Goal: Task Accomplishment & Management: Manage account settings

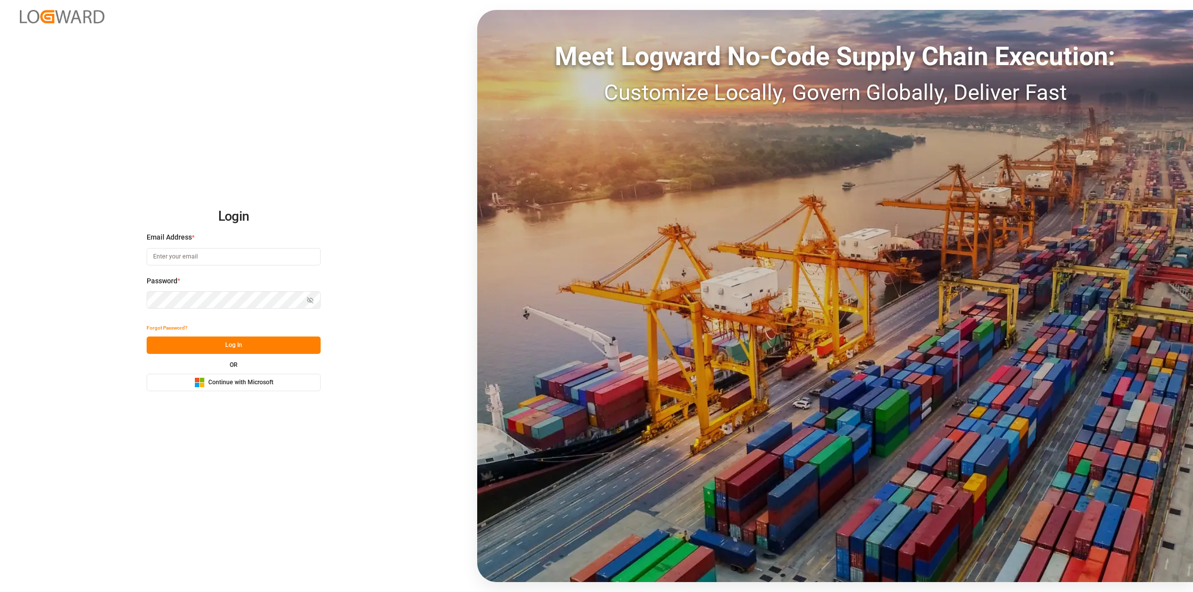
type input "[EMAIL_ADDRESS][DOMAIN_NAME]"
click at [236, 343] on button "Log In" at bounding box center [234, 345] width 174 height 17
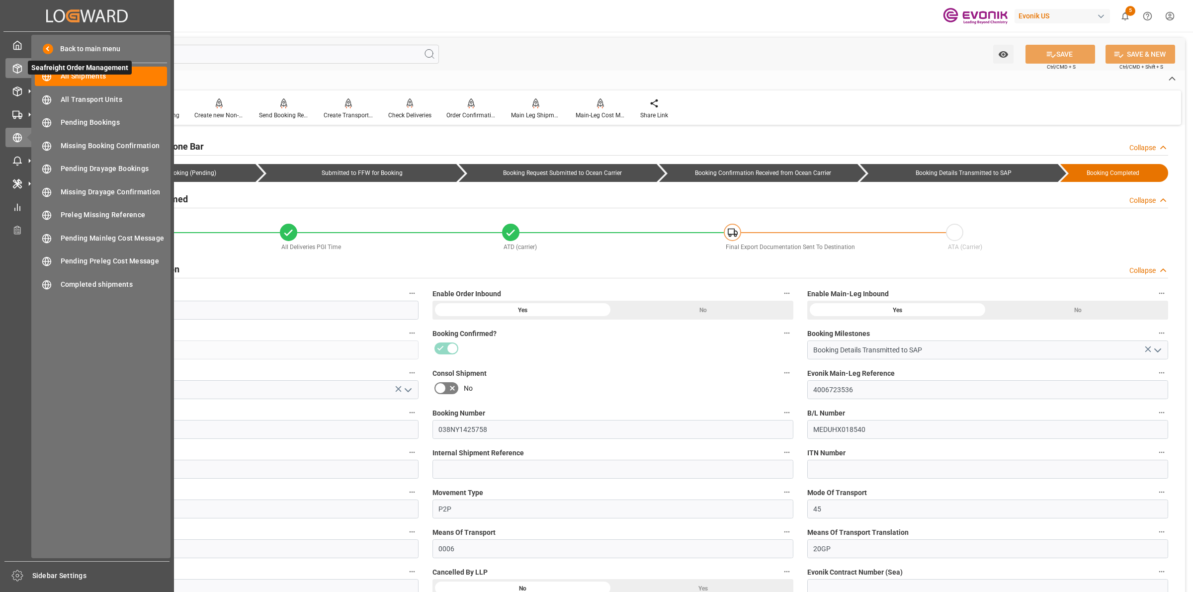
click at [18, 64] on icon at bounding box center [17, 69] width 10 height 10
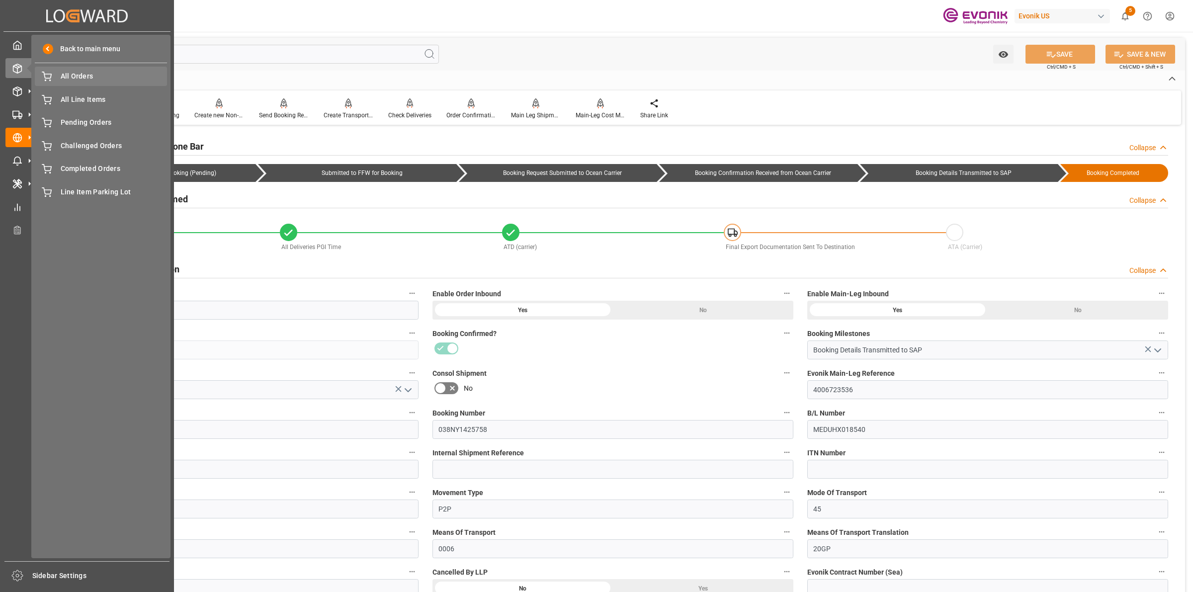
click at [89, 79] on span "All Orders" at bounding box center [114, 76] width 107 height 10
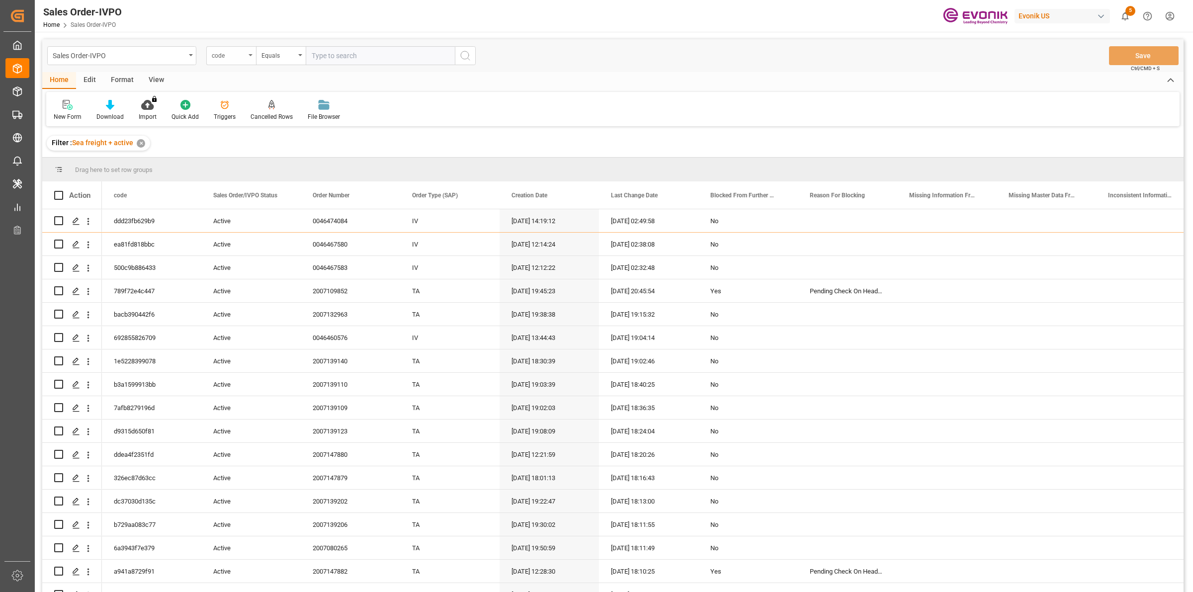
click at [237, 63] on div "code" at bounding box center [231, 55] width 50 height 19
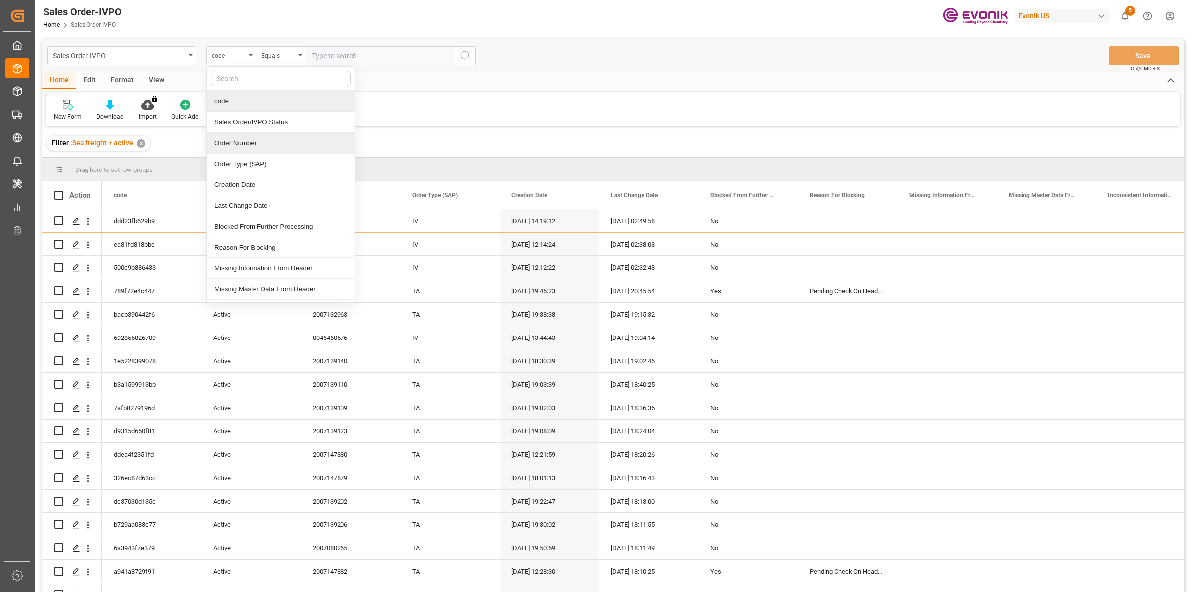
click at [240, 144] on div "Order Number" at bounding box center [281, 143] width 148 height 21
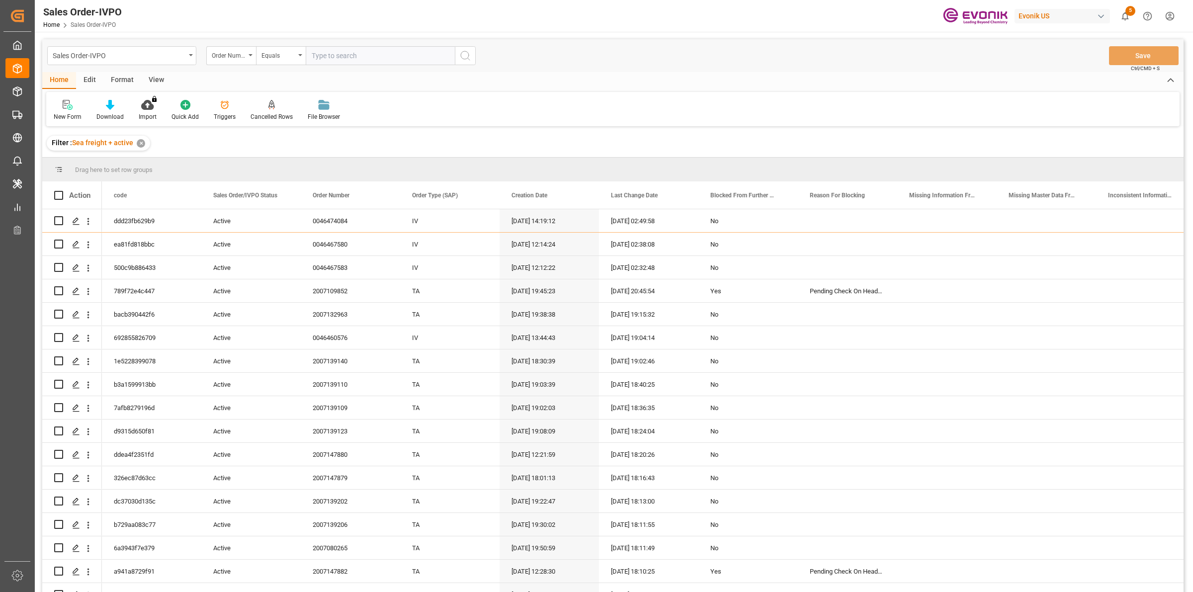
click at [332, 51] on input "text" at bounding box center [380, 55] width 149 height 19
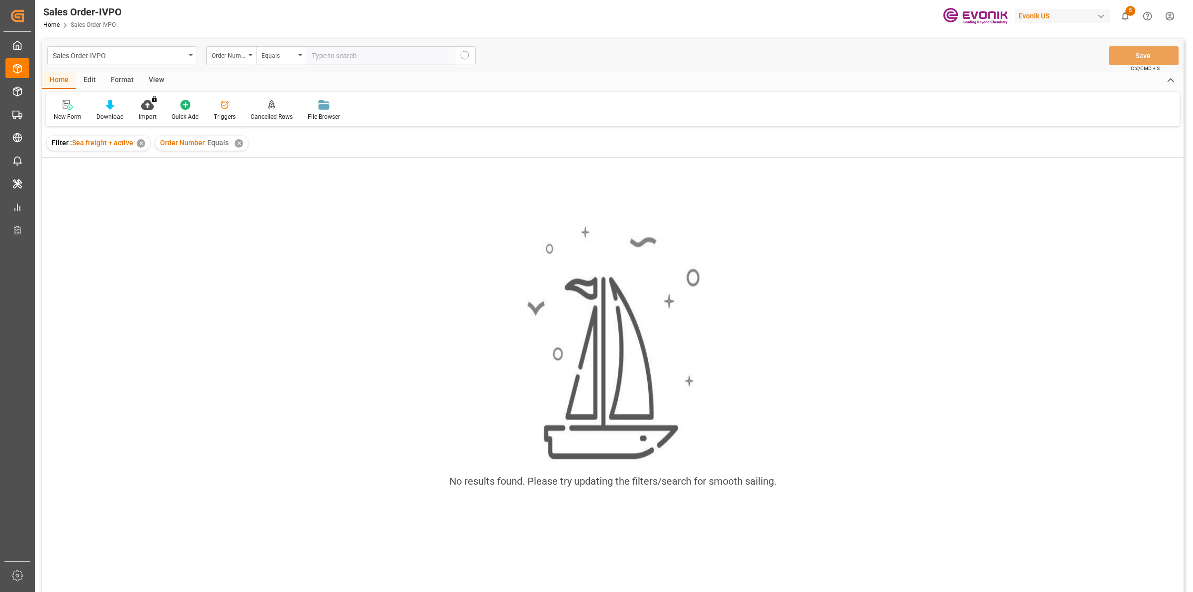
click at [230, 143] on div "Order Number Equals ✕" at bounding box center [201, 143] width 93 height 15
drag, startPoint x: 232, startPoint y: 170, endPoint x: 235, endPoint y: 146, distance: 25.1
click at [234, 169] on div "No results found. Please try updating the filters/search for smooth sailing." at bounding box center [612, 388] width 1141 height 461
click at [238, 140] on div "✕" at bounding box center [239, 143] width 8 height 8
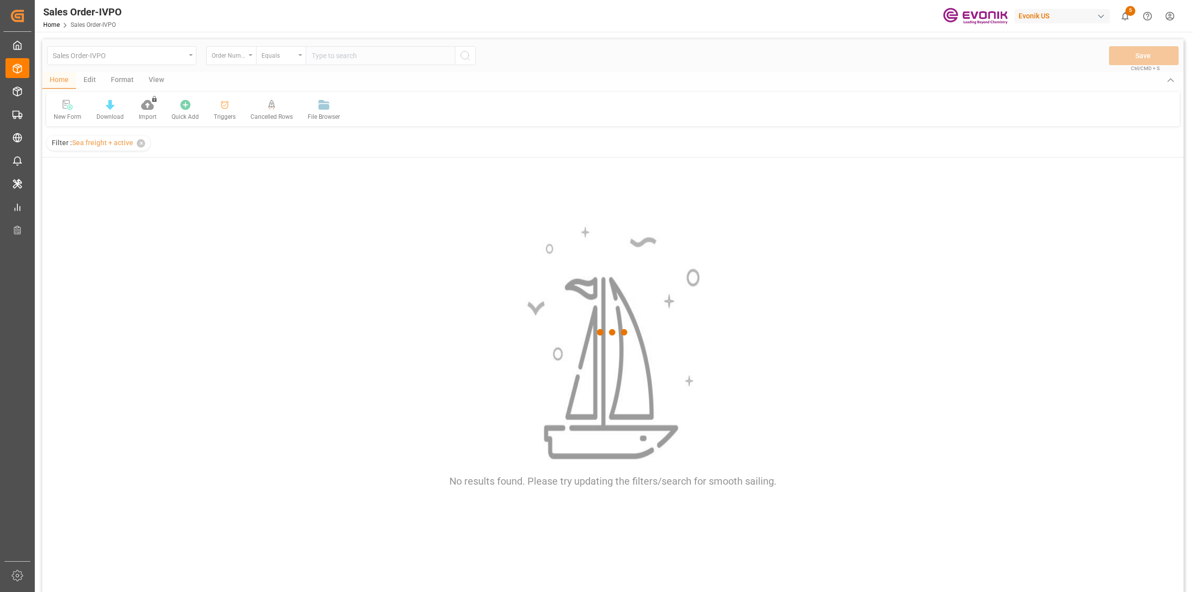
click at [346, 45] on div at bounding box center [612, 332] width 1141 height 586
click at [346, 54] on div at bounding box center [612, 332] width 1141 height 586
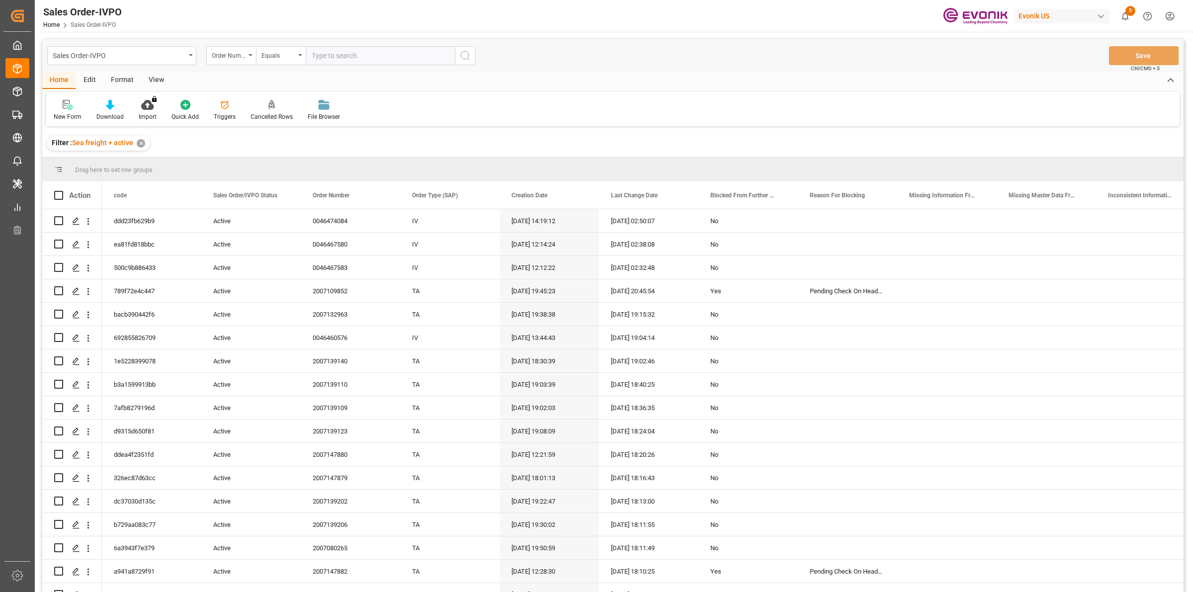
click at [346, 54] on input "text" at bounding box center [380, 55] width 149 height 19
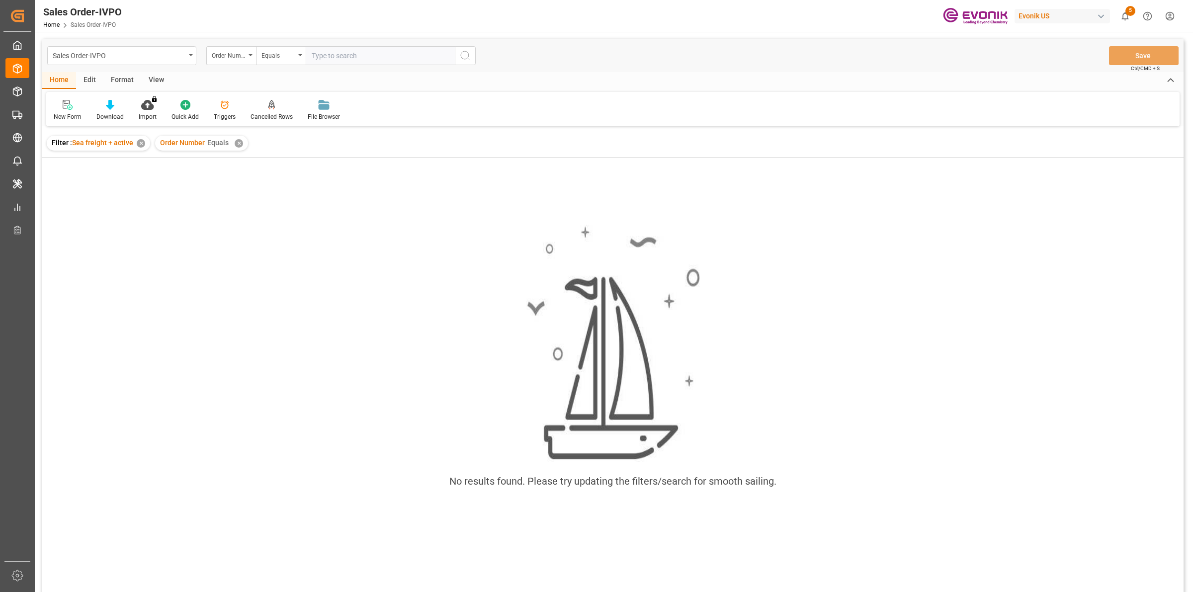
click at [235, 139] on div "✕" at bounding box center [239, 143] width 8 height 8
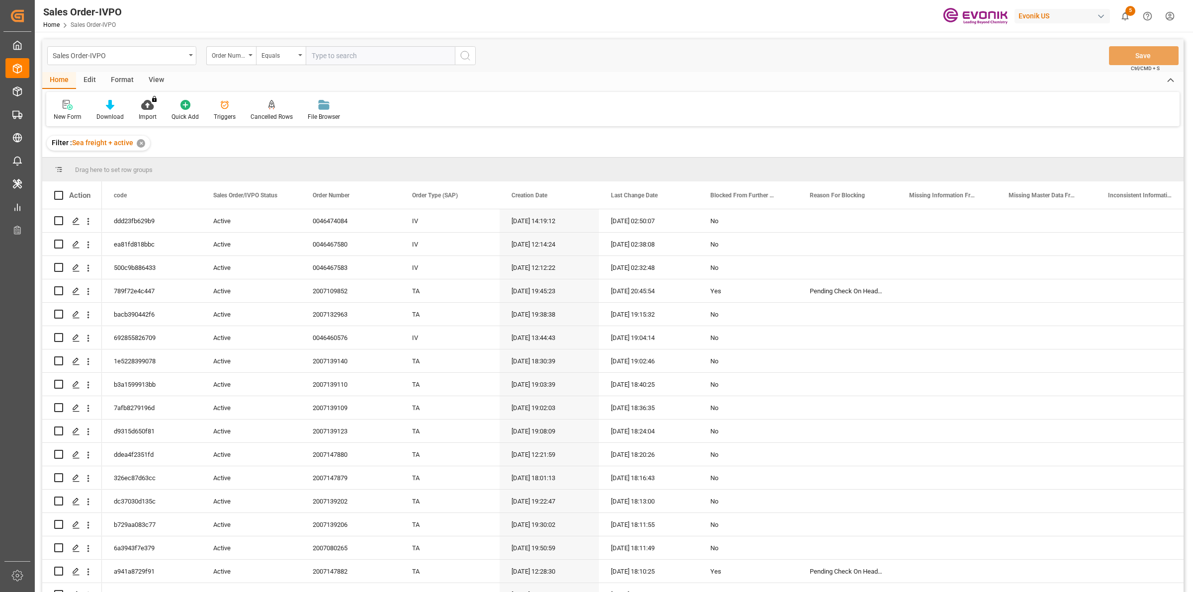
click at [343, 54] on input "text" at bounding box center [380, 55] width 149 height 19
paste input "2007147882"
type input "2007147882"
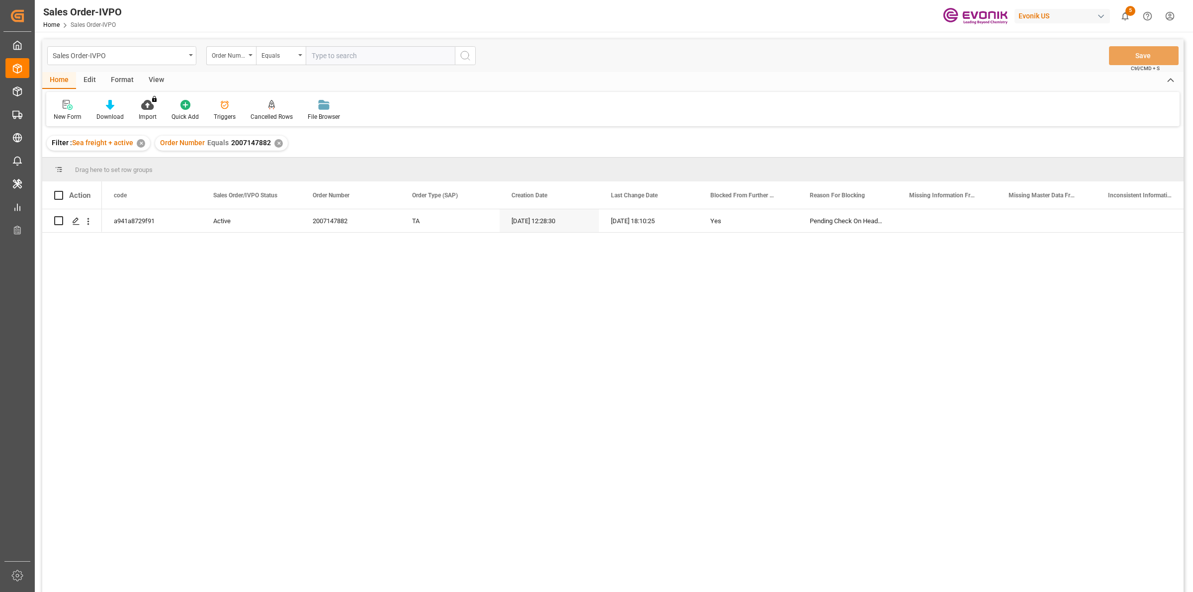
click at [425, 377] on div "a941a8729f91 Active 2007147882 TA 27.08.2025 12:28:30 19.09.2025 18:10:25 Yes P…" at bounding box center [643, 403] width 1082 height 389
click at [343, 325] on div "a941a8729f91 Active 2007147882 TA 27.08.2025 12:28:30 19.09.2025 18:10:25 Yes P…" at bounding box center [643, 403] width 1082 height 389
click at [68, 219] on div "Press SPACE to select this row." at bounding box center [75, 221] width 15 height 18
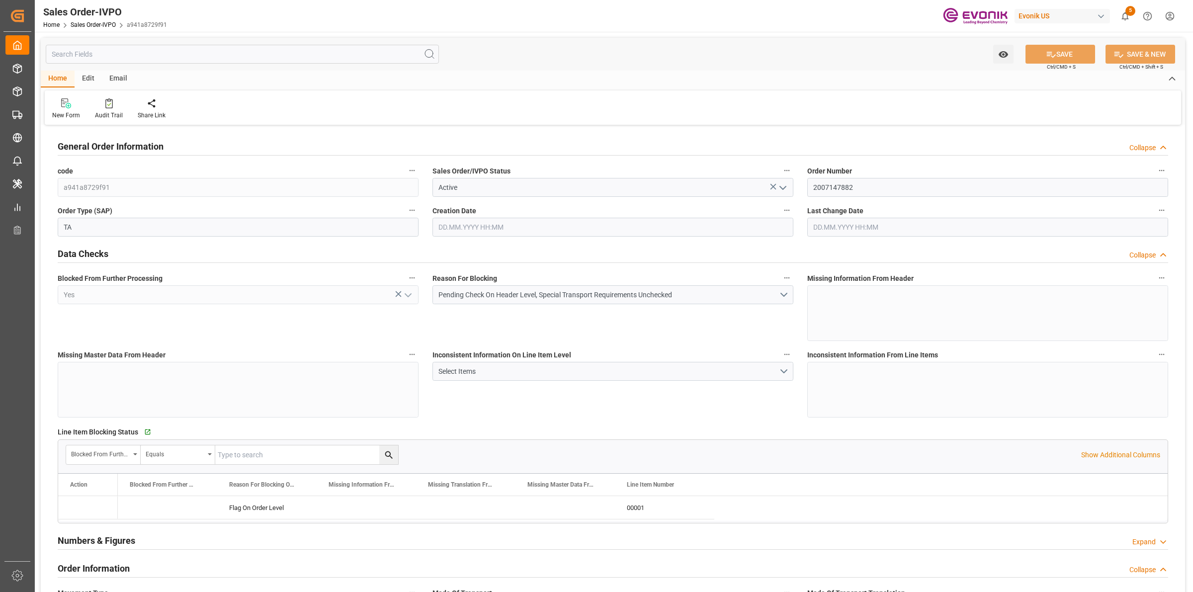
type input "BRRIO"
type input "0"
type input "1"
type input "2"
type input "20000"
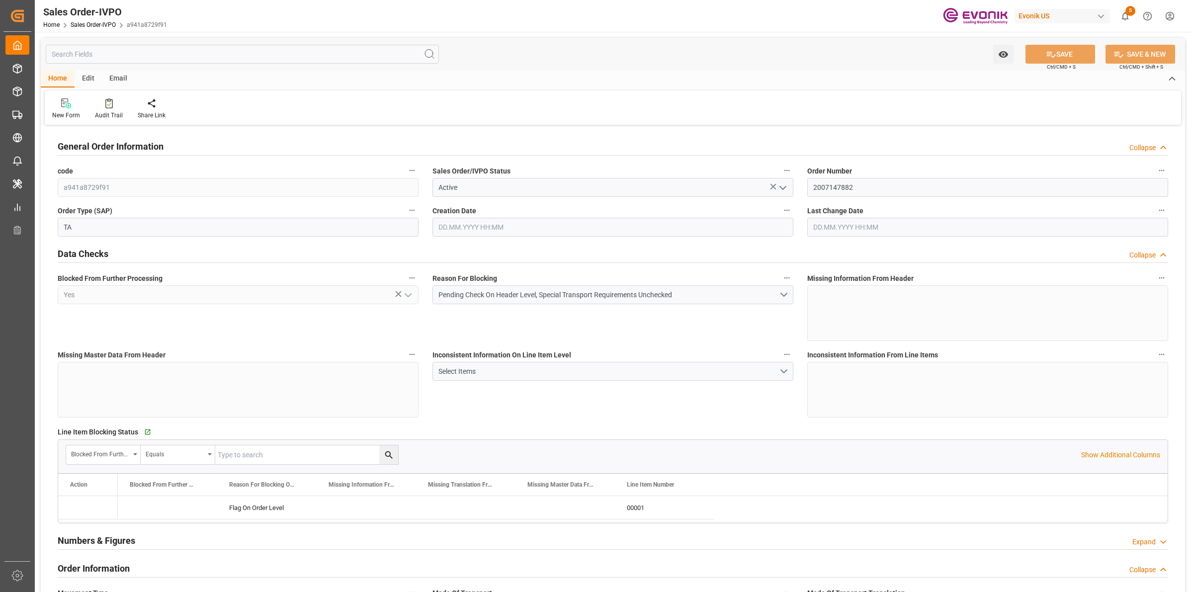
type input "0"
type input "17000"
type input "30"
type input "27.08.2025 12:28"
type input "19.09.2025 18:10"
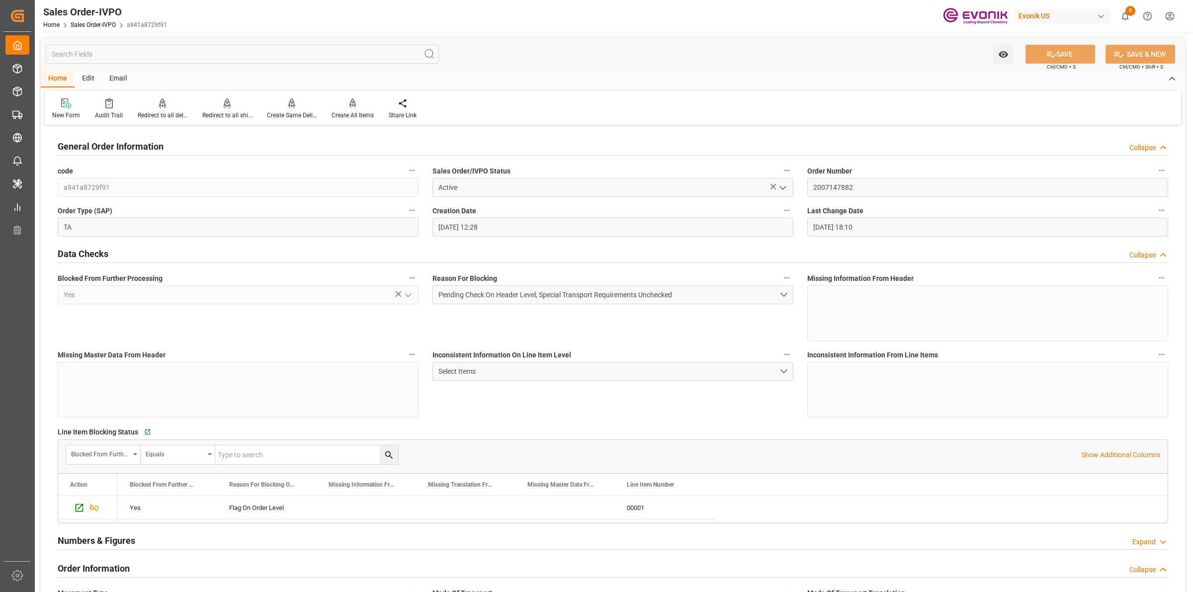
scroll to position [311, 0]
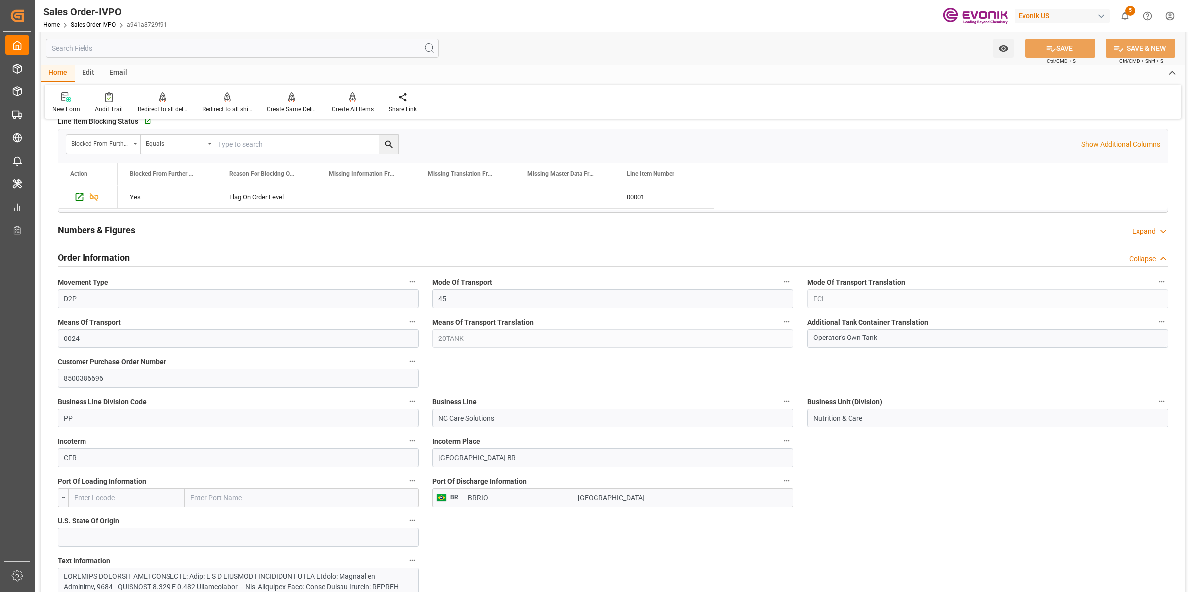
drag, startPoint x: 541, startPoint y: 483, endPoint x: 704, endPoint y: 478, distance: 163.1
click at [505, 481] on div "Port Of Discharge Information BR BRRIO Rio de Janeiro" at bounding box center [612, 491] width 375 height 40
drag, startPoint x: 40, startPoint y: 287, endPoint x: 128, endPoint y: 287, distance: 87.5
click at [30, 287] on div "Created by potrace 1.15, written by Peter Selinger 2001-2017 Created by potrace…" at bounding box center [596, 296] width 1193 height 592
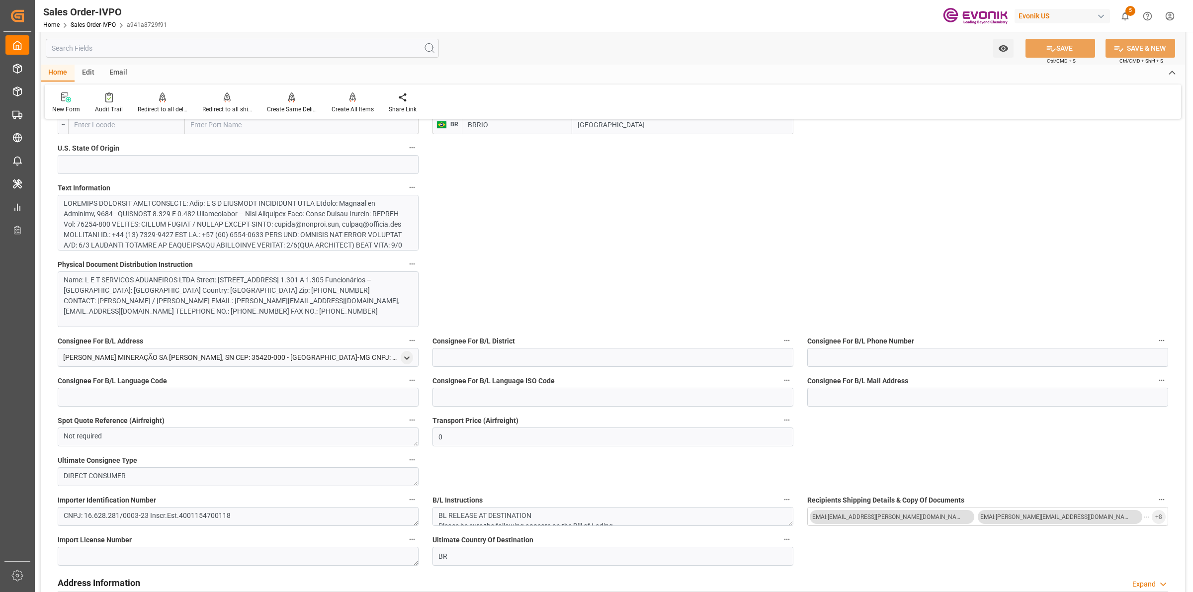
click at [558, 295] on div "General Order Information Collapse code a941a8729f91 Sales Order/IVPO Status Ac…" at bounding box center [613, 538] width 1144 height 2189
click at [302, 244] on div at bounding box center [233, 370] width 339 height 344
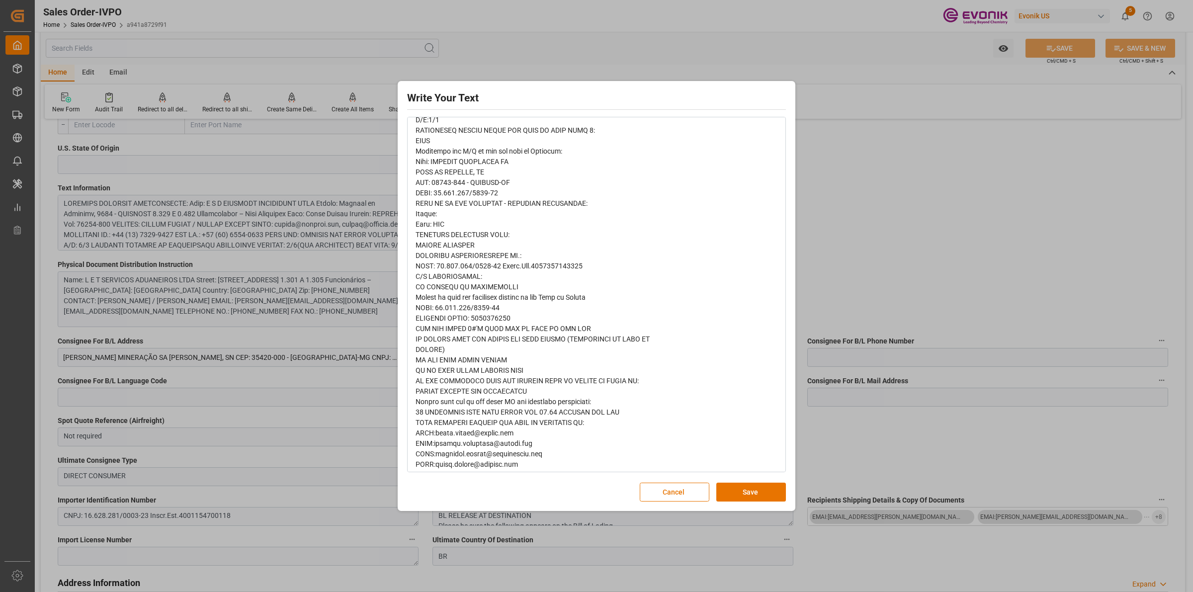
scroll to position [373, 0]
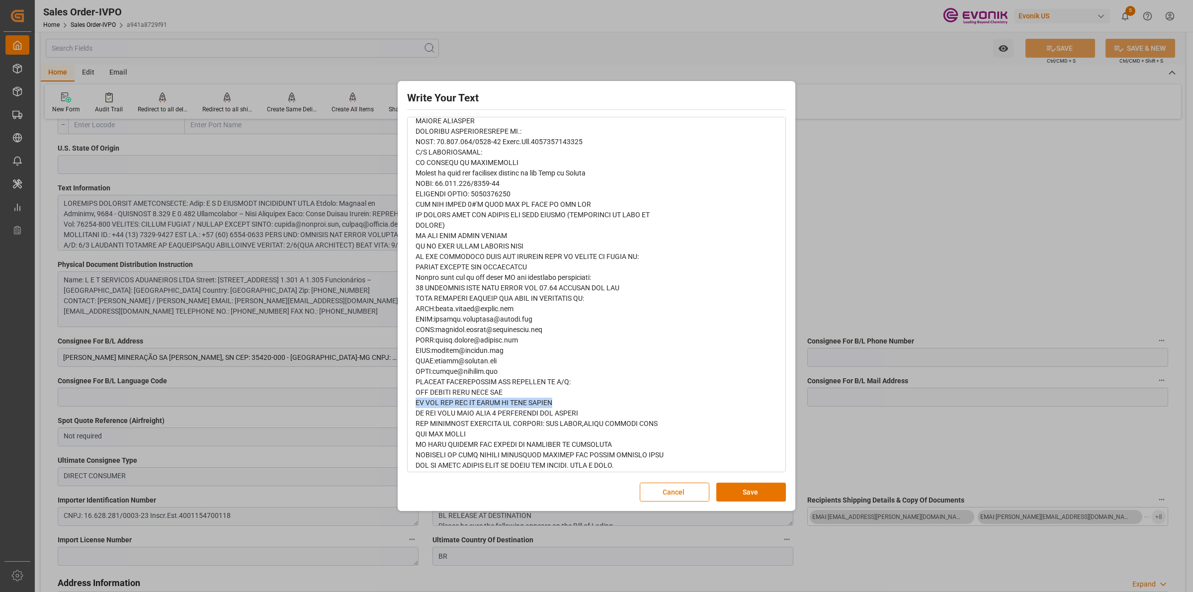
drag, startPoint x: 578, startPoint y: 403, endPoint x: 399, endPoint y: 404, distance: 178.9
click at [399, 404] on div "Write Your Text Normal 14 Font Cancel Save" at bounding box center [597, 296] width 398 height 430
copy span "DO NOT USE ZIM OR HOYER TO BOOK ORDERS"
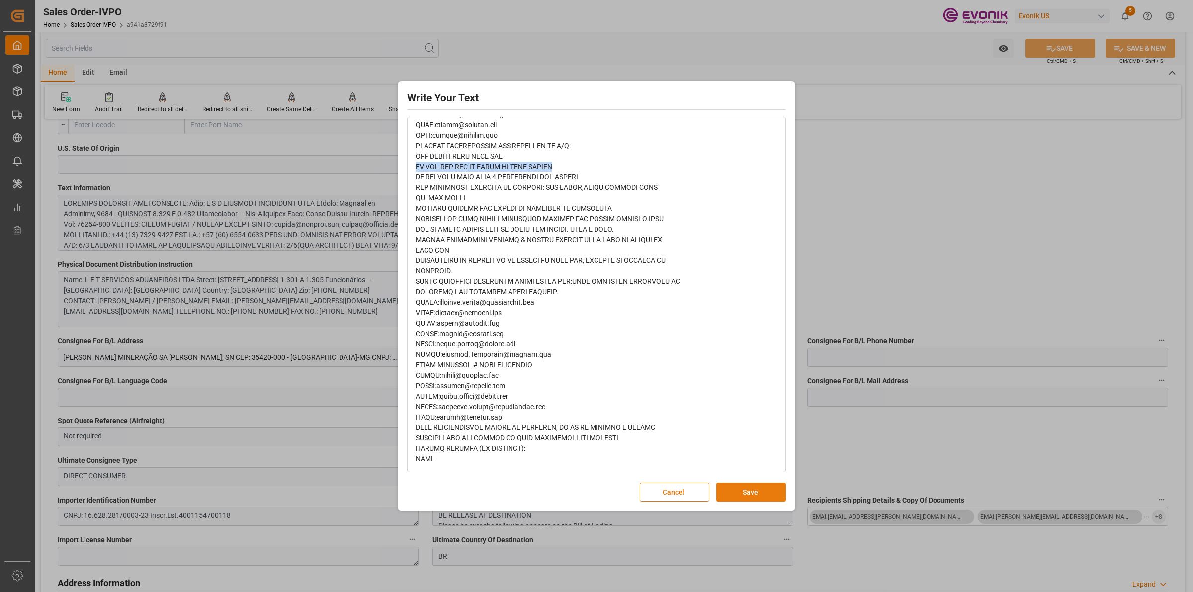
click at [763, 489] on button "Save" at bounding box center [751, 492] width 70 height 19
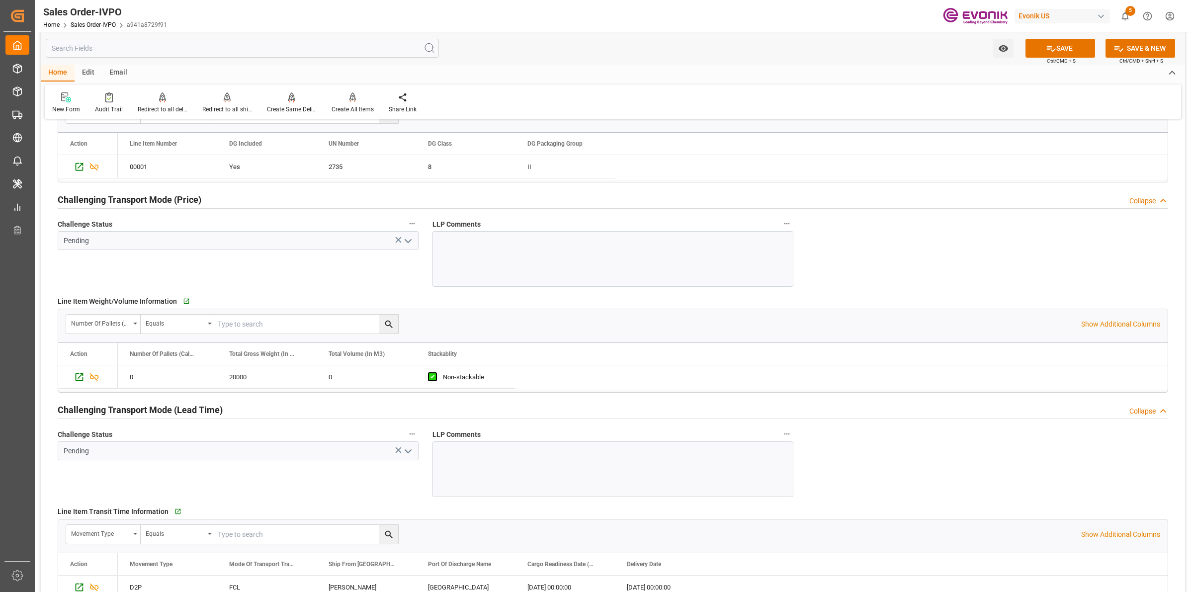
scroll to position [1056, 0]
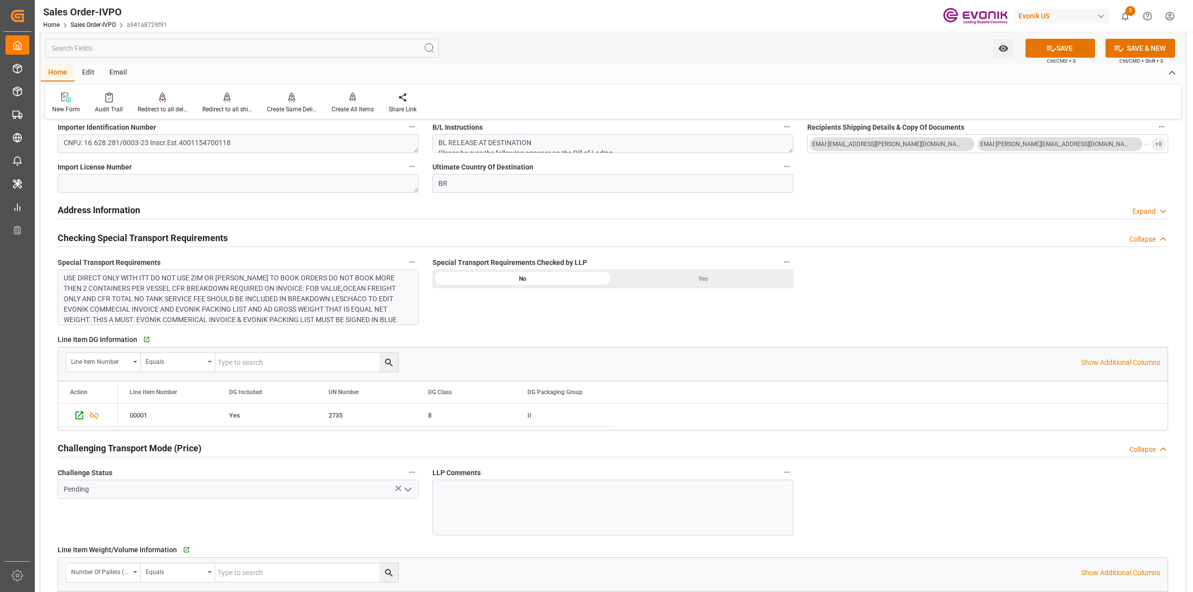
click at [692, 272] on div "Yes" at bounding box center [703, 278] width 180 height 19
click at [270, 301] on div "USE DIRECT ONLY WITH ITT DO NOT USE ZIM OR HOYER TO BOOK ORDERS DO NOT BOOK MOR…" at bounding box center [233, 335] width 339 height 125
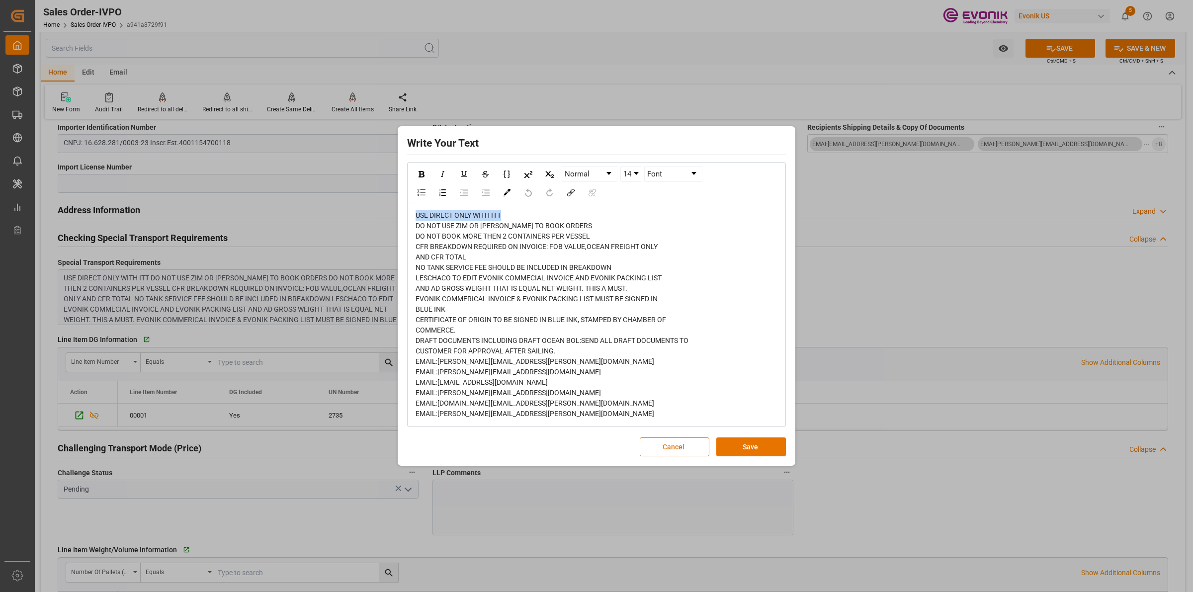
drag, startPoint x: 508, startPoint y: 213, endPoint x: 445, endPoint y: 206, distance: 63.0
click at [366, 206] on div "Write Your Text Normal 14 Font USE DIRECT ONLY WITH ITT DO NOT USE ZIM OR HOYER…" at bounding box center [596, 296] width 1193 height 592
copy span "USE DIRECT ONLY WITH ITT"
click at [748, 450] on button "Save" at bounding box center [751, 446] width 70 height 19
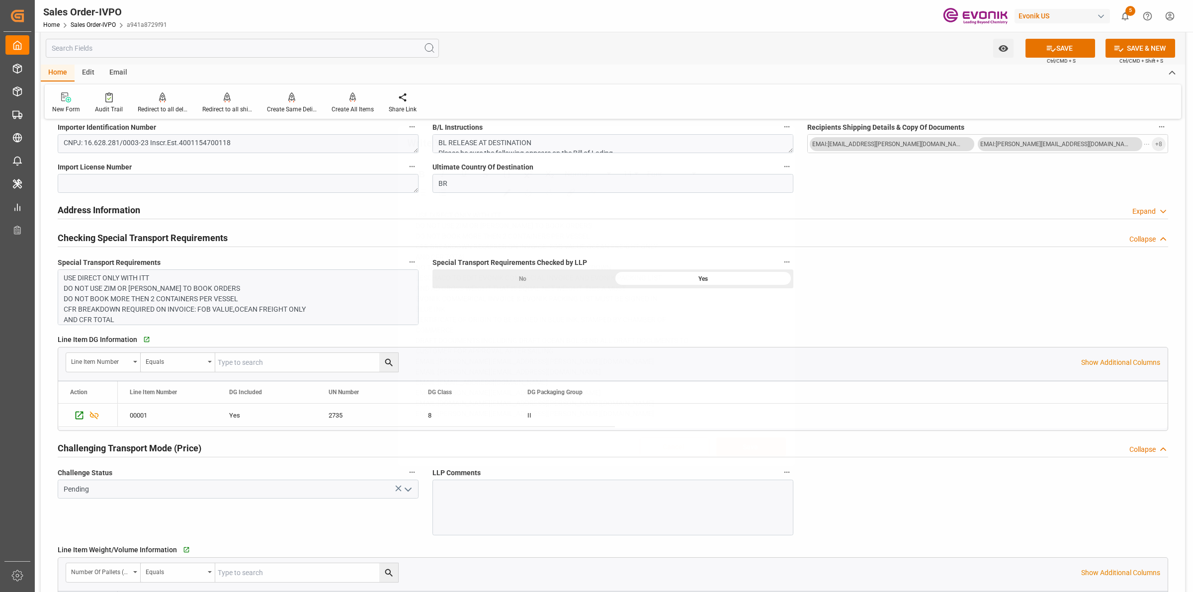
click at [854, 280] on div "Write Your Text Normal 14 Font USE DIRECT ONLY WITH ITT DO NOT USE ZIM OR HOYER…" at bounding box center [596, 296] width 1193 height 592
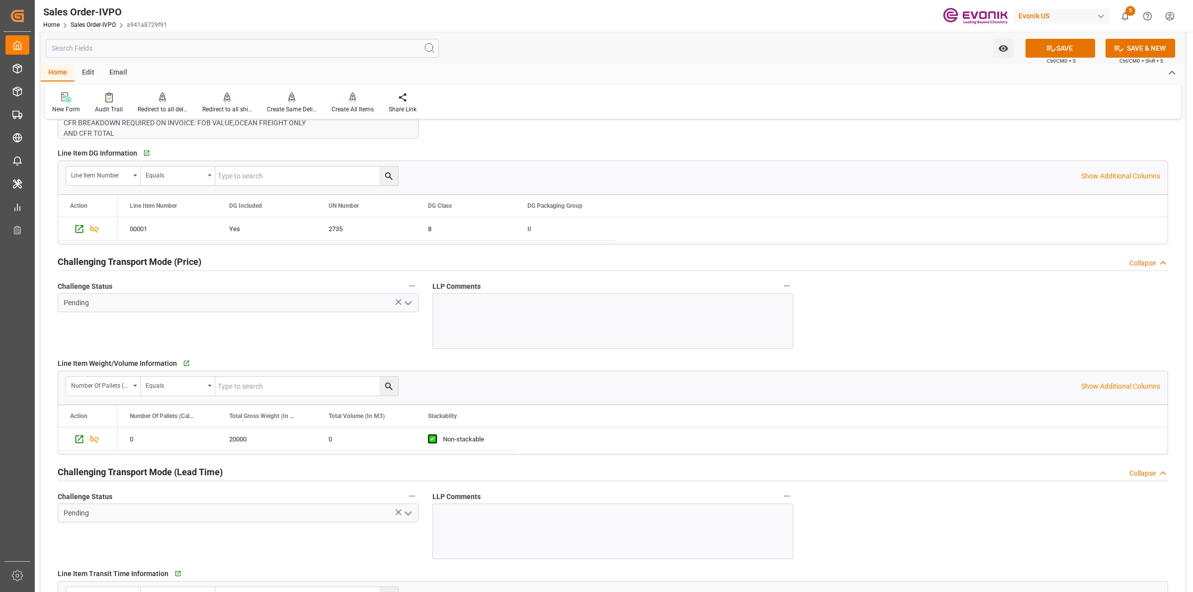
scroll to position [1305, 0]
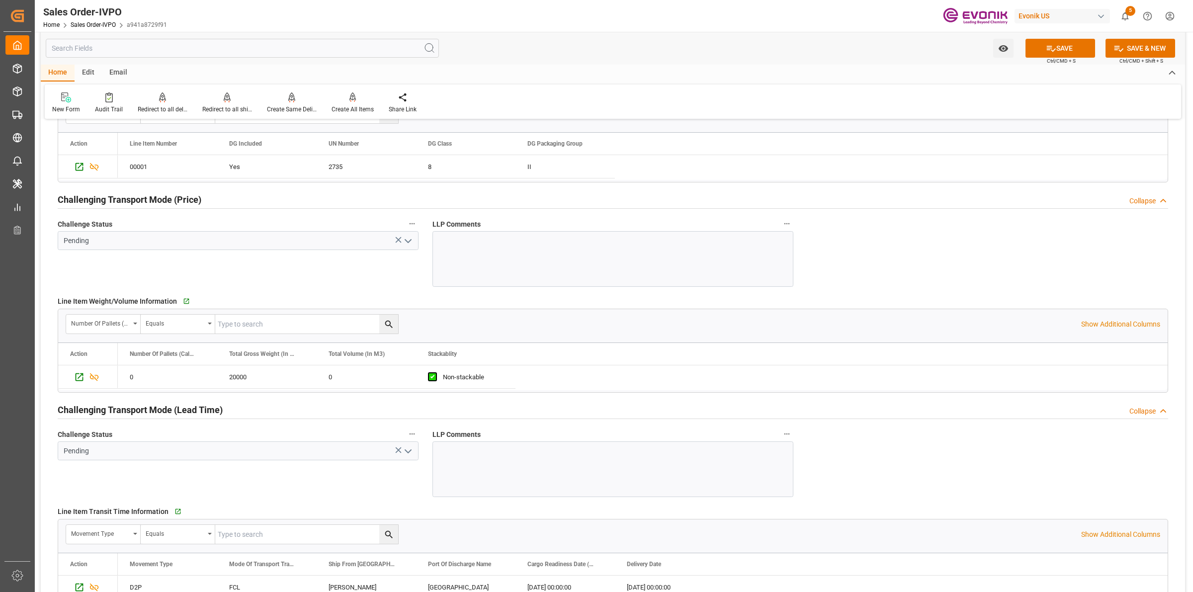
click at [407, 237] on icon "open menu" at bounding box center [408, 241] width 12 height 12
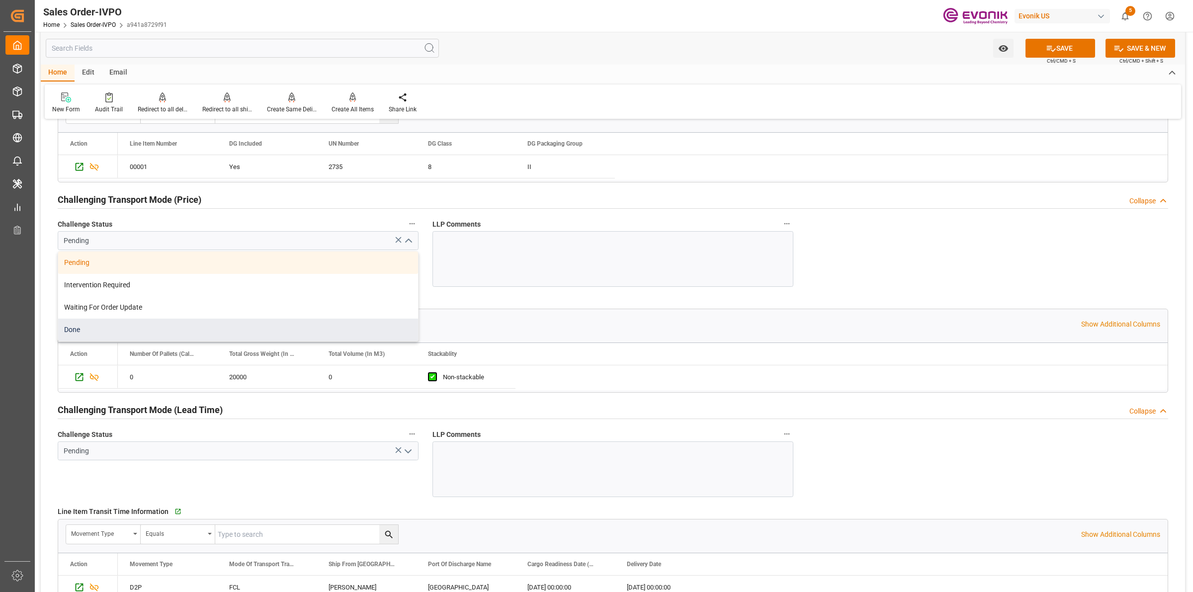
click at [84, 334] on div "Done" at bounding box center [238, 330] width 360 height 22
type input "Done"
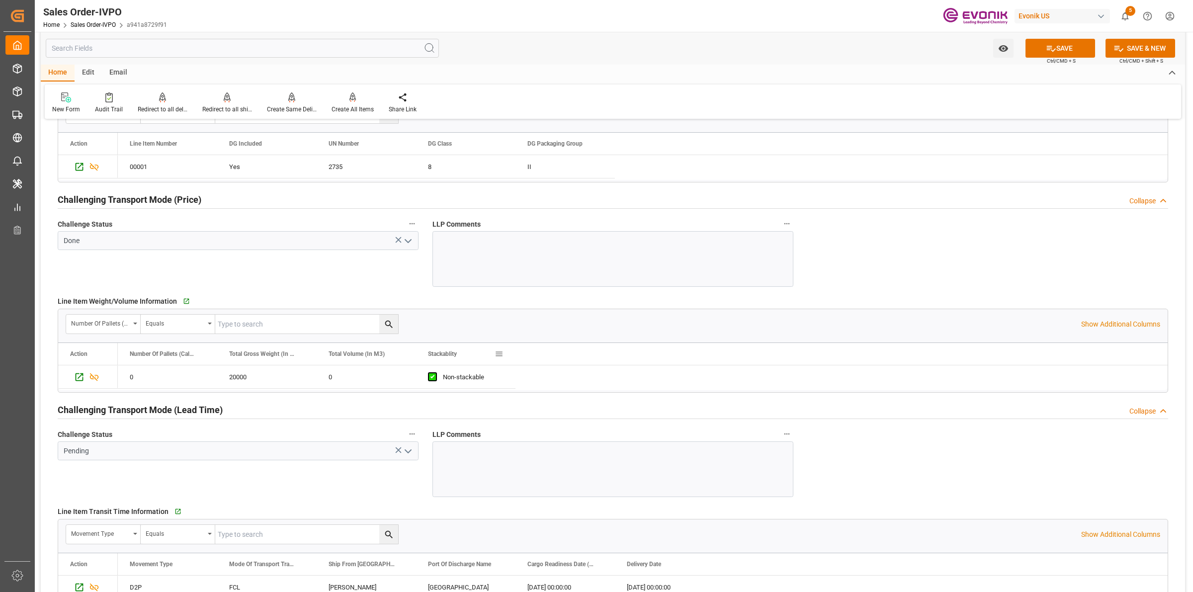
scroll to position [1553, 0]
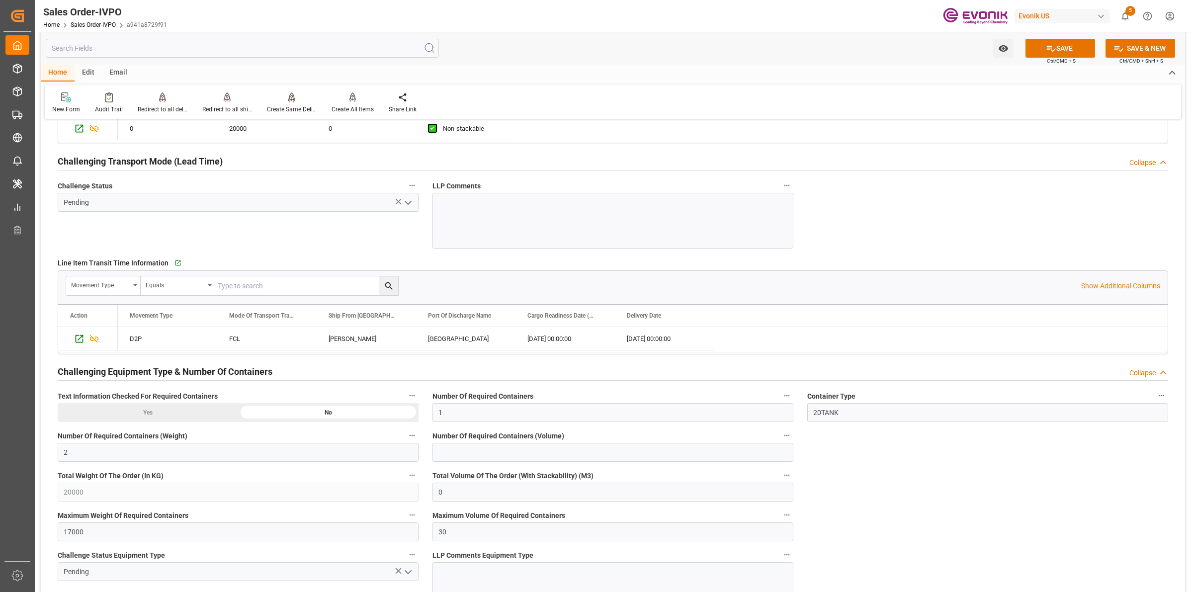
click at [408, 199] on icon "open menu" at bounding box center [408, 203] width 12 height 12
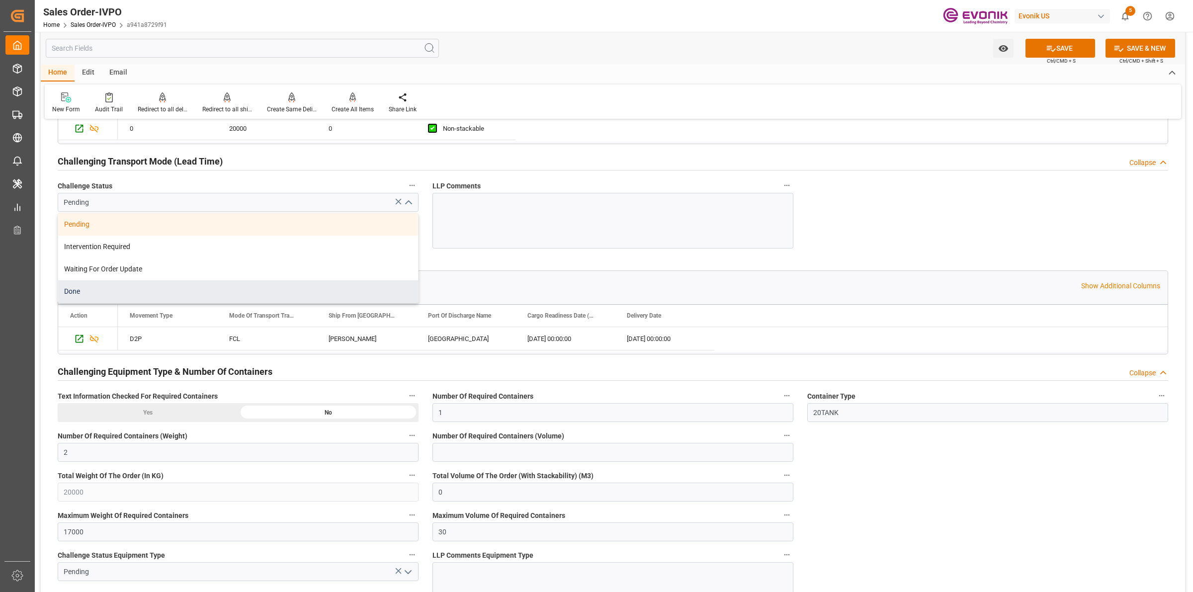
click at [102, 293] on div "Done" at bounding box center [238, 291] width 360 height 22
type input "Done"
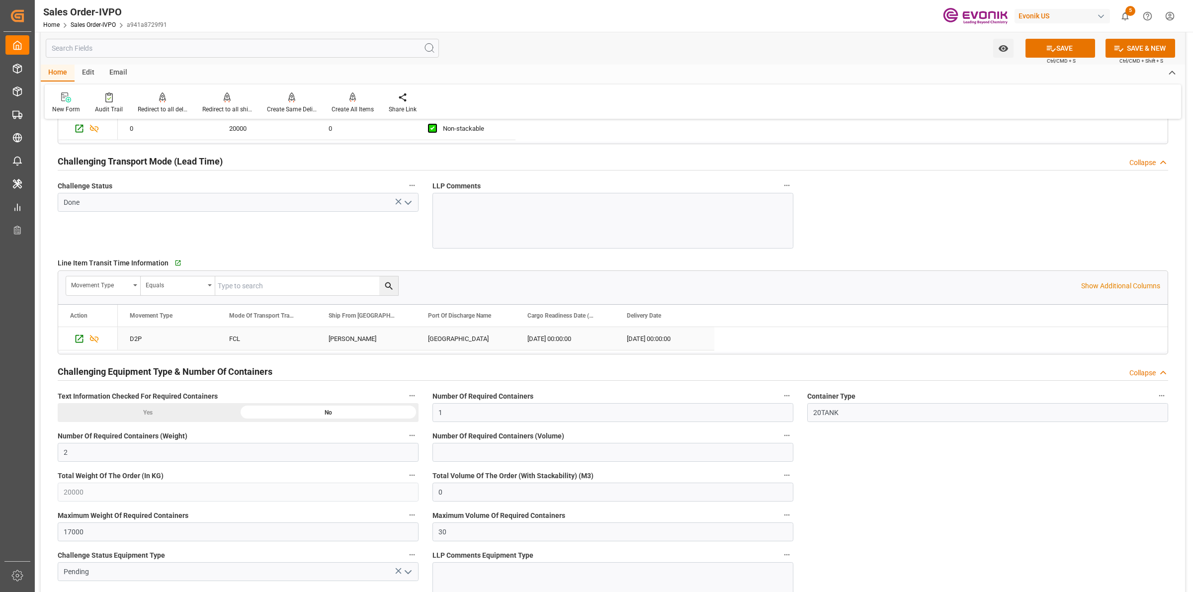
click at [345, 340] on div "MILTON" at bounding box center [366, 338] width 99 height 23
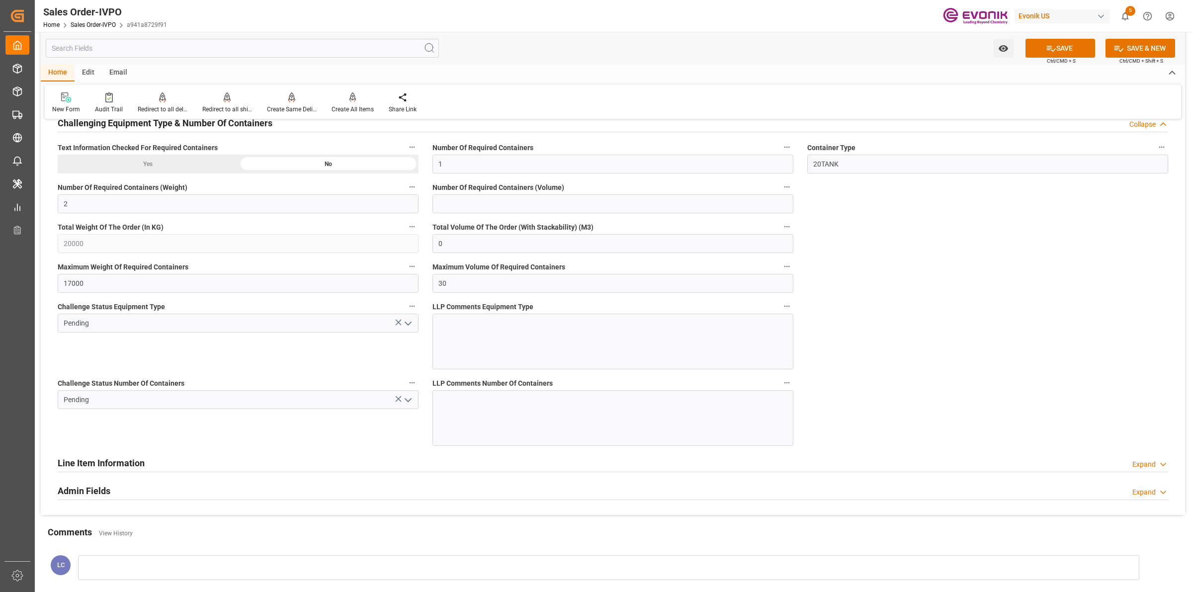
click at [409, 327] on icon "open menu" at bounding box center [408, 324] width 12 height 12
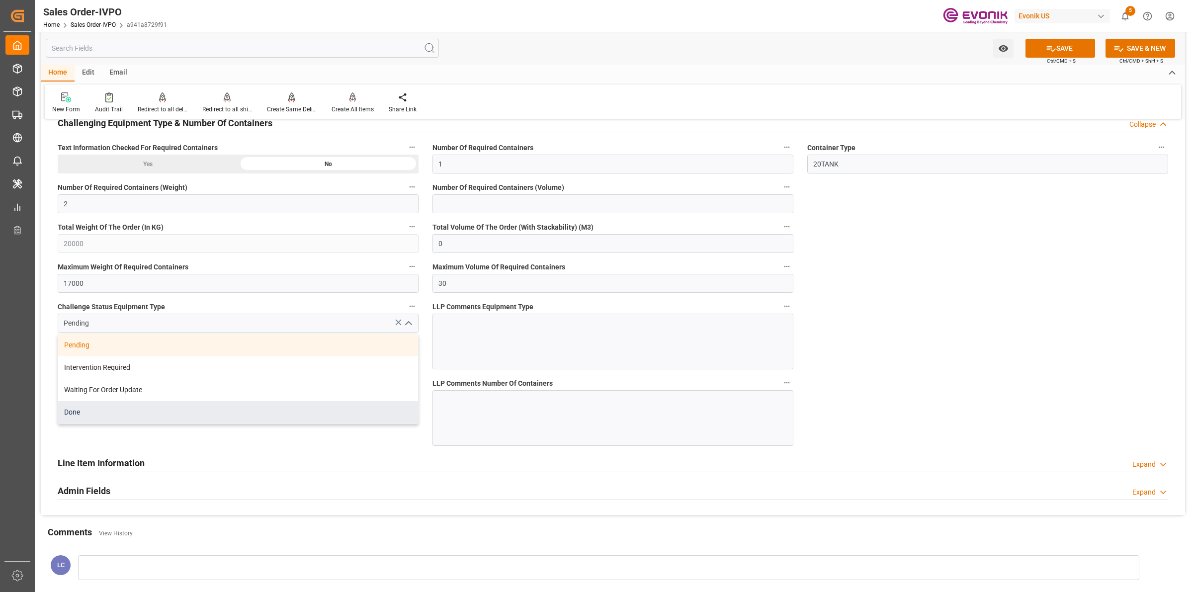
click at [116, 416] on div "Done" at bounding box center [238, 412] width 360 height 22
type input "Done"
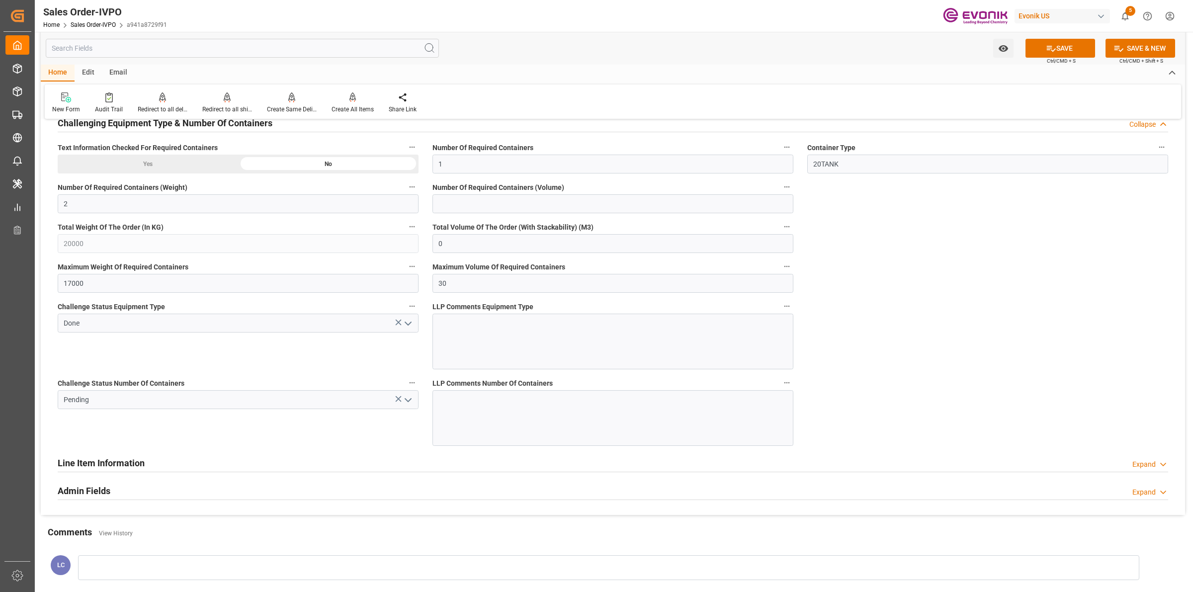
drag, startPoint x: 314, startPoint y: 438, endPoint x: 325, endPoint y: 439, distance: 11.0
click at [319, 439] on div "Challenge Status Number Of Containers Pending" at bounding box center [238, 411] width 375 height 77
click at [410, 402] on polyline "open menu" at bounding box center [408, 400] width 6 height 3
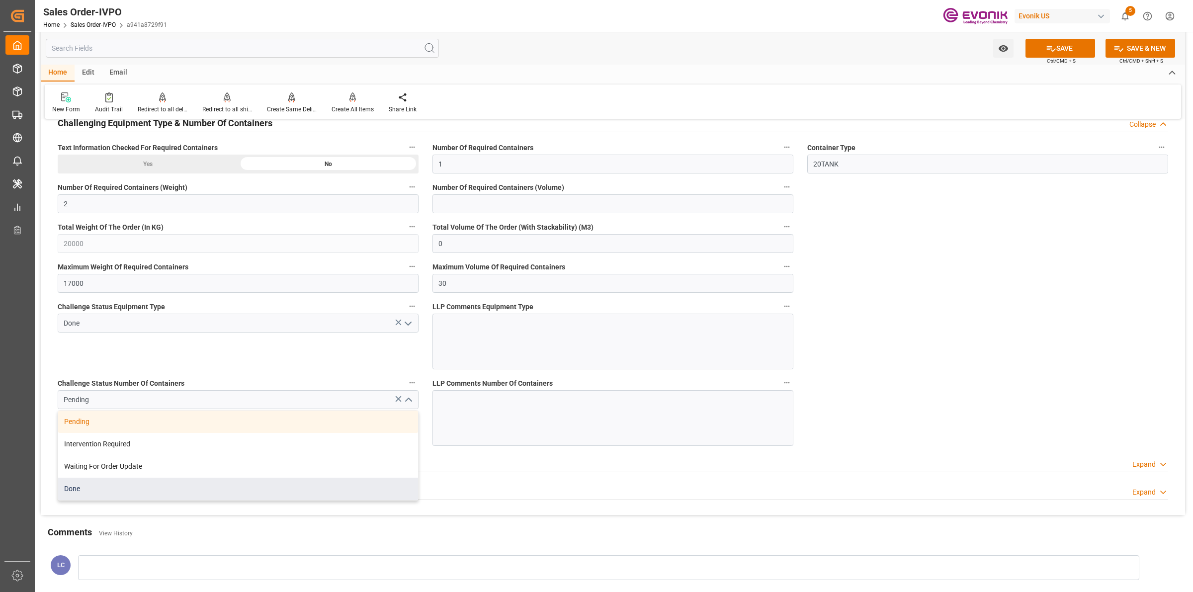
click at [84, 486] on div "Done" at bounding box center [238, 489] width 360 height 22
type input "Done"
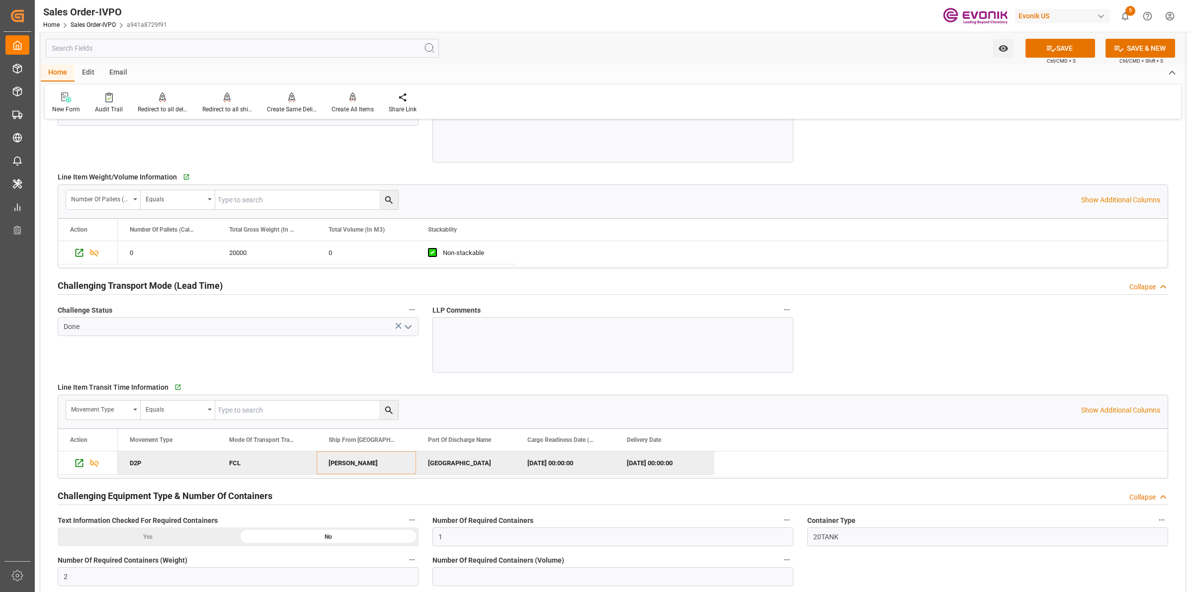
scroll to position [1118, 0]
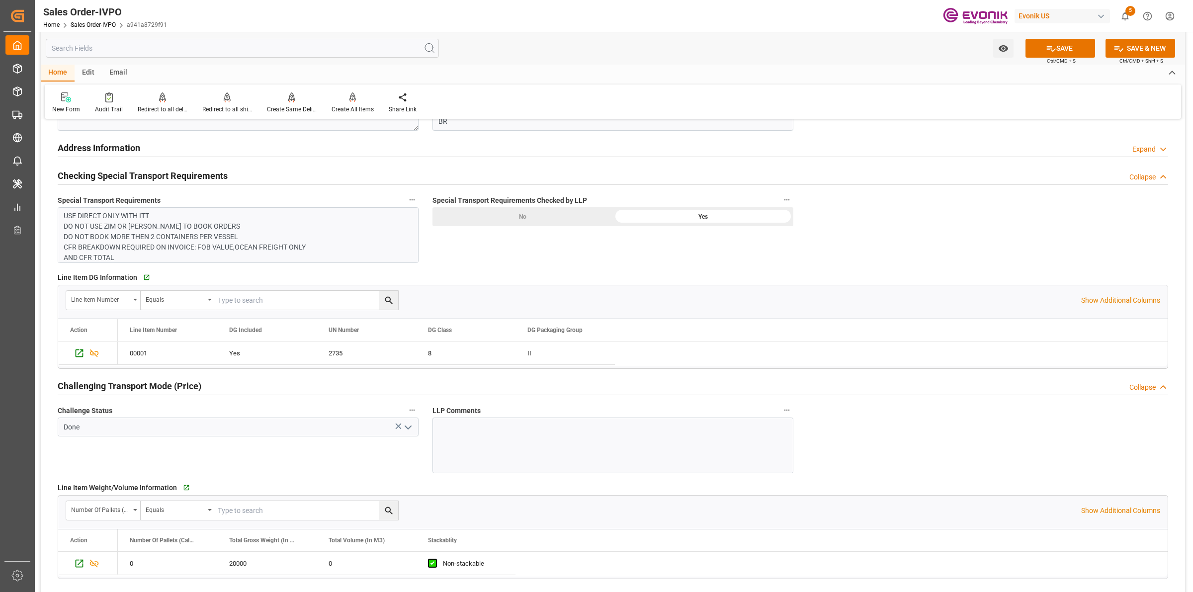
click at [179, 474] on div "Challenge Status Done" at bounding box center [238, 438] width 375 height 77
click at [78, 568] on icon "Press SPACE to select this row." at bounding box center [79, 563] width 10 height 10
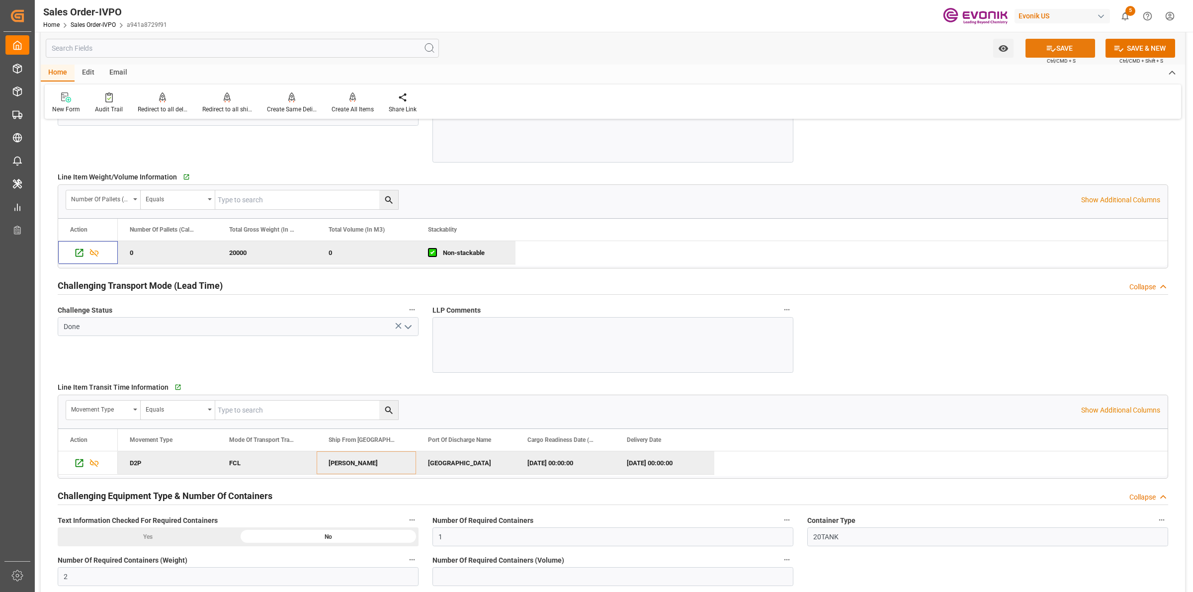
click at [1071, 48] on button "SAVE" at bounding box center [1060, 48] width 70 height 19
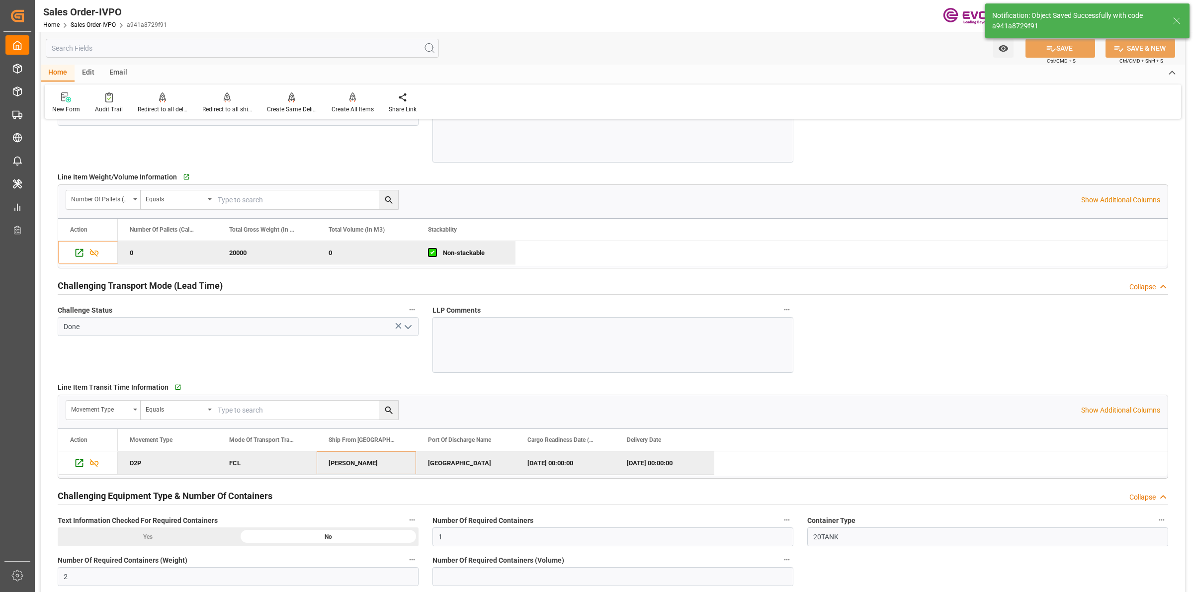
type input "No"
type input "22.09.2025 03:01"
click at [349, 103] on div "Create All Items" at bounding box center [352, 103] width 57 height 22
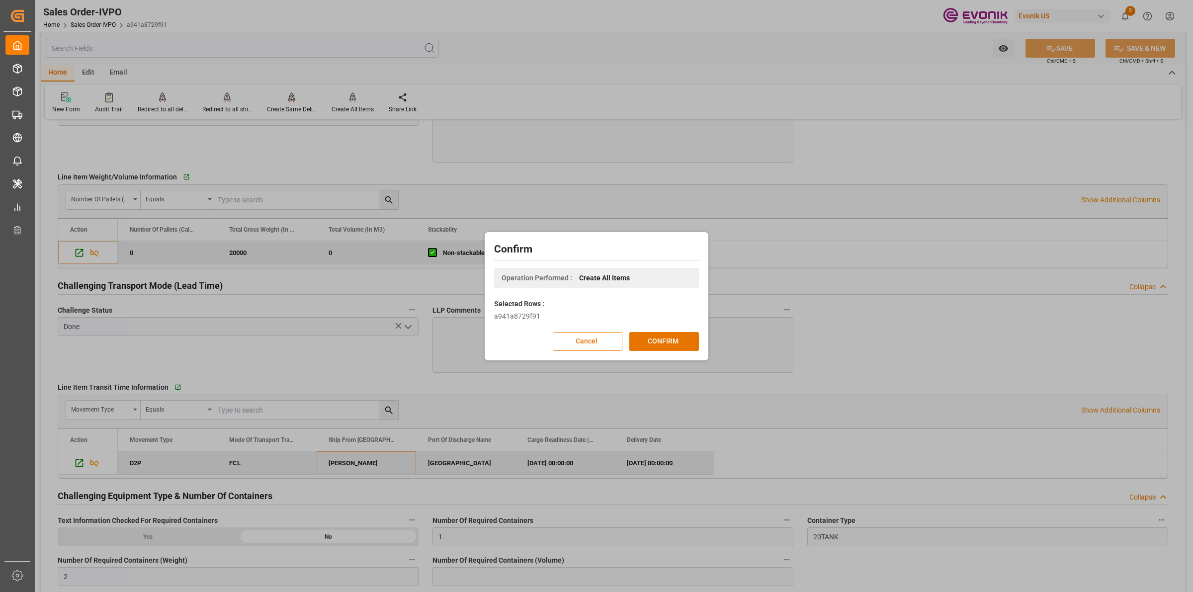
click at [665, 351] on div "Confirm Operation Performed : Create All Items Selected Rows : a941a8729f91 Can…" at bounding box center [596, 296] width 219 height 123
click at [679, 343] on button "CONFIRM" at bounding box center [664, 341] width 70 height 19
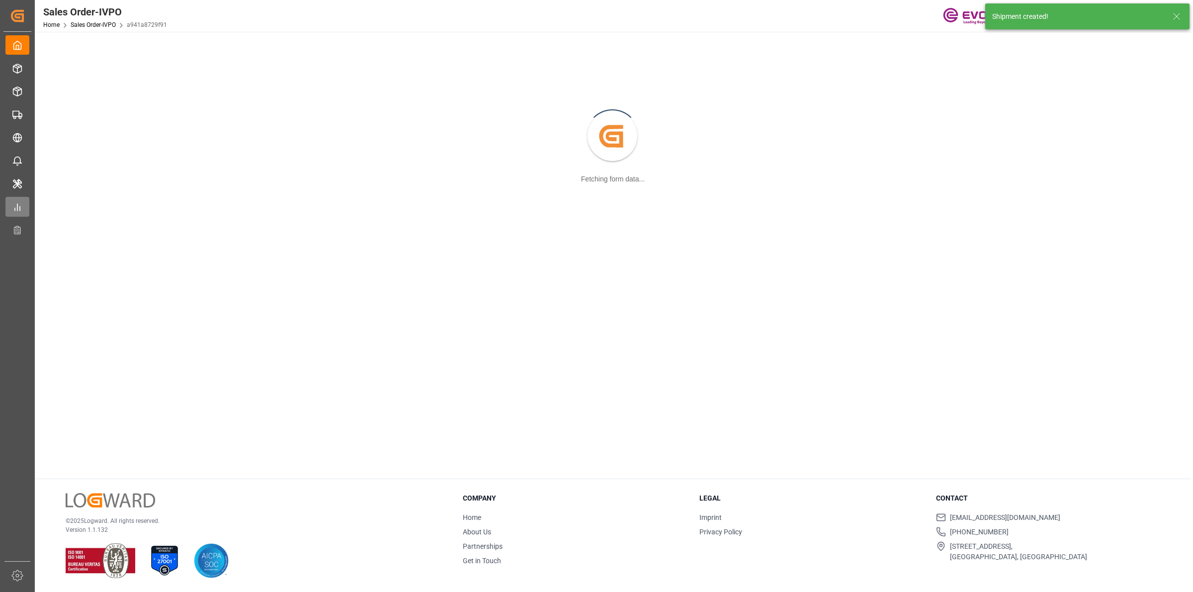
scroll to position [107, 0]
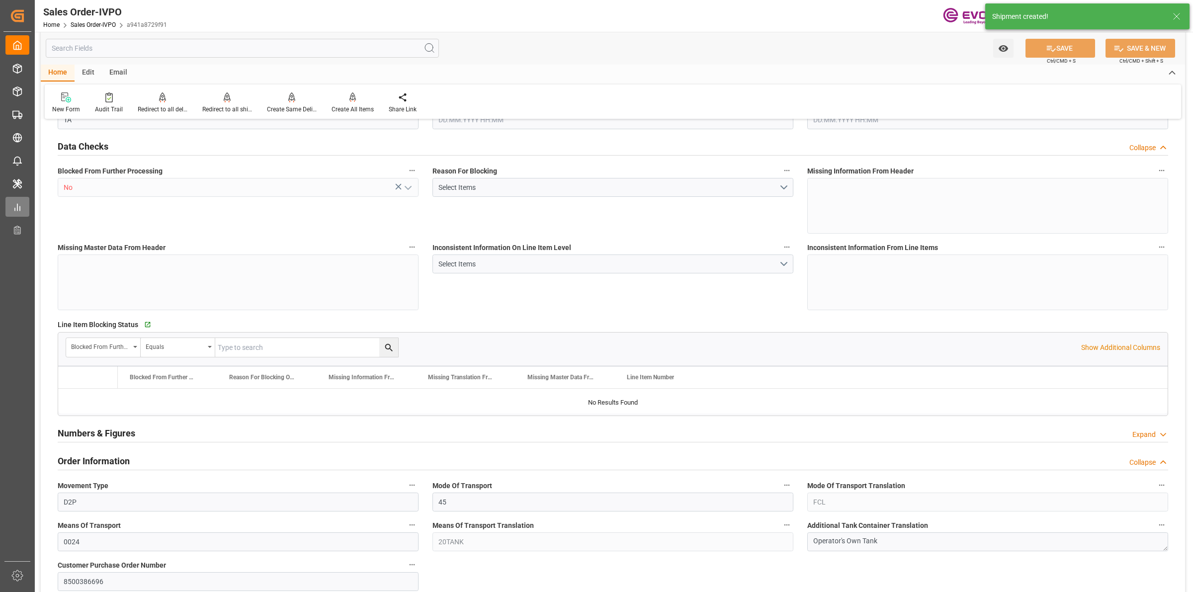
type input "BRRIO"
type input "0"
type input "1"
type input "2"
type input "20000"
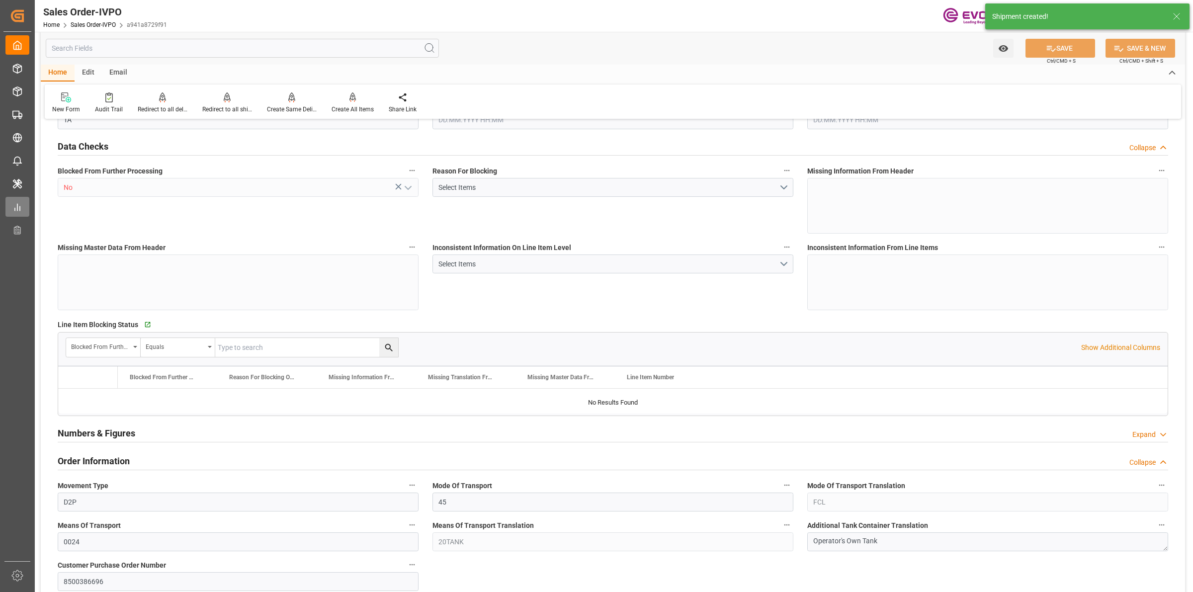
type input "0"
type input "17000"
type input "30"
type input "27.08.2025 12:28"
type input "22.09.2025 03:01"
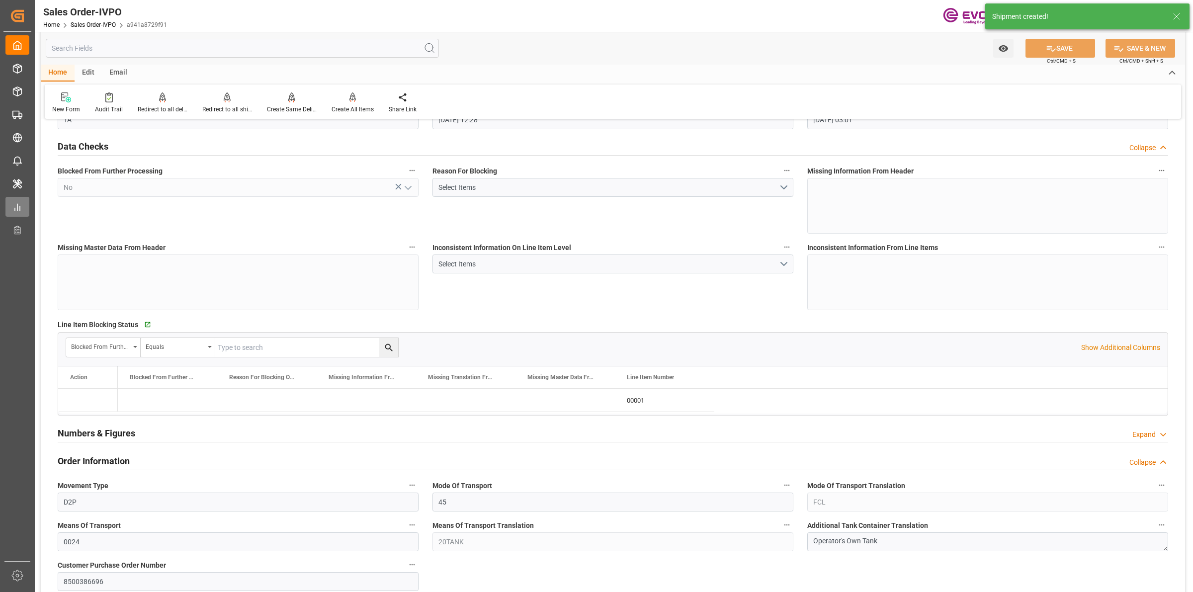
scroll to position [1429, 0]
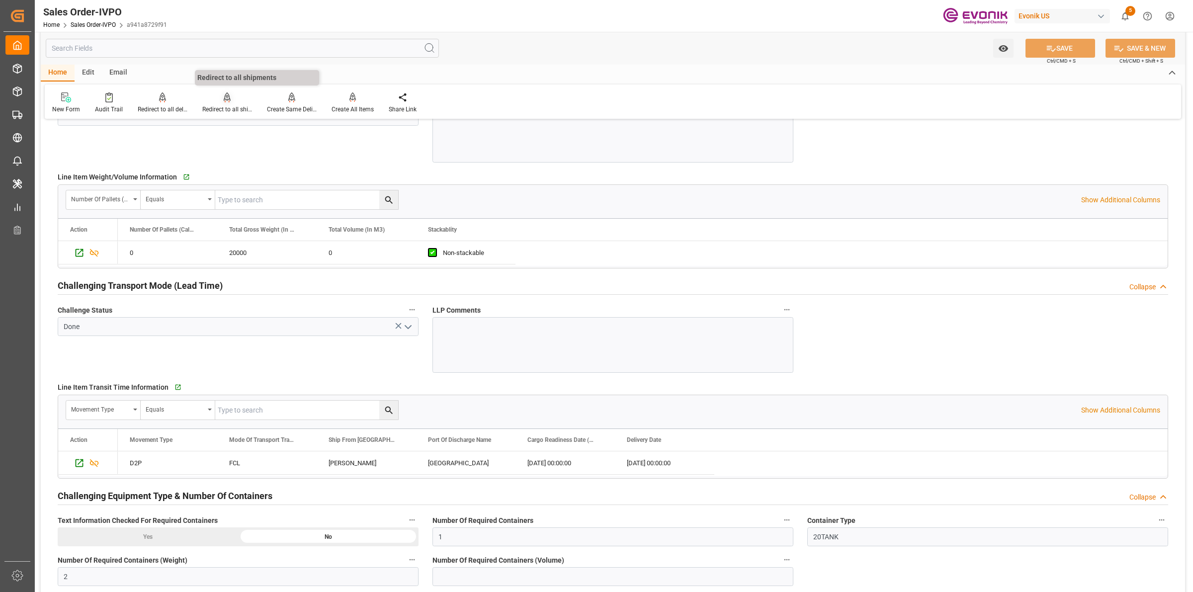
click at [224, 102] on icon at bounding box center [227, 97] width 7 height 10
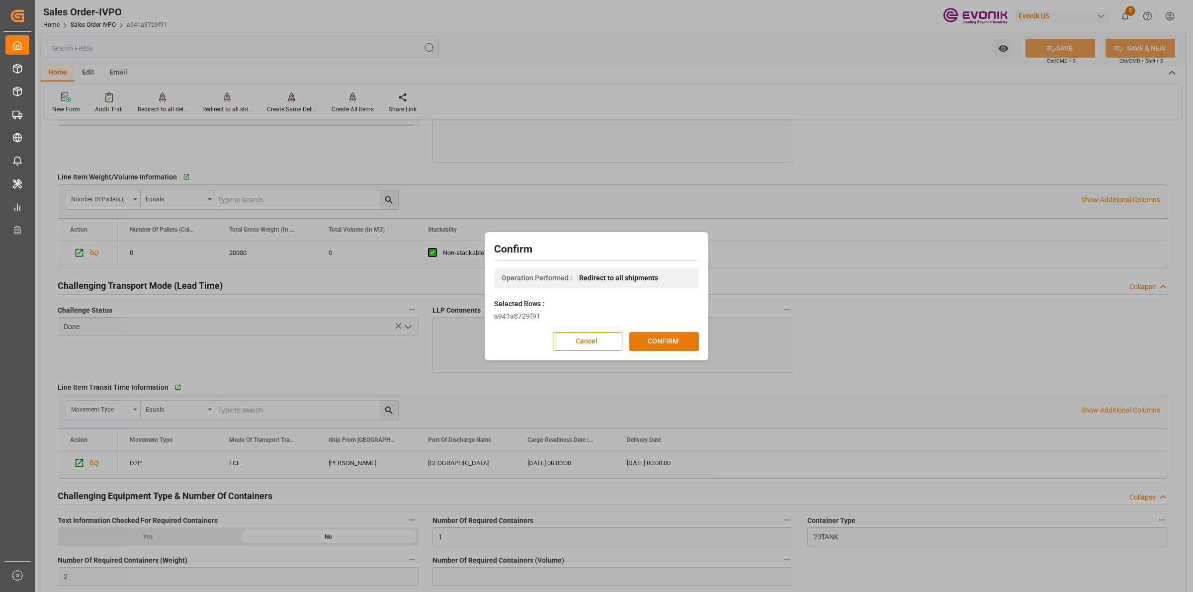
click at [640, 349] on button "CONFIRM" at bounding box center [664, 341] width 70 height 19
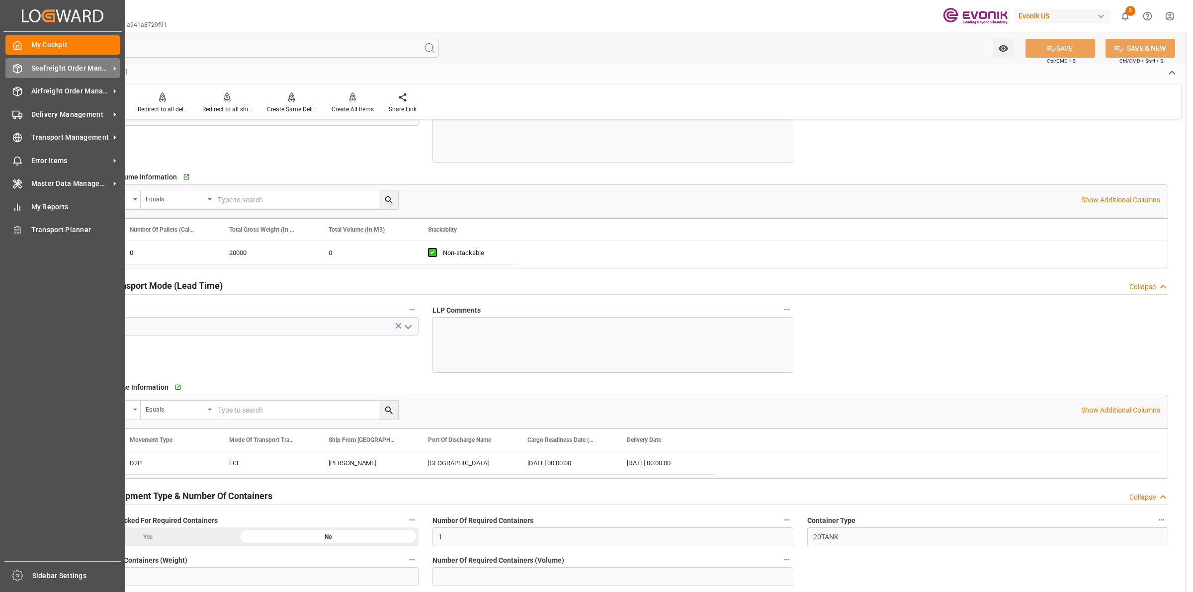
click at [21, 66] on icon at bounding box center [17, 68] width 8 height 9
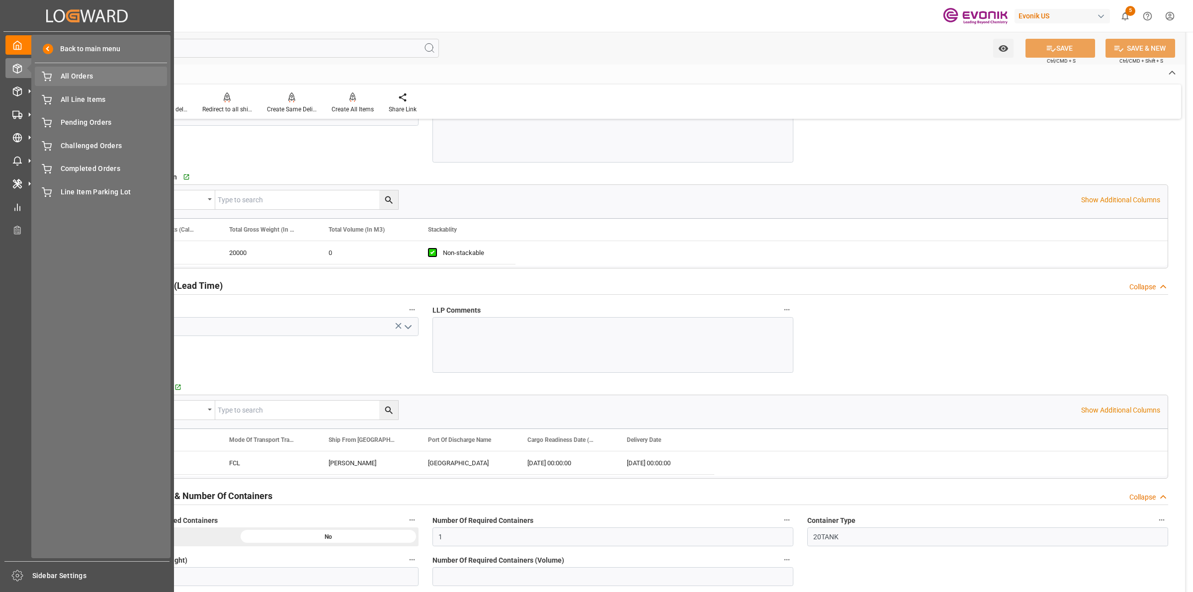
click at [76, 80] on span "All Orders" at bounding box center [114, 76] width 107 height 10
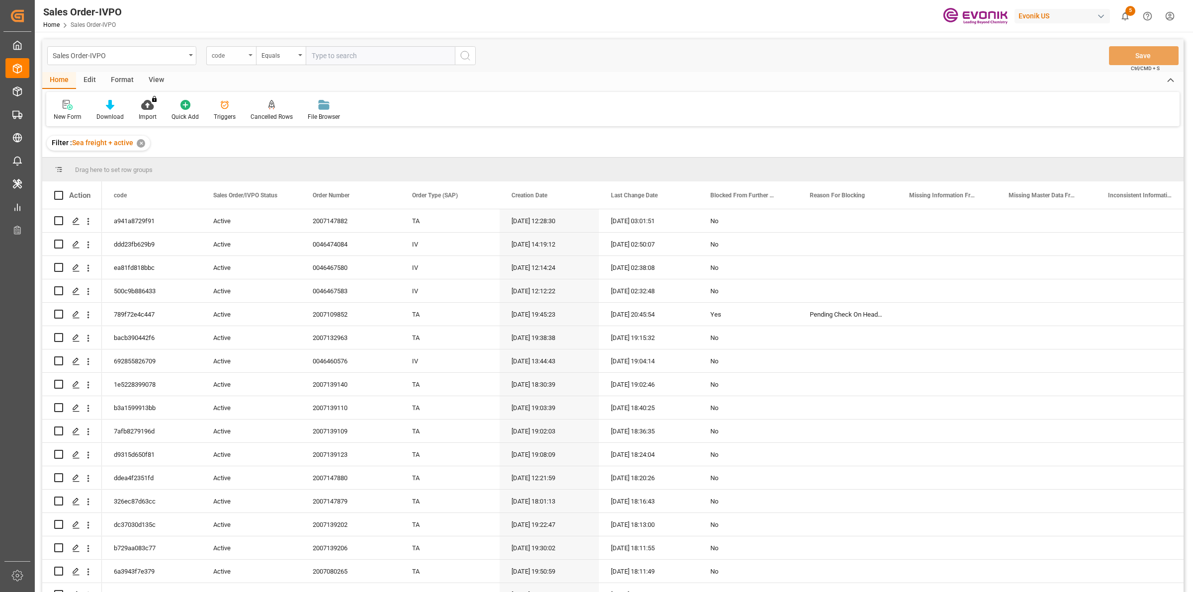
click at [239, 63] on div "code" at bounding box center [231, 55] width 50 height 19
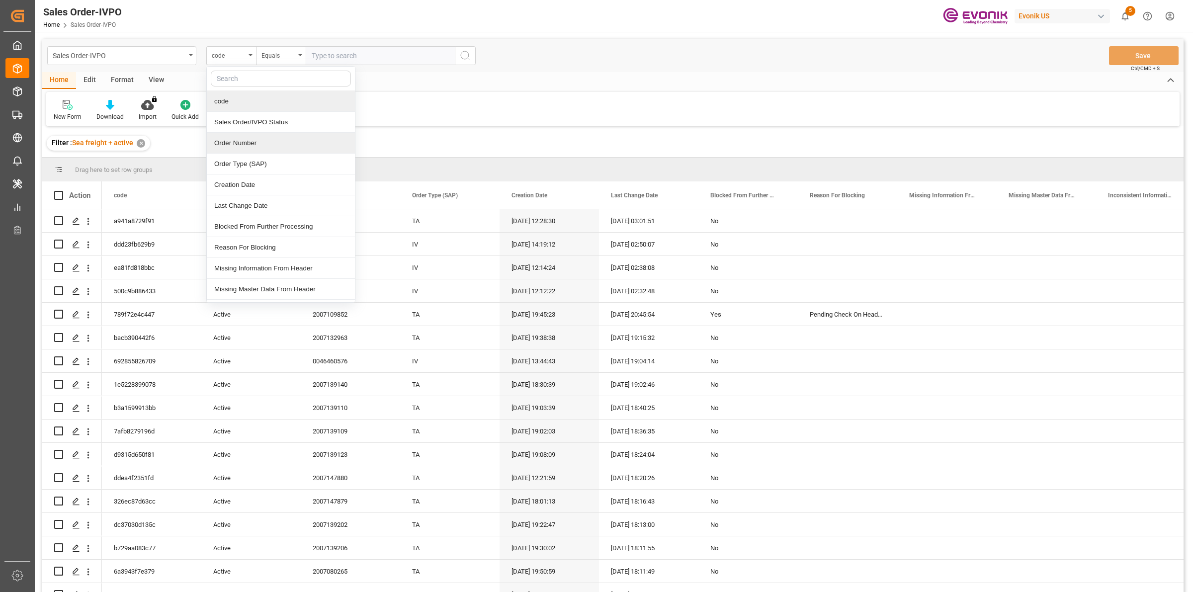
click at [234, 143] on div "Order Number" at bounding box center [281, 143] width 148 height 21
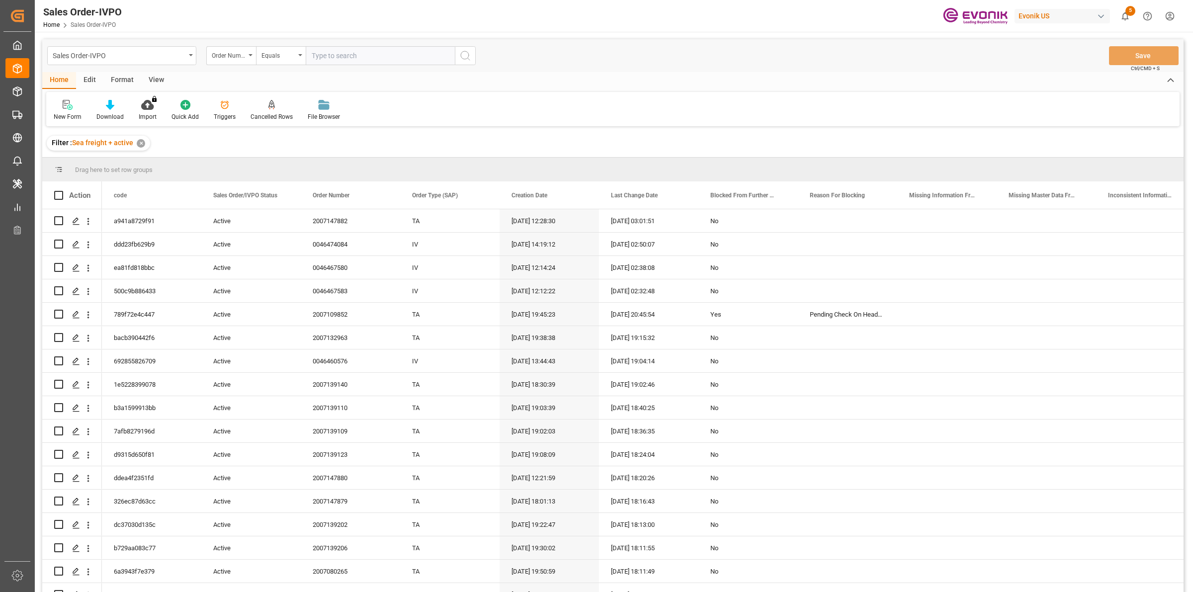
click at [352, 65] on div "Sales Order-IVPO Order Number Equals Save Ctrl/CMD + S" at bounding box center [612, 55] width 1141 height 33
click at [352, 61] on input "text" at bounding box center [380, 55] width 149 height 19
paste input "0046461728"
type input "0046461728"
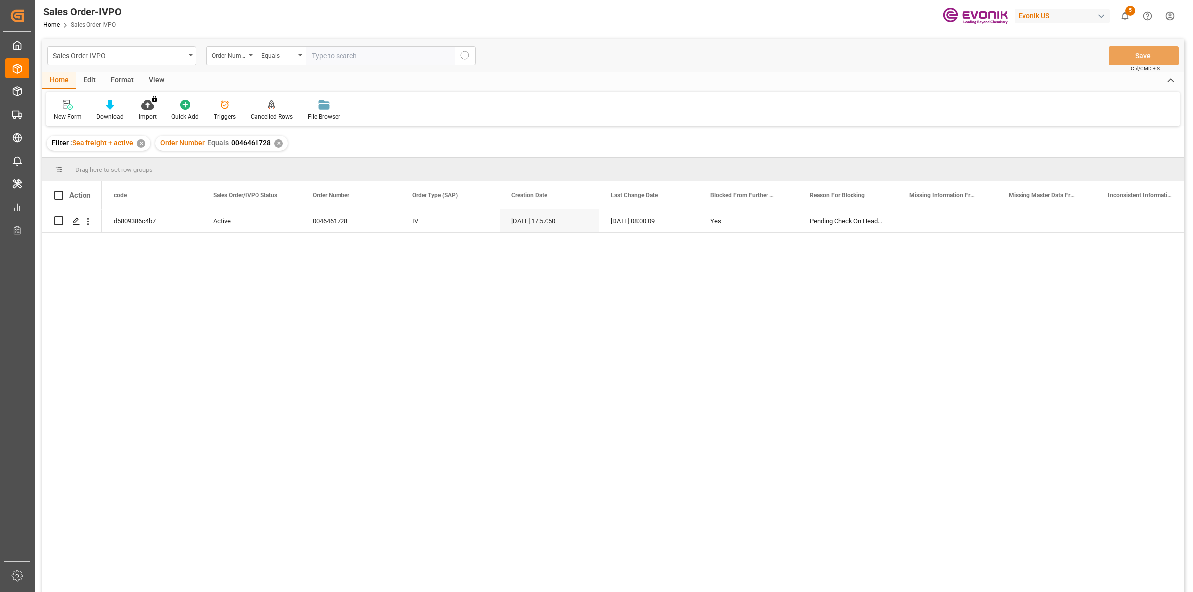
drag, startPoint x: 162, startPoint y: 304, endPoint x: 160, endPoint y: 289, distance: 15.5
click at [162, 296] on div "d5809386c4b7 Active 0046461728 IV 01.07.2025 17:57:50 19.09.2025 08:00:09 Yes P…" at bounding box center [643, 403] width 1082 height 389
click at [73, 219] on icon "Press SPACE to select this row." at bounding box center [76, 221] width 8 height 8
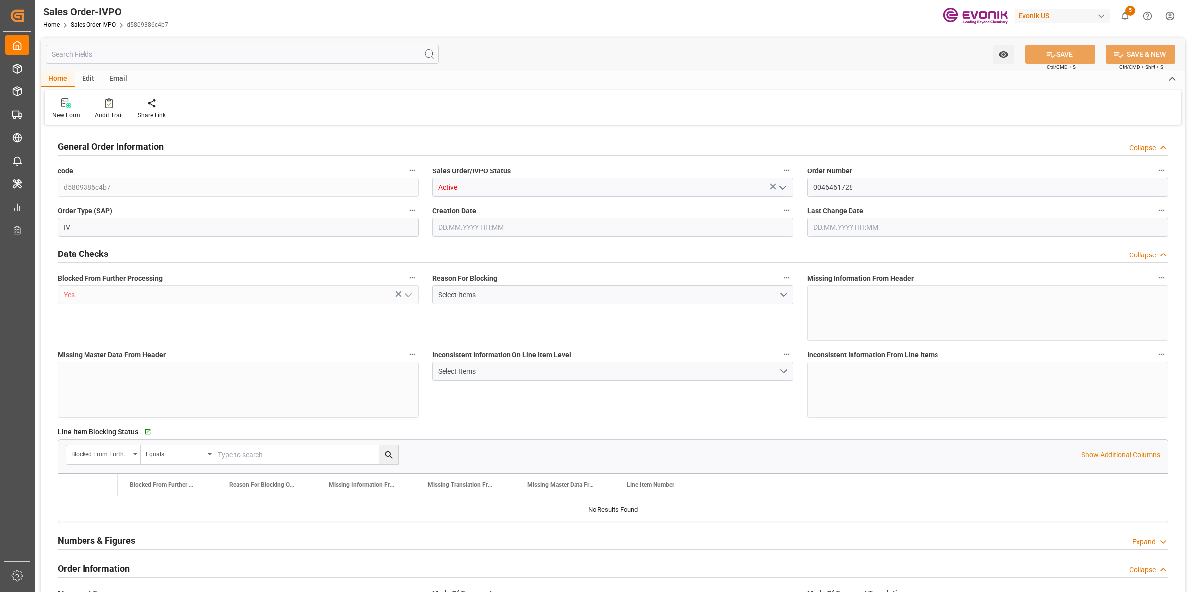
type input "JPYKK"
type input "0"
type input "1"
type input "2"
type input "19000"
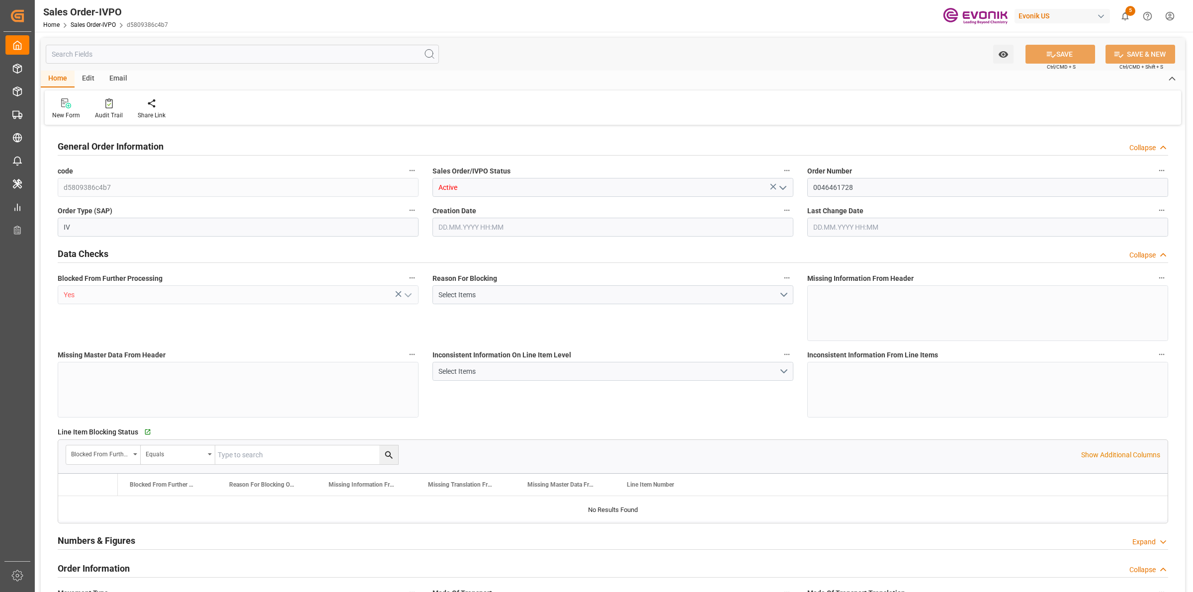
type input "0"
type input "17000"
type input "30"
type input "01.07.2025 17:57"
type input "19.09.2025 08:00"
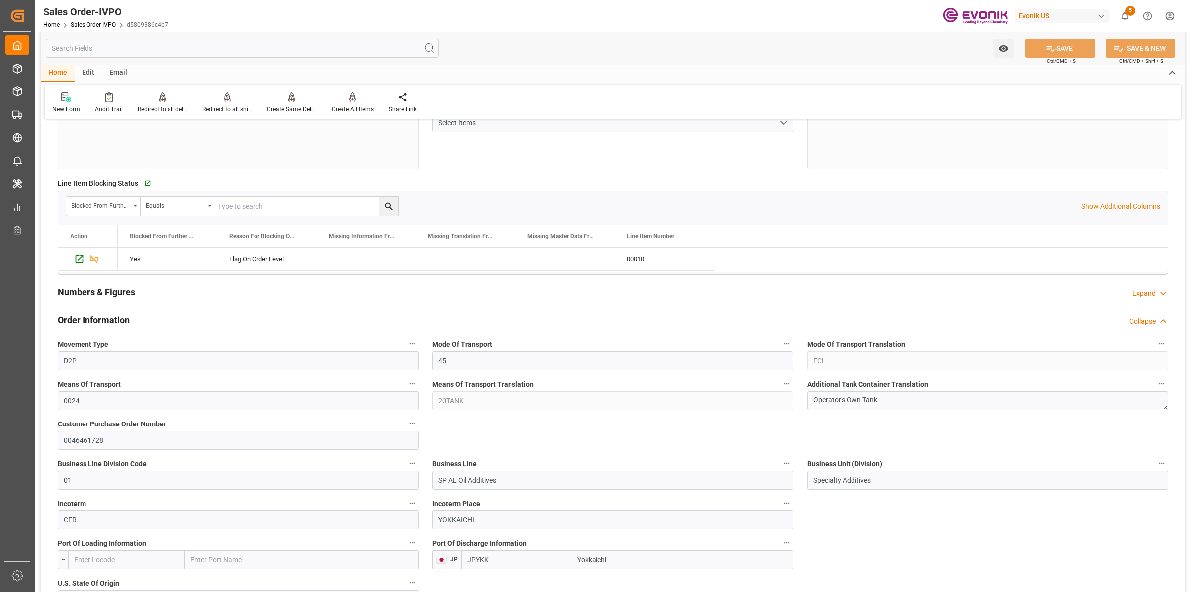
scroll to position [435, 0]
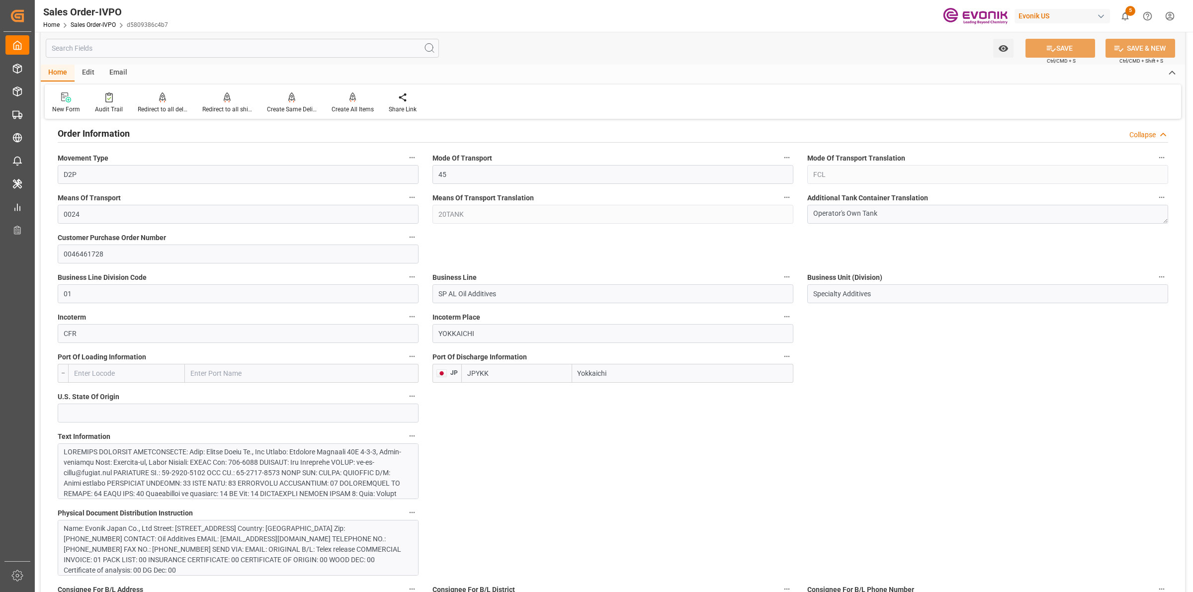
drag, startPoint x: 629, startPoint y: 376, endPoint x: 528, endPoint y: 378, distance: 101.4
click at [490, 376] on div "JPYKK Yokkaichi" at bounding box center [627, 373] width 332 height 19
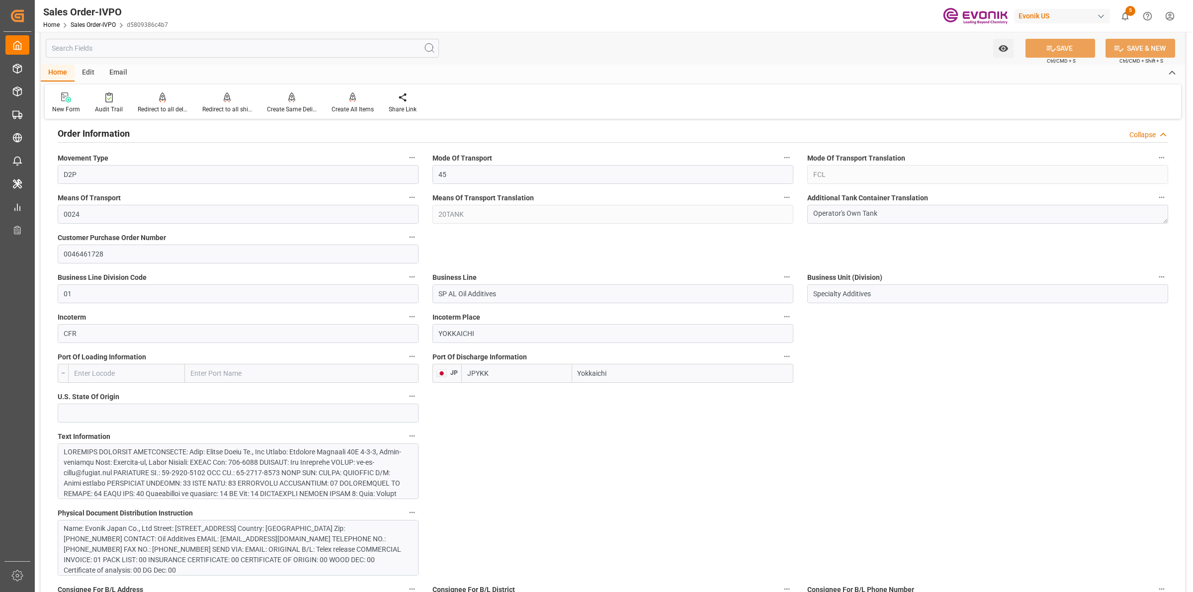
click at [294, 476] on div at bounding box center [233, 535] width 339 height 177
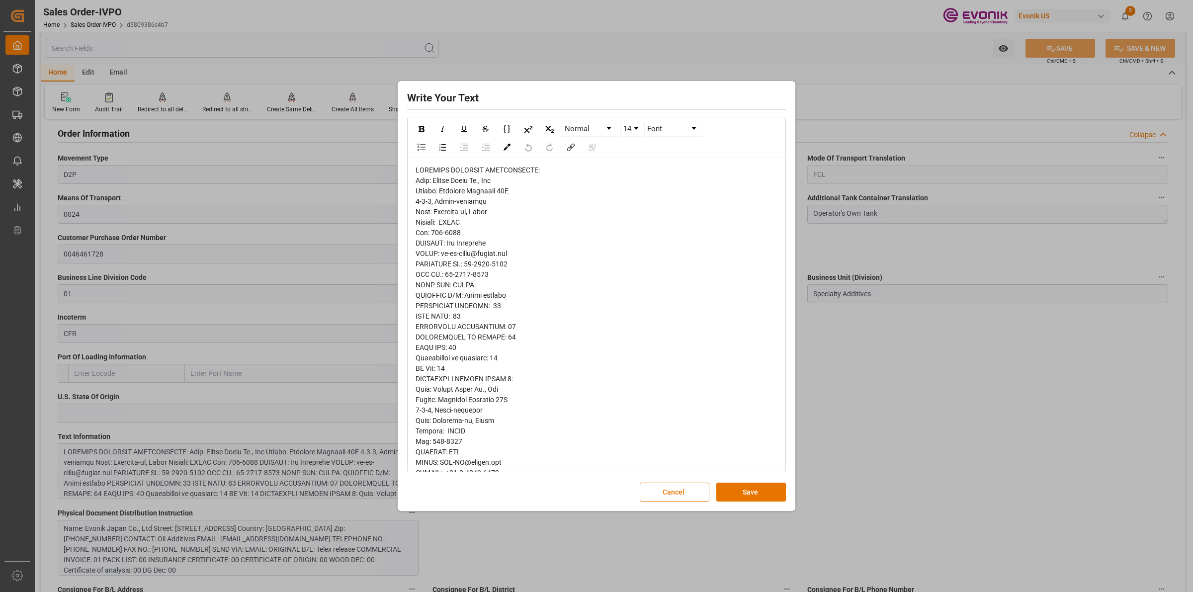
click at [502, 197] on div "rdw-editor" at bounding box center [597, 499] width 362 height 668
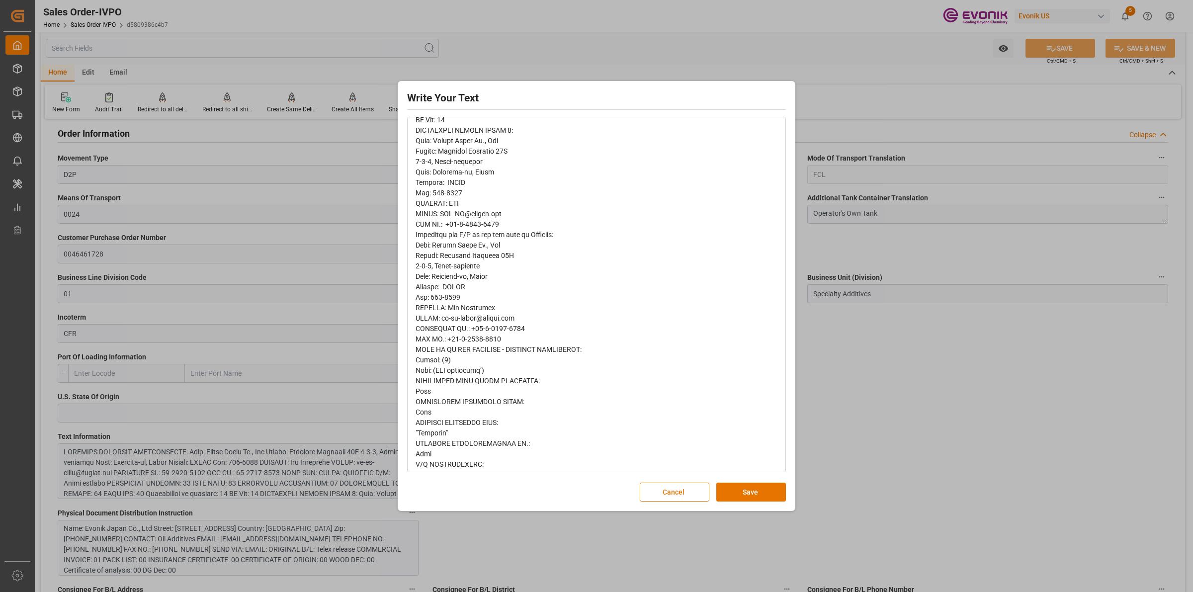
scroll to position [369, 0]
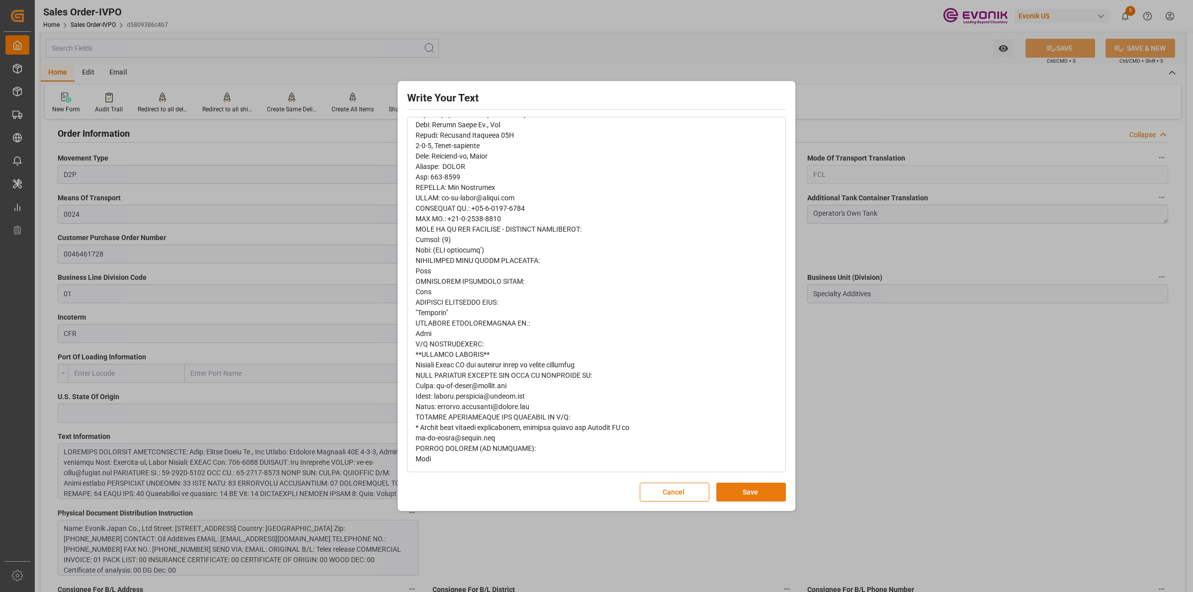
click at [759, 488] on button "Save" at bounding box center [751, 492] width 70 height 19
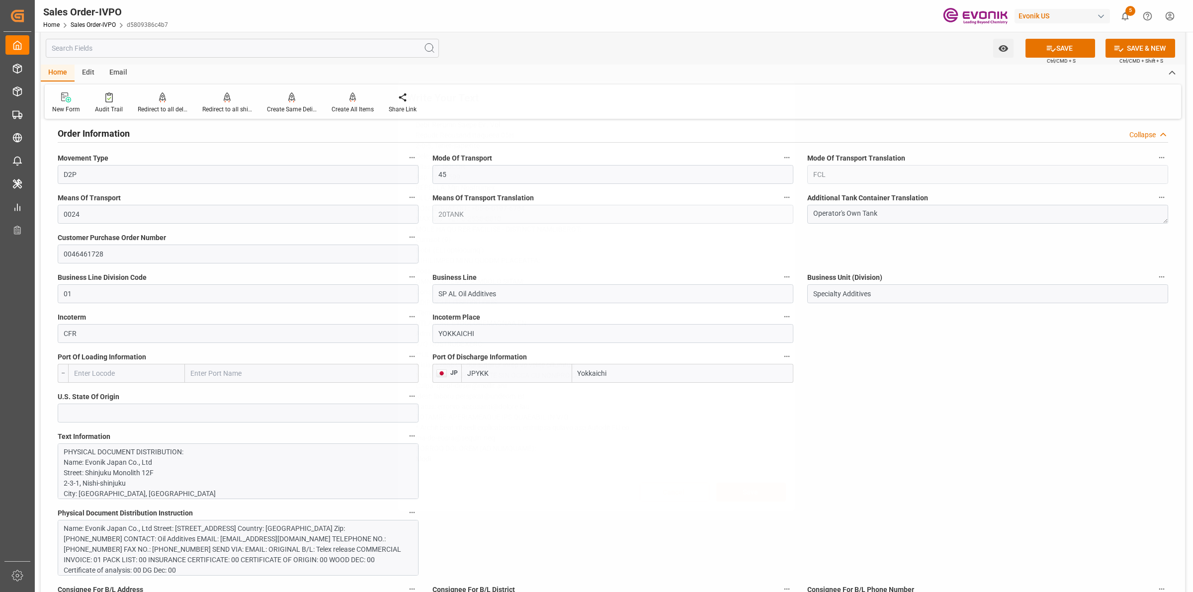
click at [847, 481] on div "Write Your Text Normal 14 Font Cancel Save" at bounding box center [596, 296] width 1193 height 592
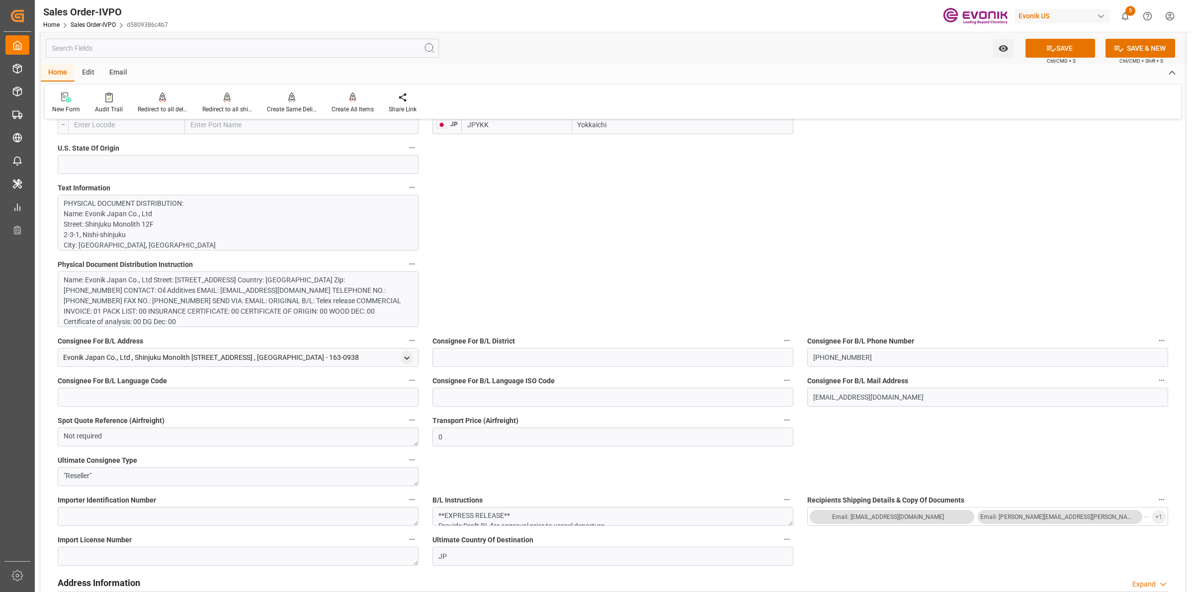
scroll to position [1056, 0]
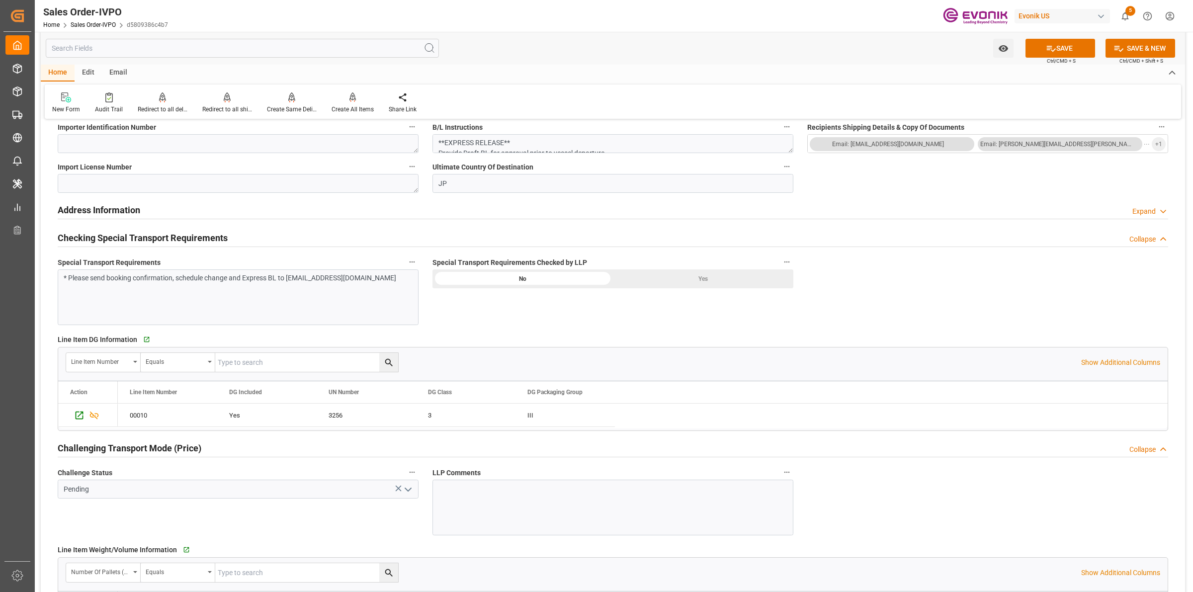
click at [303, 303] on div "* Please send booking confirmation, schedule change and Express BL to oa-cs-jap…" at bounding box center [238, 297] width 361 height 56
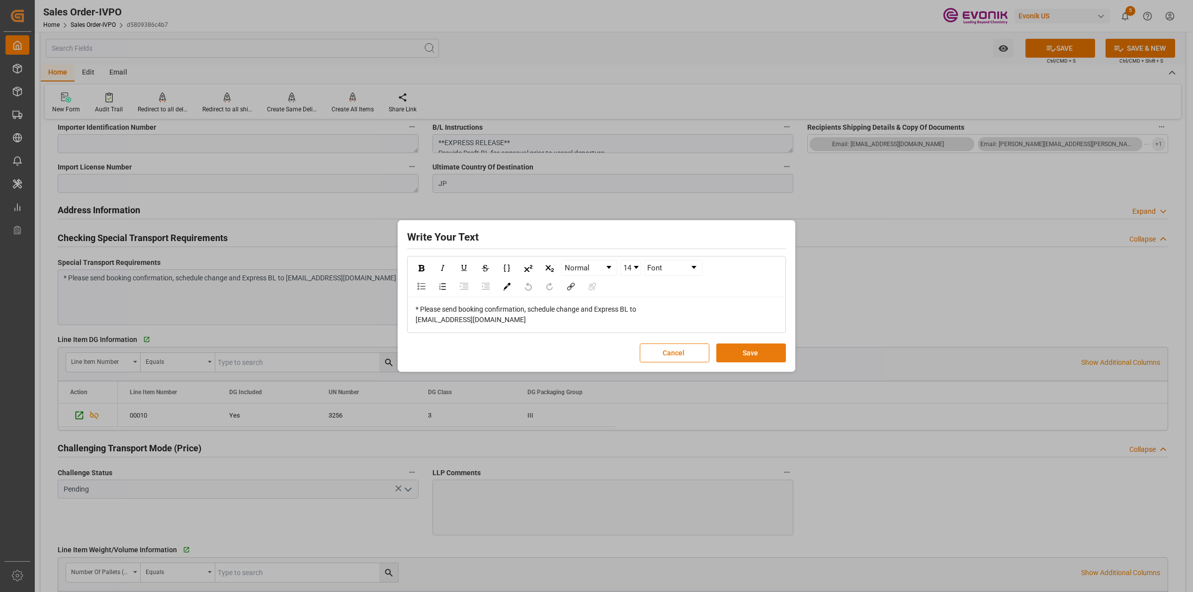
click at [761, 349] on button "Save" at bounding box center [751, 352] width 70 height 19
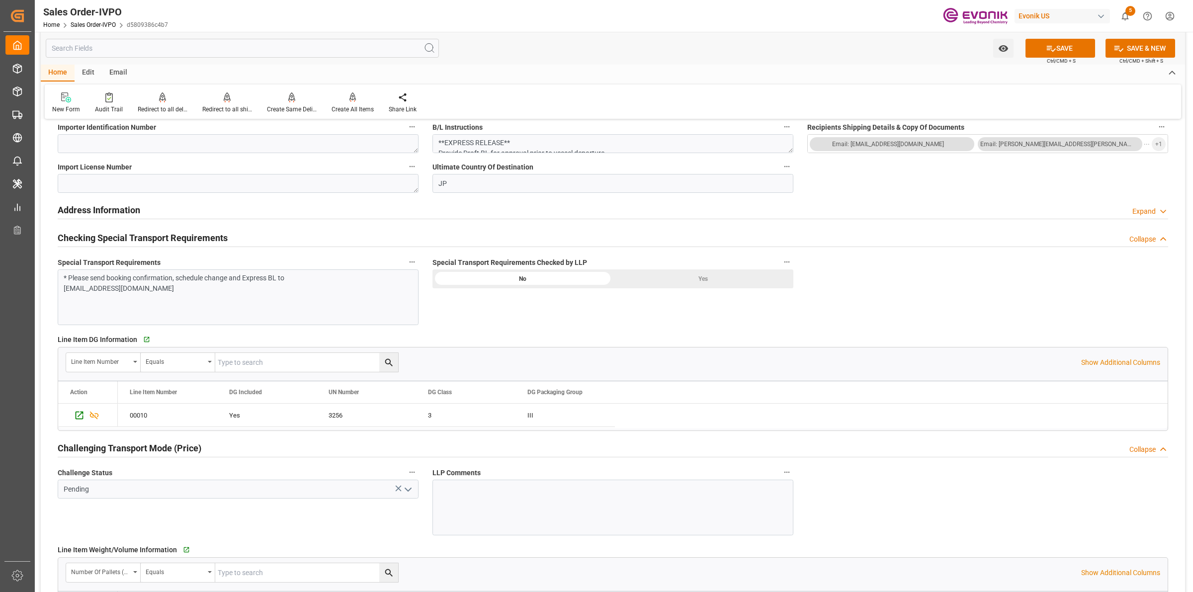
click at [722, 281] on div "Yes" at bounding box center [703, 278] width 180 height 19
click at [409, 491] on polyline "open menu" at bounding box center [408, 489] width 6 height 3
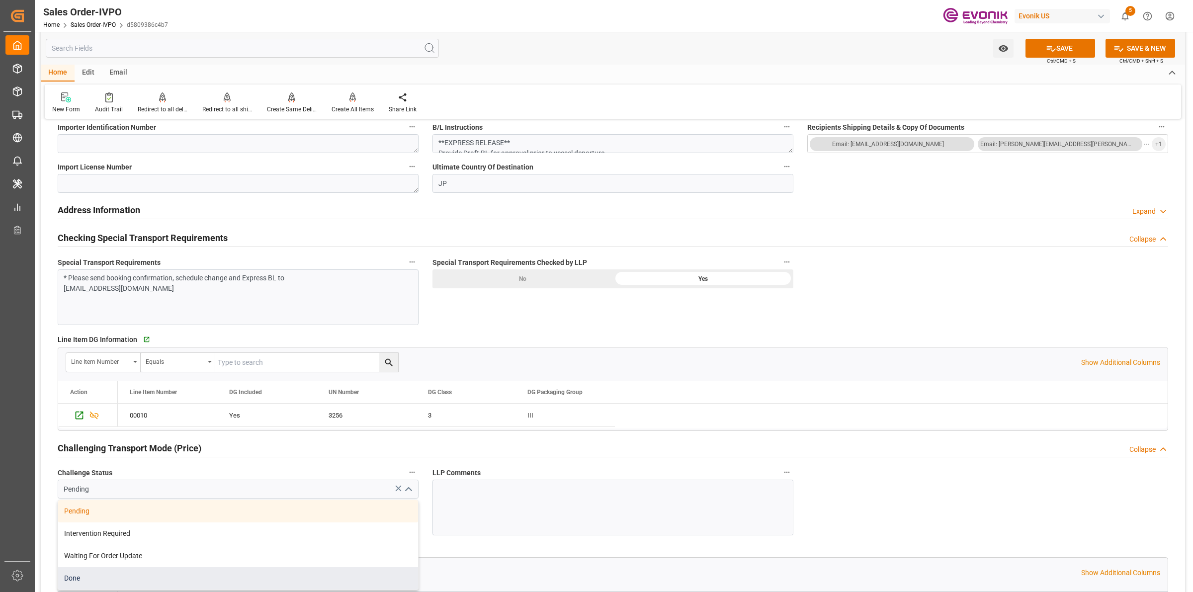
click at [106, 574] on div "Done" at bounding box center [238, 578] width 360 height 22
type input "Done"
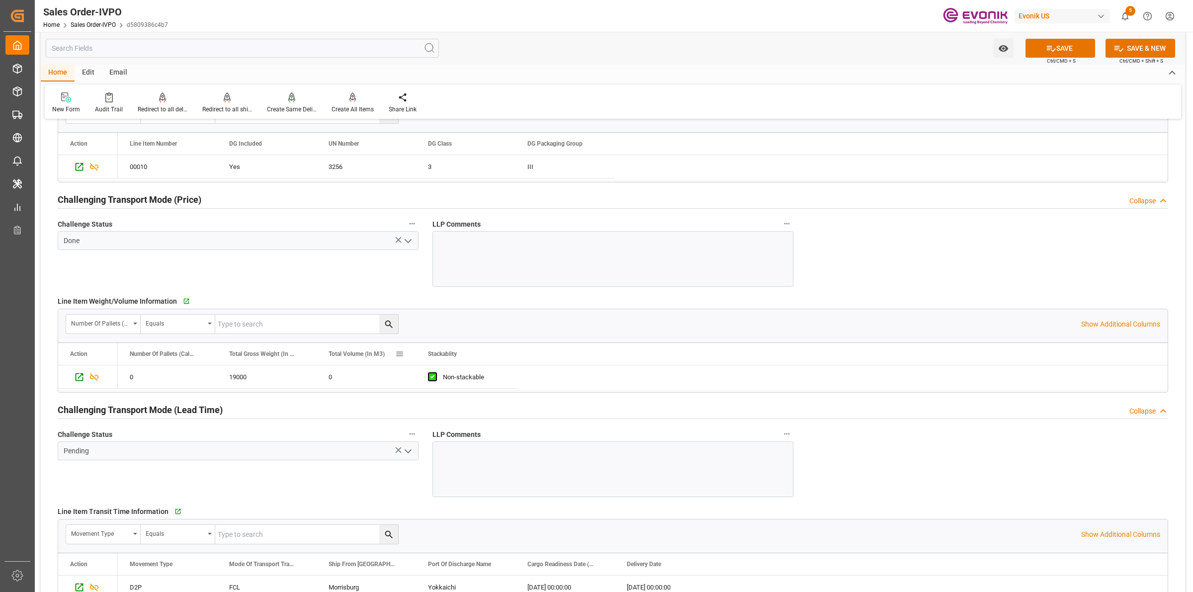
scroll to position [1429, 0]
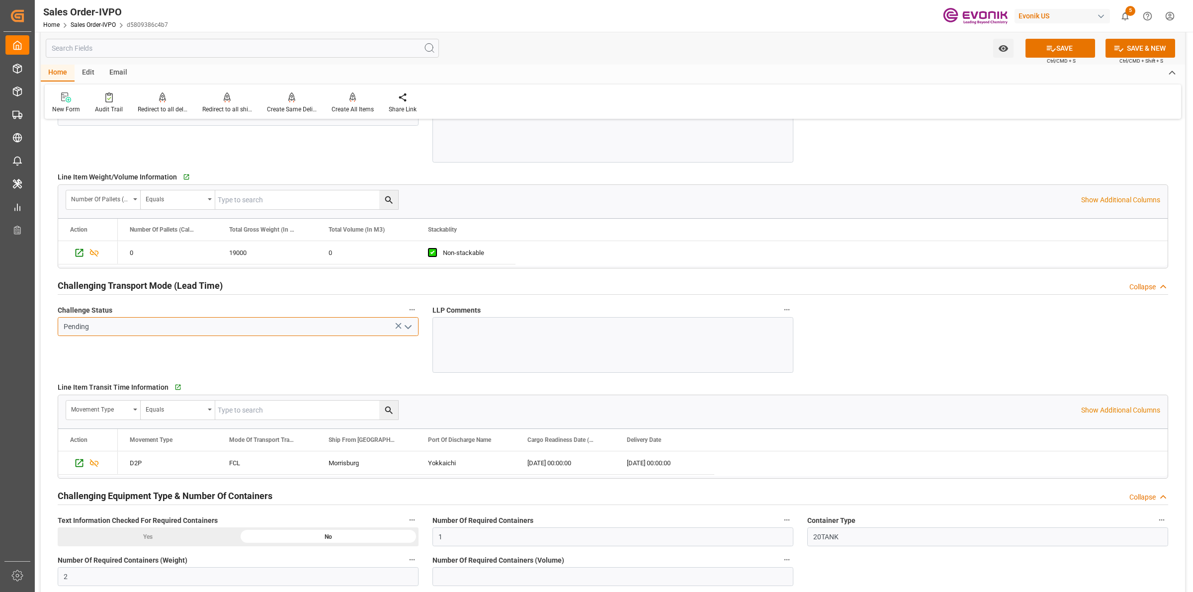
click at [410, 320] on input "Pending" at bounding box center [238, 326] width 361 height 19
click at [410, 331] on icon "open menu" at bounding box center [408, 327] width 12 height 12
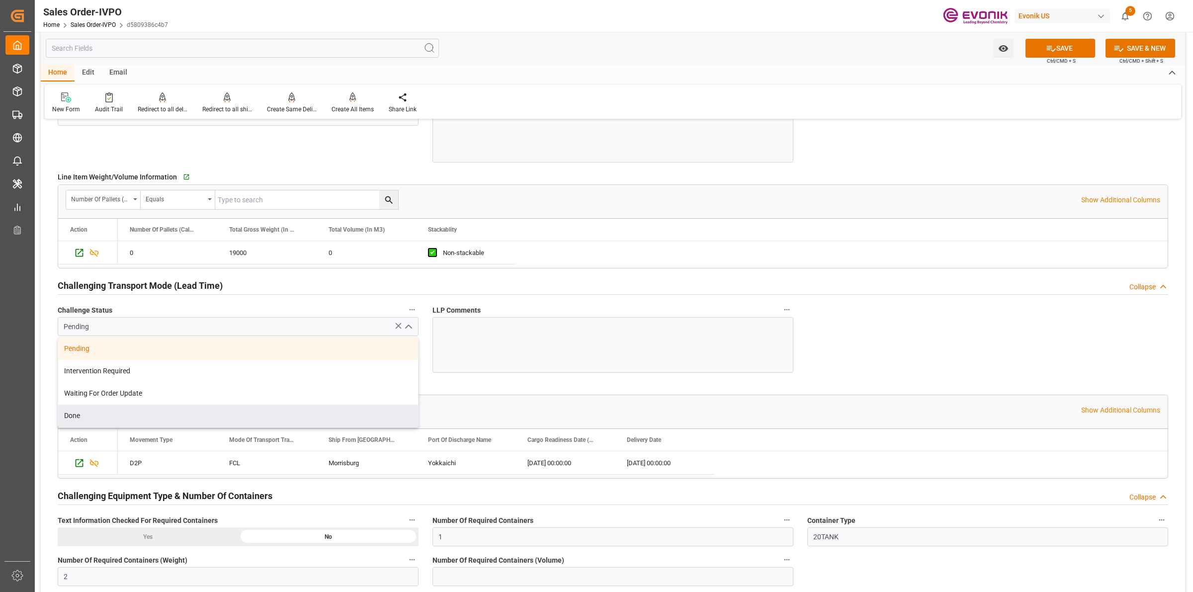
click at [82, 418] on div "Done" at bounding box center [238, 416] width 360 height 22
type input "Done"
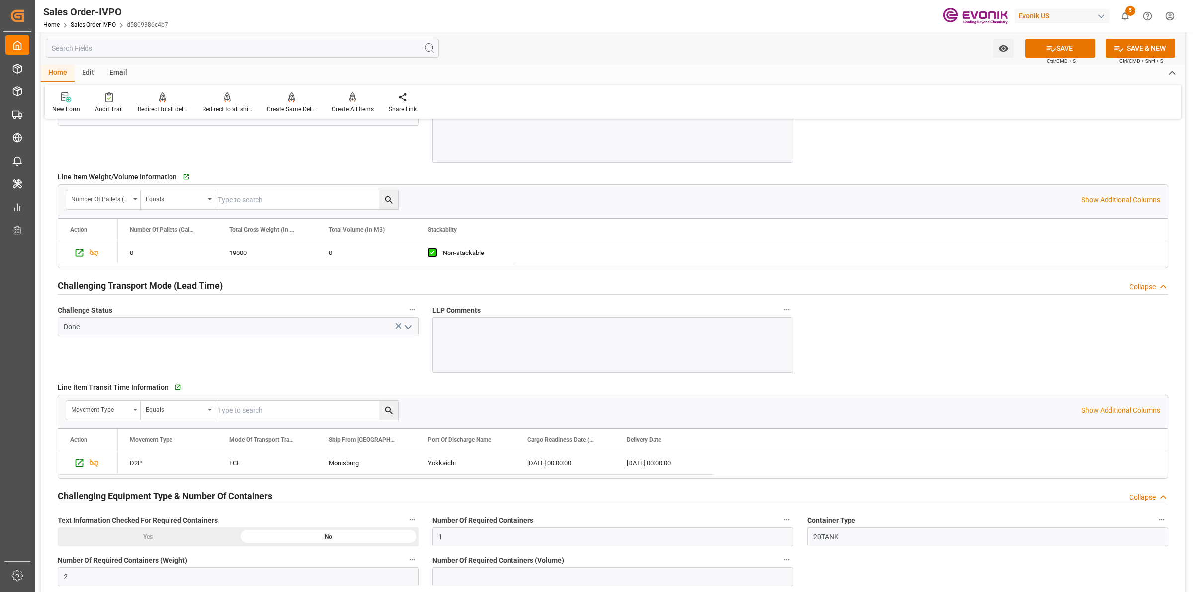
scroll to position [1615, 0]
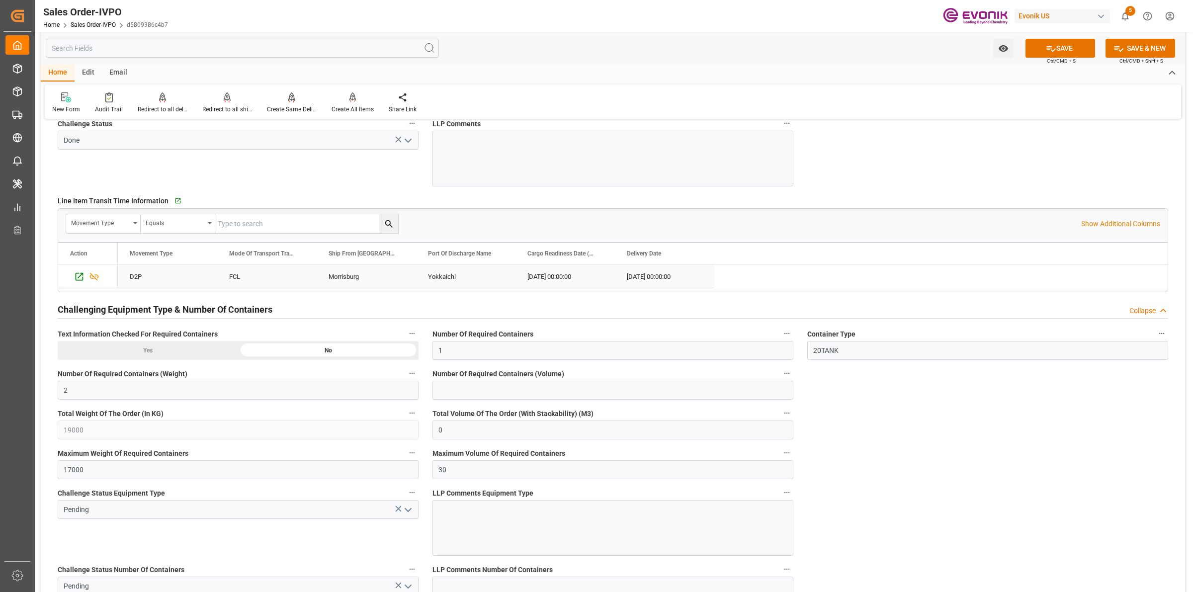
click at [345, 279] on div "Morrisburg" at bounding box center [366, 276] width 99 height 23
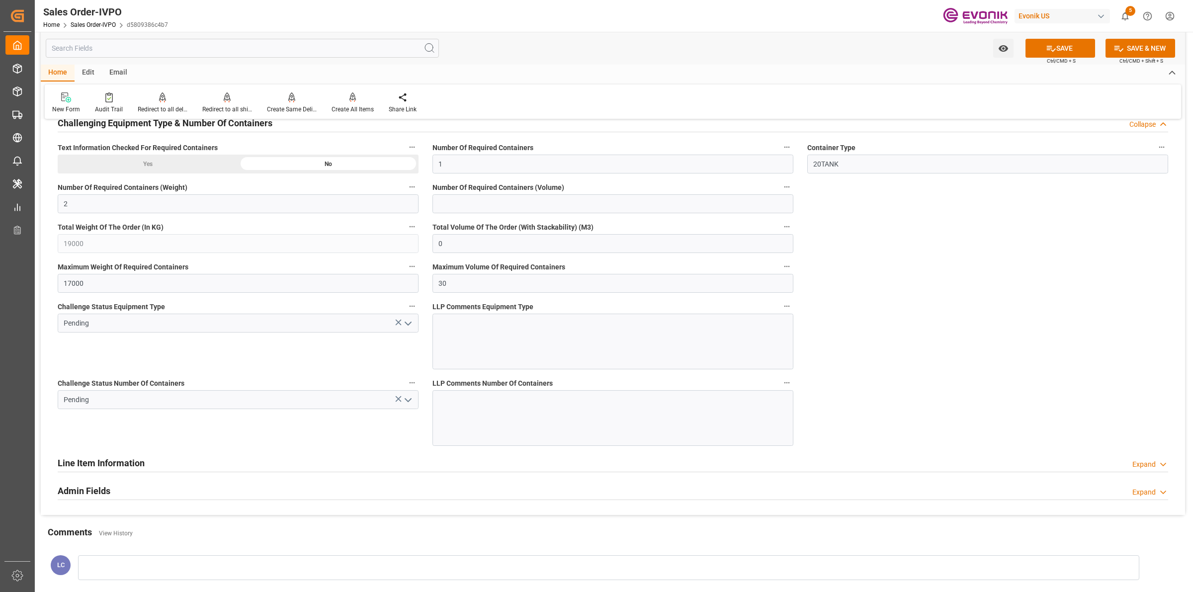
drag, startPoint x: 998, startPoint y: 452, endPoint x: 915, endPoint y: 396, distance: 100.1
click at [998, 451] on div "Line Item Information Expand" at bounding box center [613, 463] width 1124 height 28
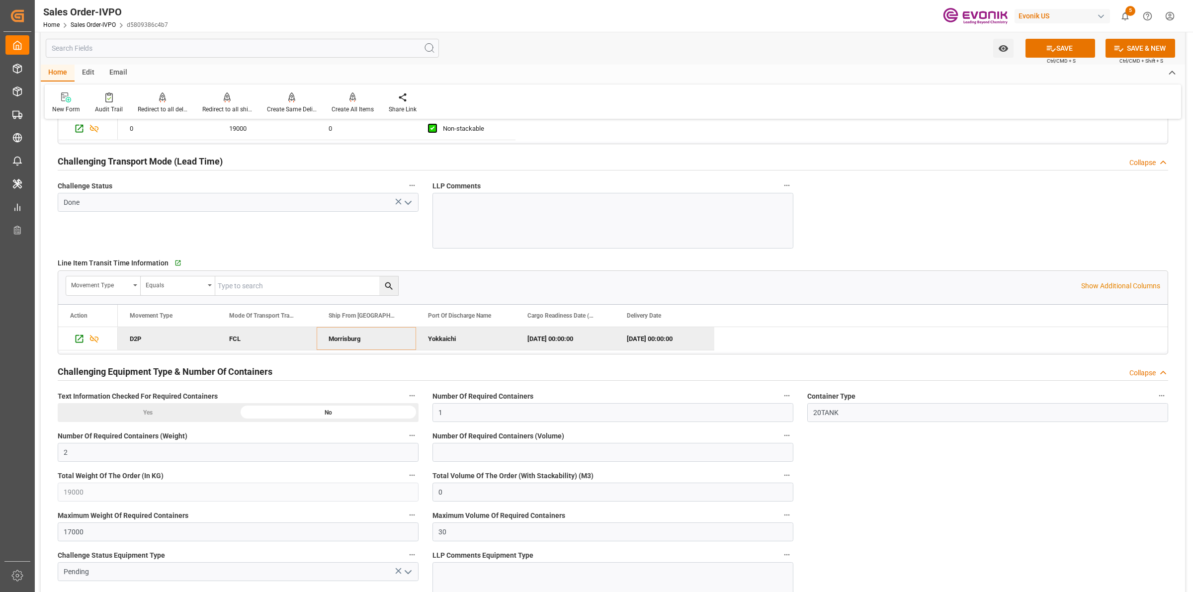
scroll to position [1243, 0]
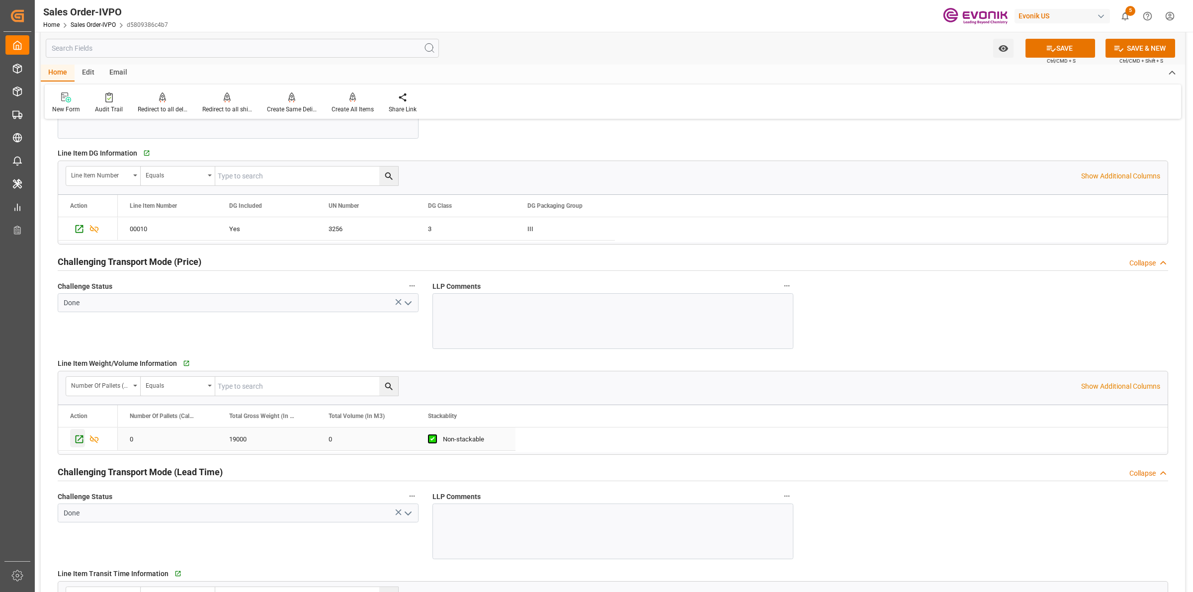
click at [82, 444] on icon "Press SPACE to select this row." at bounding box center [79, 439] width 10 height 10
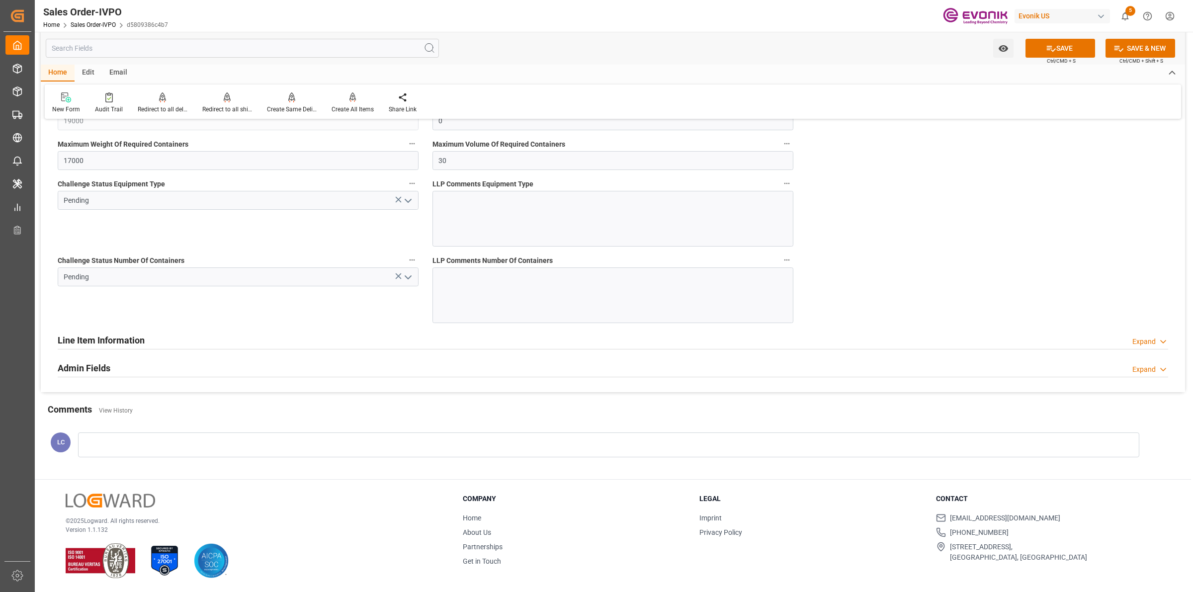
scroll to position [1615, 0]
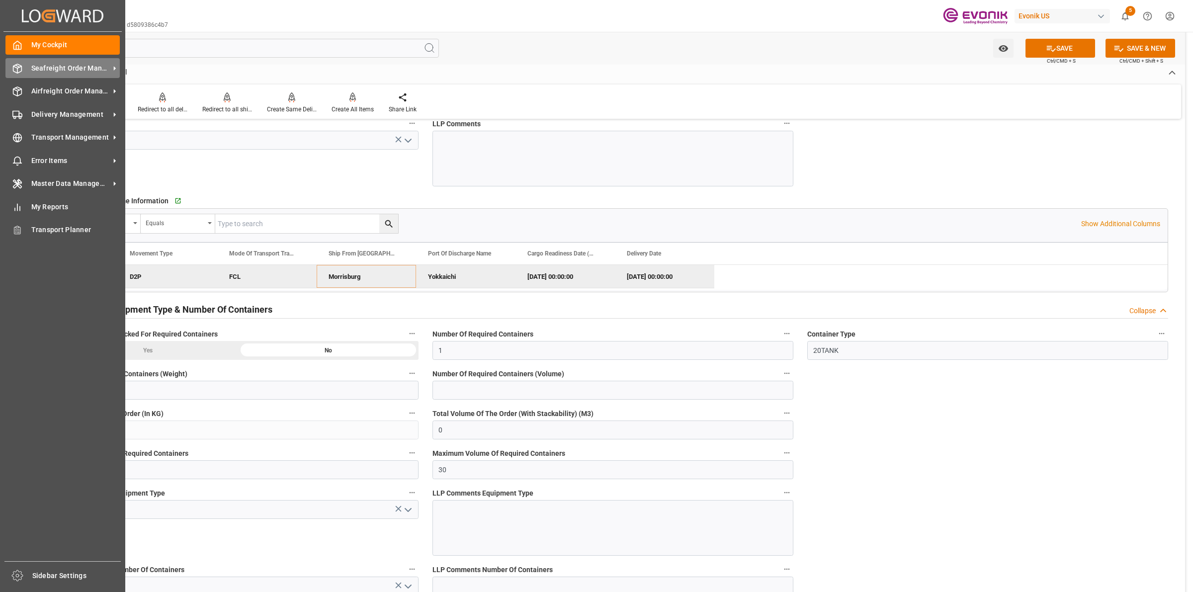
click at [12, 70] on icon at bounding box center [17, 69] width 10 height 10
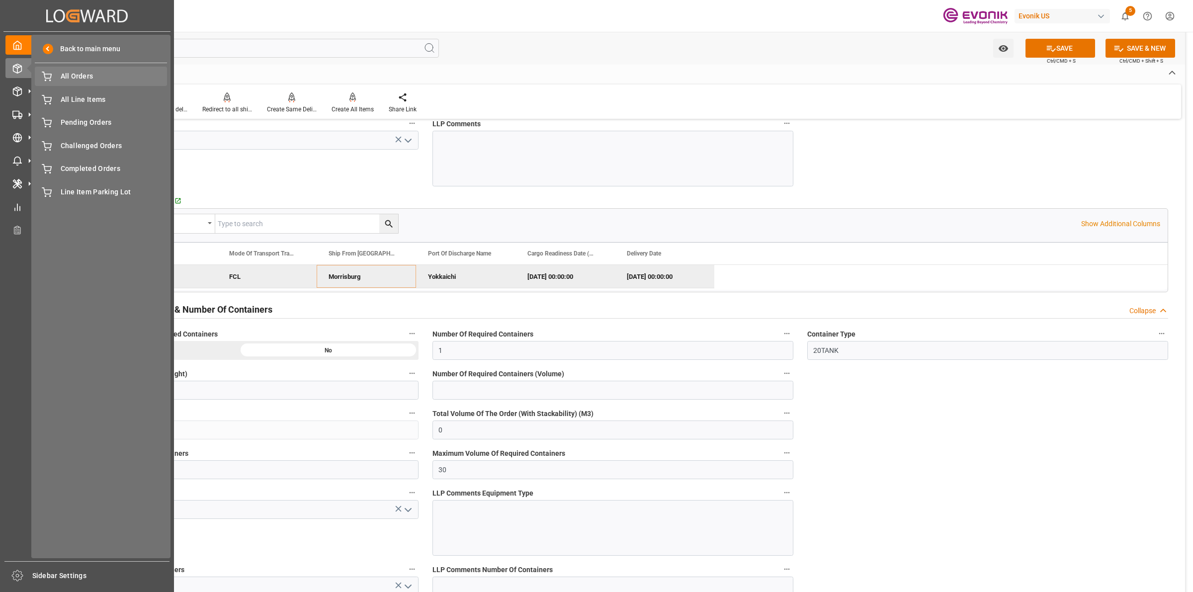
click at [73, 76] on span "All Orders" at bounding box center [114, 76] width 107 height 10
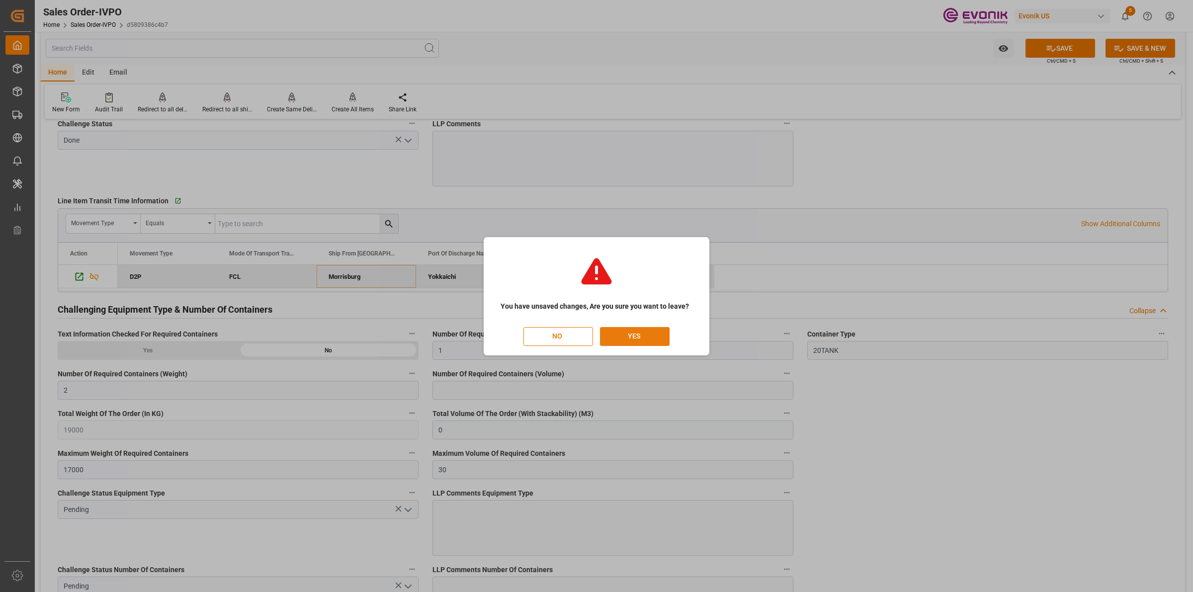
click at [632, 343] on button "YES" at bounding box center [635, 336] width 70 height 19
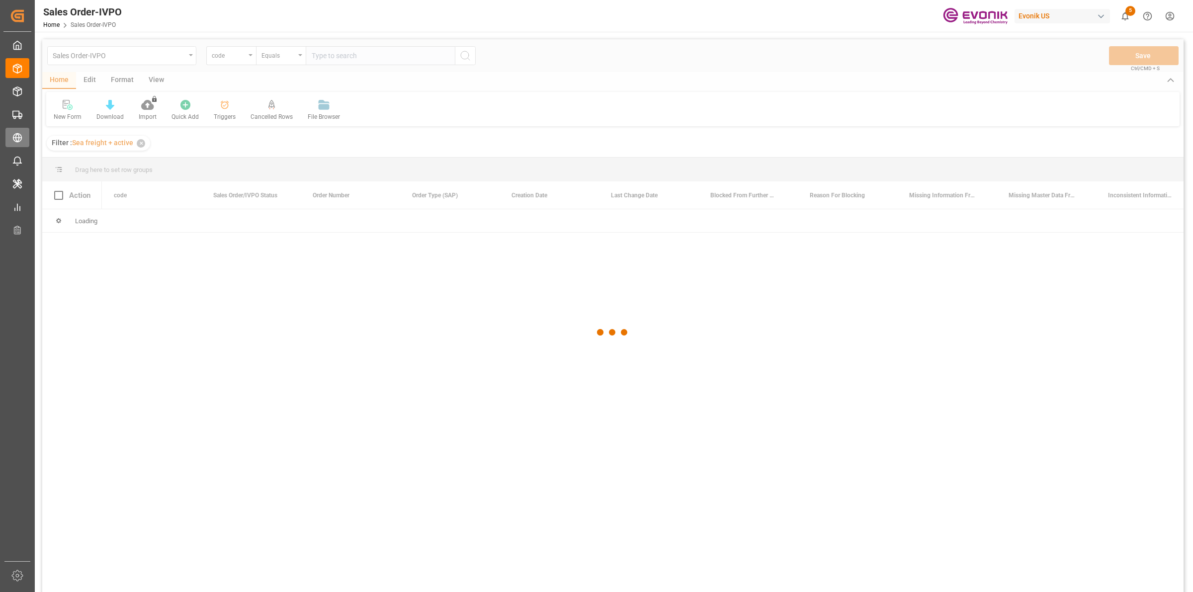
click at [18, 146] on div "Transport Management Transport Management" at bounding box center [17, 137] width 24 height 19
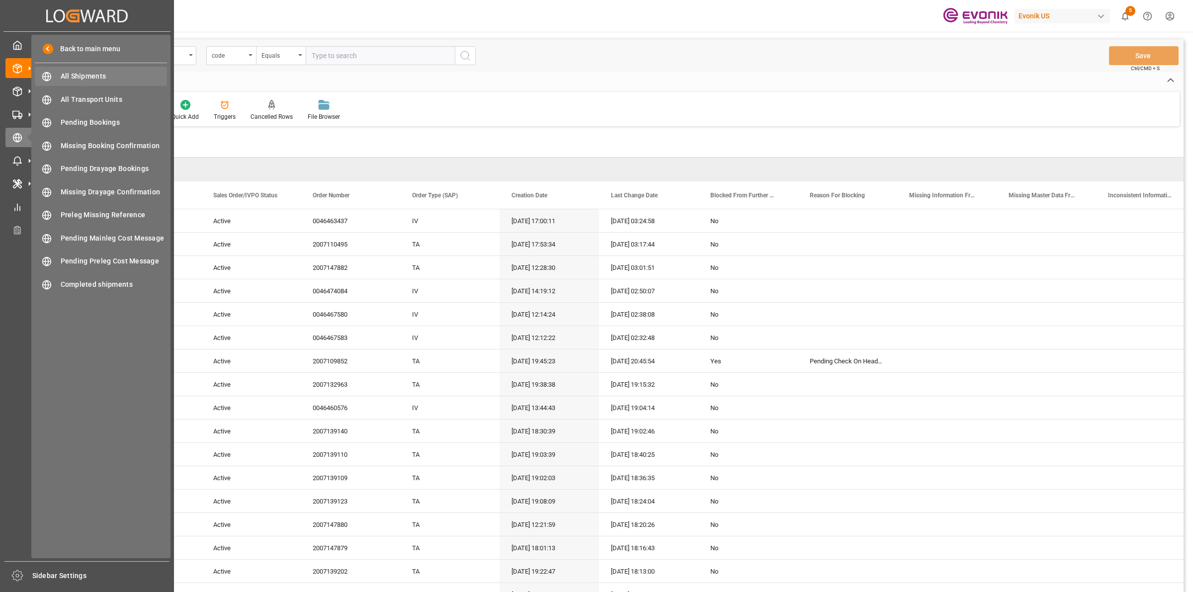
click at [89, 70] on div "All Shipments All Shipments" at bounding box center [101, 76] width 132 height 19
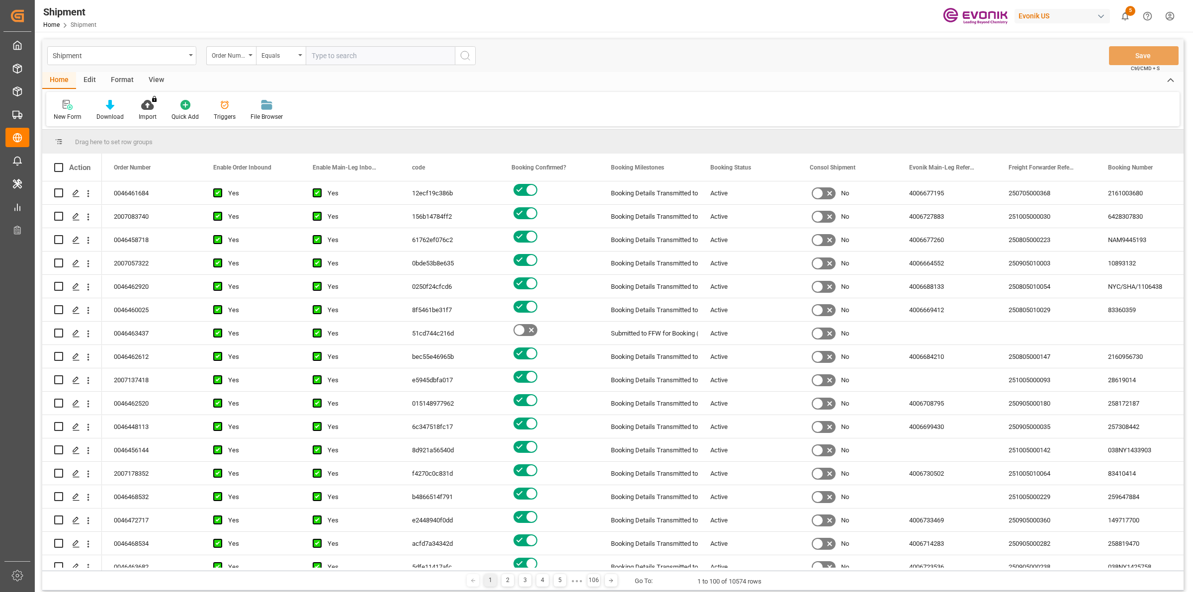
click at [399, 56] on input "text" at bounding box center [380, 55] width 149 height 19
paste input "0046442572"
type input "0046442572"
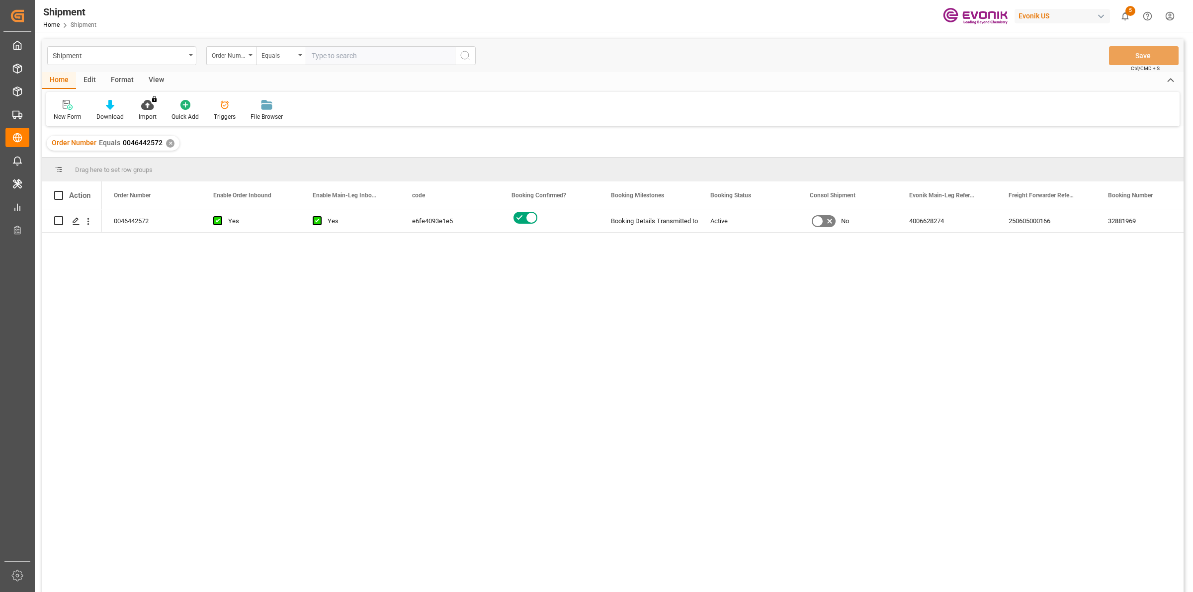
drag, startPoint x: 104, startPoint y: 285, endPoint x: 96, endPoint y: 252, distance: 34.4
click at [104, 284] on div "0046442572 Yes Yes e6fe4093e1e5 Booking Details Transmitted to SAP Active No 40…" at bounding box center [643, 403] width 1082 height 389
click at [77, 224] on icon "Press SPACE to select this row." at bounding box center [76, 221] width 8 height 8
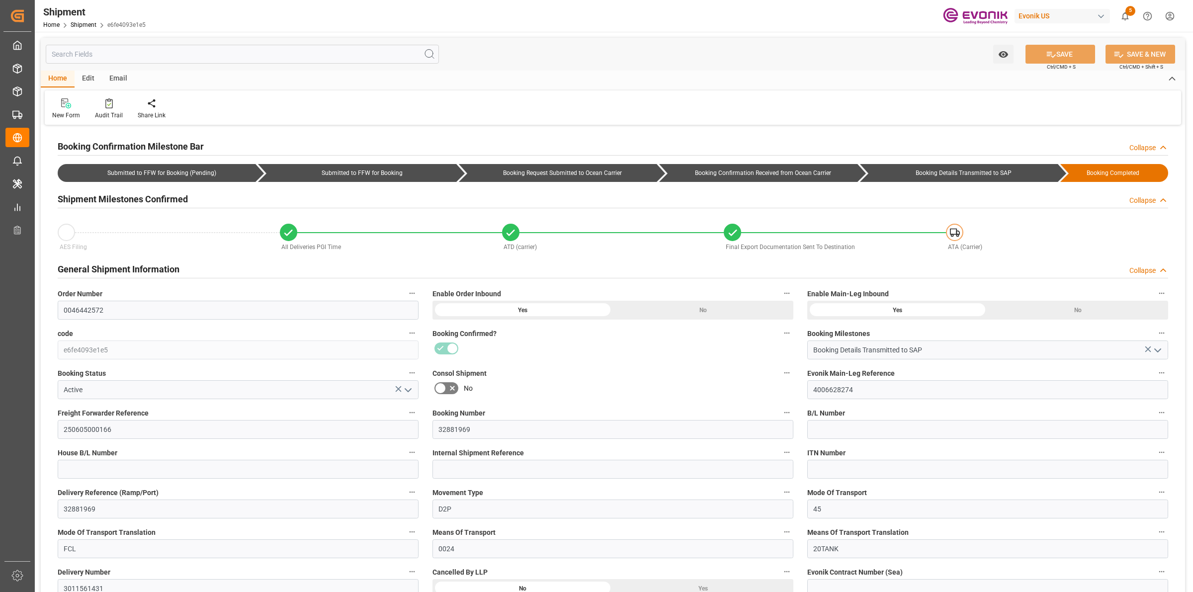
type input "5600"
type input "0"
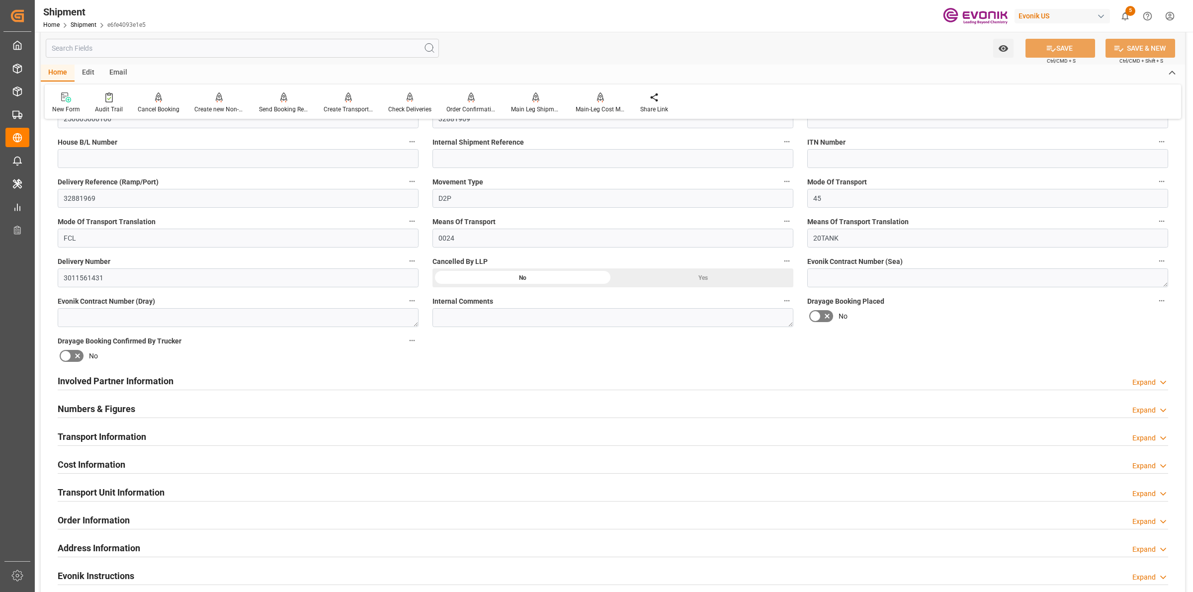
scroll to position [559, 0]
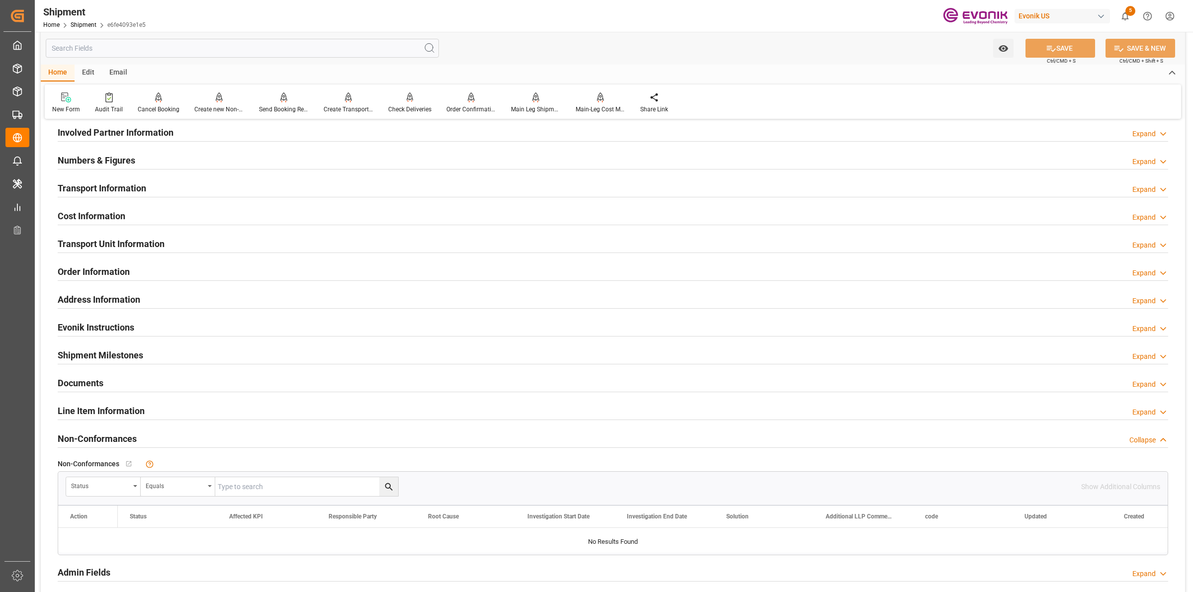
click at [128, 222] on div "Cost Information Expand" at bounding box center [613, 215] width 1110 height 19
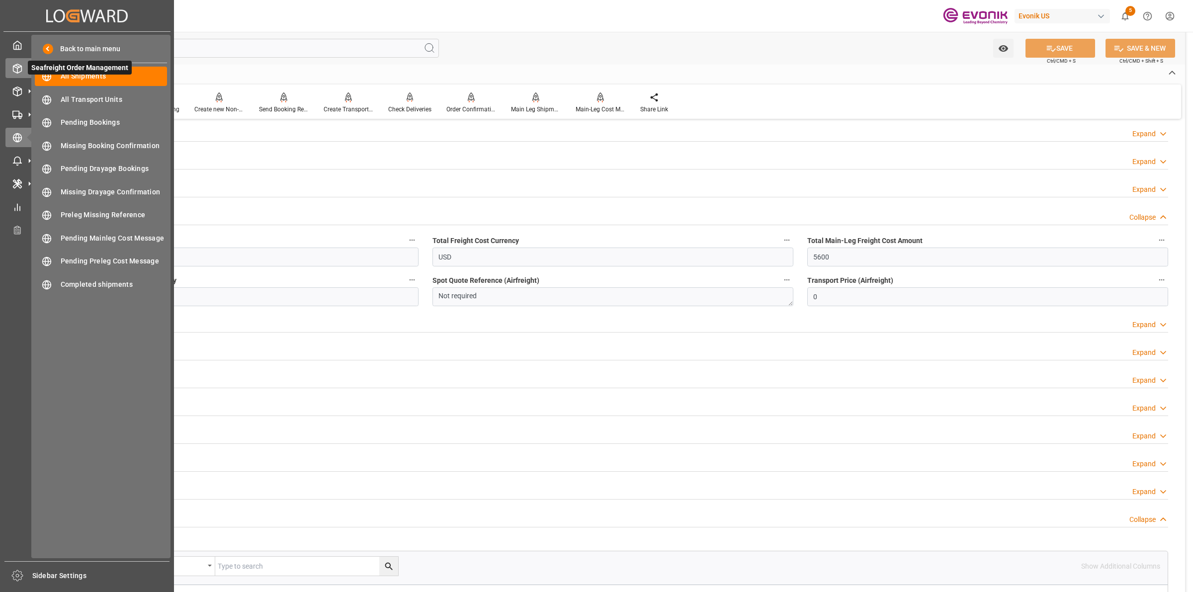
click at [21, 64] on icon at bounding box center [17, 69] width 10 height 10
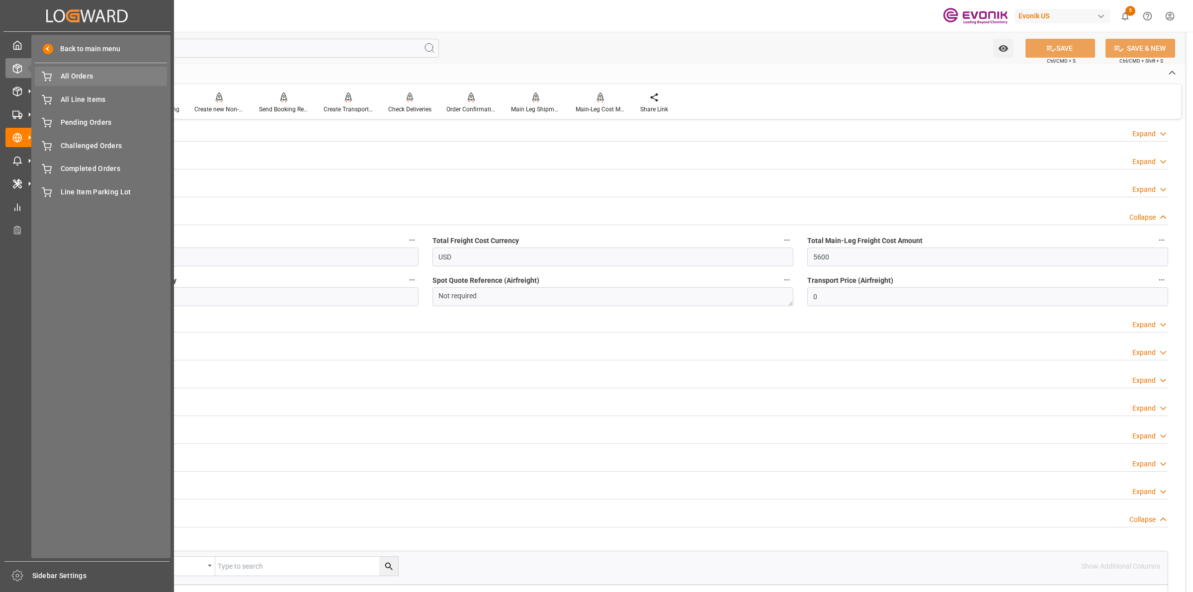
click at [80, 75] on span "All Orders" at bounding box center [114, 76] width 107 height 10
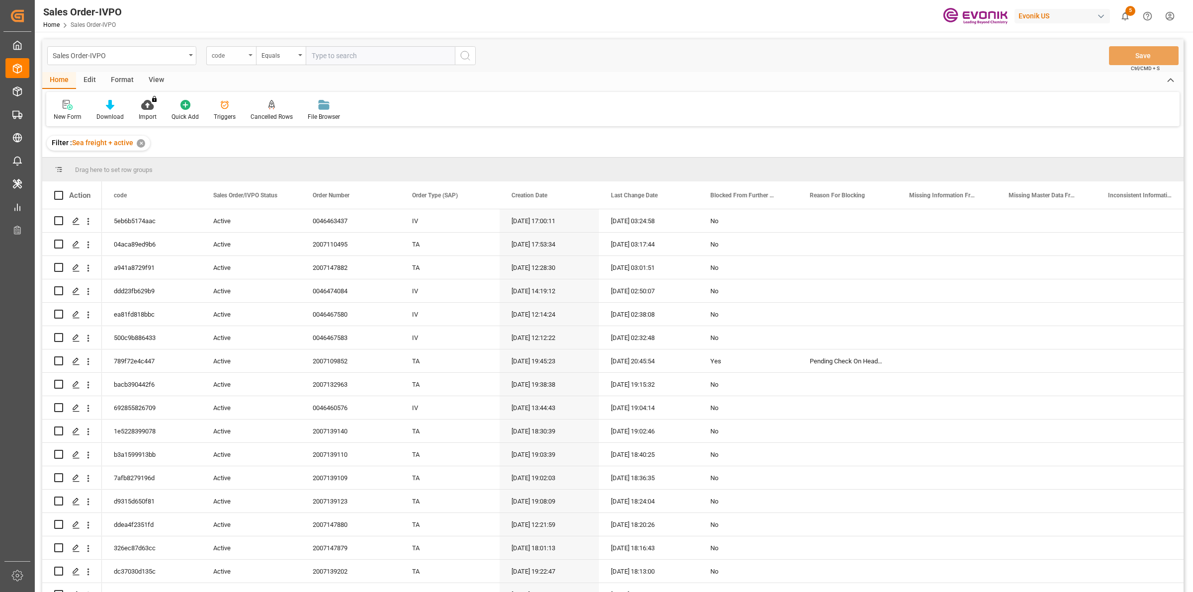
click at [244, 59] on div "code" at bounding box center [229, 54] width 34 height 11
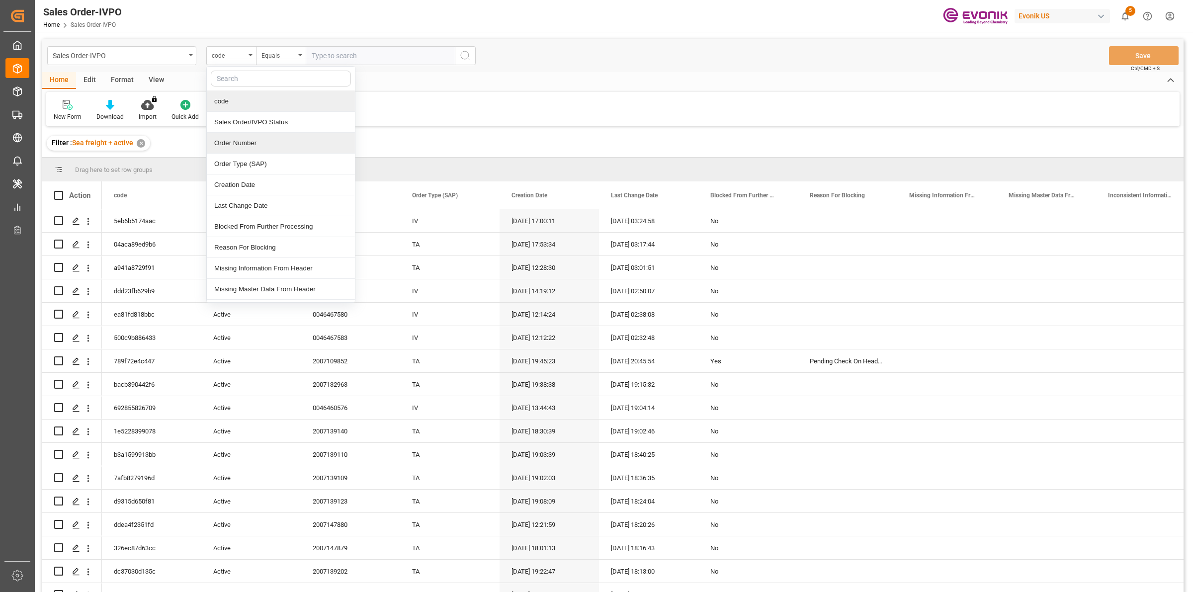
click at [250, 143] on div "Order Number" at bounding box center [281, 143] width 148 height 21
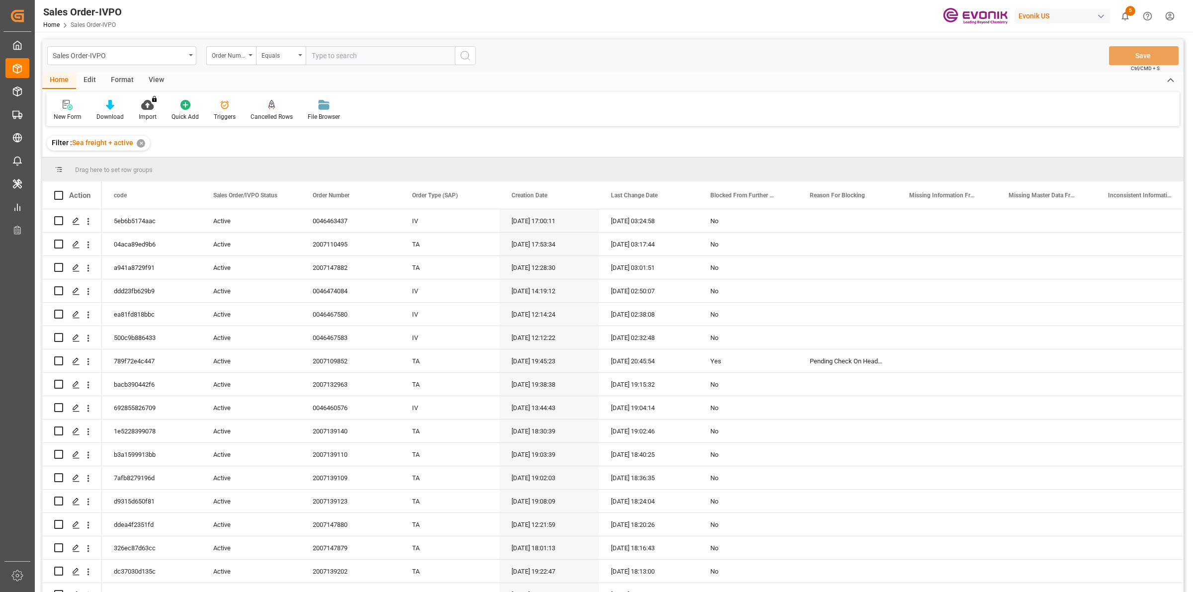
click at [341, 56] on input "text" at bounding box center [380, 55] width 149 height 19
paste input "0046466929"
type input "0046466929"
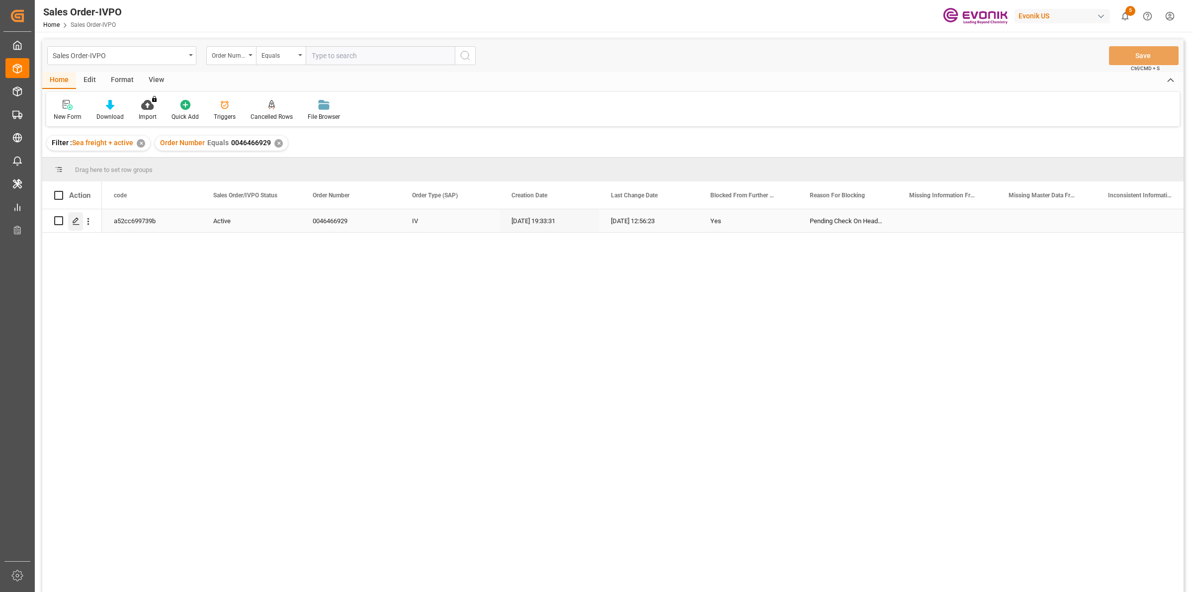
click at [76, 214] on div "Press SPACE to select this row." at bounding box center [75, 221] width 15 height 18
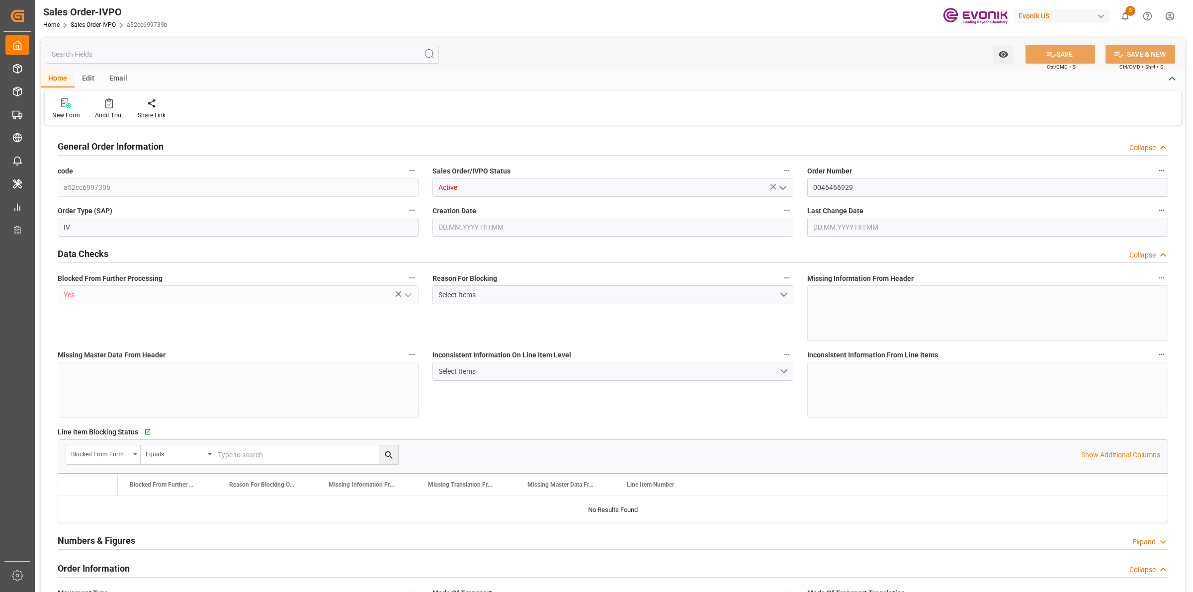
type input "NLRTM"
type input "0"
type input "1"
type input "2"
type input "17252"
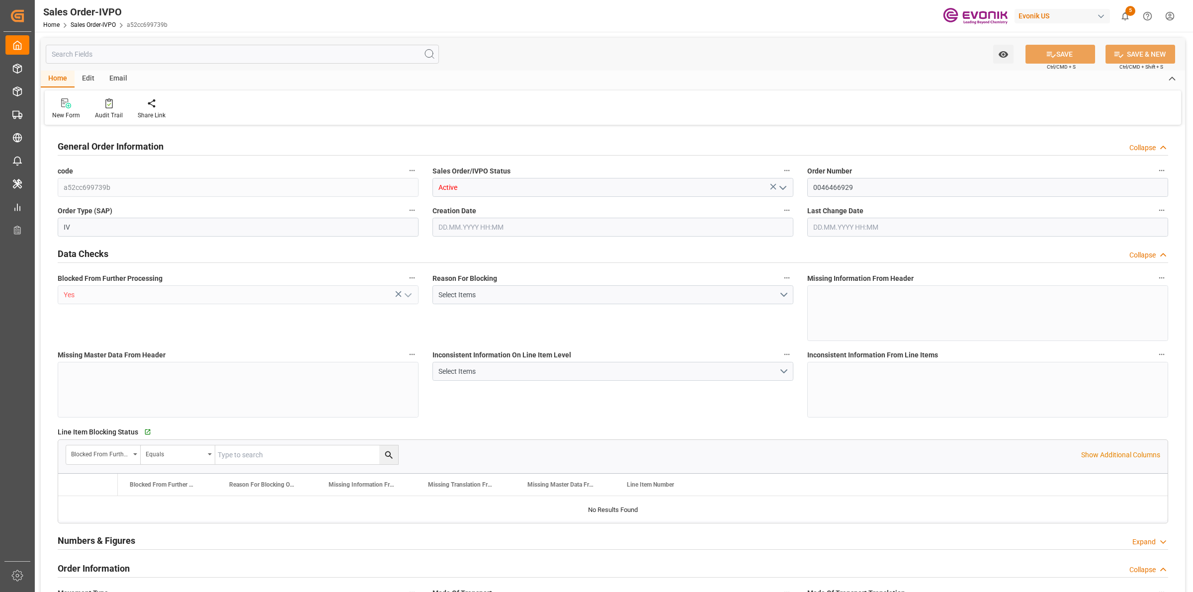
type input "0"
type input "17000"
type input "30"
type input "05.08.2025 19:33"
type input "19.09.2025 12:56"
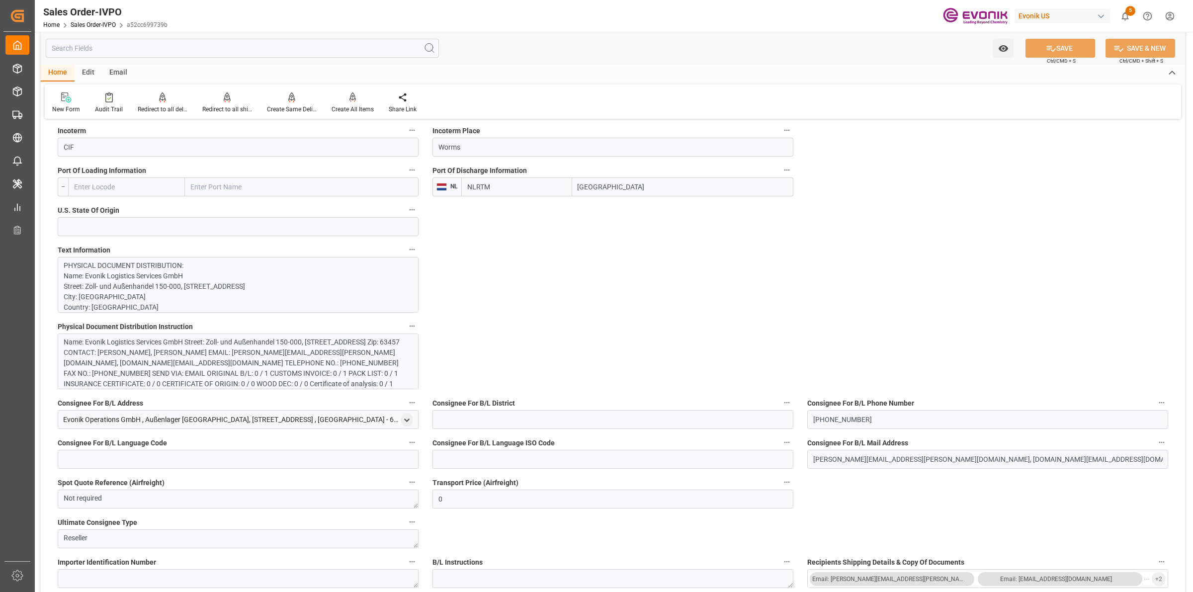
scroll to position [373, 0]
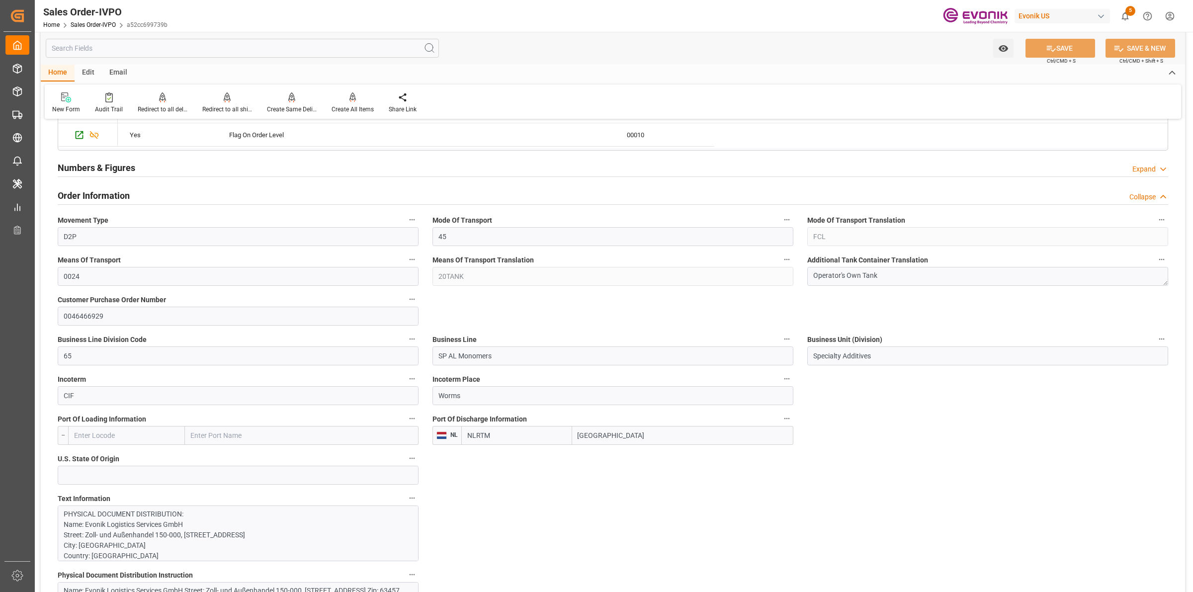
drag, startPoint x: 576, startPoint y: 430, endPoint x: 559, endPoint y: 428, distance: 16.5
click at [528, 428] on div "NLRTM Rotterdam" at bounding box center [627, 435] width 332 height 19
drag, startPoint x: 585, startPoint y: 509, endPoint x: 802, endPoint y: 351, distance: 268.6
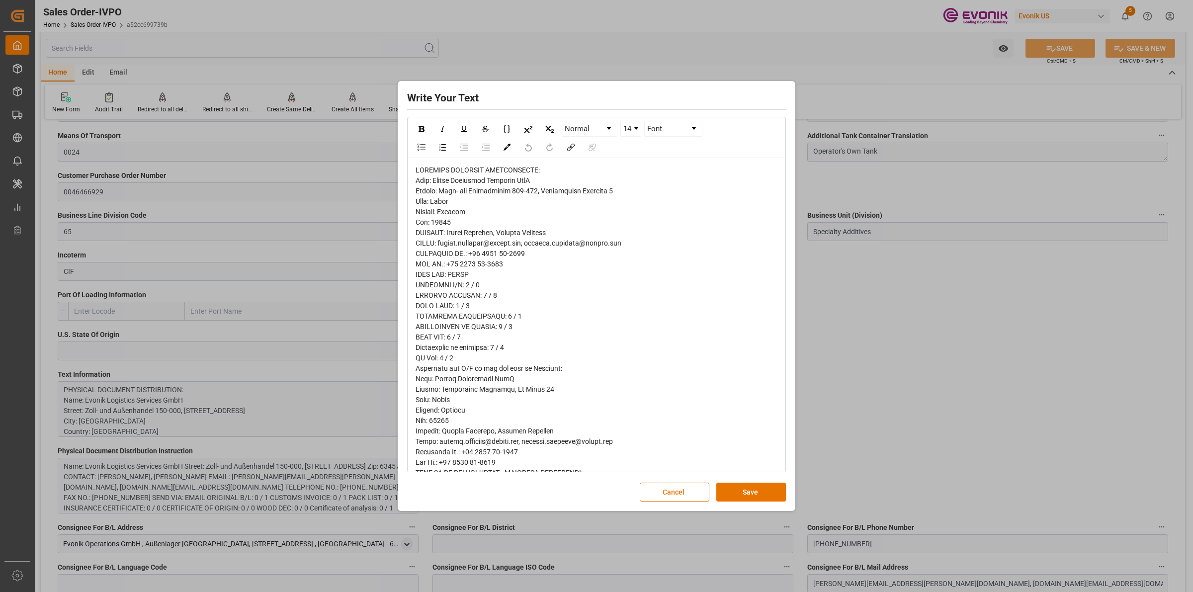
click at [592, 280] on div "rdw-editor" at bounding box center [597, 410] width 362 height 491
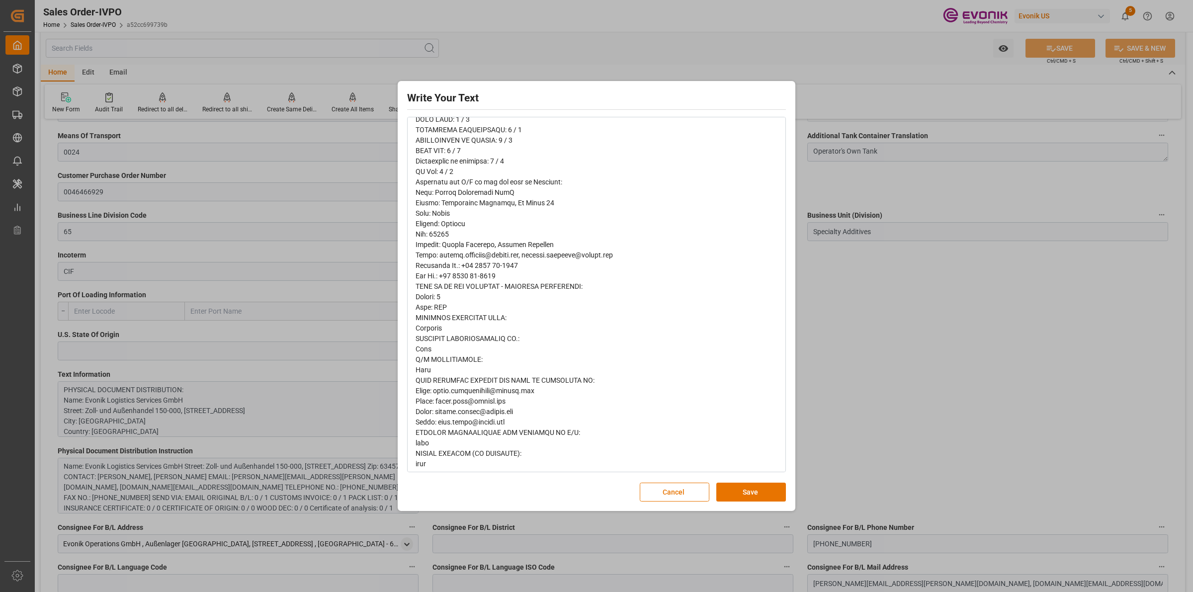
scroll to position [192, 0]
click at [749, 494] on button "Save" at bounding box center [751, 492] width 70 height 19
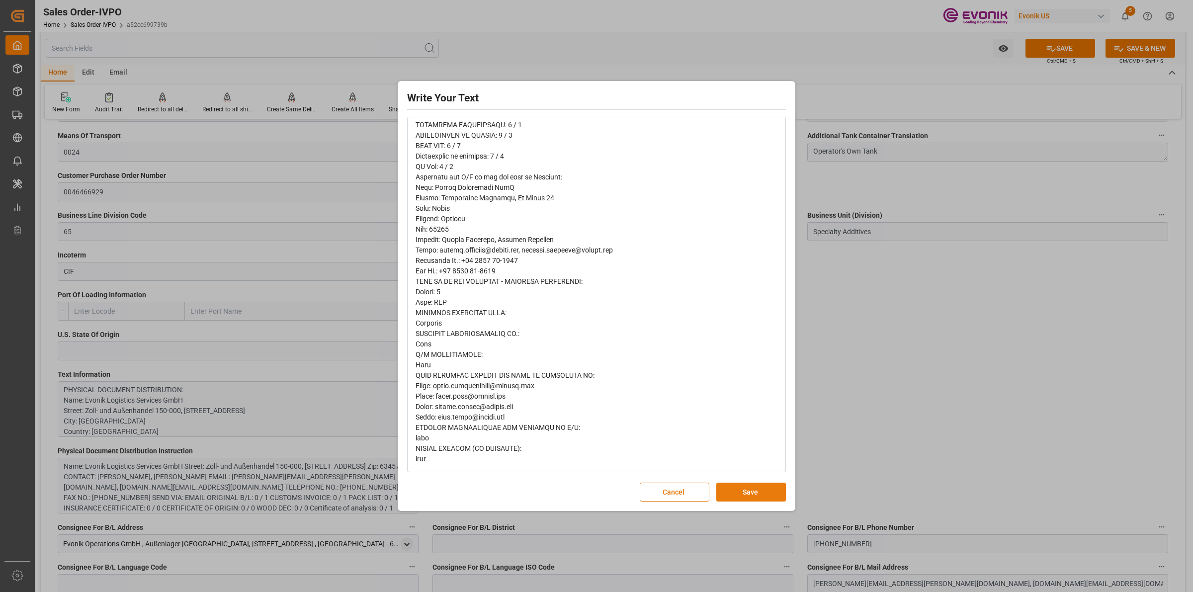
click at [756, 493] on button "Save" at bounding box center [751, 492] width 70 height 19
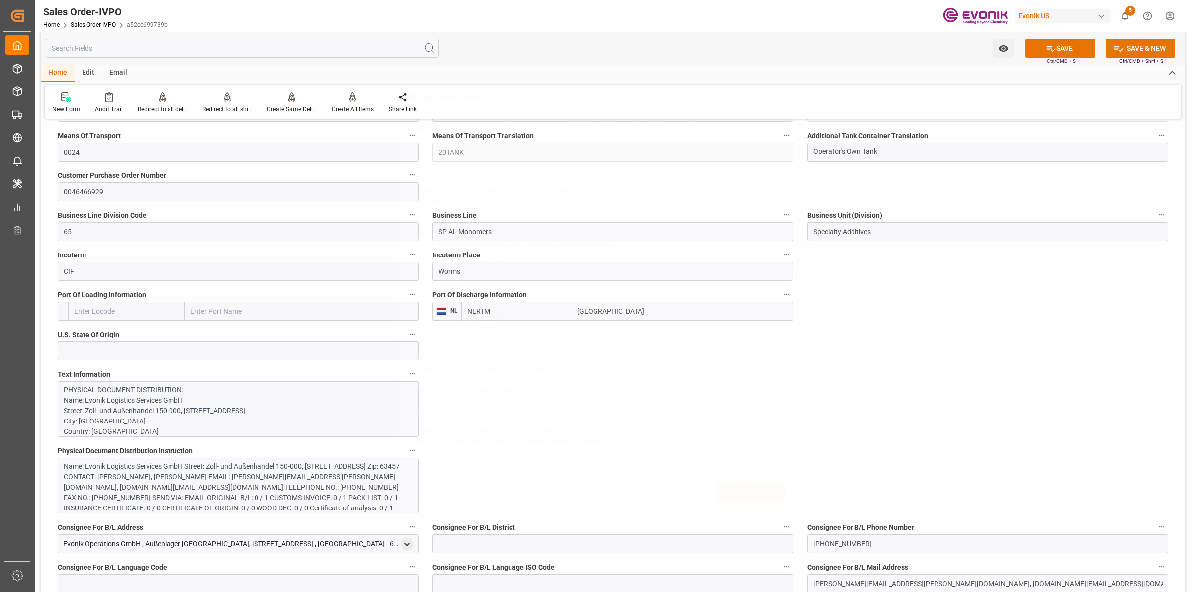
click at [875, 430] on div "Write Your Text Normal 14 Font Cancel Save" at bounding box center [596, 296] width 1193 height 592
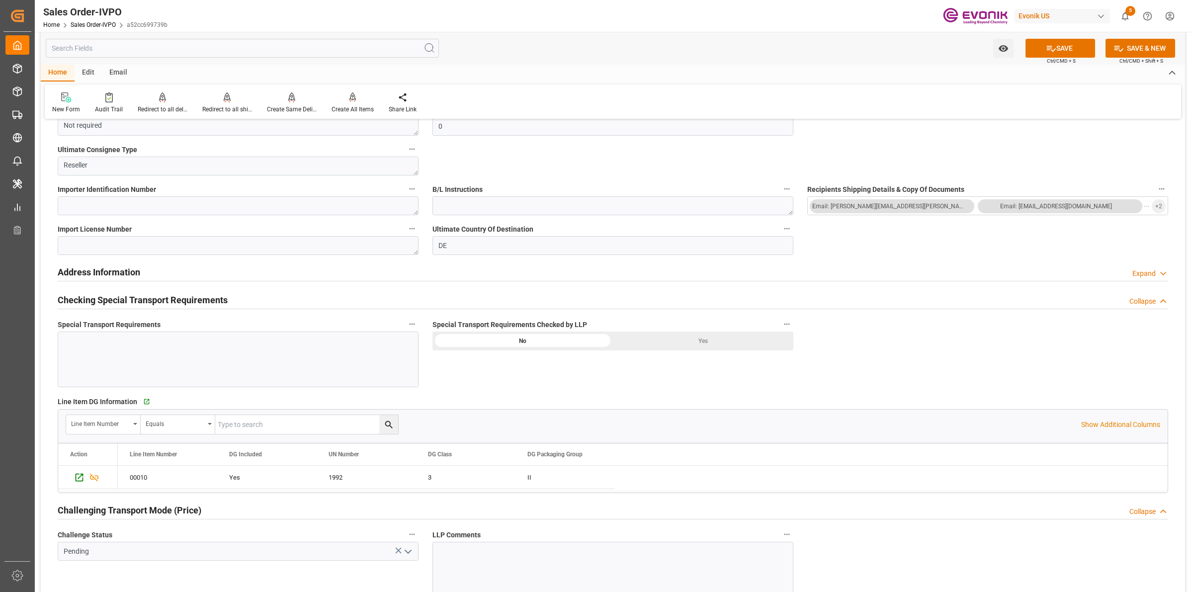
scroll to position [1243, 0]
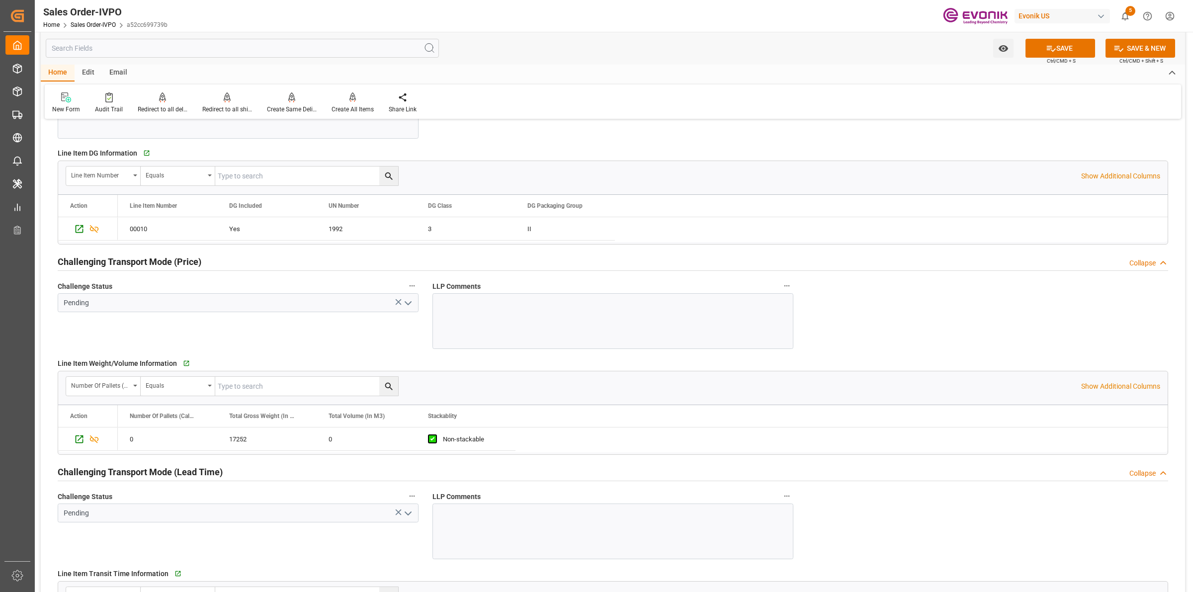
click at [405, 305] on icon "open menu" at bounding box center [408, 303] width 12 height 12
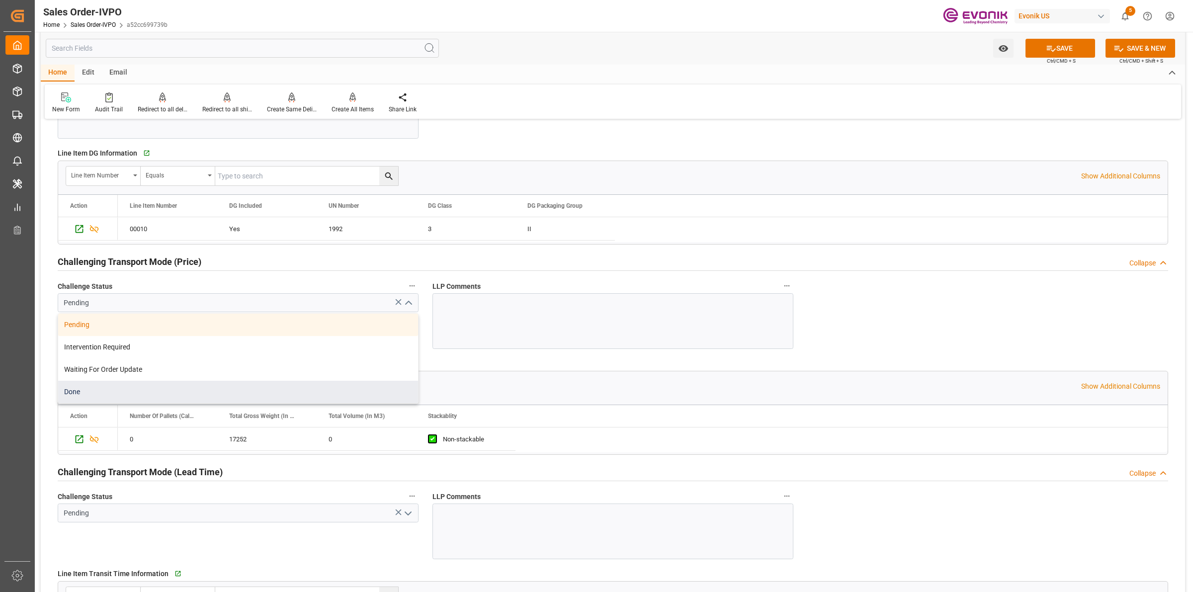
click at [70, 391] on div "Done" at bounding box center [238, 392] width 360 height 22
type input "Done"
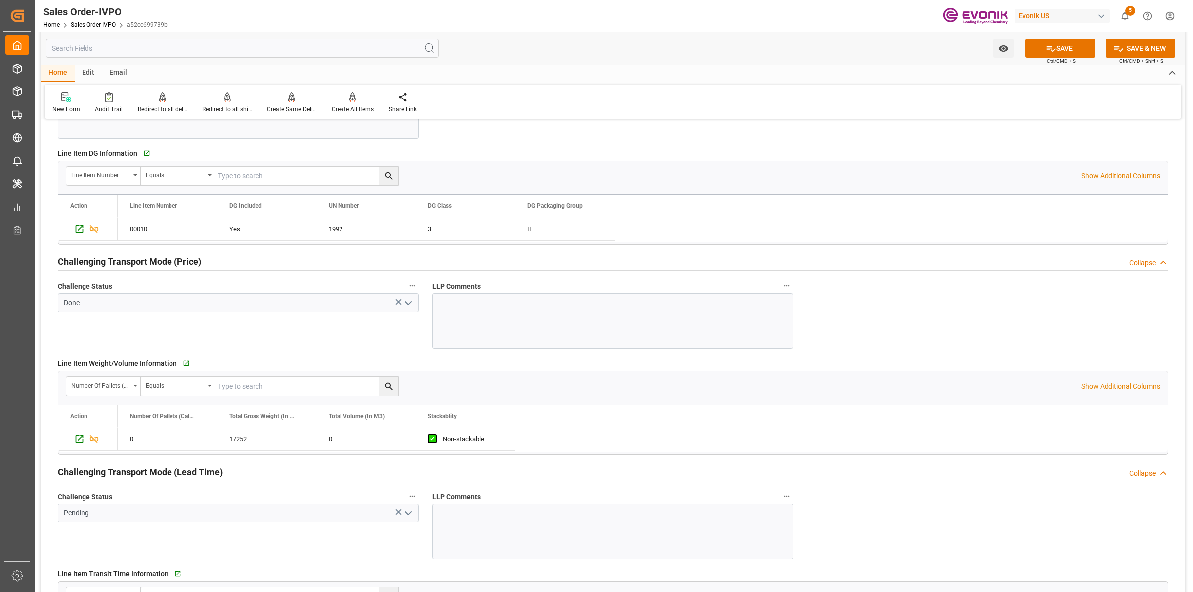
scroll to position [1429, 0]
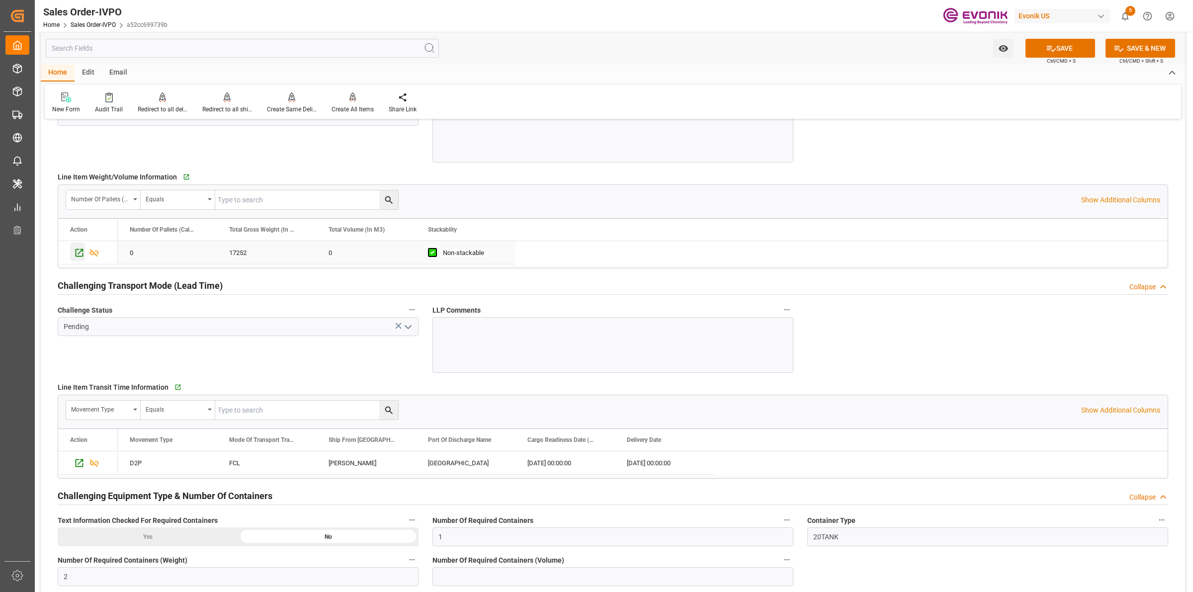
click at [80, 250] on icon "Press SPACE to select this row." at bounding box center [79, 253] width 10 height 10
click at [410, 325] on icon "open menu" at bounding box center [408, 327] width 12 height 12
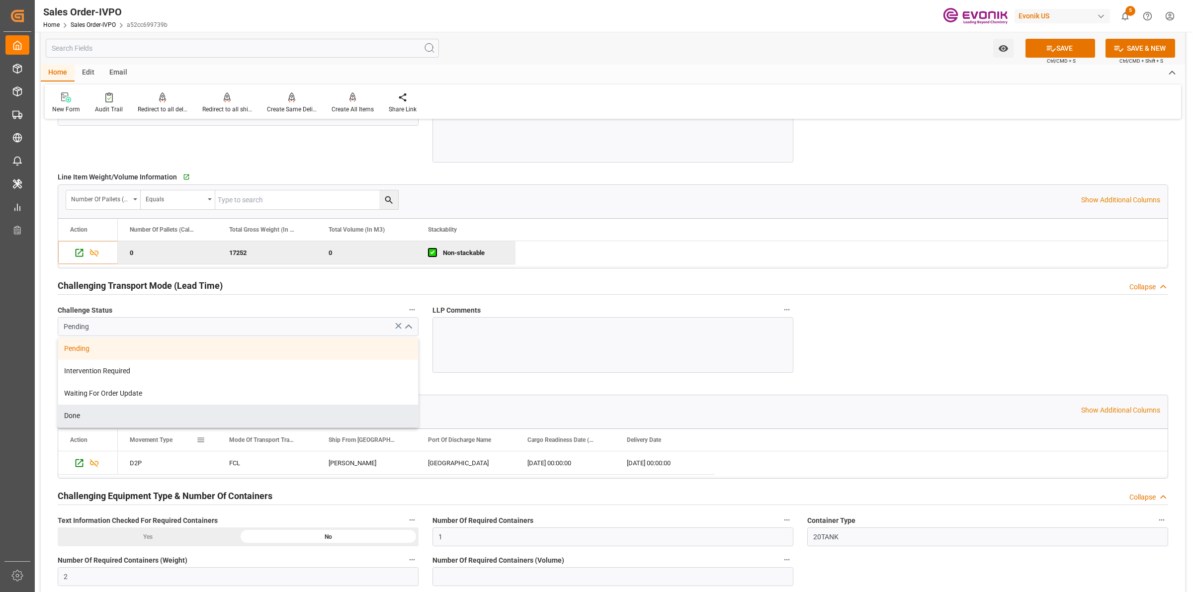
click at [124, 416] on div "Done" at bounding box center [238, 416] width 360 height 22
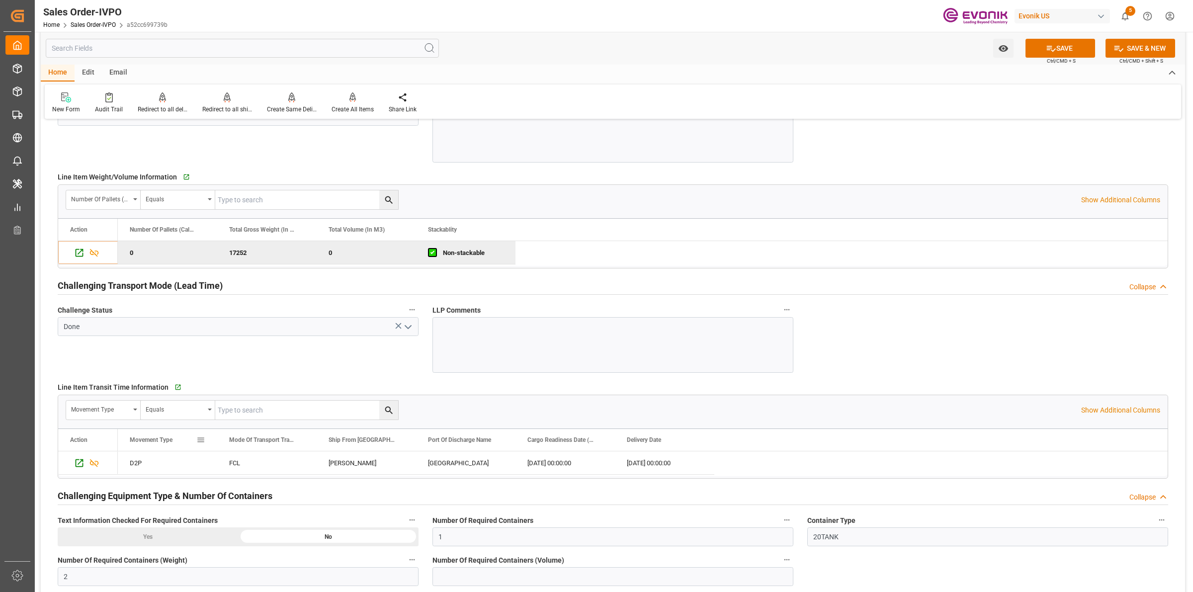
type input "Done"
click at [329, 466] on div "Theodore" at bounding box center [366, 462] width 99 height 23
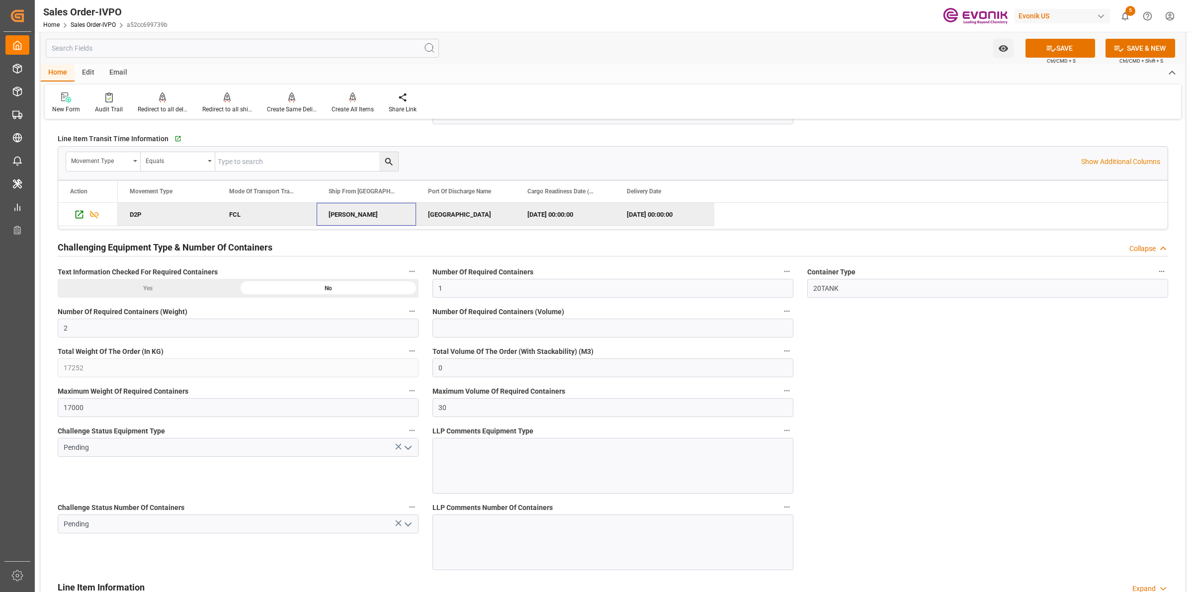
scroll to position [1802, 0]
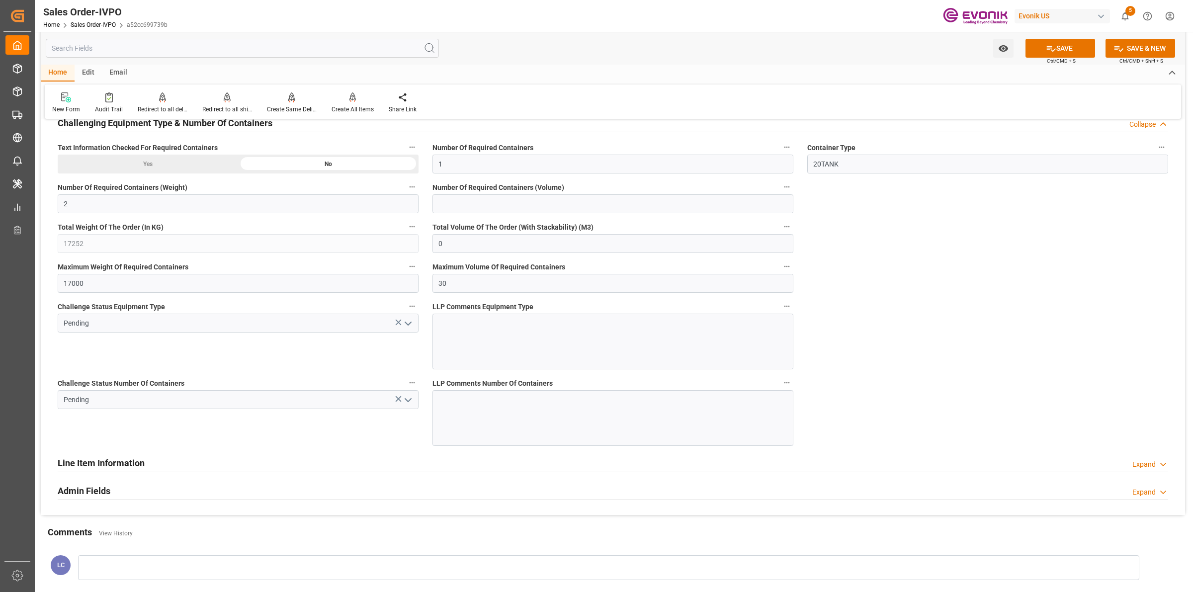
click at [410, 320] on icon "open menu" at bounding box center [408, 324] width 12 height 12
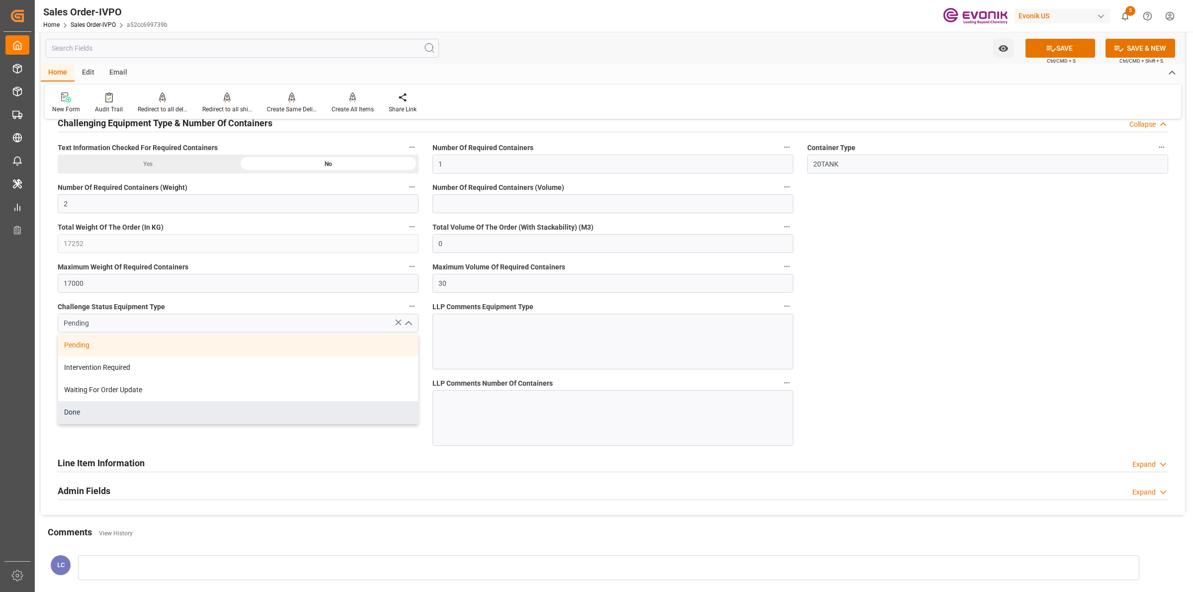
click at [108, 407] on div "Done" at bounding box center [238, 412] width 360 height 22
type input "Done"
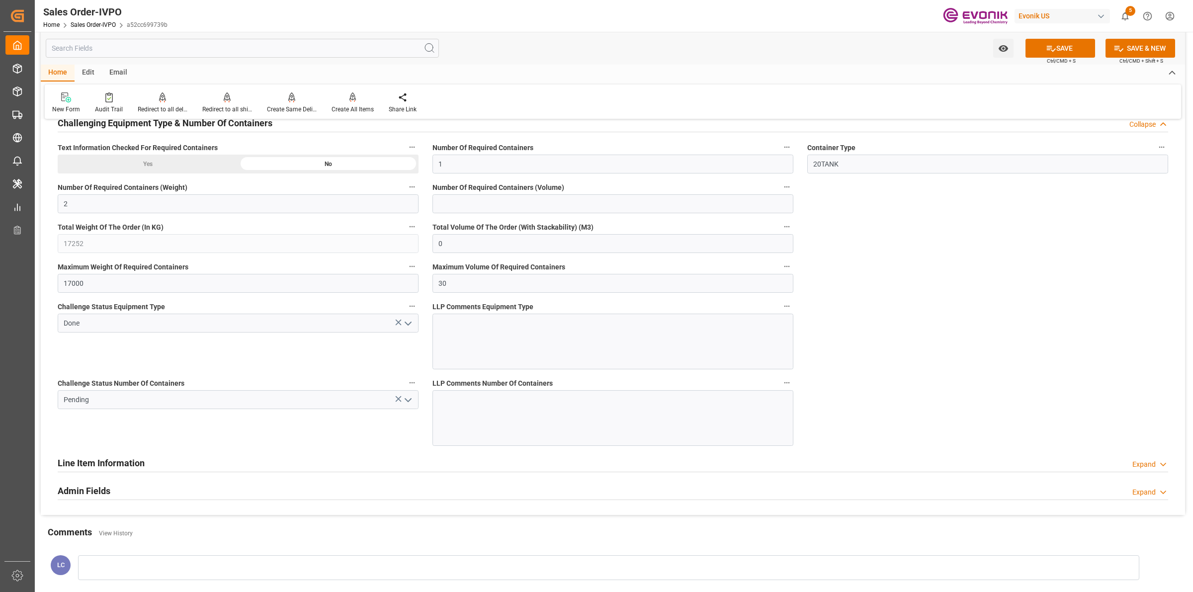
click at [356, 435] on div "Challenge Status Number Of Containers Pending" at bounding box center [238, 411] width 375 height 77
click at [410, 406] on icon "open menu" at bounding box center [408, 400] width 12 height 12
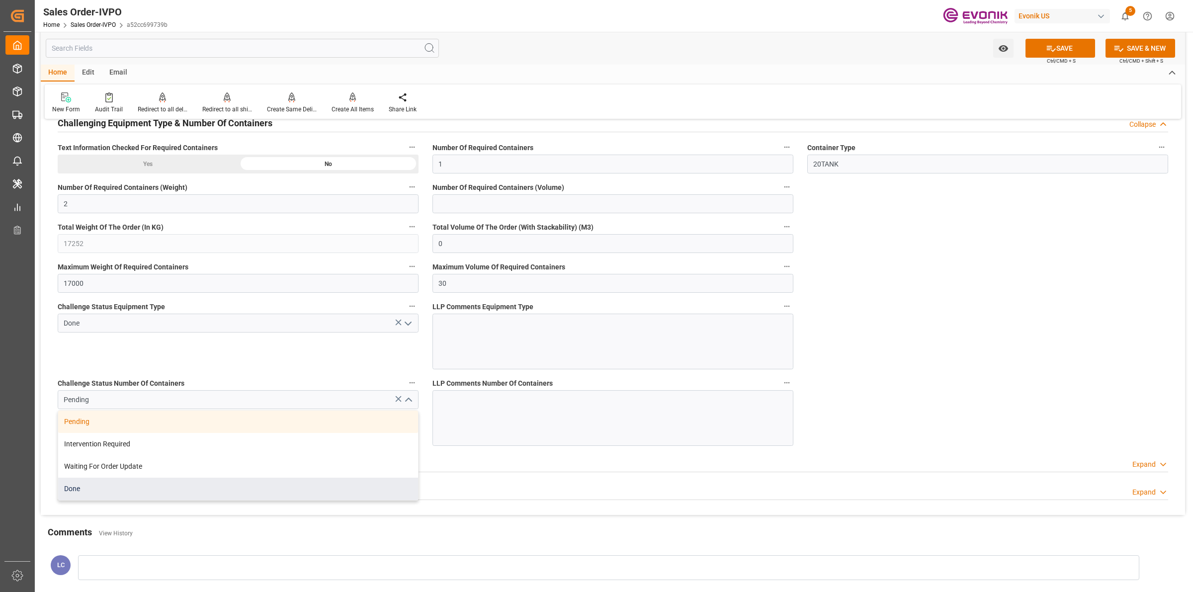
click at [90, 494] on div "Done" at bounding box center [238, 489] width 360 height 22
type input "Done"
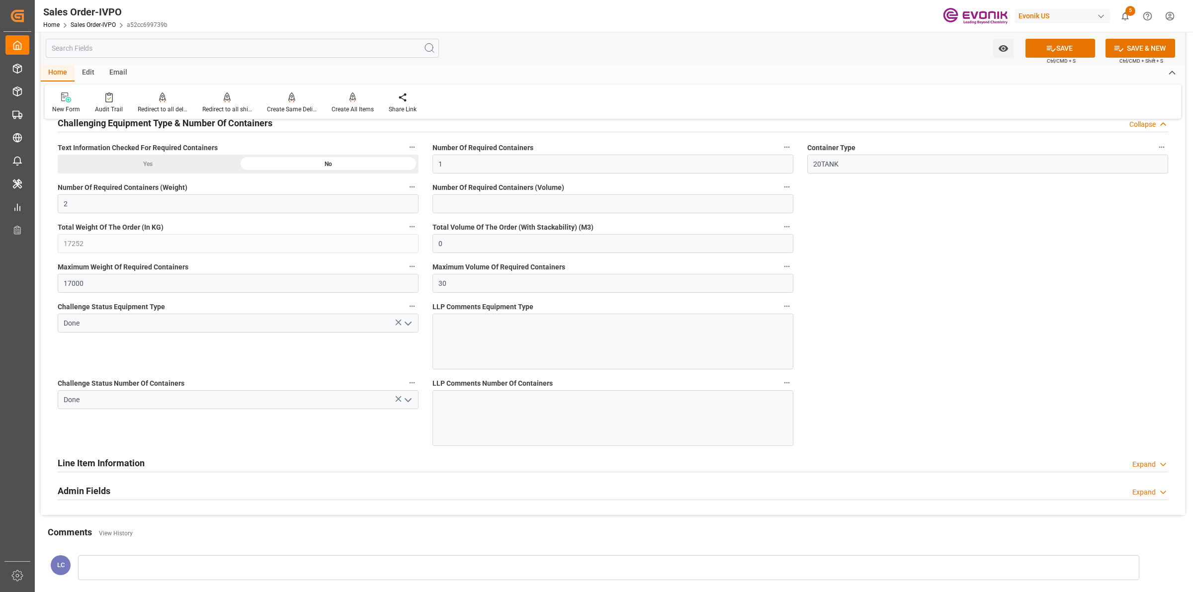
drag, startPoint x: 950, startPoint y: 282, endPoint x: 1012, endPoint y: 76, distance: 216.0
click at [1049, 41] on button "SAVE" at bounding box center [1060, 48] width 70 height 19
type input "22.09.2025 03:31"
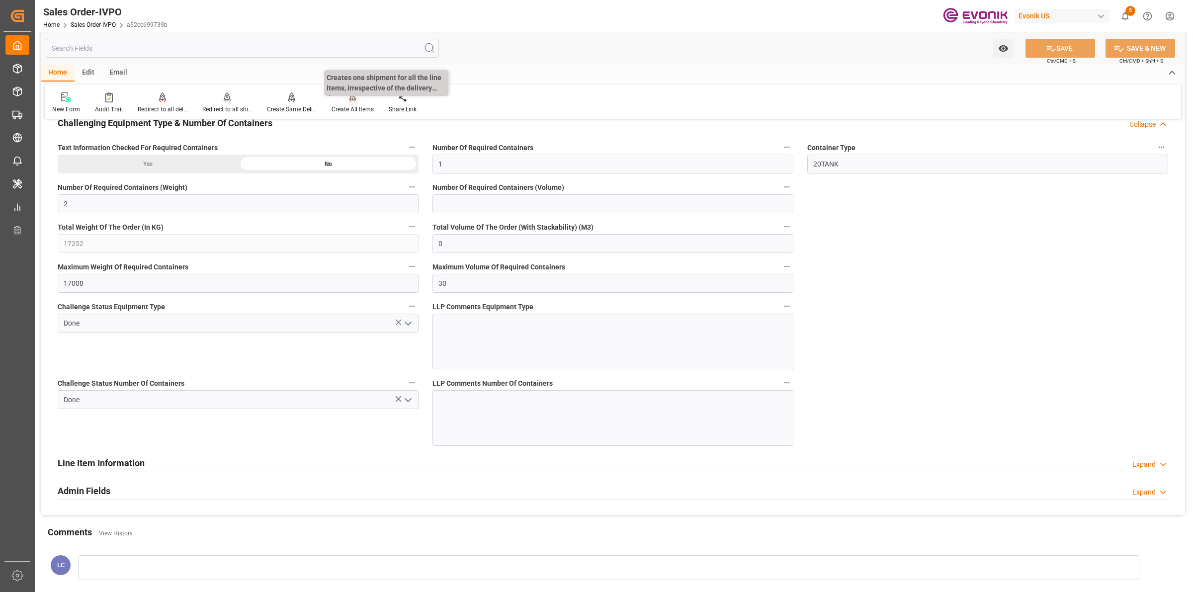
click at [351, 109] on div "Create All Items" at bounding box center [353, 109] width 42 height 9
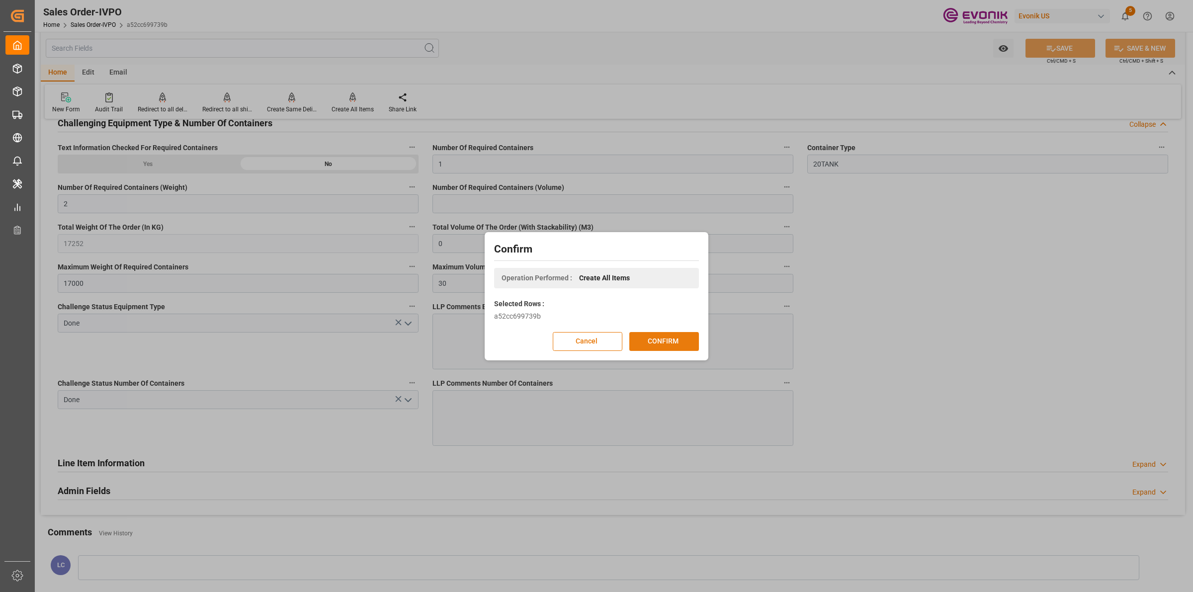
click at [667, 341] on button "CONFIRM" at bounding box center [664, 341] width 70 height 19
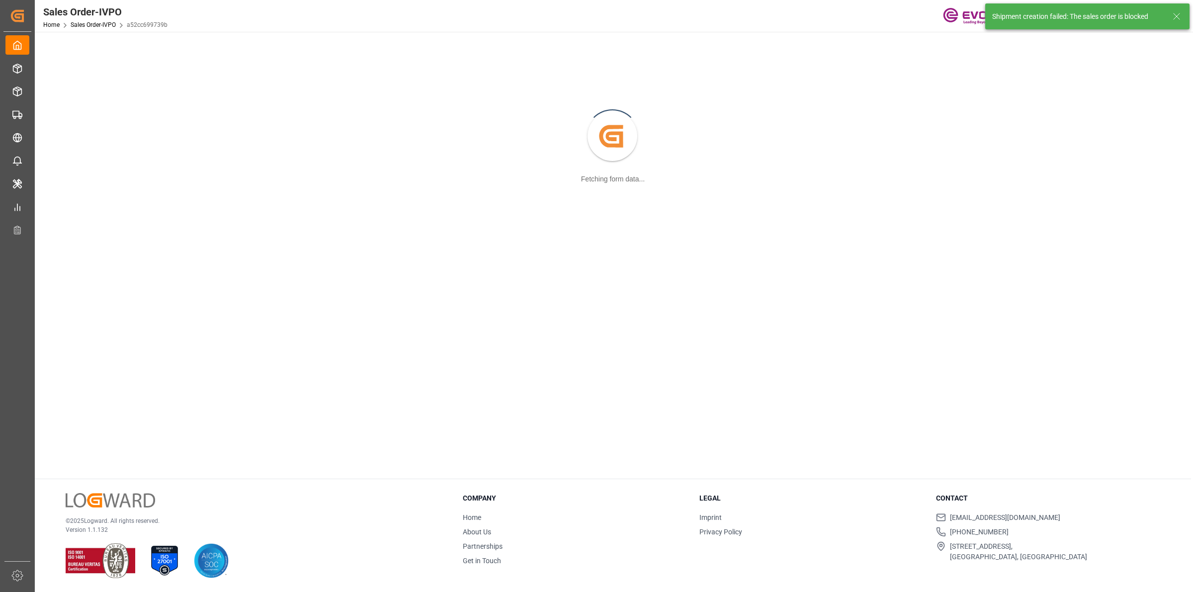
scroll to position [107, 0]
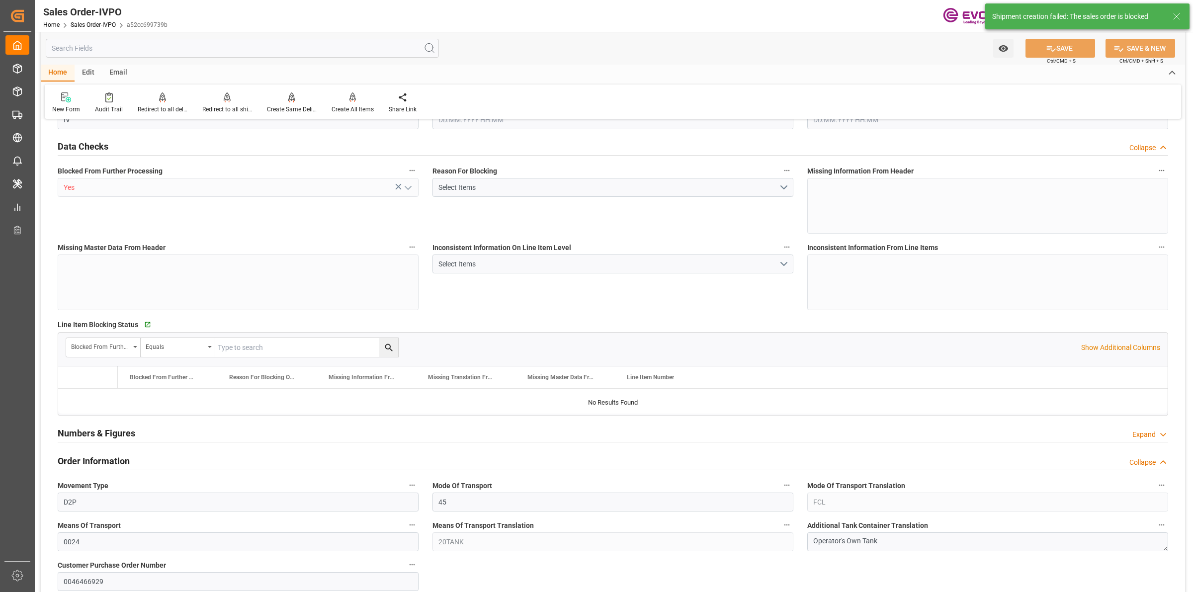
type input "NLRTM"
type input "0"
type input "1"
type input "2"
type input "17252"
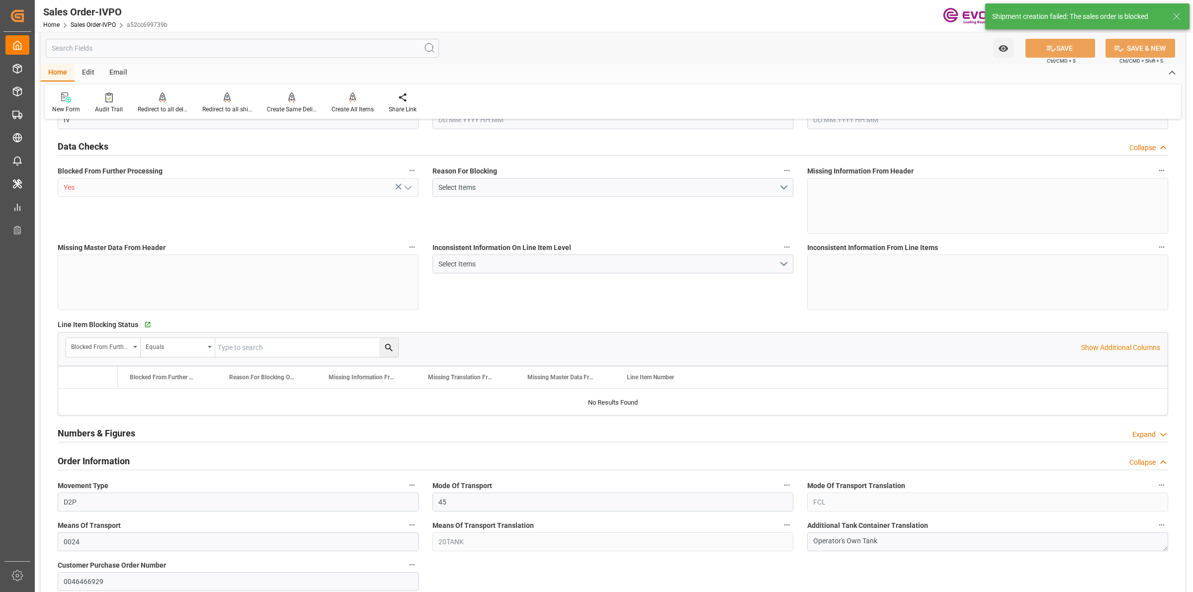
type input "0"
type input "17000"
type input "30"
type input "05.08.2025 19:33"
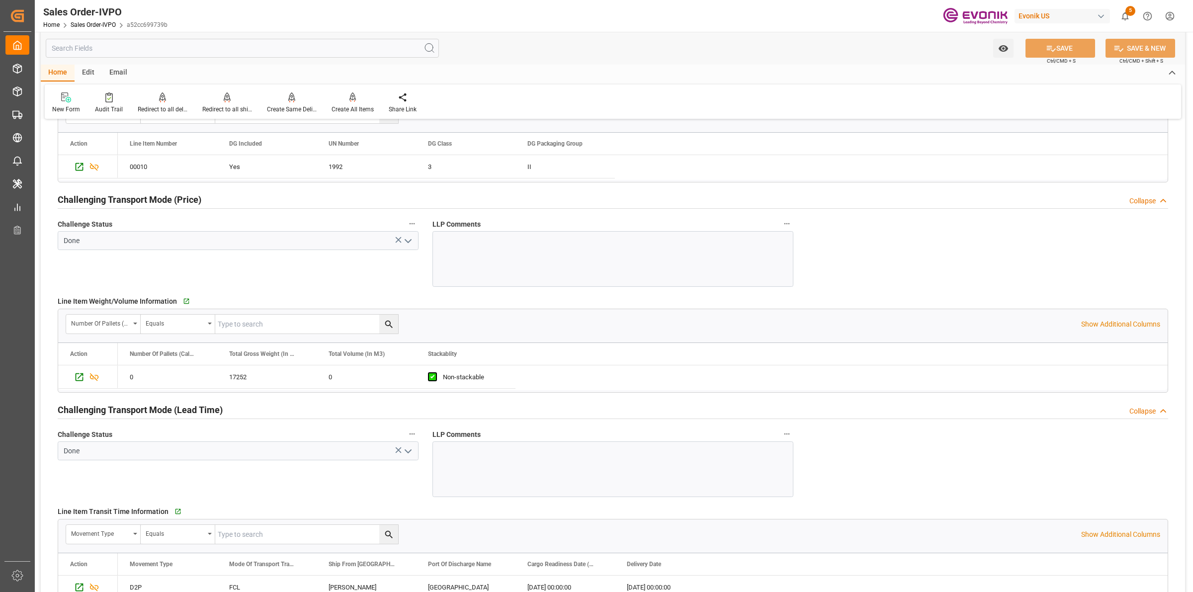
scroll to position [994, 0]
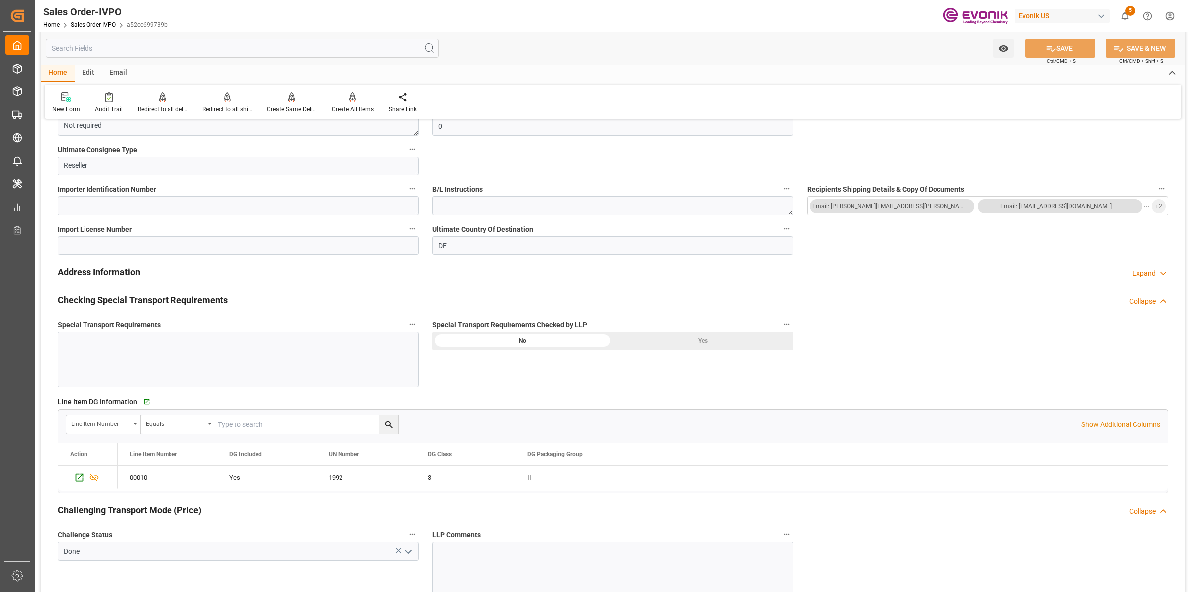
click at [687, 340] on div "Yes" at bounding box center [703, 341] width 180 height 19
click at [1057, 48] on button "SAVE" at bounding box center [1060, 48] width 70 height 19
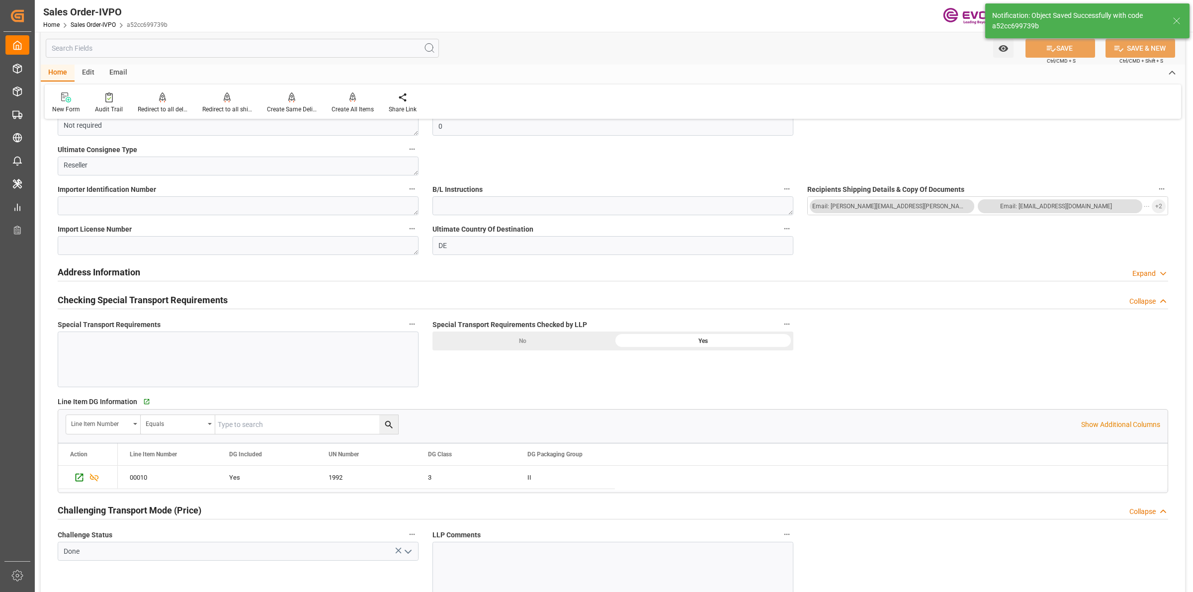
type input "22.09.2025 03:32"
type input "No"
click at [349, 105] on div "Create All Items" at bounding box center [353, 109] width 42 height 9
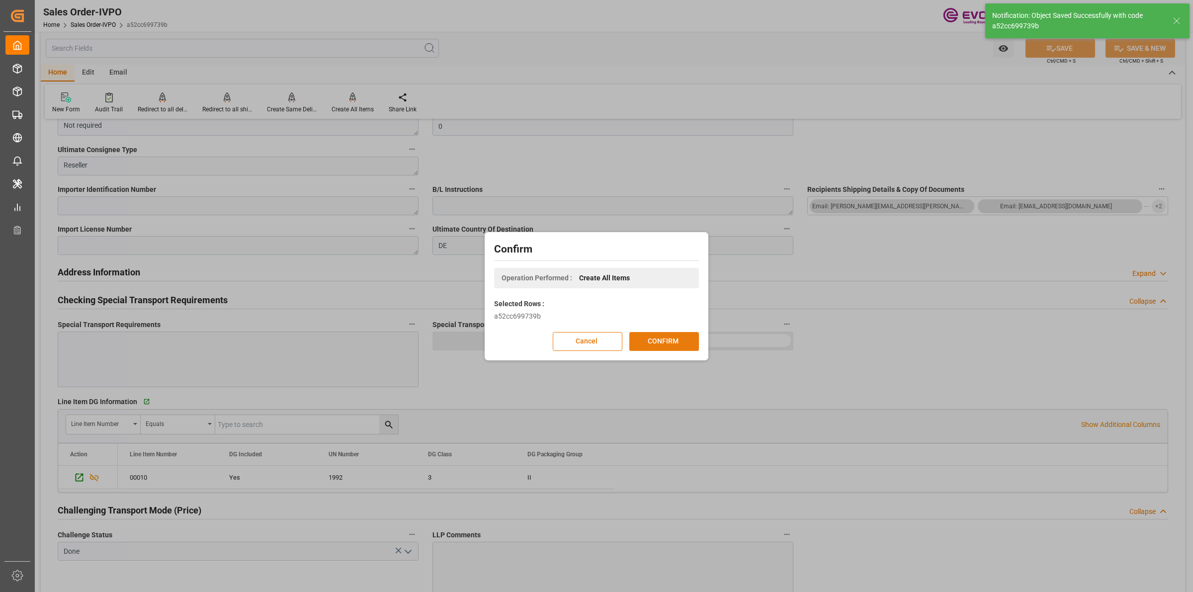
click at [657, 341] on button "CONFIRM" at bounding box center [664, 341] width 70 height 19
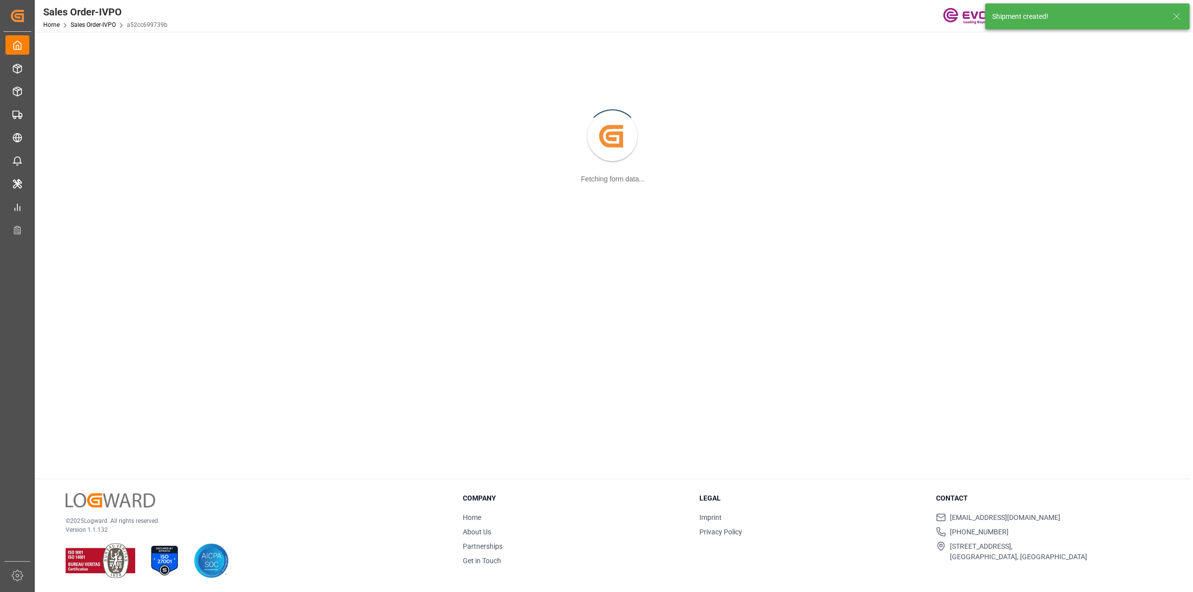
scroll to position [107, 0]
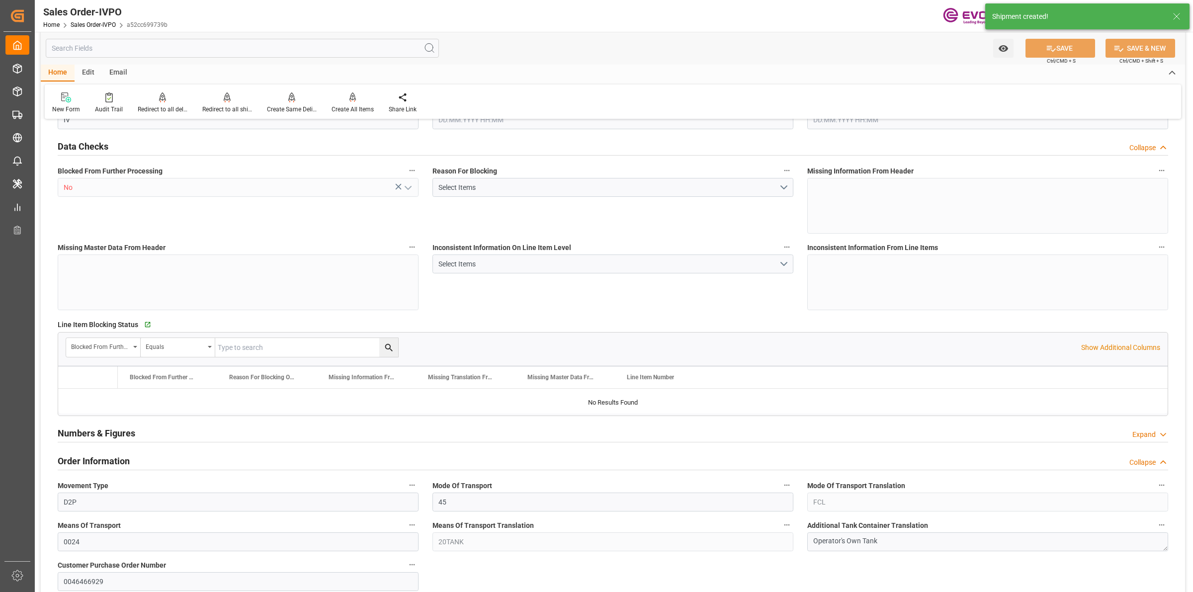
type input "NLRTM"
type input "0"
type input "1"
type input "2"
type input "17252"
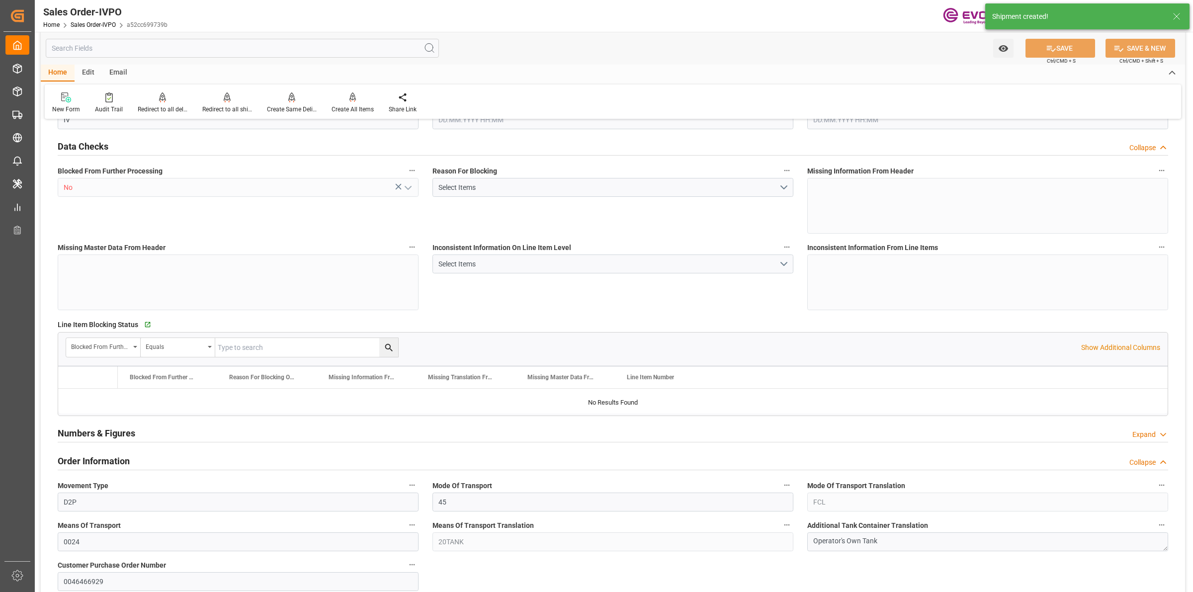
type input "0"
type input "17000"
type input "30"
type input "05.08.2025 19:33"
type input "22.09.2025 03:32"
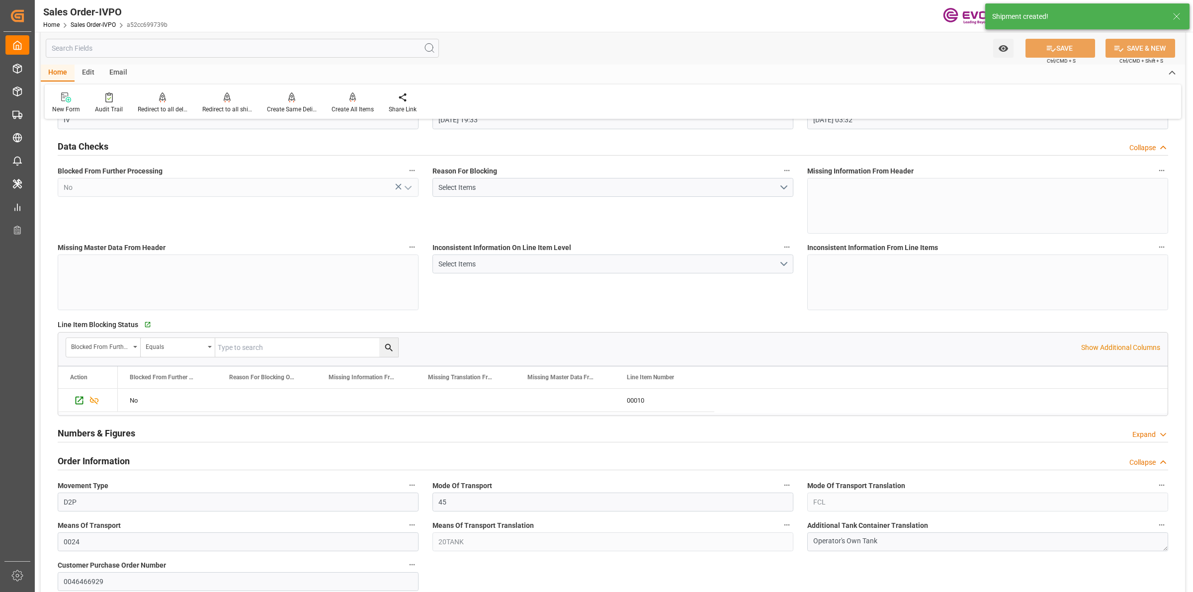
scroll to position [994, 0]
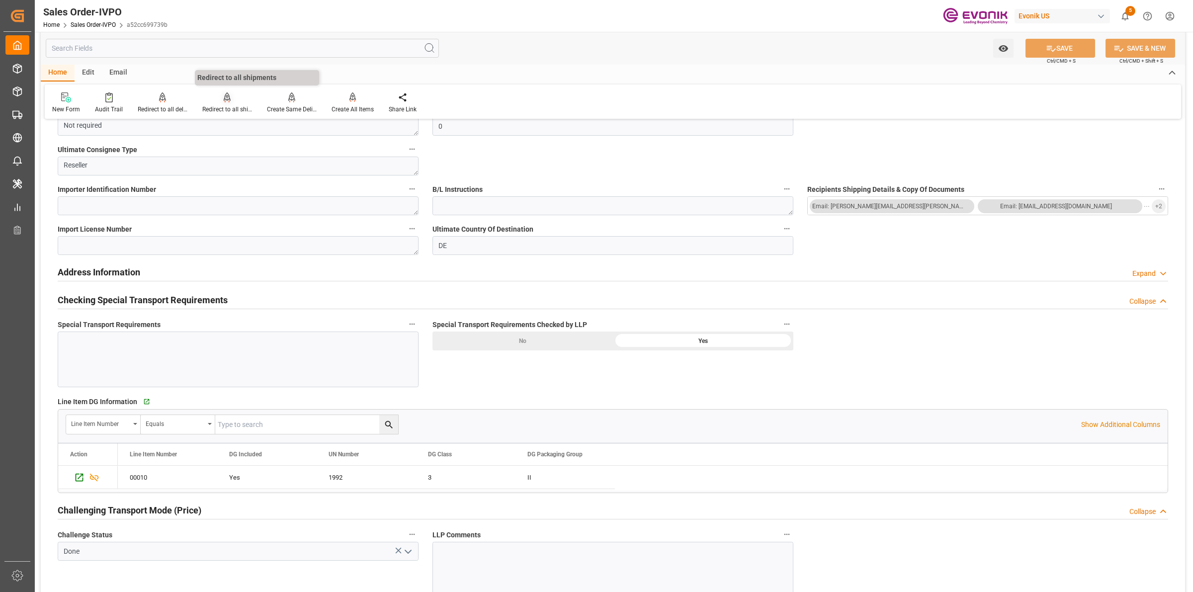
click at [211, 100] on div at bounding box center [227, 97] width 50 height 10
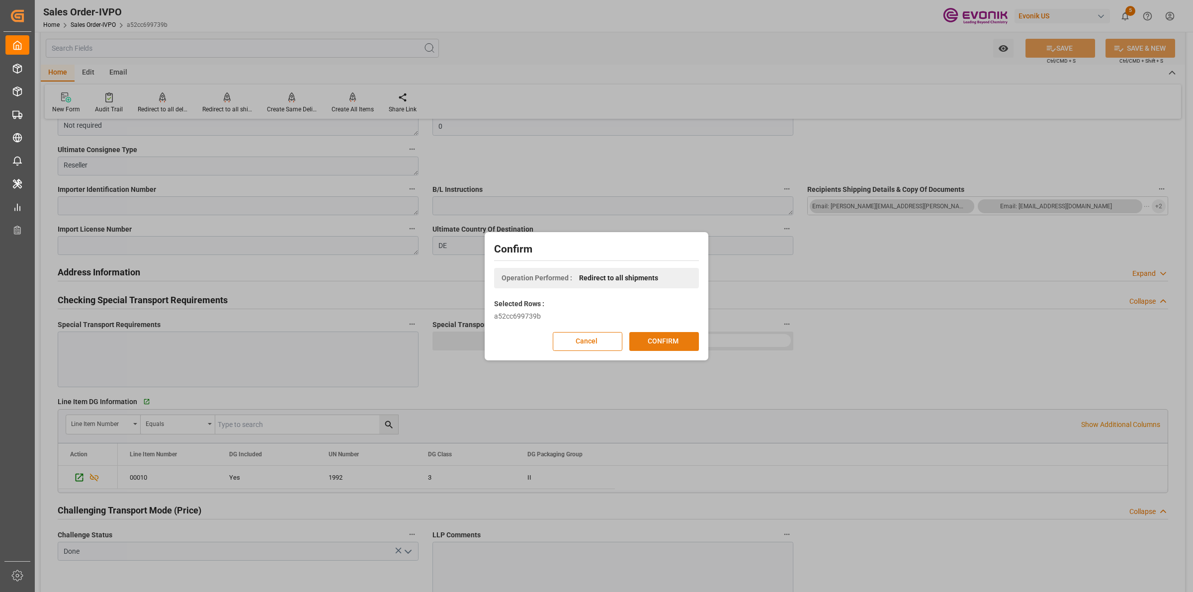
click at [670, 337] on button "CONFIRM" at bounding box center [664, 341] width 70 height 19
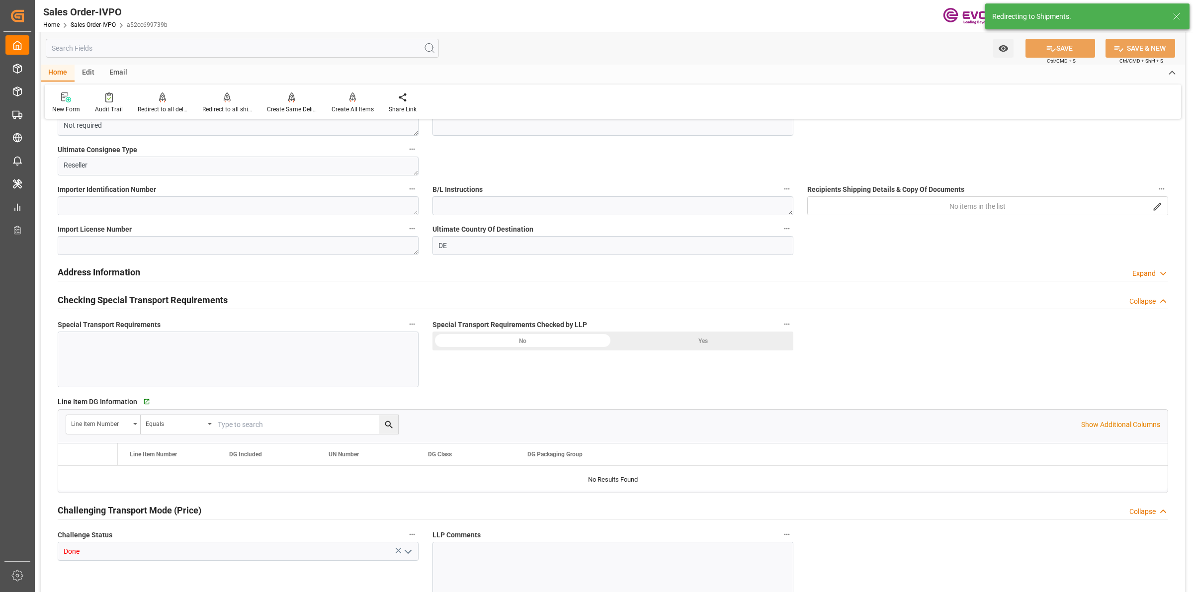
type input "NLRTM"
type input "0"
type input "1"
type input "2"
type input "17252"
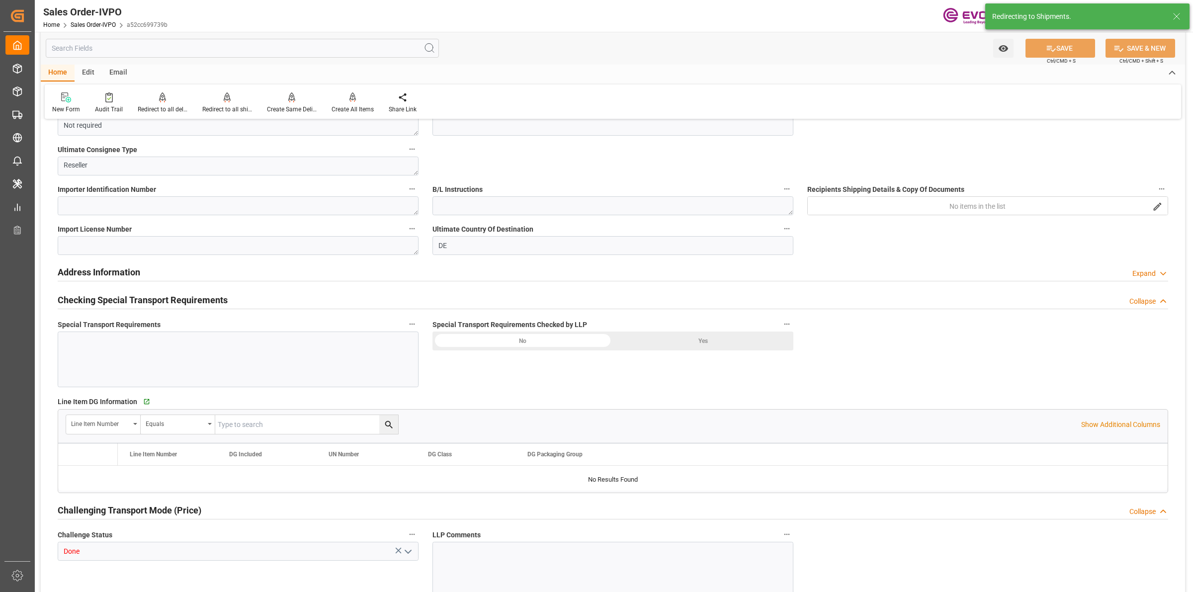
type input "0"
type input "17000"
type input "30"
type input "05.08.2025 19:33"
type input "22.09.2025 03:32"
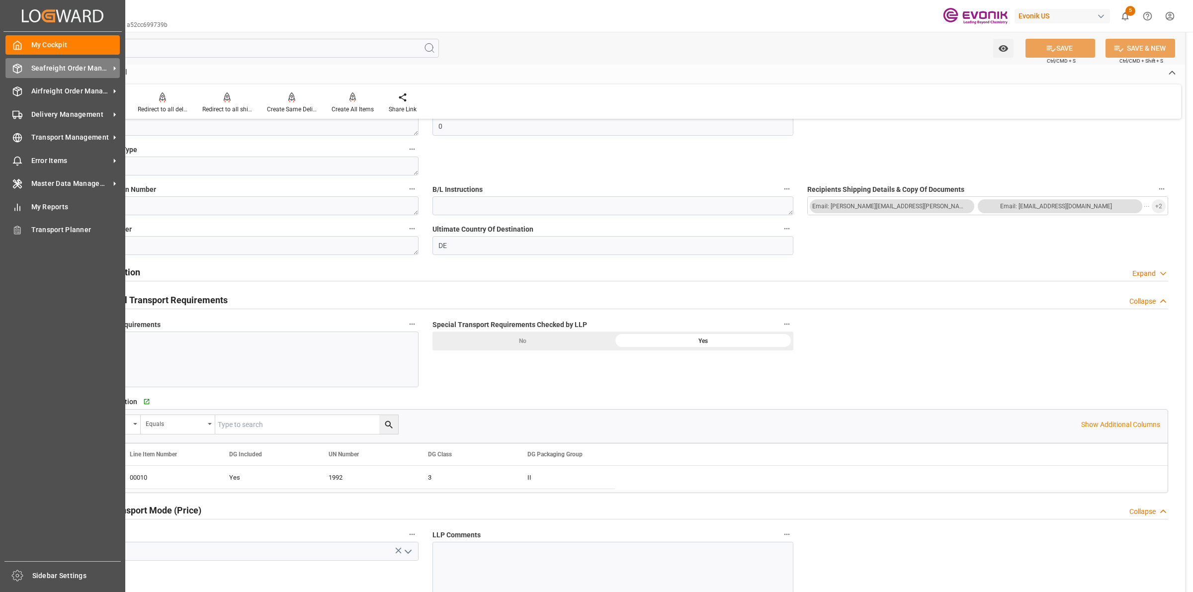
click at [16, 70] on icon at bounding box center [17, 69] width 10 height 10
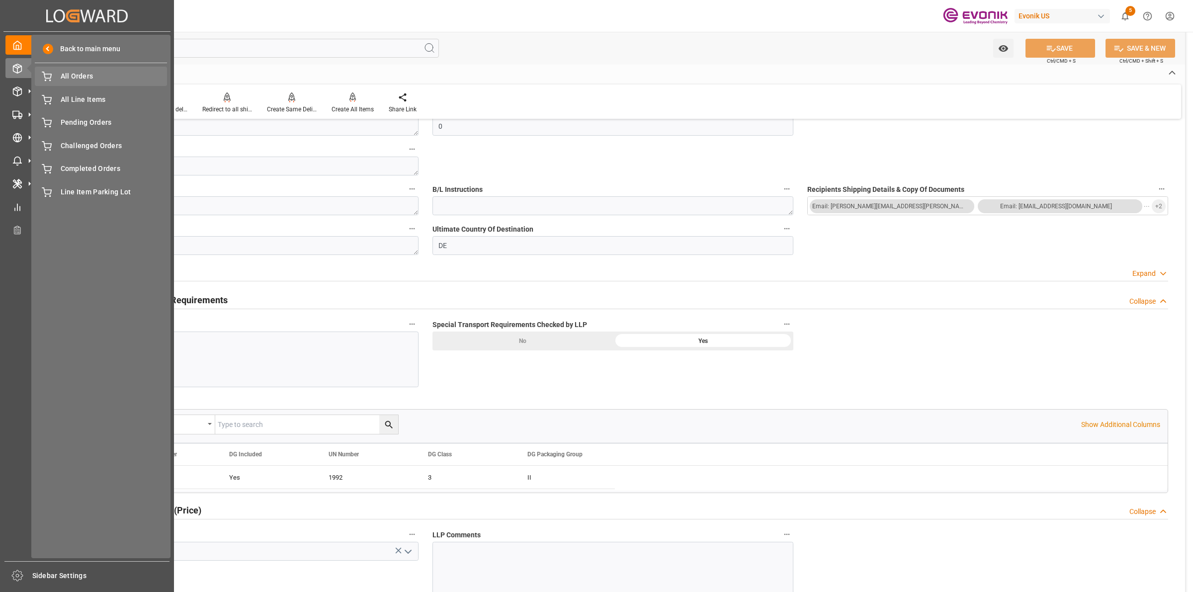
click at [110, 75] on span "All Orders" at bounding box center [114, 76] width 107 height 10
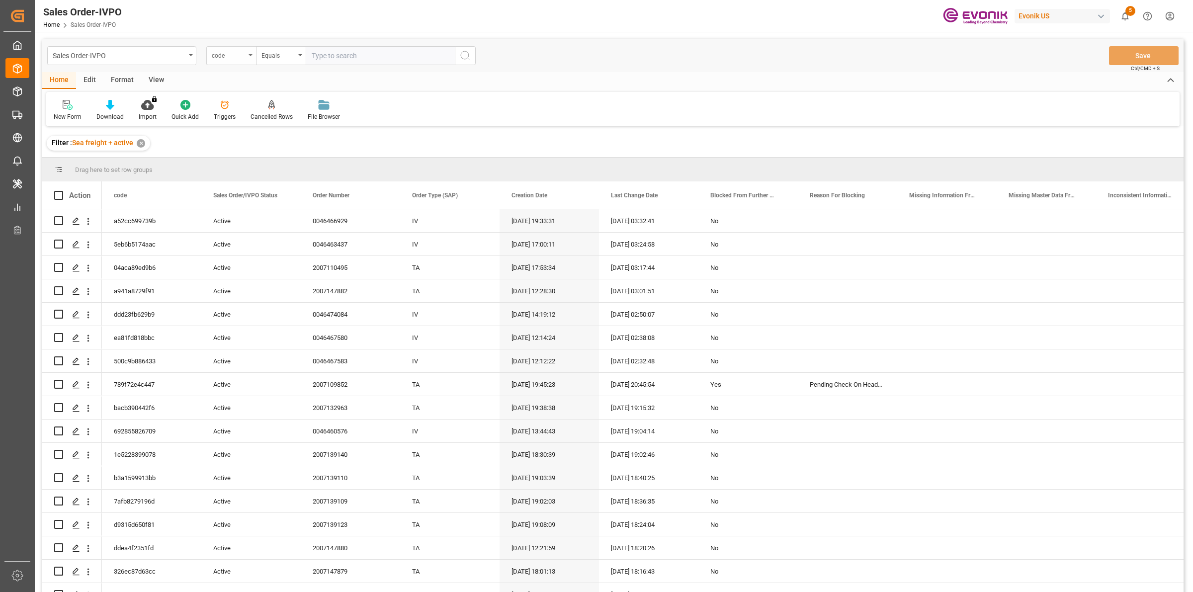
click at [248, 63] on div "code" at bounding box center [231, 55] width 50 height 19
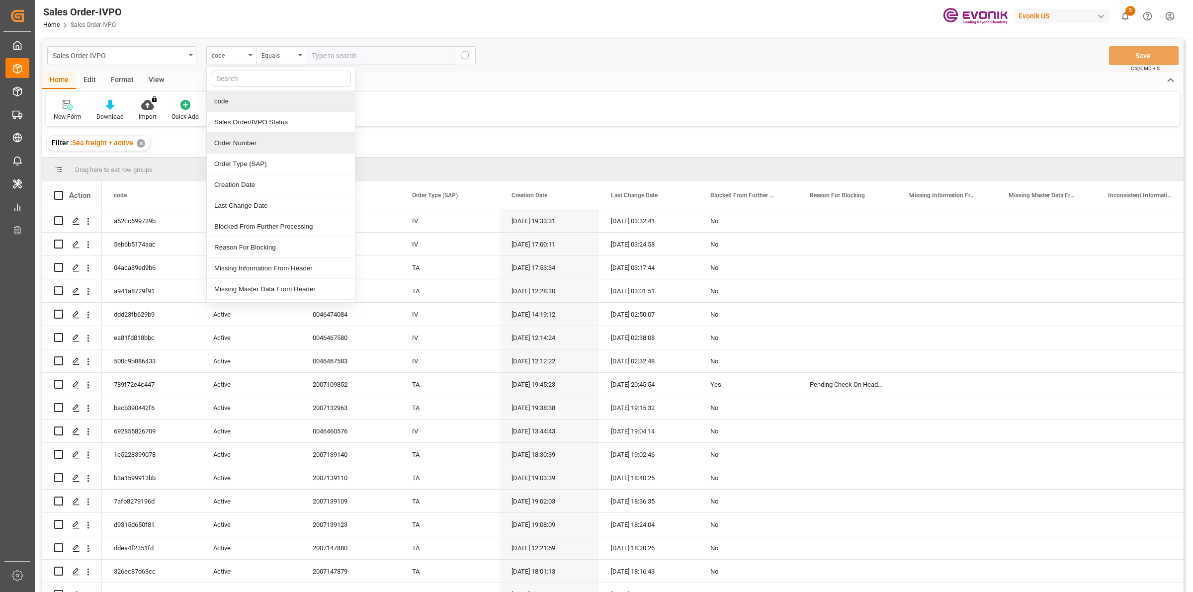
click at [245, 145] on div "Order Number" at bounding box center [281, 143] width 148 height 21
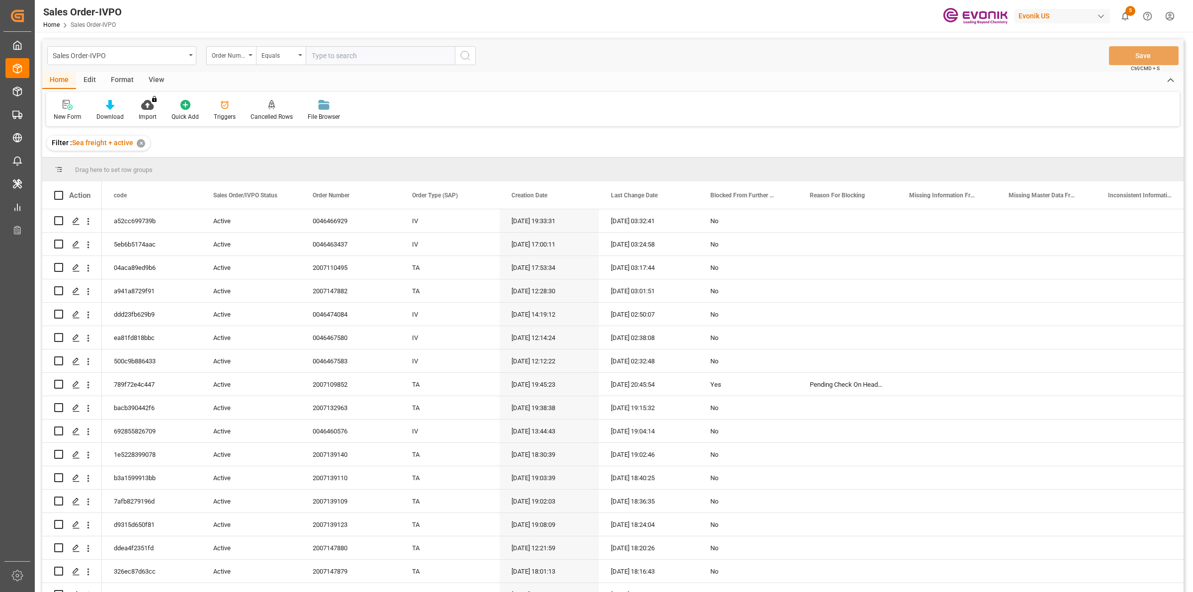
click at [347, 60] on input "text" at bounding box center [380, 55] width 149 height 19
paste input "0046466930"
type input "0046466930"
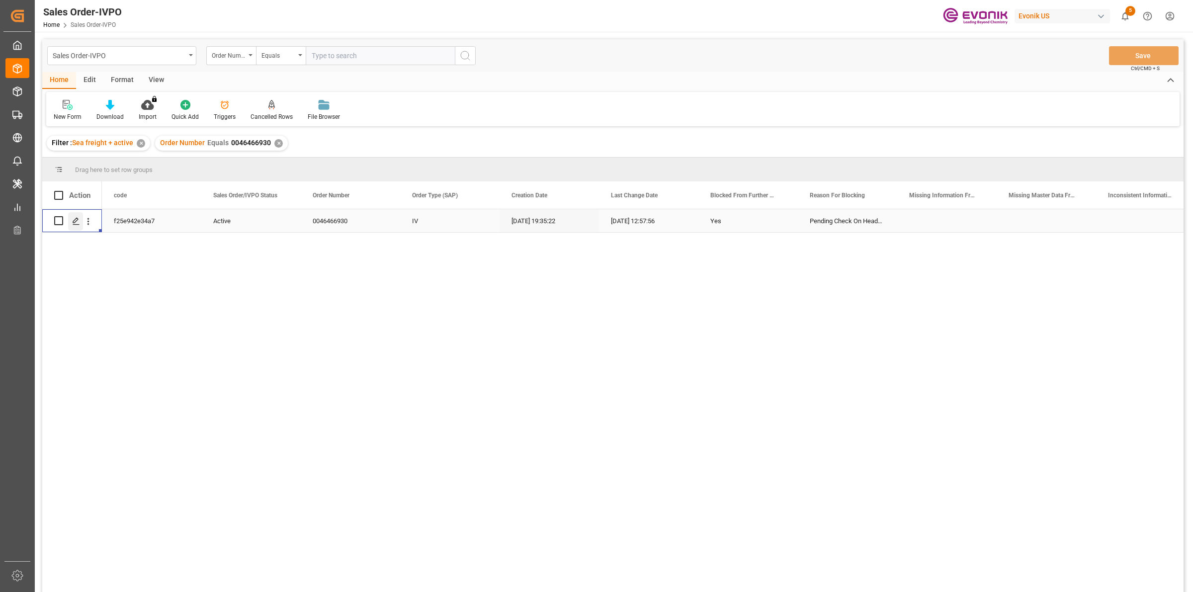
click at [73, 222] on icon "Press SPACE to select this row." at bounding box center [76, 221] width 8 height 8
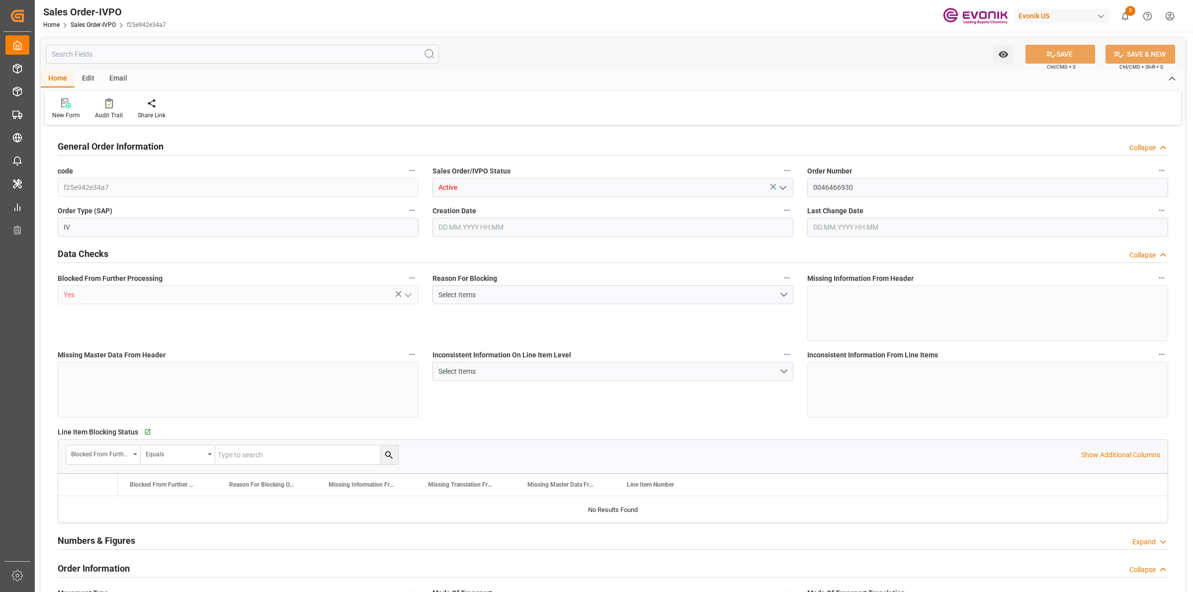
type input "NLRTM"
type input "0"
type input "1"
type input "2"
type input "17252"
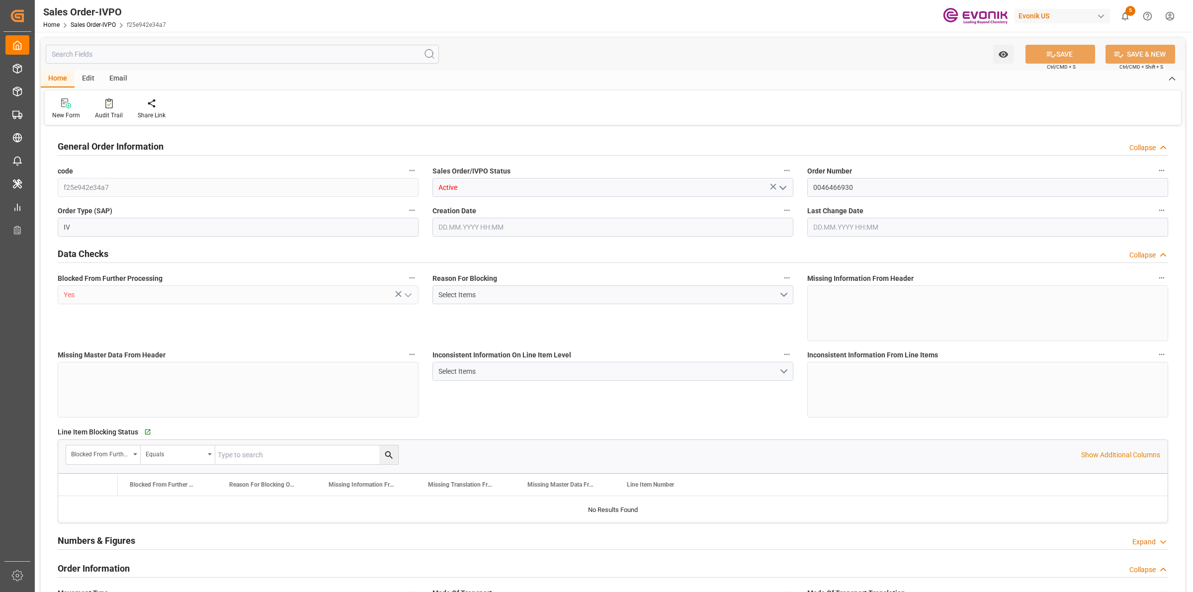
type input "0"
type input "17000"
type input "30"
type input "05.08.2025 19:35"
type input "19.09.2025 12:57"
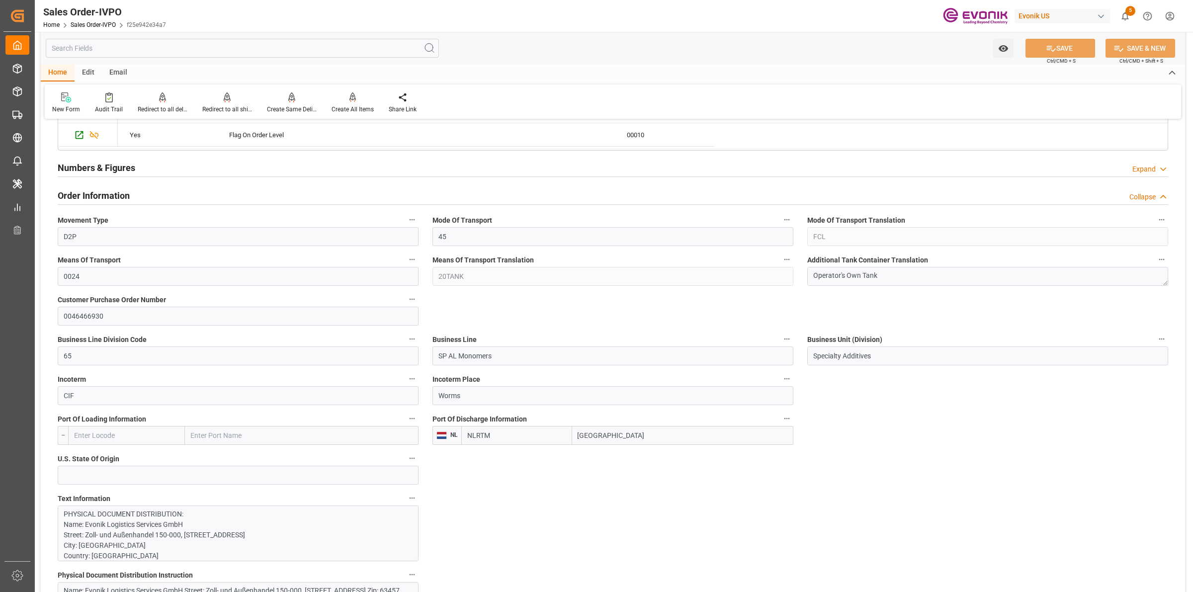
scroll to position [621, 0]
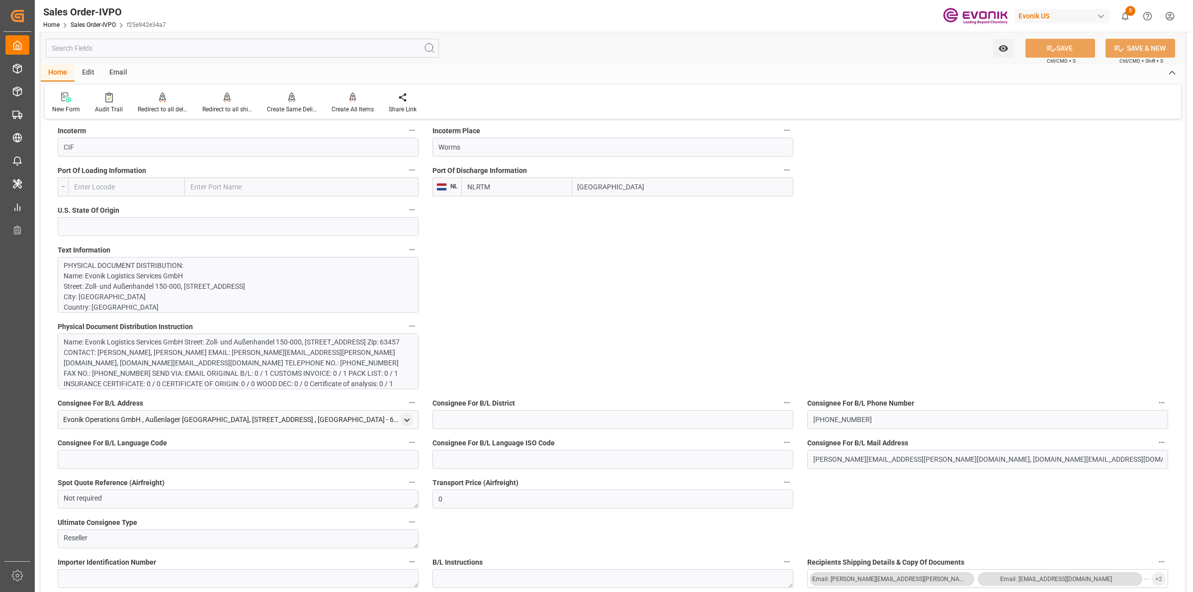
click at [309, 283] on p "PHYSICAL DOCUMENT DISTRIBUTION: Name: Evonik Logistics Services GmbH Street: Zo…" at bounding box center [233, 515] width 339 height 511
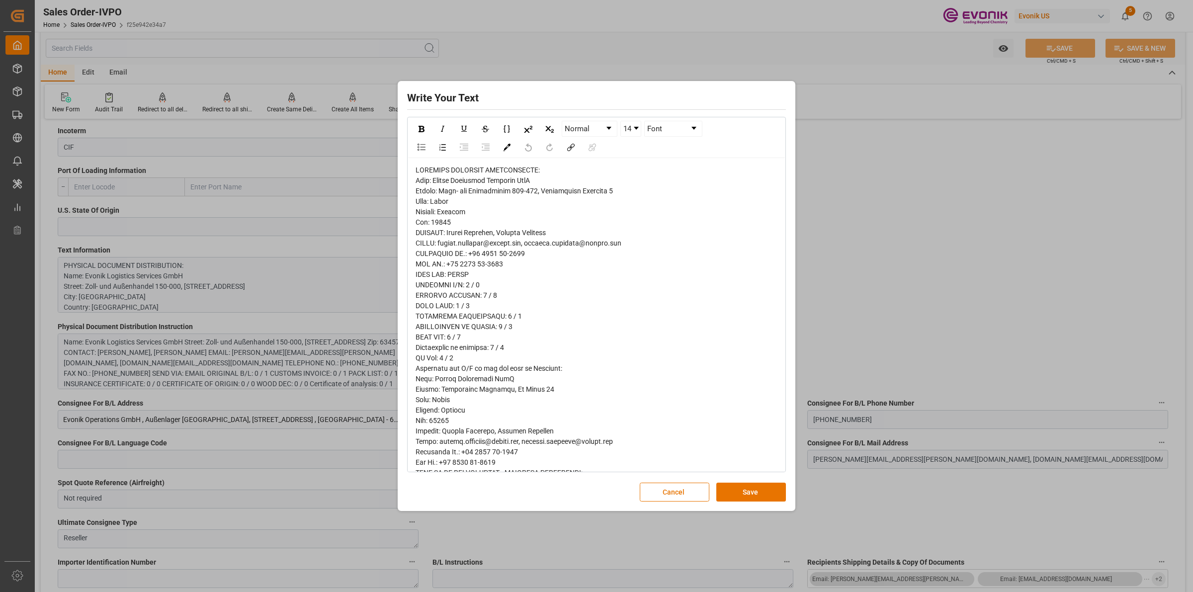
scroll to position [192, 0]
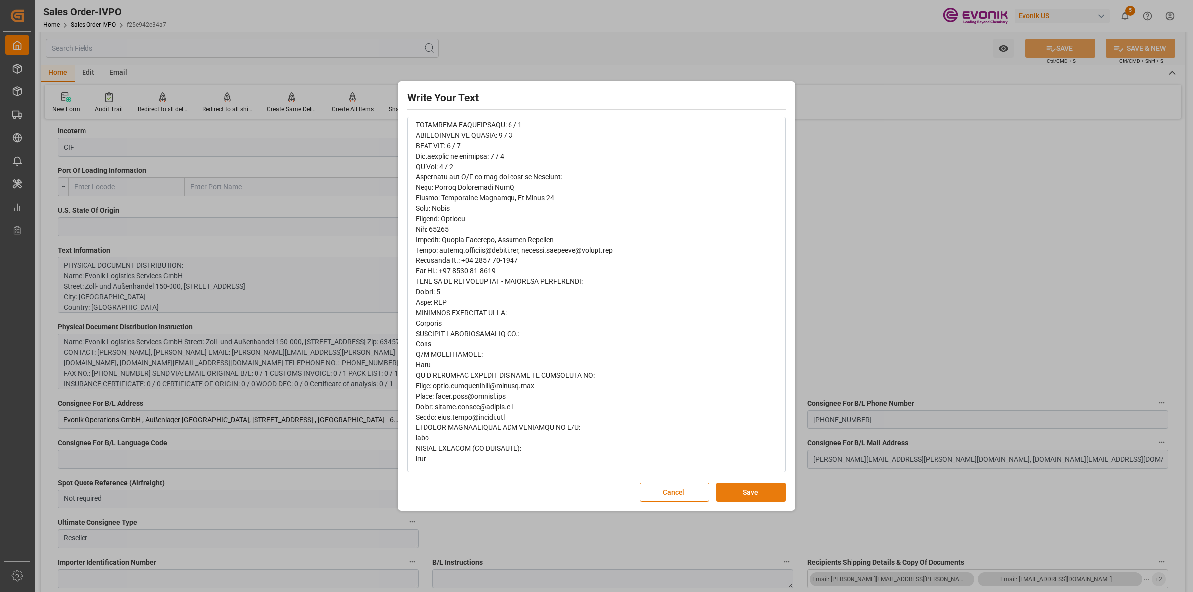
click at [739, 487] on button "Save" at bounding box center [751, 492] width 70 height 19
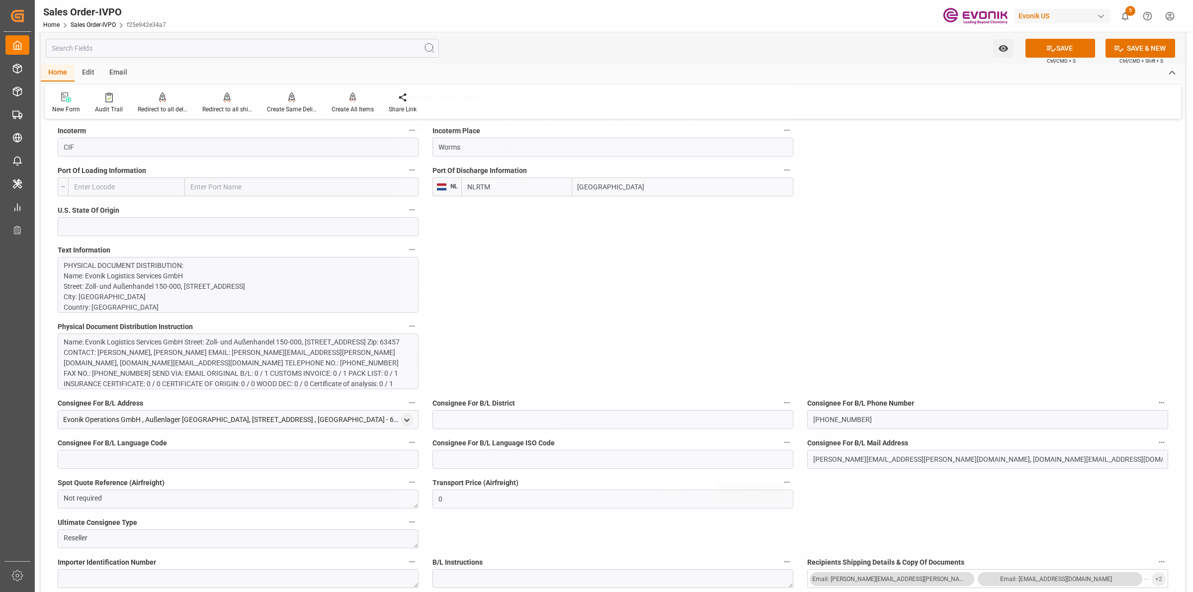
click at [818, 381] on div "Write Your Text Normal 14 Font Cancel Save" at bounding box center [596, 296] width 1193 height 592
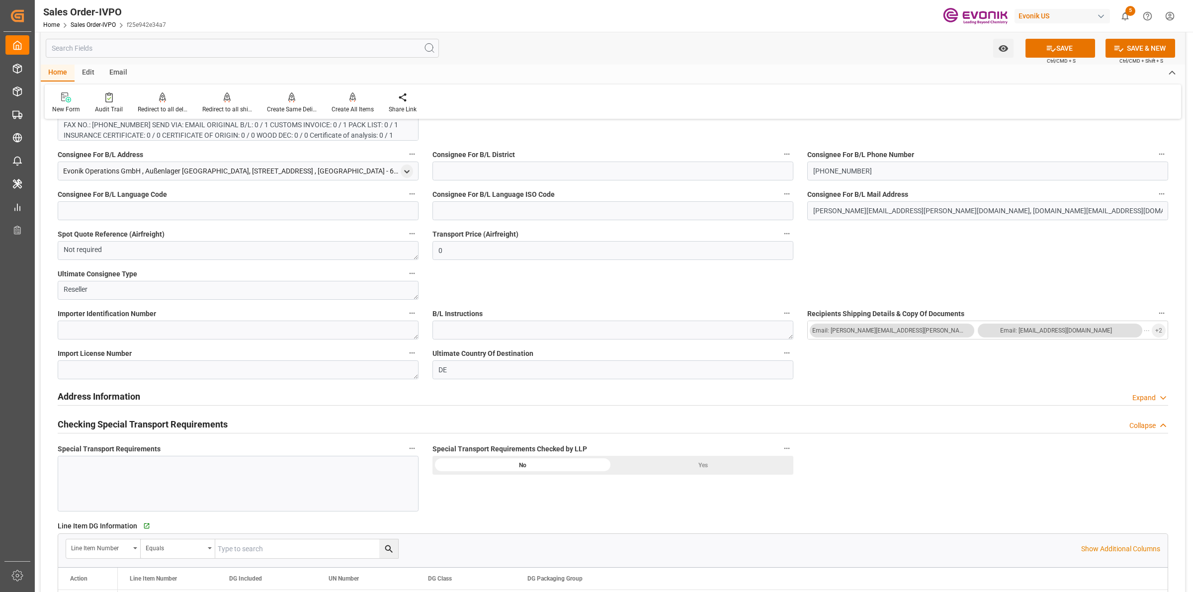
scroll to position [1180, 0]
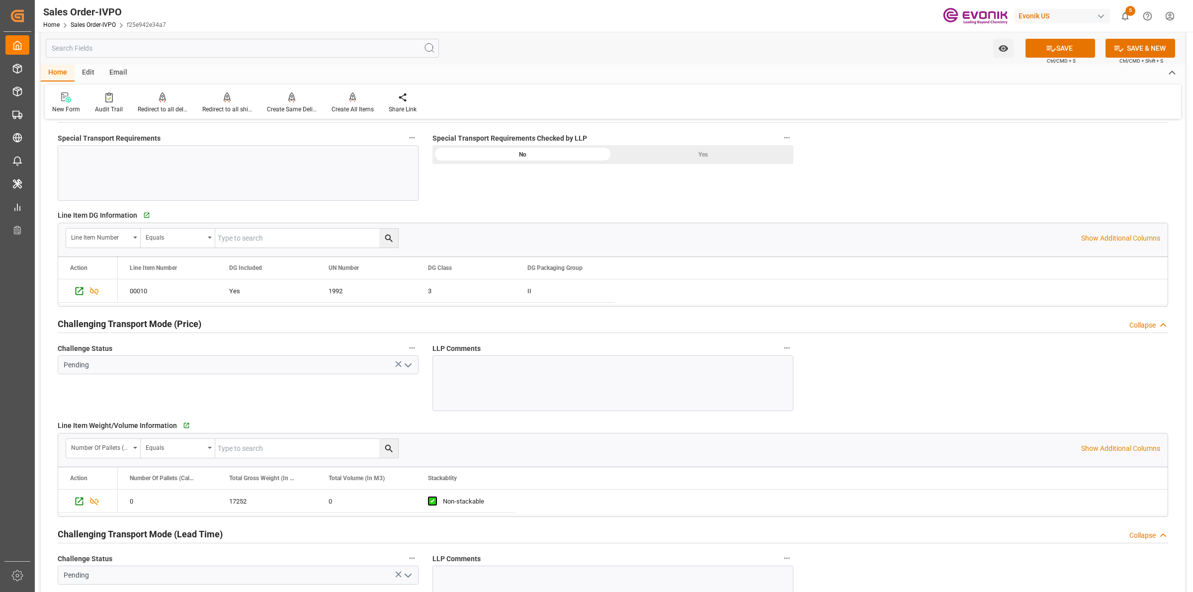
click at [719, 163] on div "Yes" at bounding box center [703, 154] width 180 height 19
click at [416, 364] on input "Pending" at bounding box center [238, 364] width 361 height 19
click at [405, 366] on icon "open menu" at bounding box center [408, 365] width 12 height 12
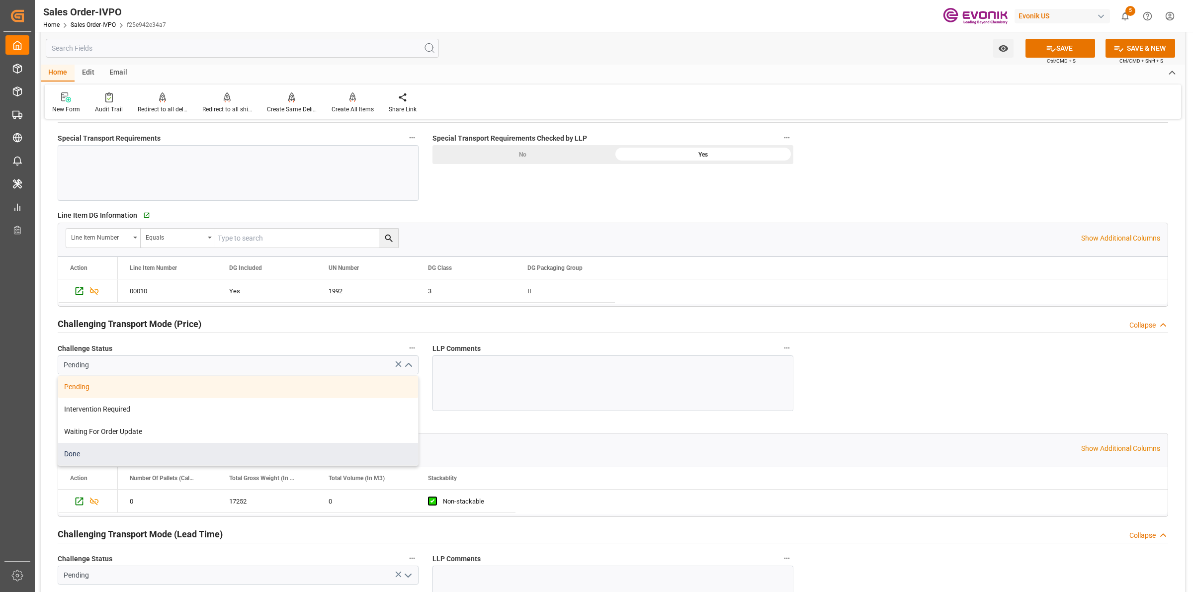
click at [101, 456] on div "Done" at bounding box center [238, 454] width 360 height 22
type input "Done"
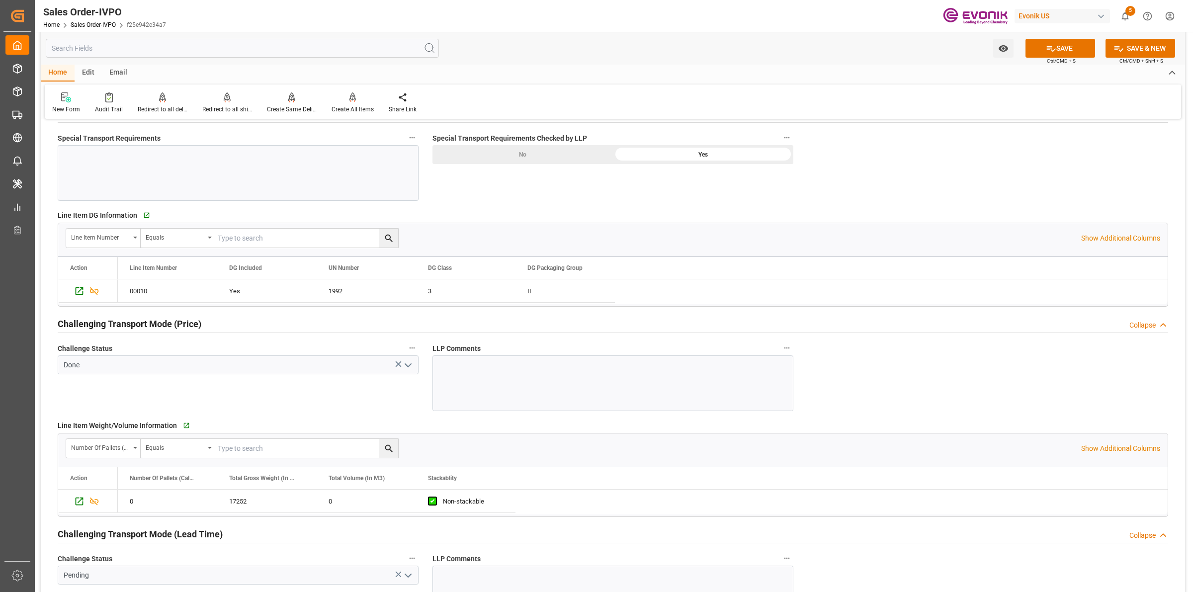
scroll to position [1305, 0]
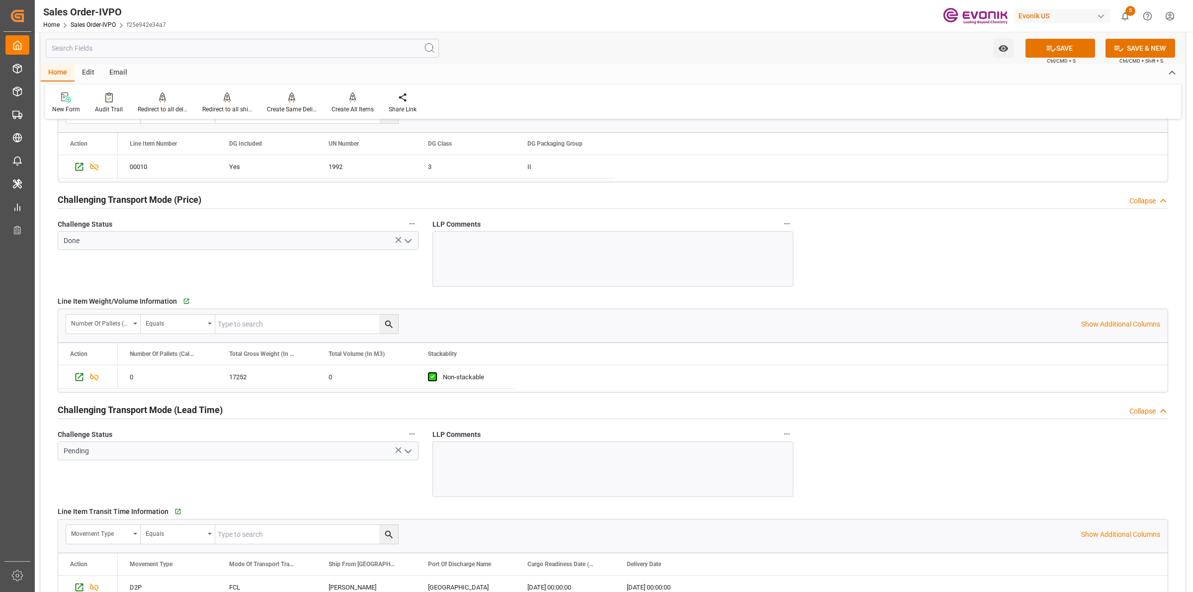
click at [413, 454] on icon "open menu" at bounding box center [408, 451] width 12 height 12
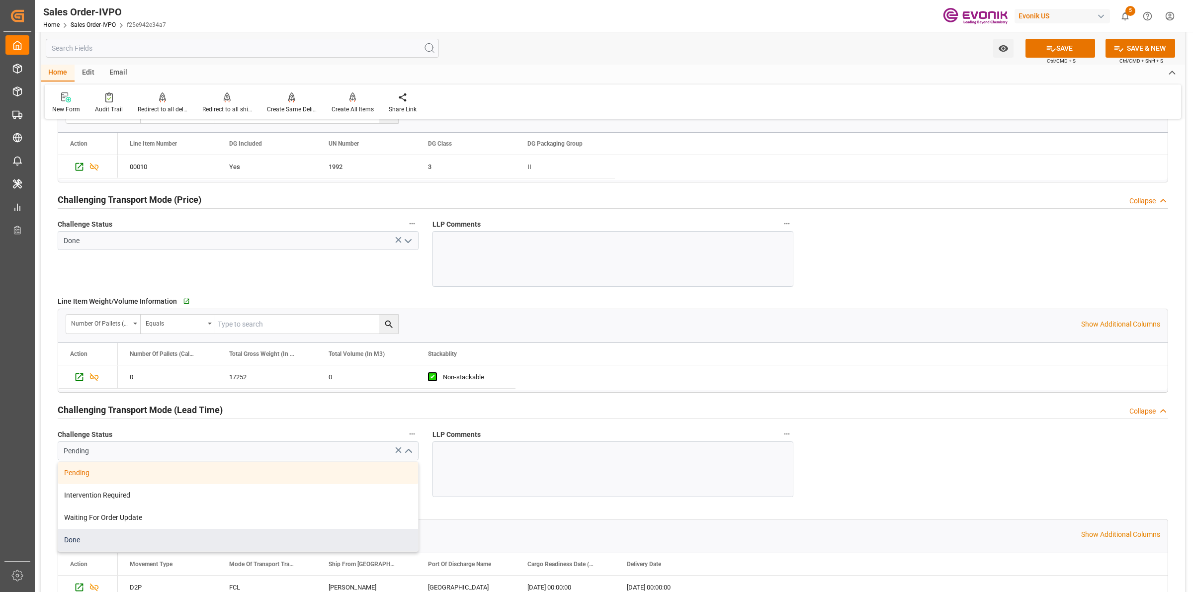
click at [85, 540] on div "Done" at bounding box center [238, 540] width 360 height 22
type input "Done"
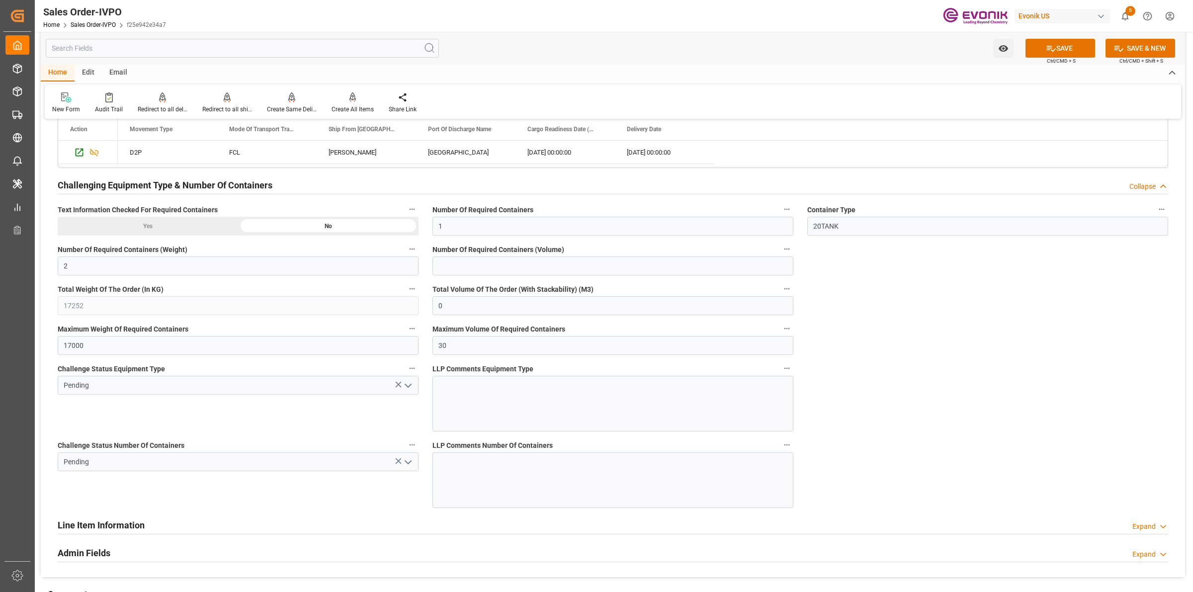
scroll to position [1429, 0]
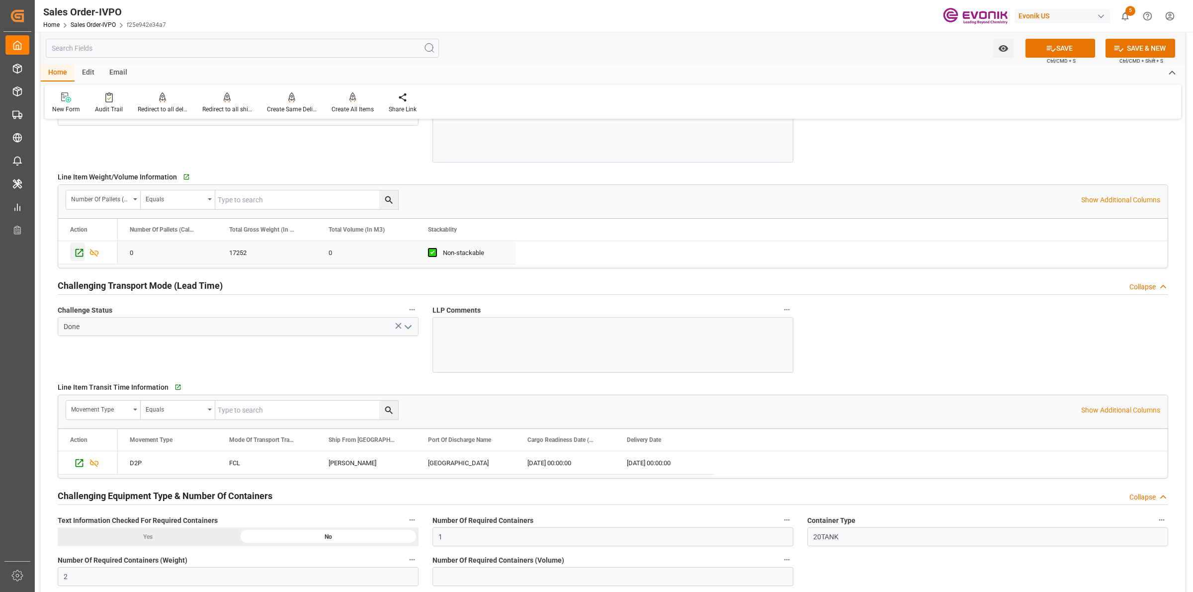
click at [76, 253] on icon "Press SPACE to select this row." at bounding box center [80, 253] width 8 height 8
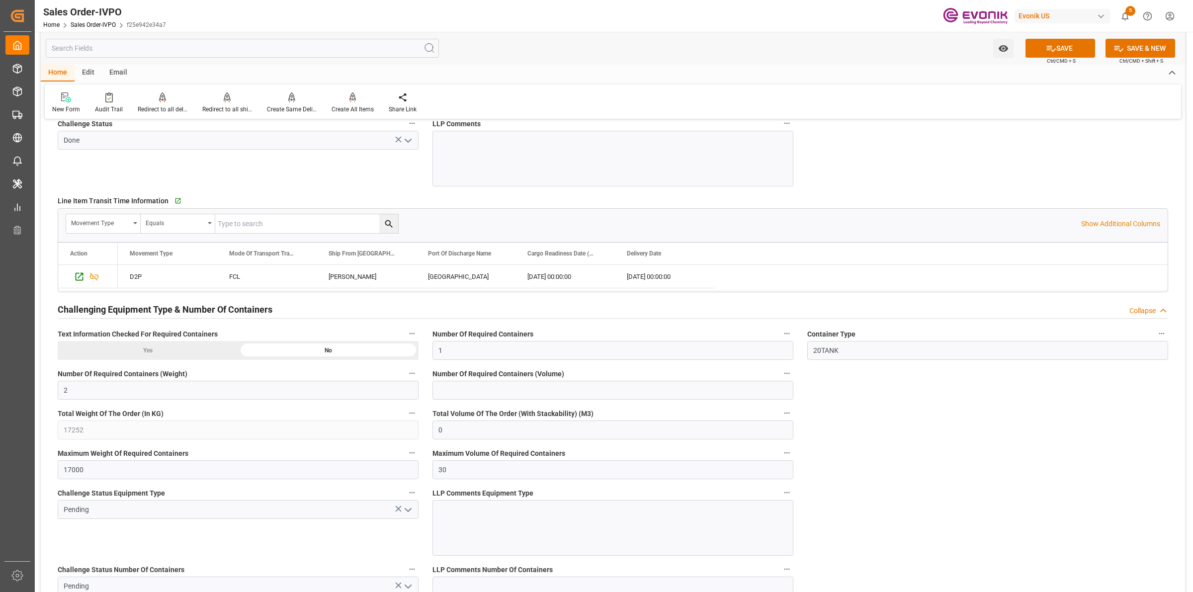
click at [414, 515] on icon "open menu" at bounding box center [408, 510] width 12 height 12
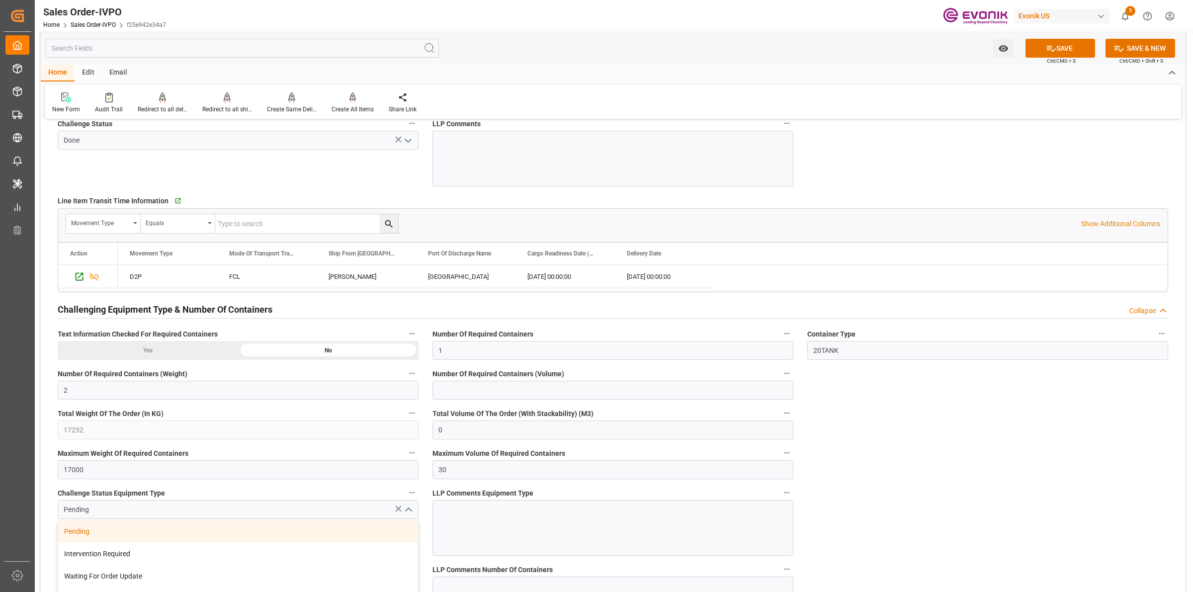
scroll to position [1802, 0]
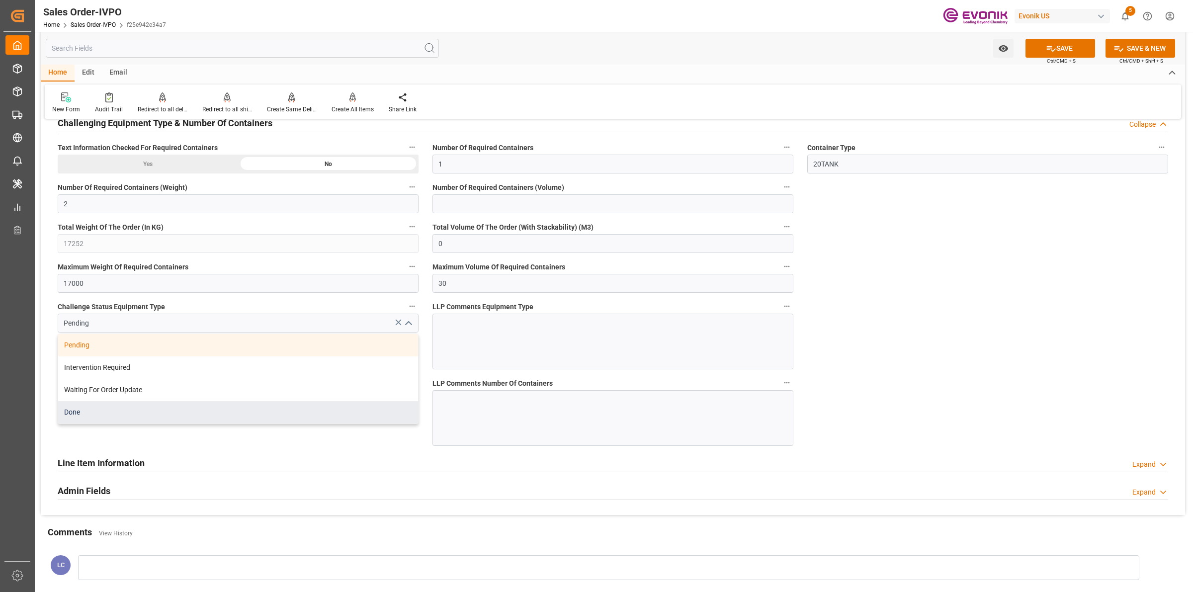
click at [96, 416] on div "Done" at bounding box center [238, 412] width 360 height 22
type input "Done"
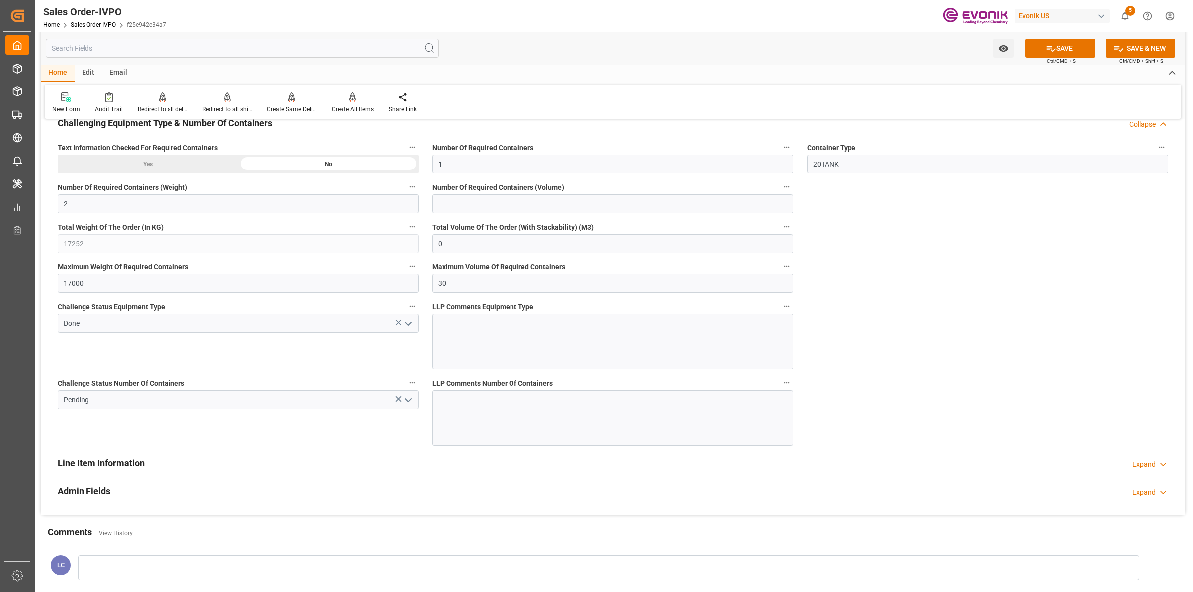
click at [414, 404] on icon "open menu" at bounding box center [408, 400] width 12 height 12
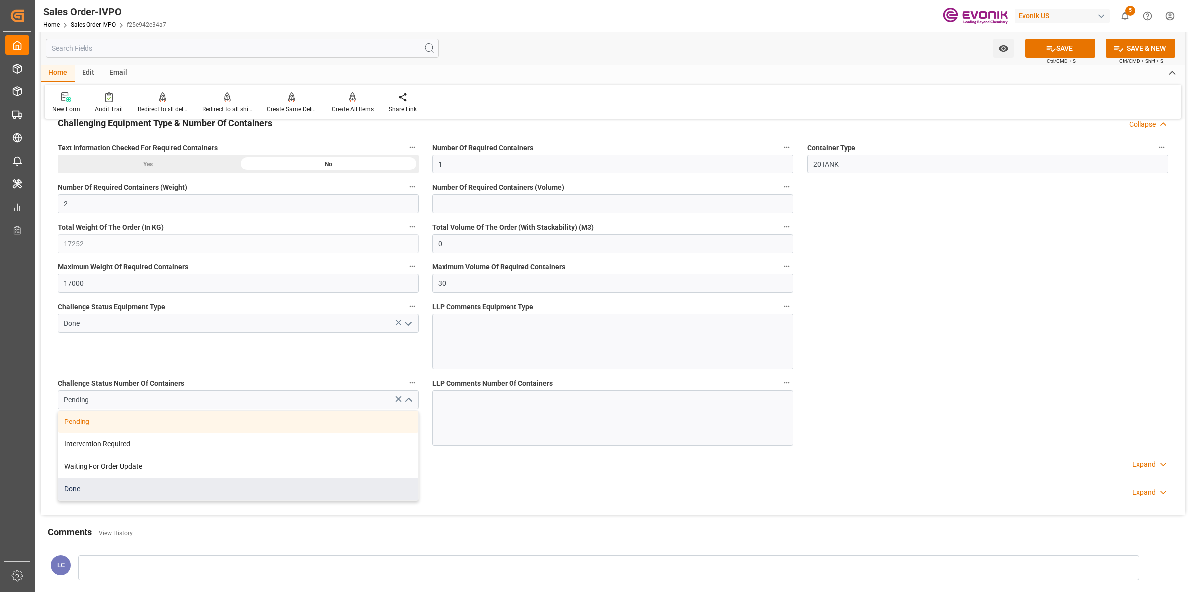
click at [97, 491] on div "Done" at bounding box center [238, 489] width 360 height 22
type input "Done"
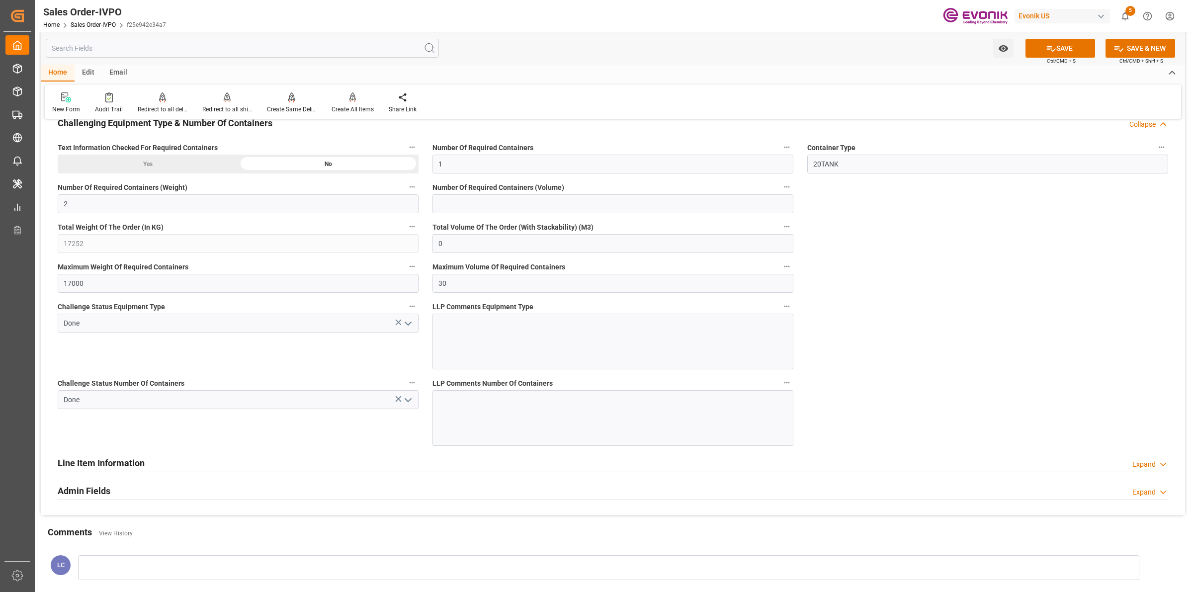
drag, startPoint x: 978, startPoint y: 314, endPoint x: 986, endPoint y: 302, distance: 14.1
click at [1034, 48] on button "SAVE" at bounding box center [1060, 48] width 70 height 19
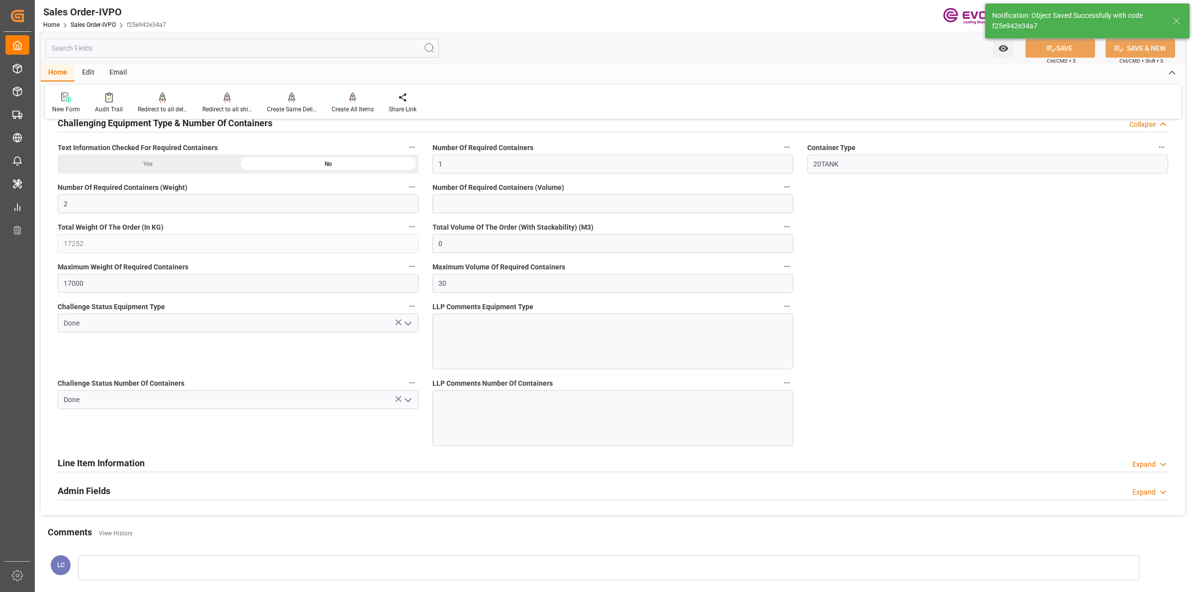
type input "No"
type input "22.09.2025 03:36"
click at [346, 105] on div "Create All Items" at bounding box center [353, 109] width 42 height 9
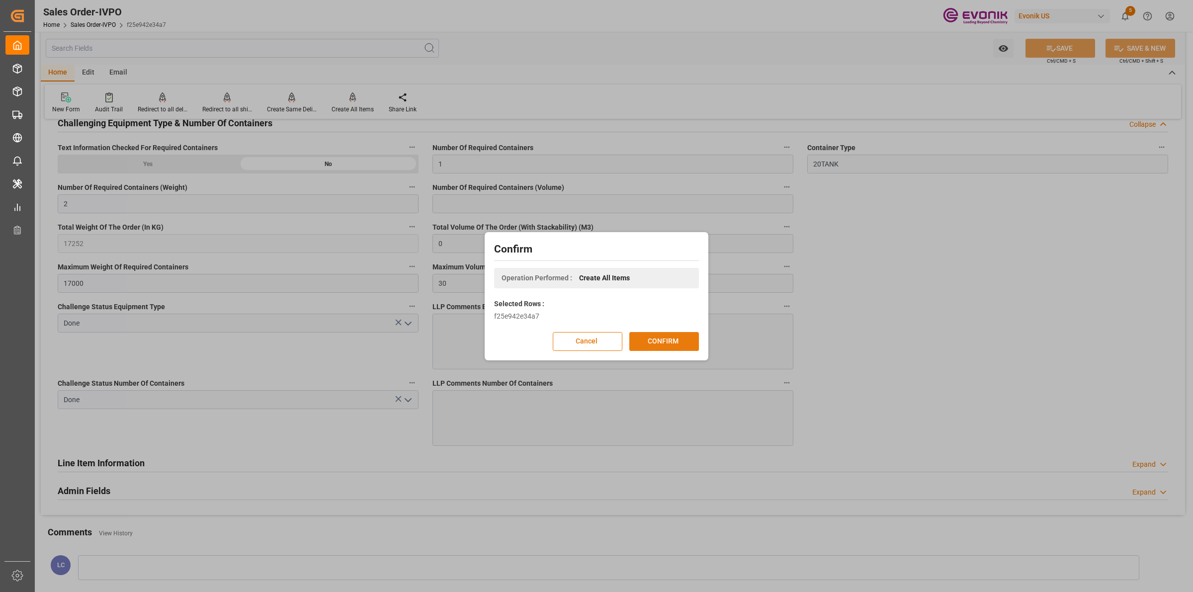
click at [660, 341] on button "CONFIRM" at bounding box center [664, 341] width 70 height 19
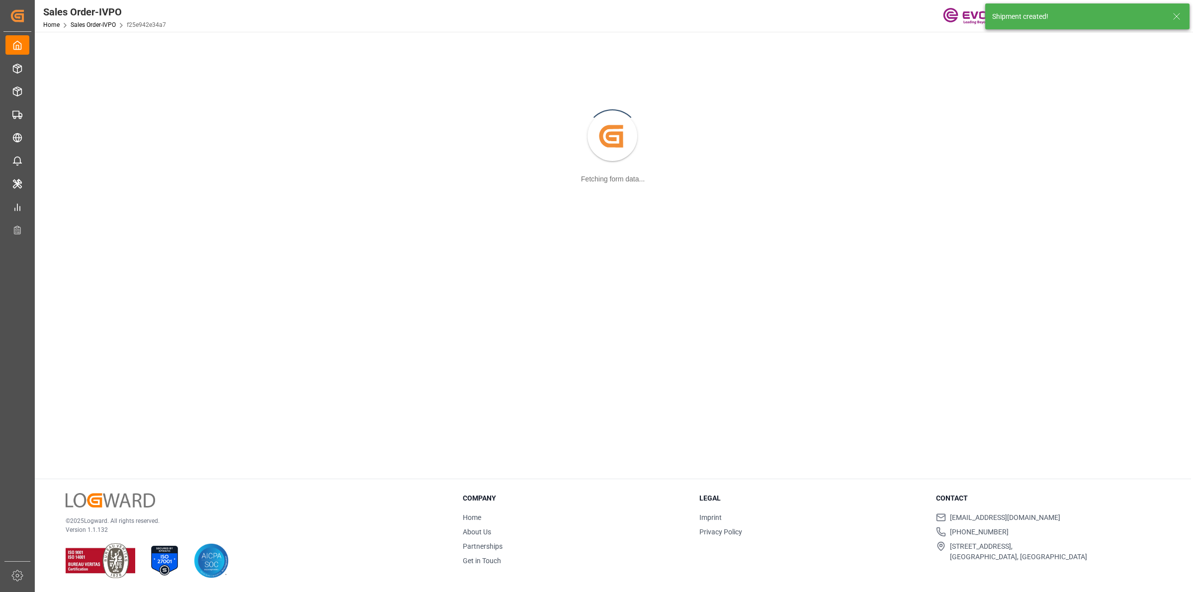
scroll to position [107, 0]
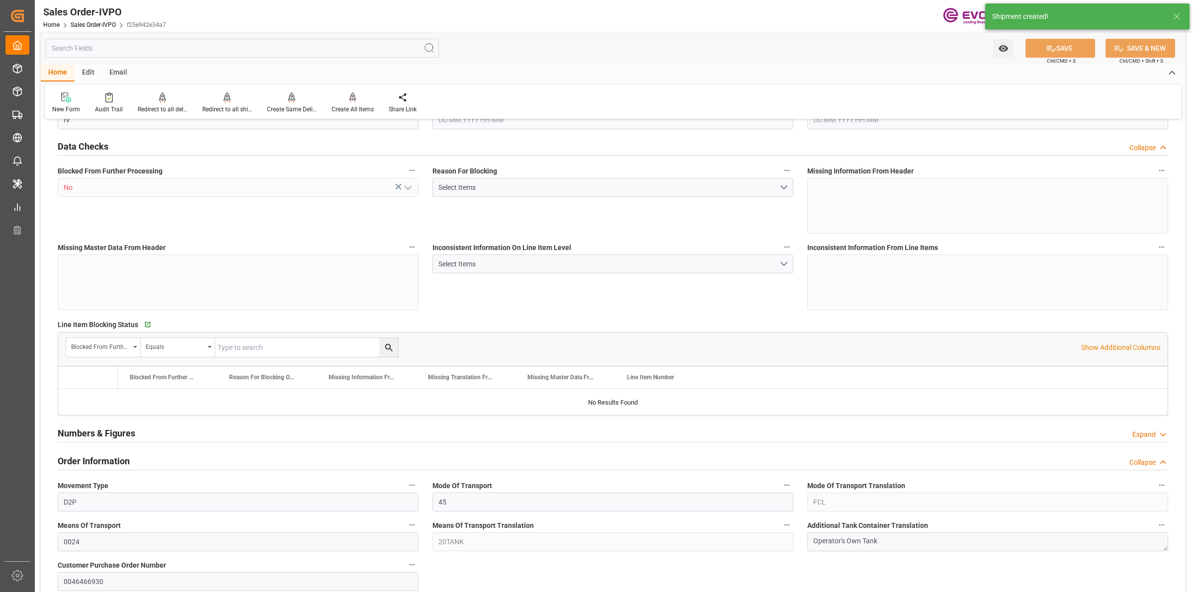
type input "NLRTM"
type input "0"
type input "1"
type input "2"
type input "17252"
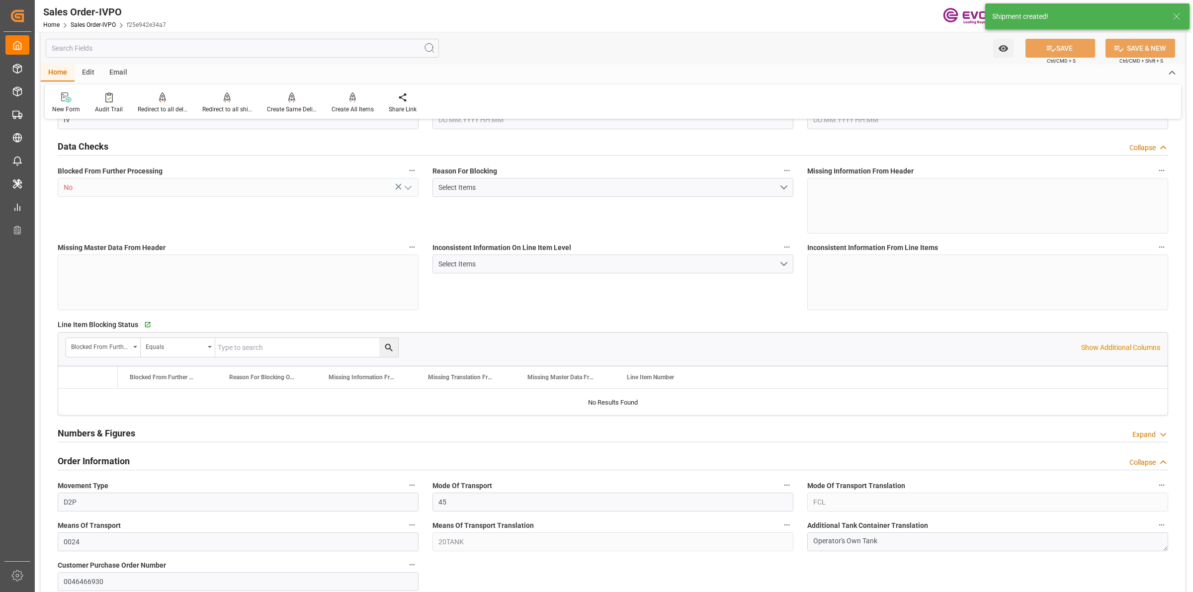
type input "0"
type input "17000"
type input "30"
type input "05.08.2025 19:35"
type input "22.09.2025 03:37"
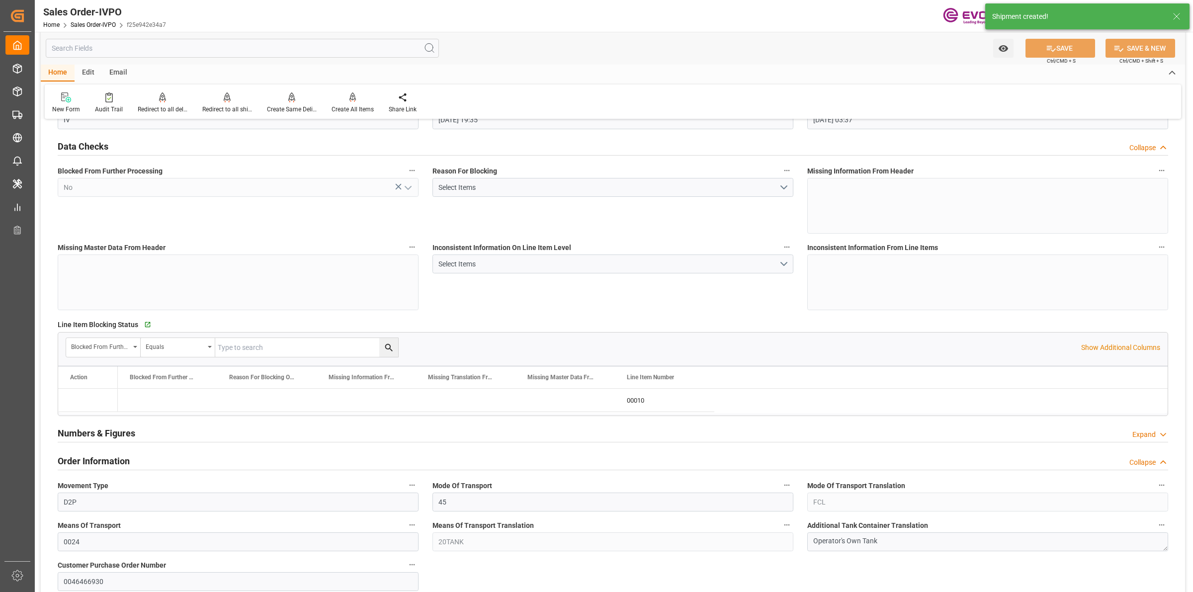
scroll to position [1802, 0]
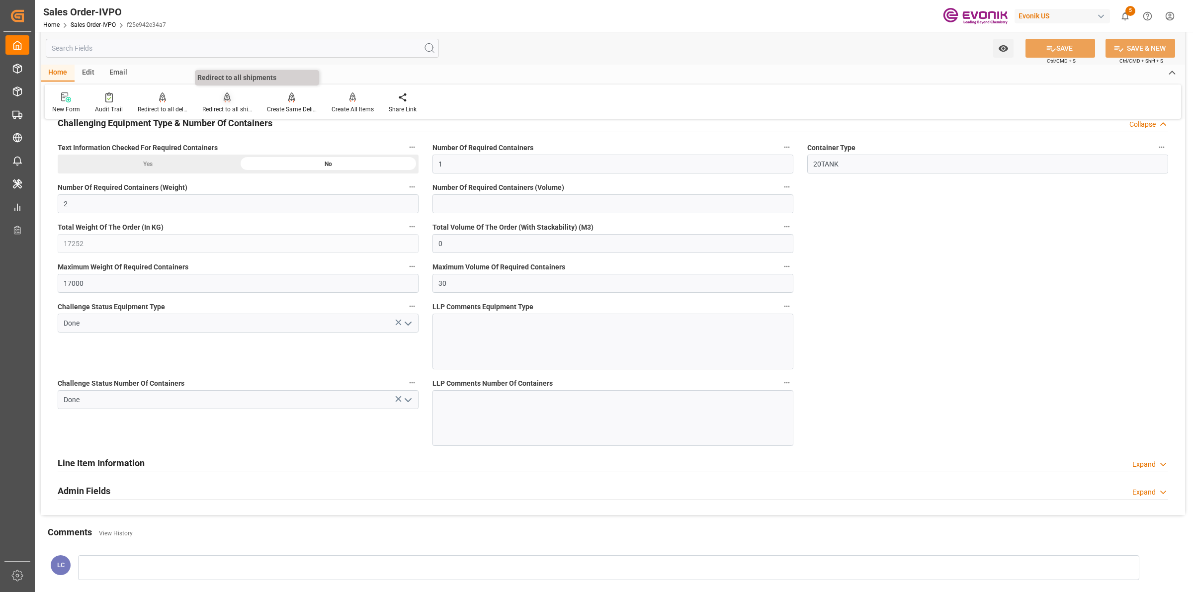
click at [232, 103] on div "Redirect to all shipments" at bounding box center [227, 103] width 65 height 22
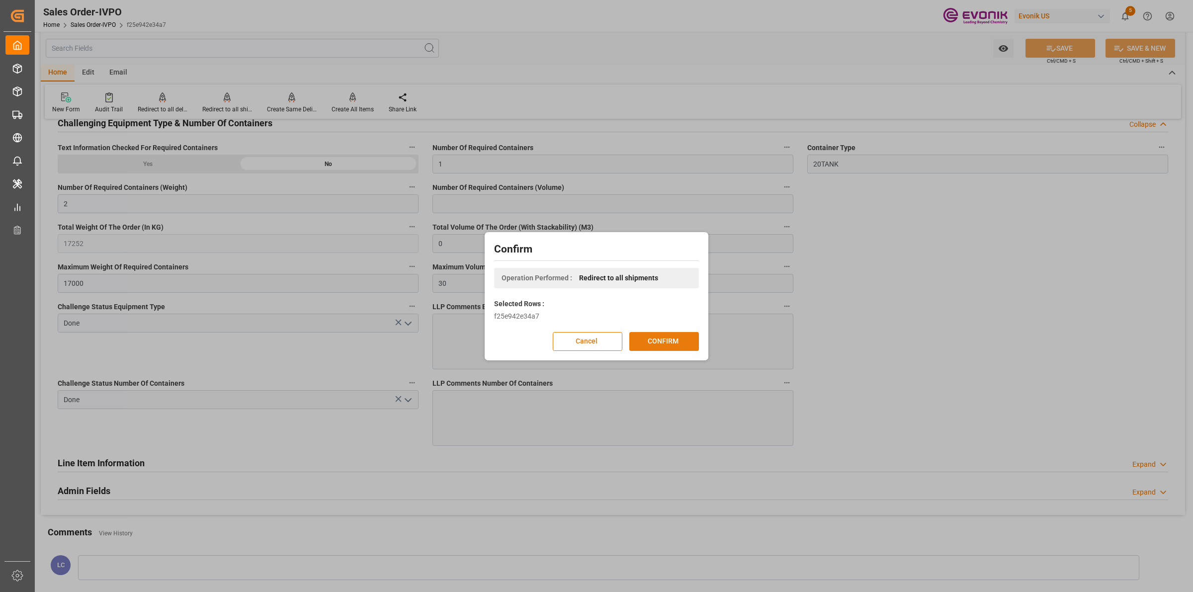
click at [680, 339] on button "CONFIRM" at bounding box center [664, 341] width 70 height 19
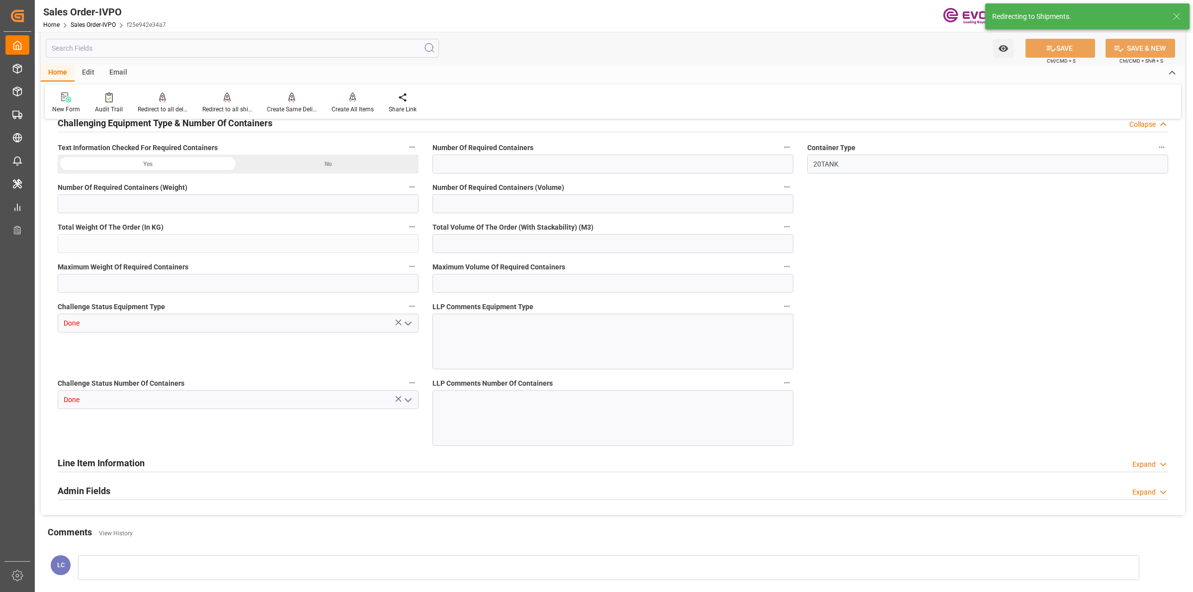
type input "NLRTM"
type input "0"
type input "1"
type input "2"
type input "17252"
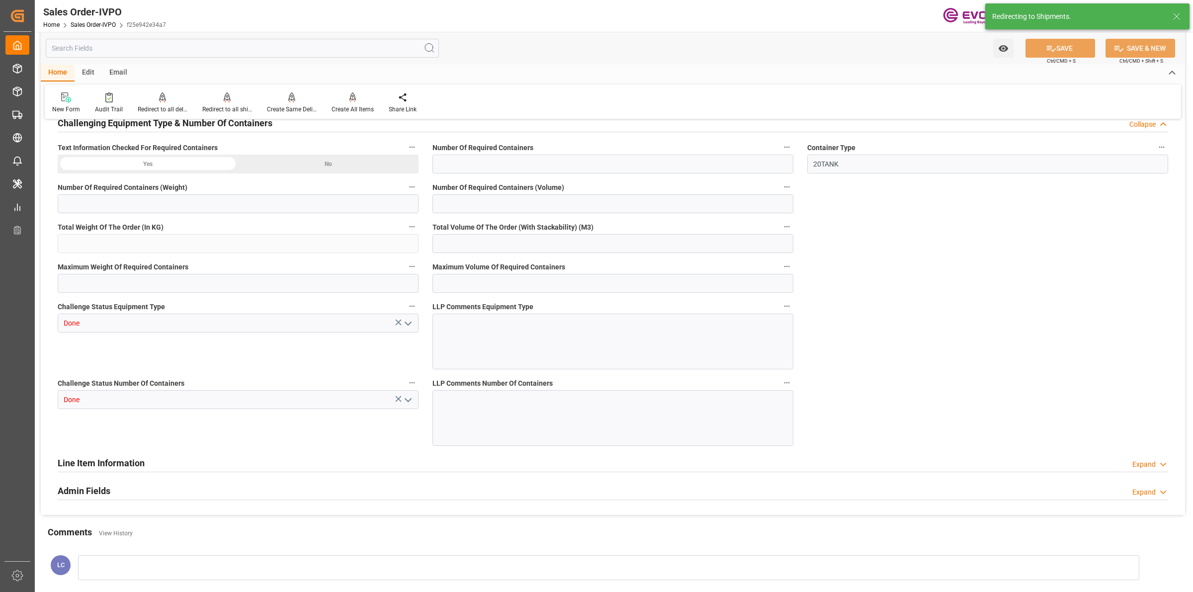
type input "0"
type input "17000"
type input "30"
type input "05.08.2025 19:35"
type input "22.09.2025 03:37"
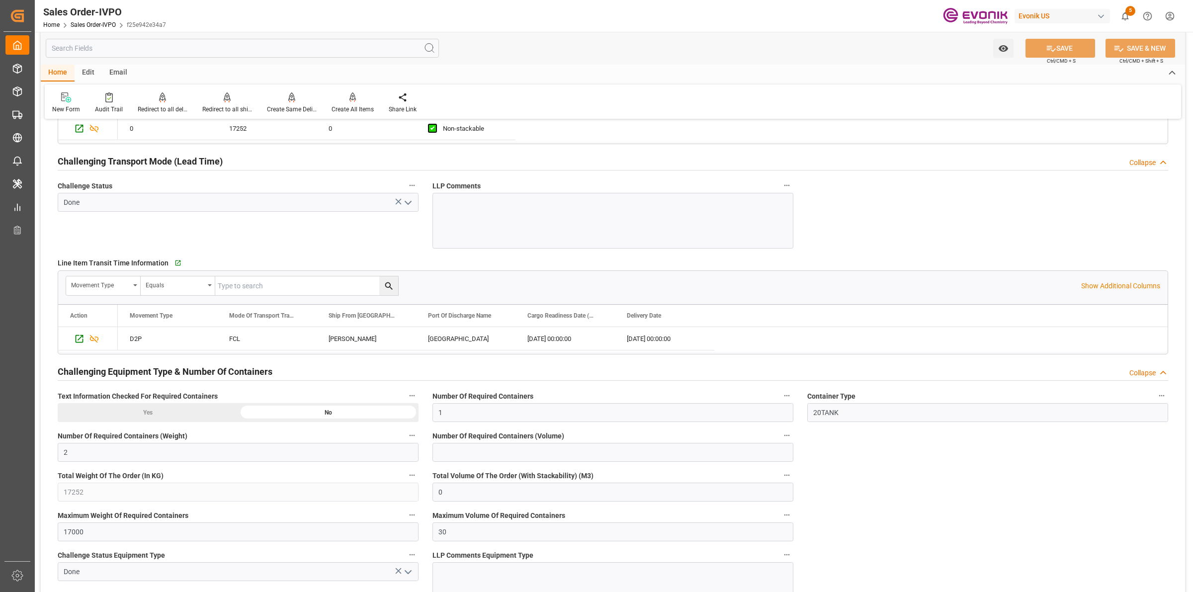
scroll to position [1491, 0]
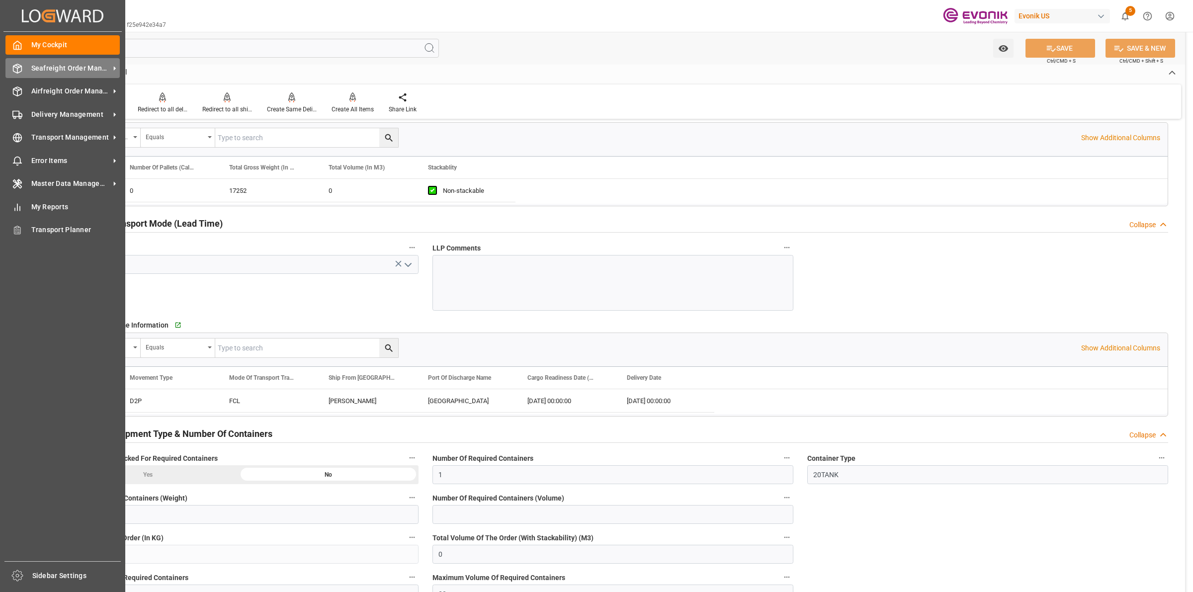
click at [21, 69] on icon at bounding box center [17, 68] width 8 height 9
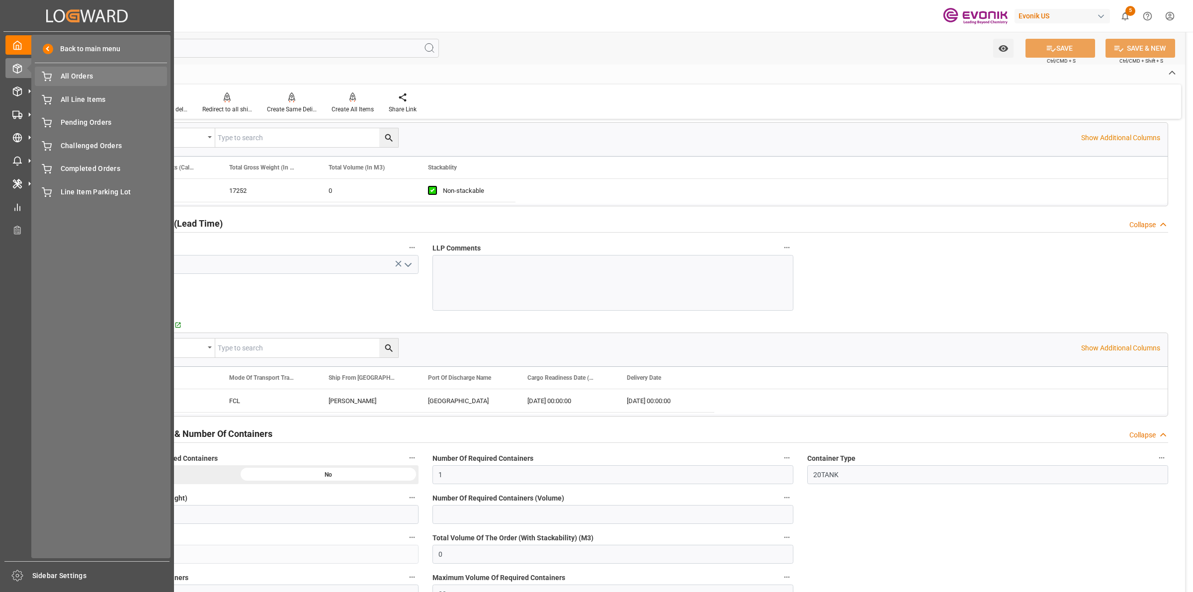
click at [65, 76] on span "All Orders" at bounding box center [114, 76] width 107 height 10
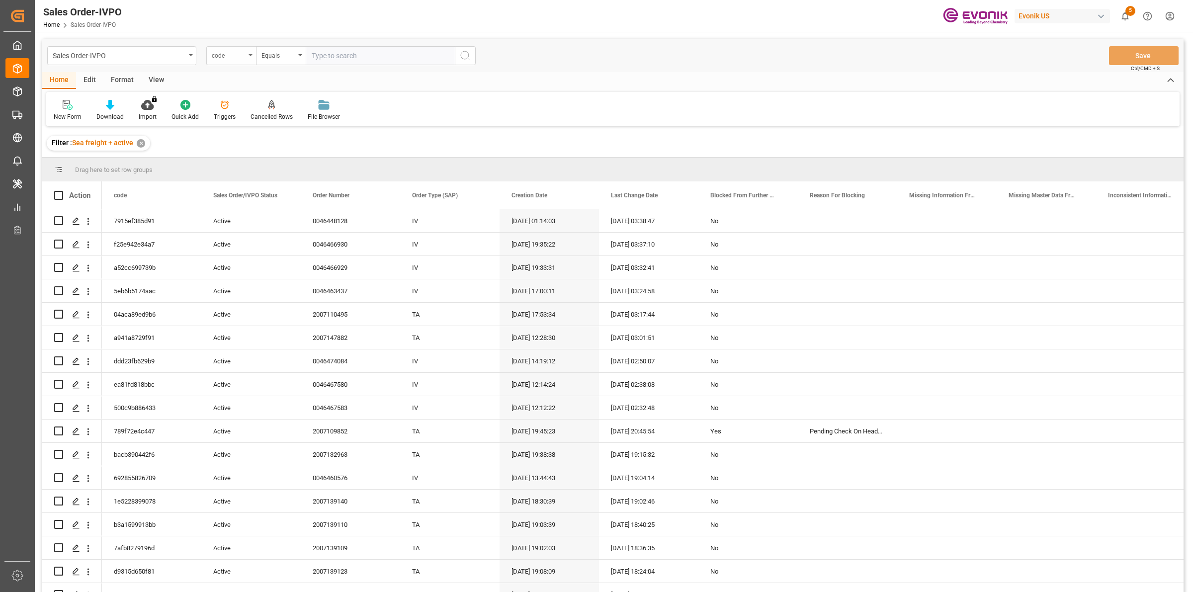
click at [234, 56] on div "code" at bounding box center [229, 54] width 34 height 11
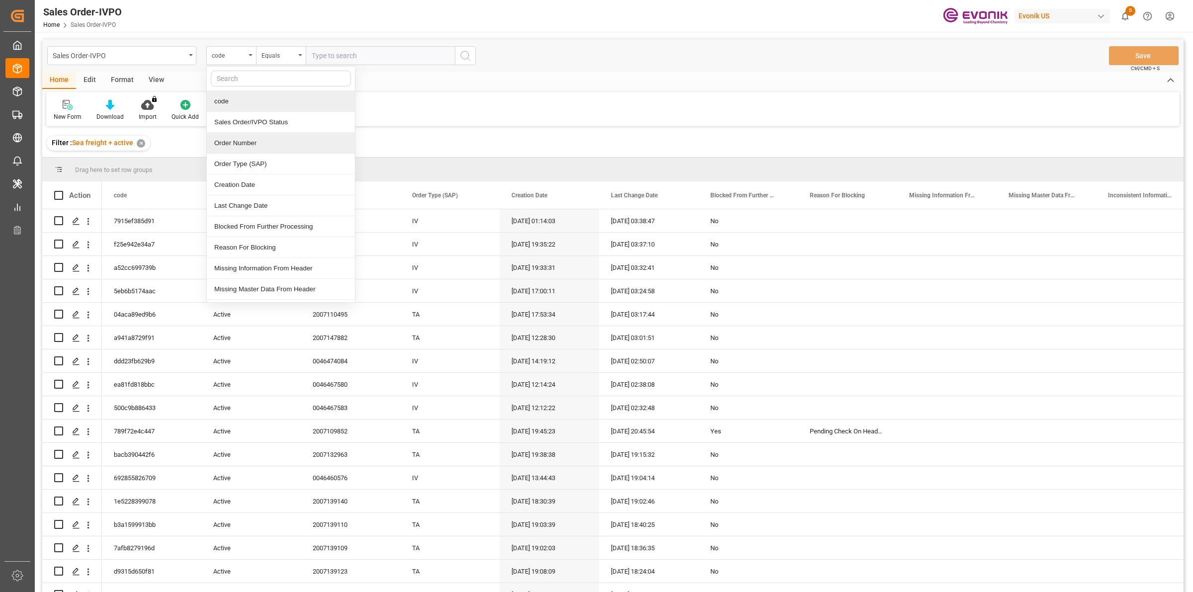
click at [232, 146] on div "Order Number" at bounding box center [281, 143] width 148 height 21
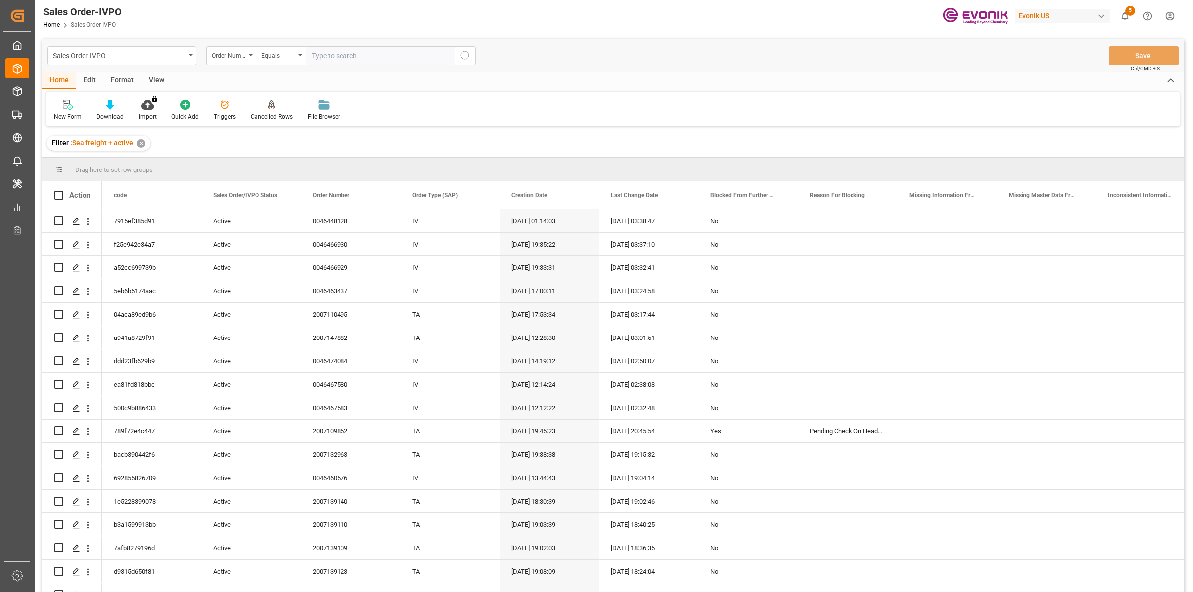
click at [359, 51] on input "text" at bounding box center [380, 55] width 149 height 19
paste input "0046473656"
type input "0046473656"
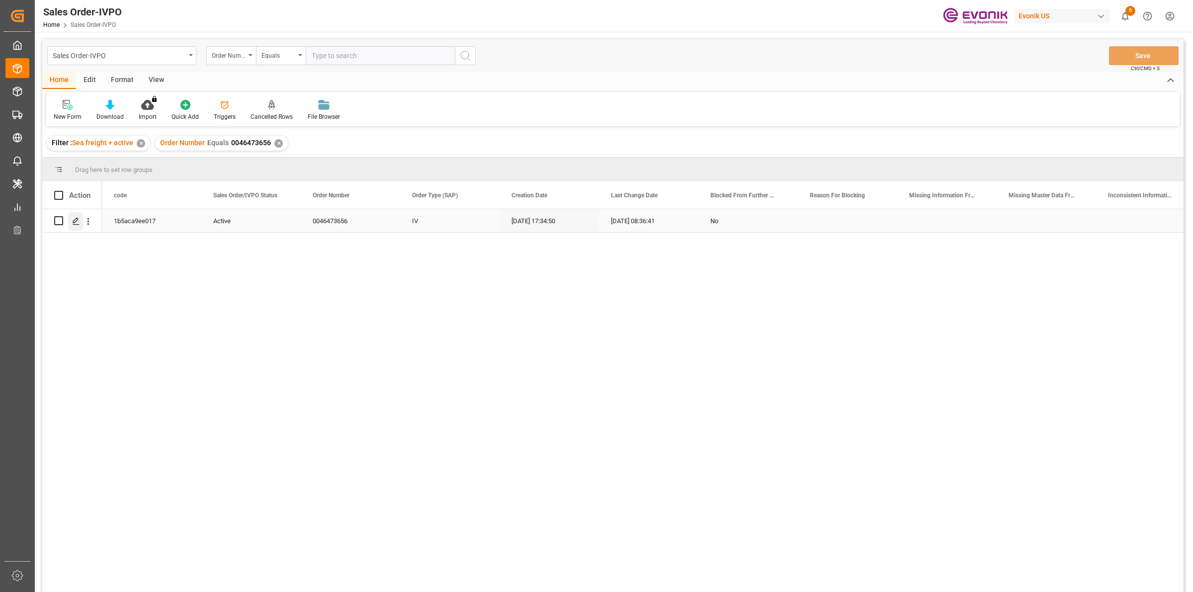
click at [77, 215] on div "Press SPACE to select this row." at bounding box center [75, 221] width 15 height 18
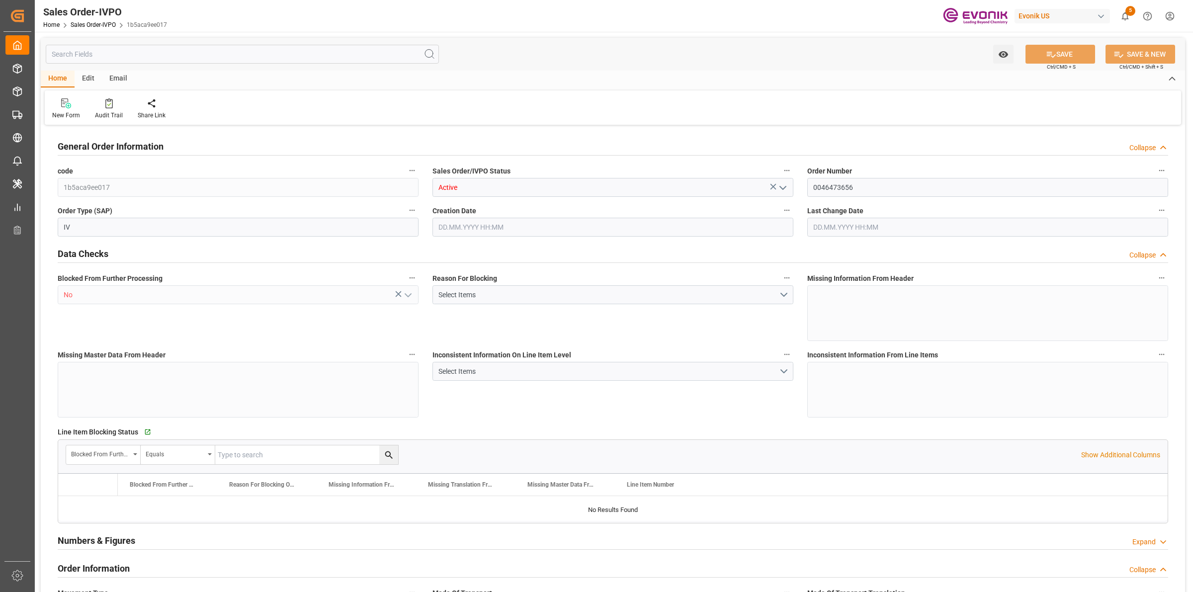
type input "BEANR"
type input "0"
type input "1"
type input "1393.56"
type input "[DATE] 17:34"
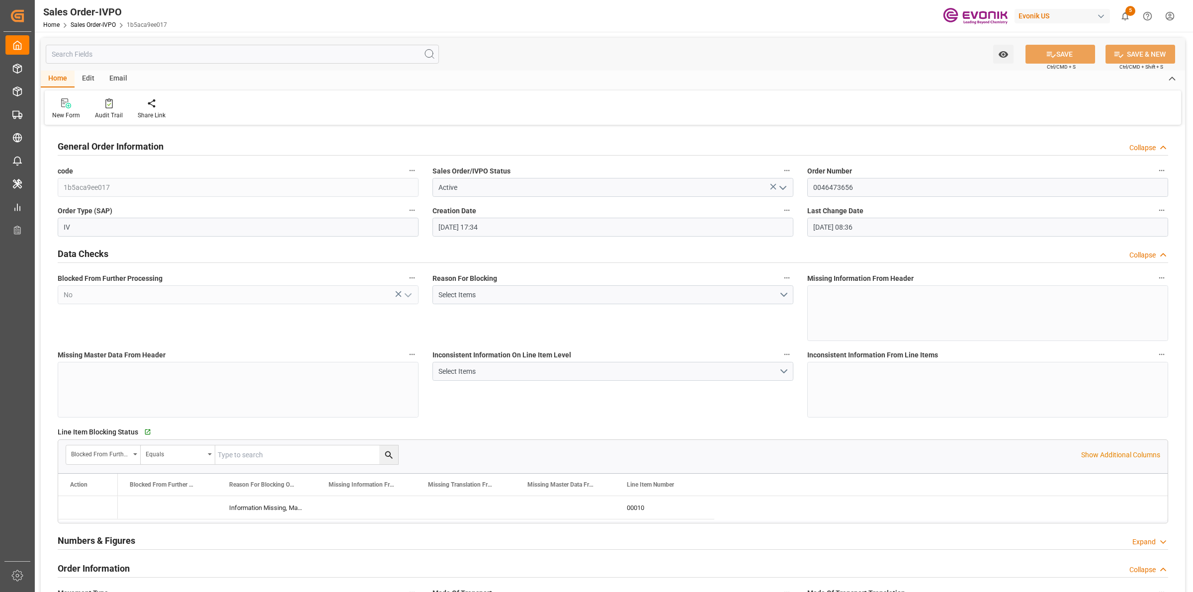
type input "[DATE] 08:36"
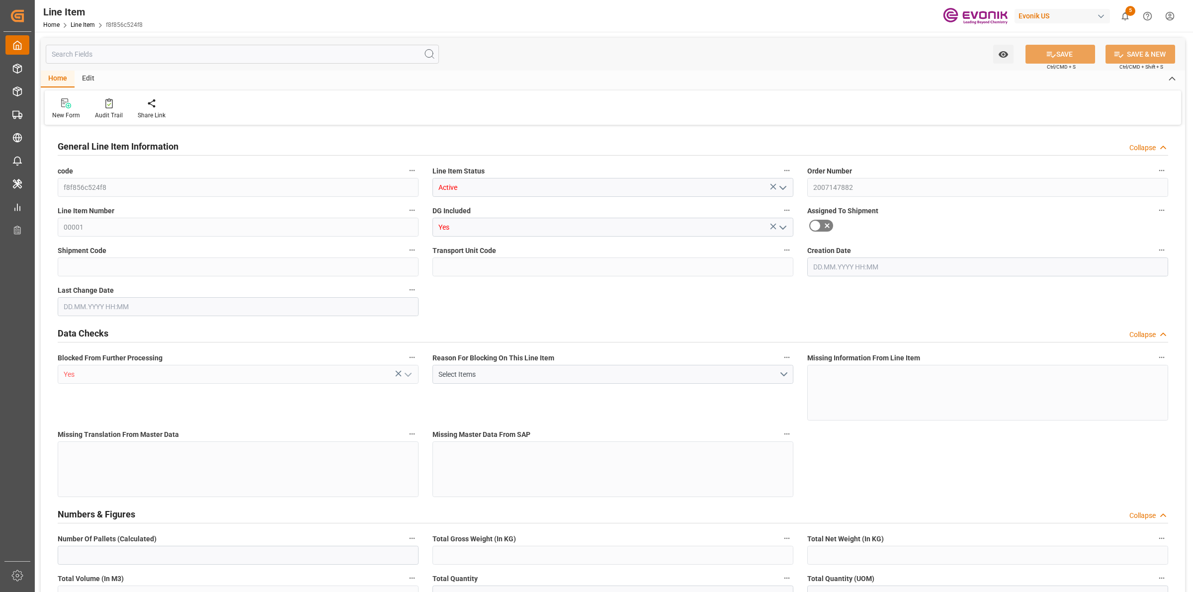
type input "f8f856c524f8"
type input "Active"
type input "2007147882"
type input "00001"
type input "Yes"
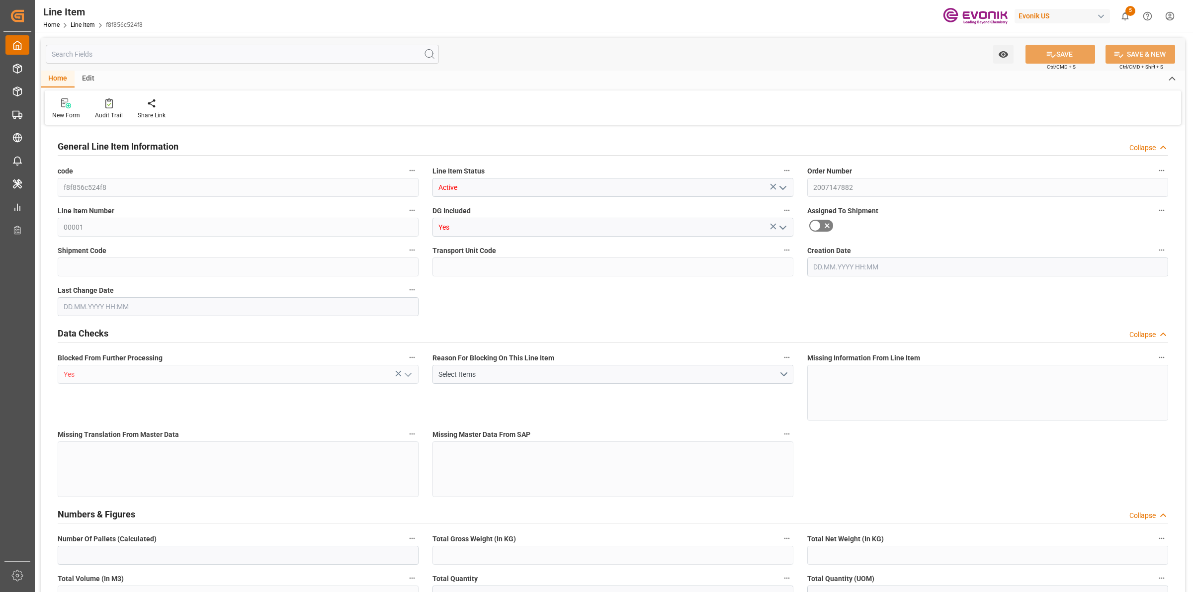
type input "Yes"
type input "KGM"
type input "99101582"
type textarea "TOMAMINE PA-14F 30%:BULK:1:PP:P"
type input "USD"
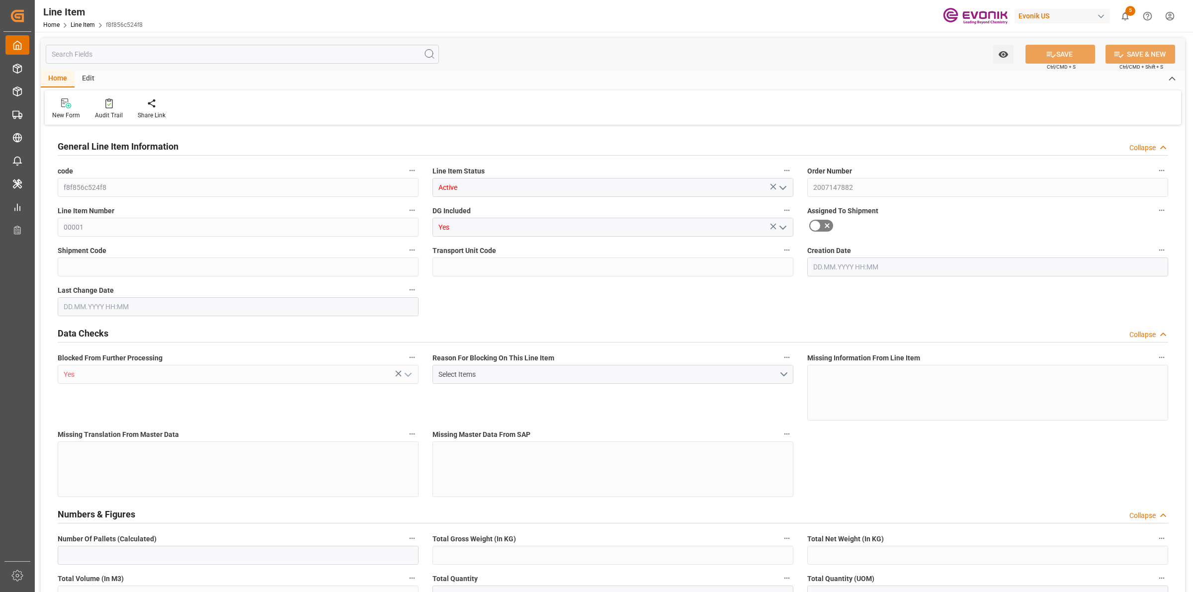
type input "BULQ"
type input "3402905050"
type input "EAR99"
type input "US"
type input "KGM"
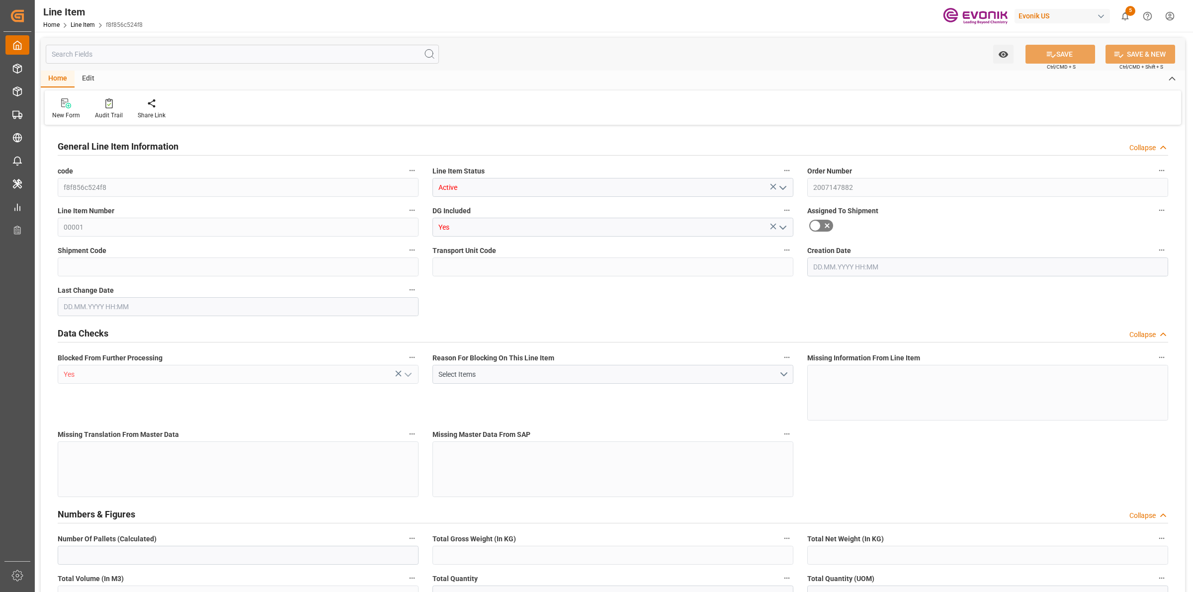
type input "KGM"
type textarea "KGM"
type input "KGM"
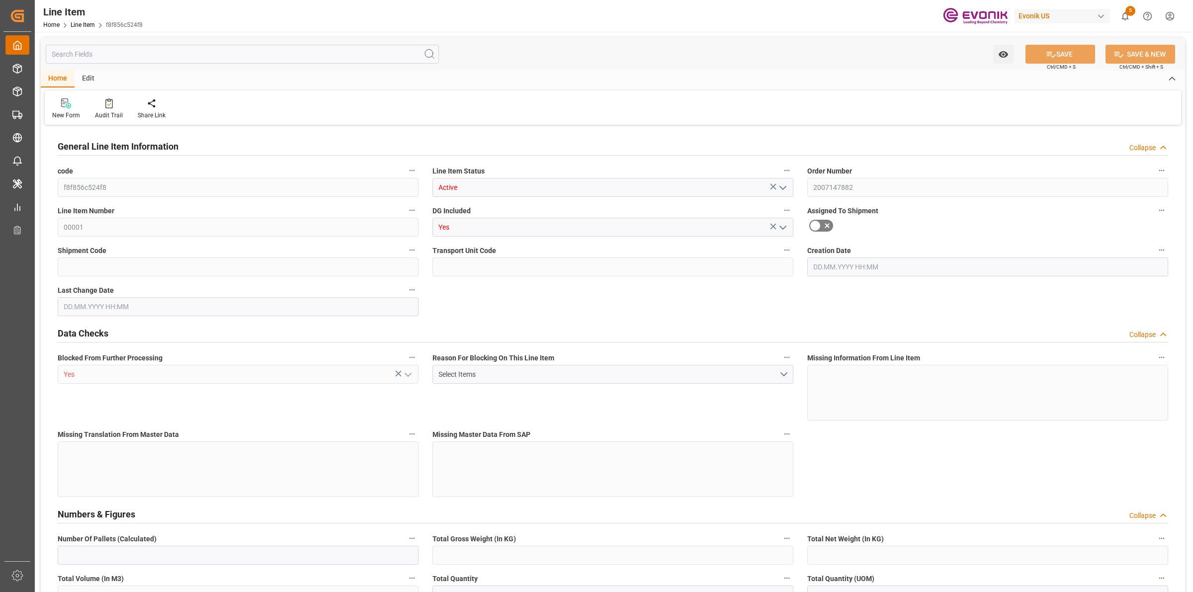
type textarea "KGM"
type input "0"
type input "20000"
type input "0"
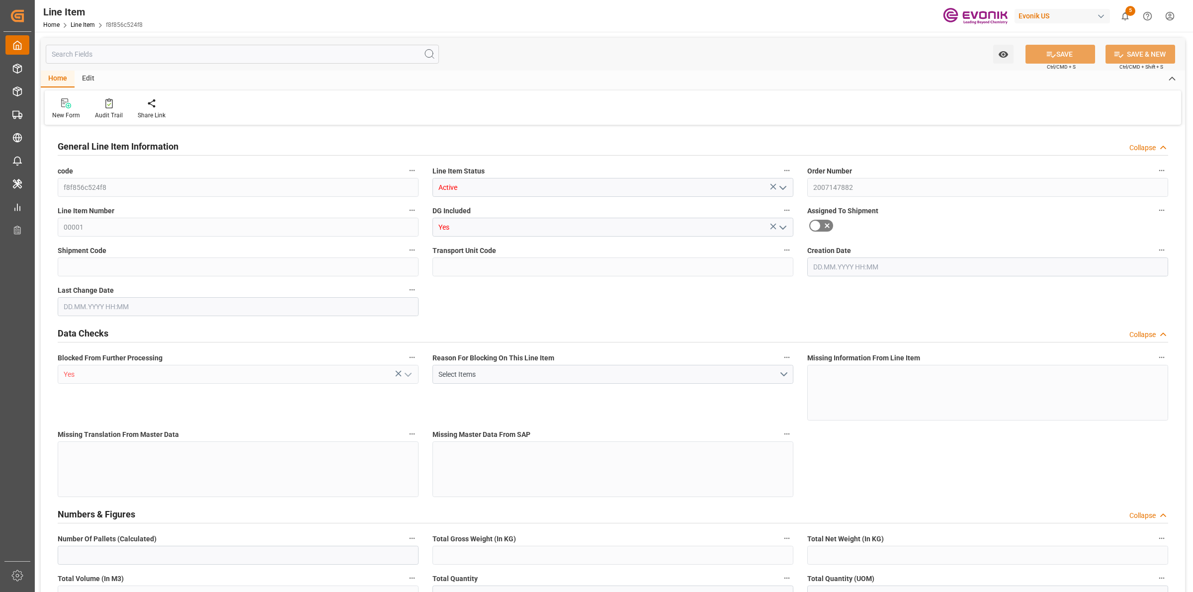
type input "20000"
type input "82200"
type input "20000"
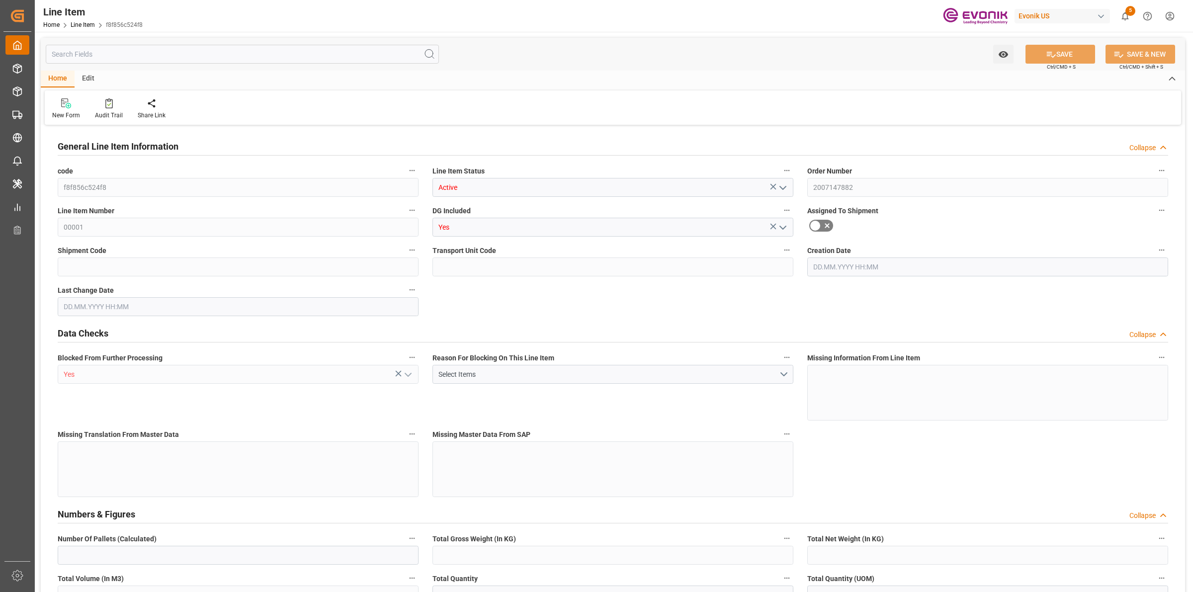
type input "20000"
type input "0"
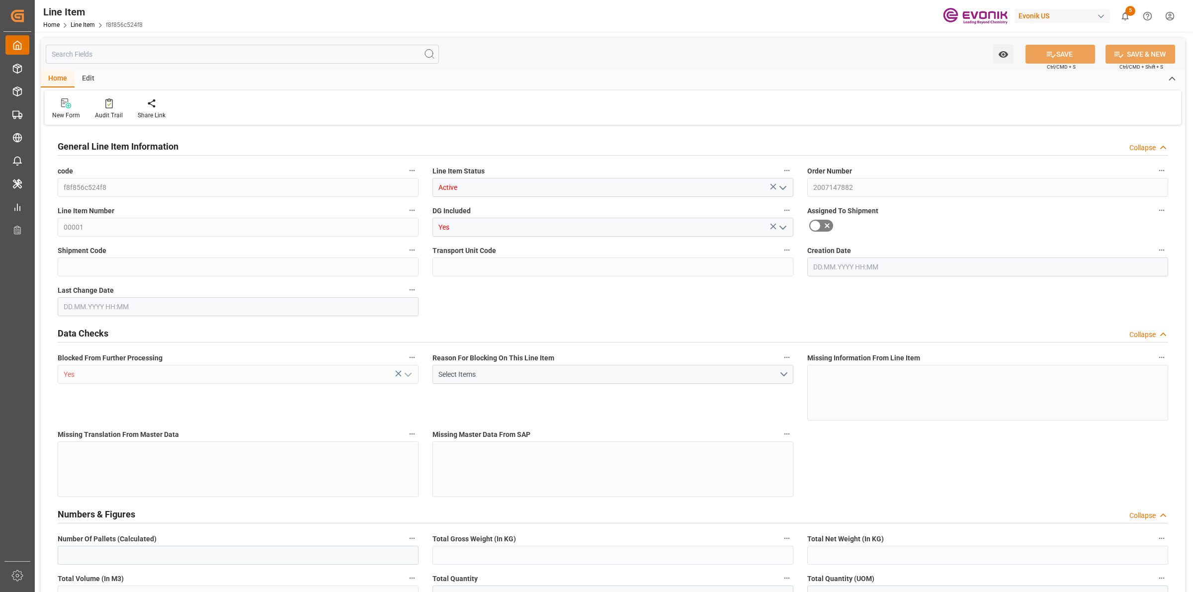
type input "0"
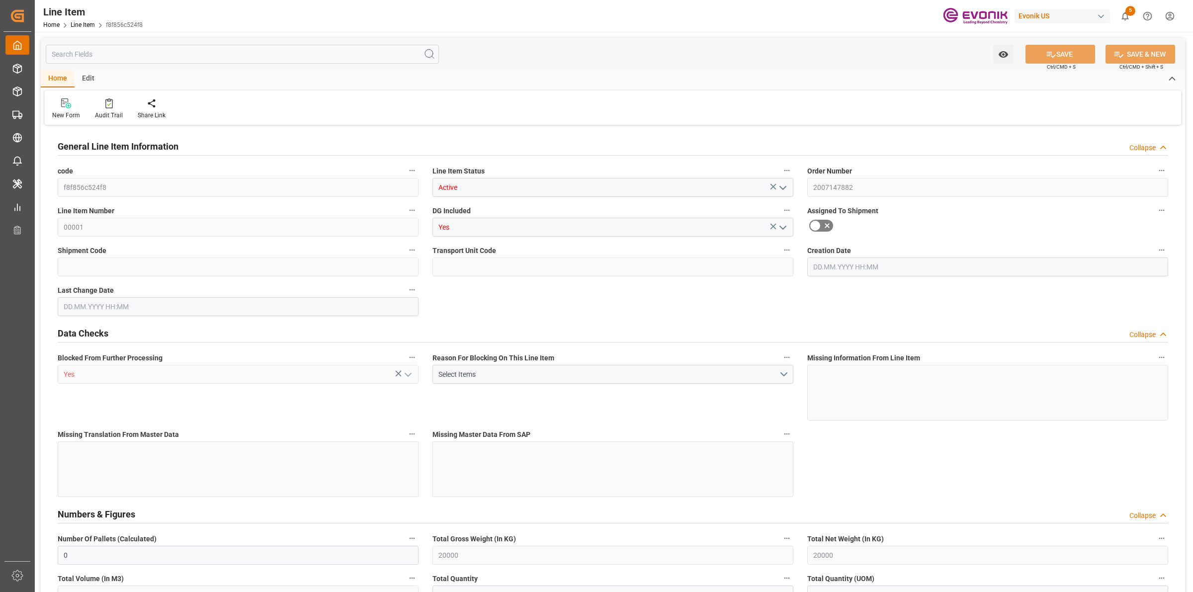
type input "[DATE] 12:28"
type input "[DATE] 18:10"
type input "03.12.2025"
type input "24.10.2025"
type input "19.10.2025"
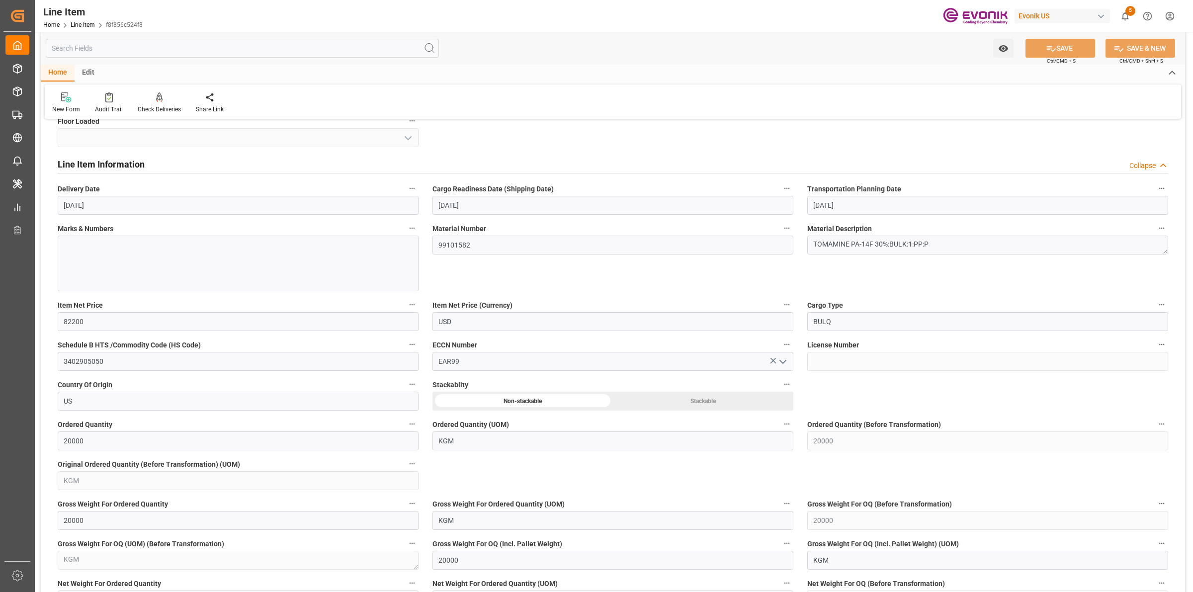
scroll to position [559, 0]
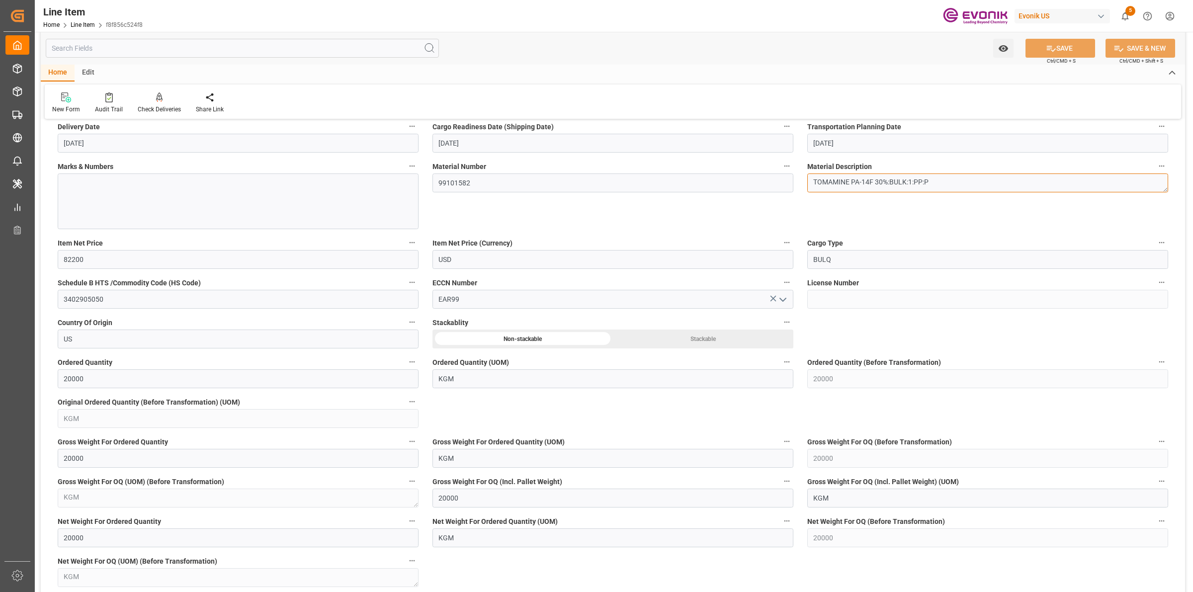
drag, startPoint x: 937, startPoint y: 184, endPoint x: 878, endPoint y: 183, distance: 58.7
click at [630, 184] on div "General Line Item Information Collapse code f8f856c524f8 Line Item Status Activ…" at bounding box center [613, 301] width 1144 height 1465
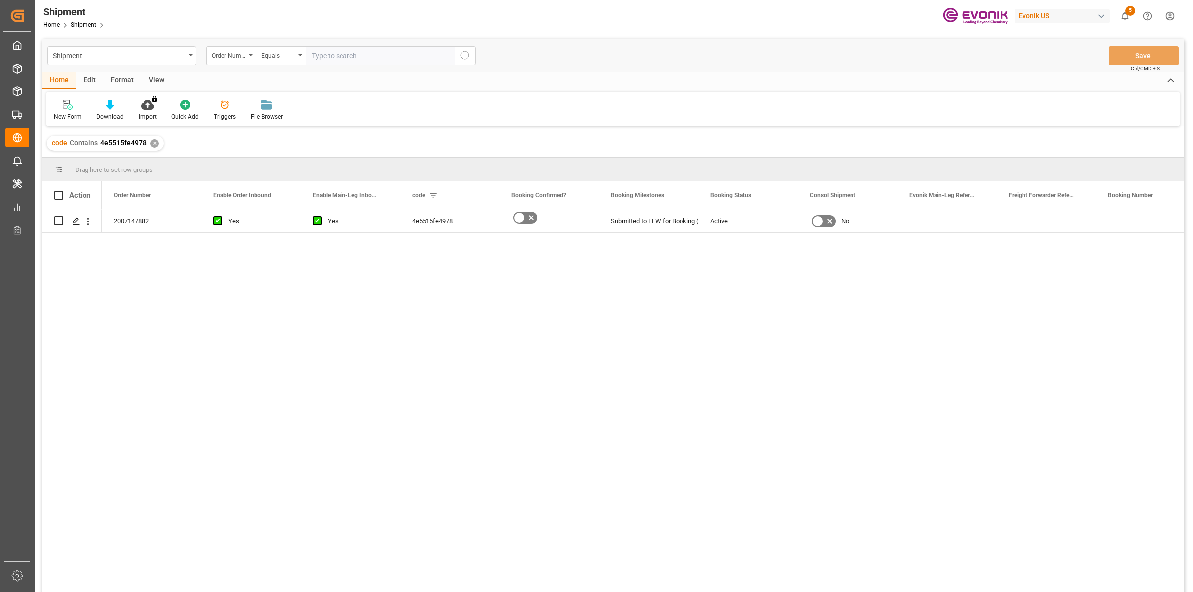
drag, startPoint x: 194, startPoint y: 271, endPoint x: 191, endPoint y: 266, distance: 6.2
click at [194, 271] on div "2007147882 Yes Yes 4e5515fe4978 Submitted to FFW for Booking (Pending) Active No" at bounding box center [643, 403] width 1082 height 389
click at [75, 222] on icon "Press SPACE to select this row." at bounding box center [76, 221] width 8 height 8
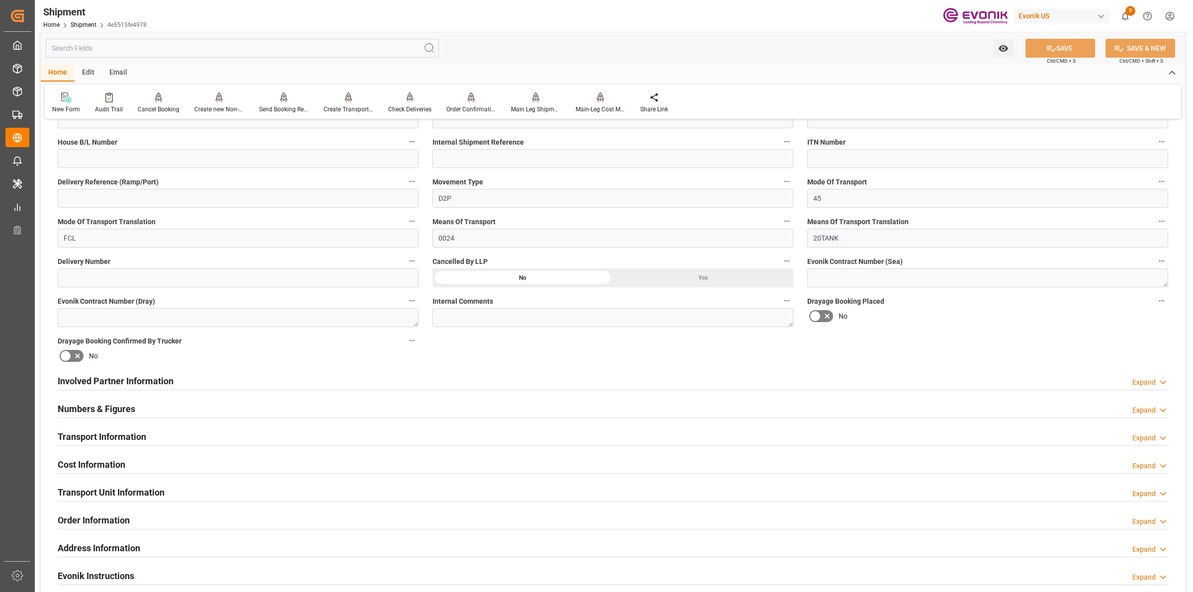
scroll to position [373, 0]
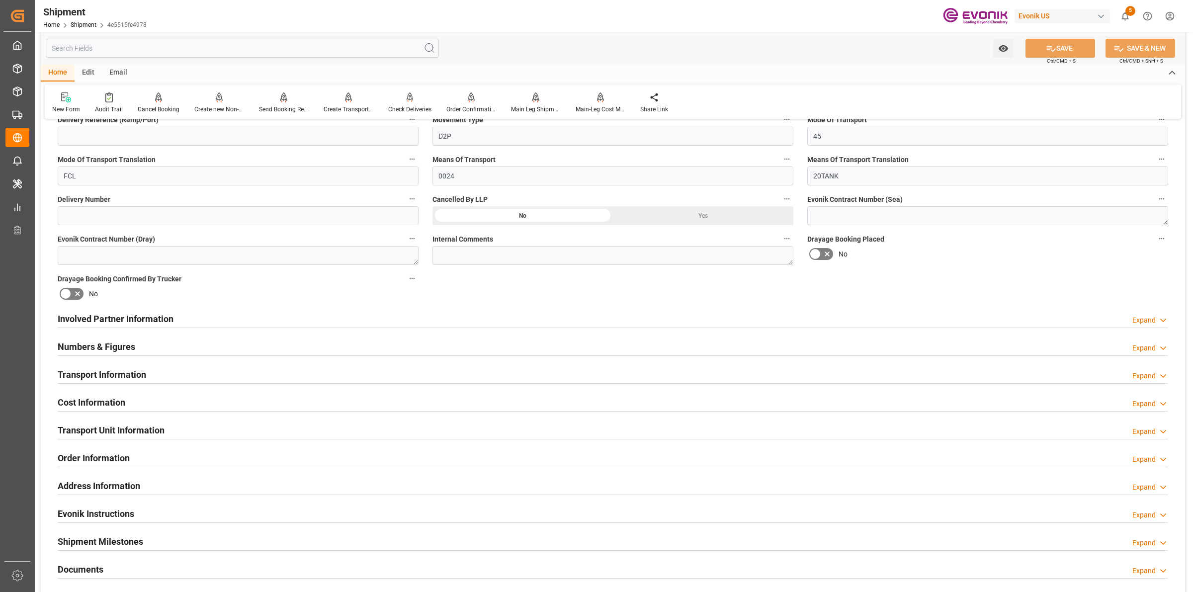
click at [221, 317] on div "Involved Partner Information Expand" at bounding box center [613, 318] width 1110 height 19
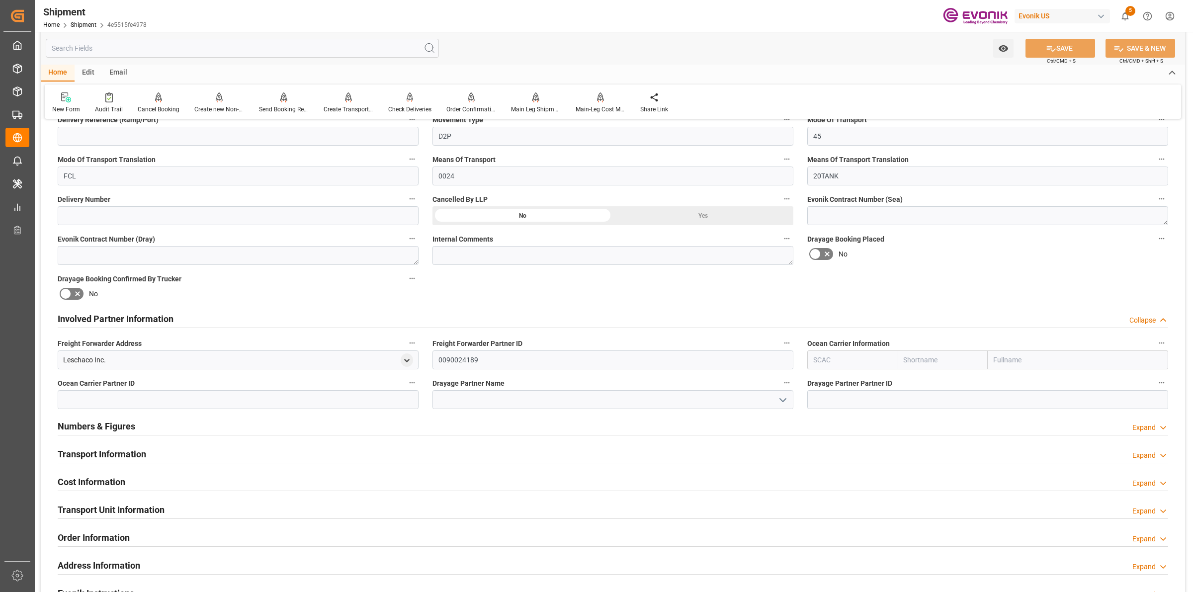
click at [870, 354] on input "text" at bounding box center [852, 359] width 90 height 19
click at [830, 383] on b "TQMU" at bounding box center [824, 382] width 20 height 8
type input "TQMU"
type input "Intermodal Tank Transport"
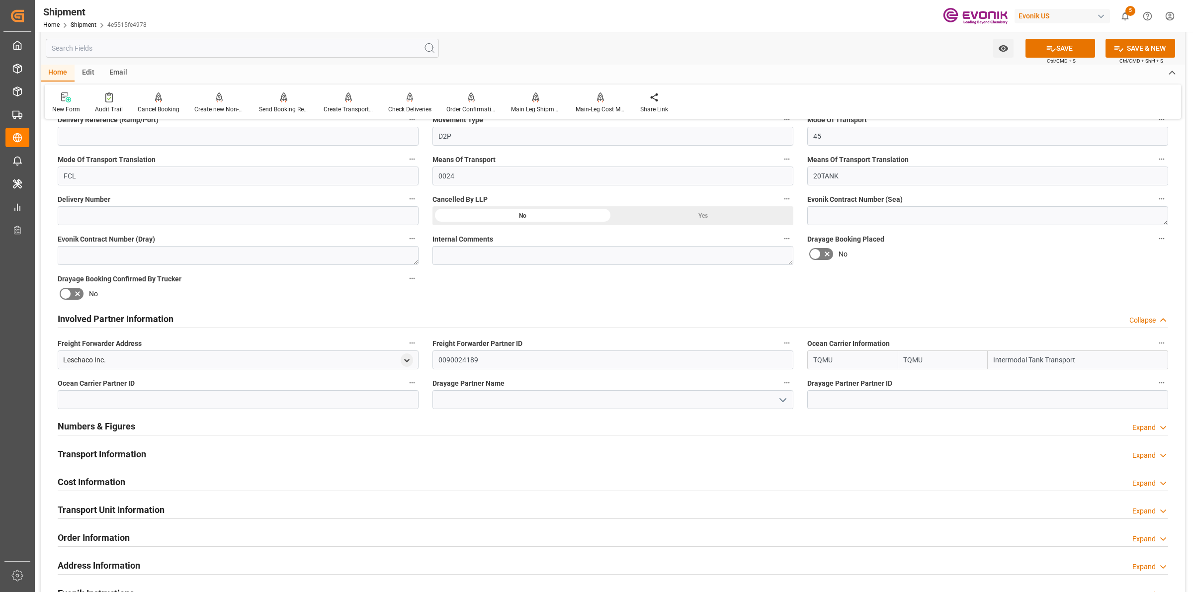
type input "TQMU"
click at [1022, 364] on input "Intermodal Tank Transport" at bounding box center [1078, 359] width 180 height 19
drag, startPoint x: 1050, startPoint y: 358, endPoint x: 880, endPoint y: 343, distance: 170.7
click at [880, 343] on div "Ocean Carrier Information TQMU TQMU Intermodal Tank Transport" at bounding box center [987, 353] width 375 height 40
click at [605, 402] on input at bounding box center [612, 399] width 361 height 19
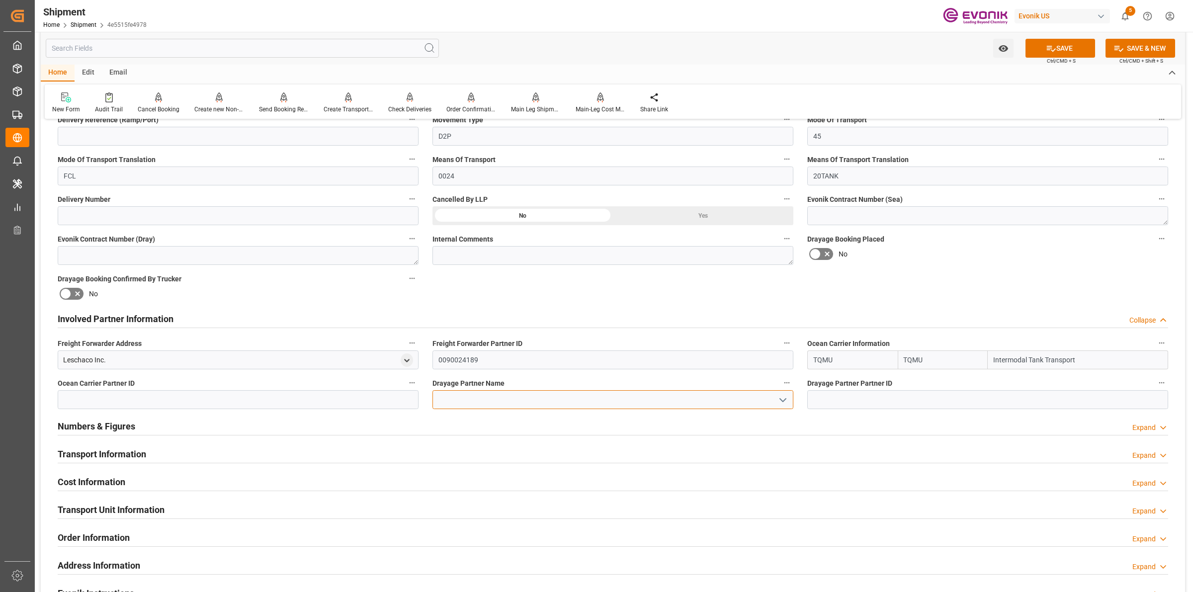
paste input "Intermodal Tank Tr"
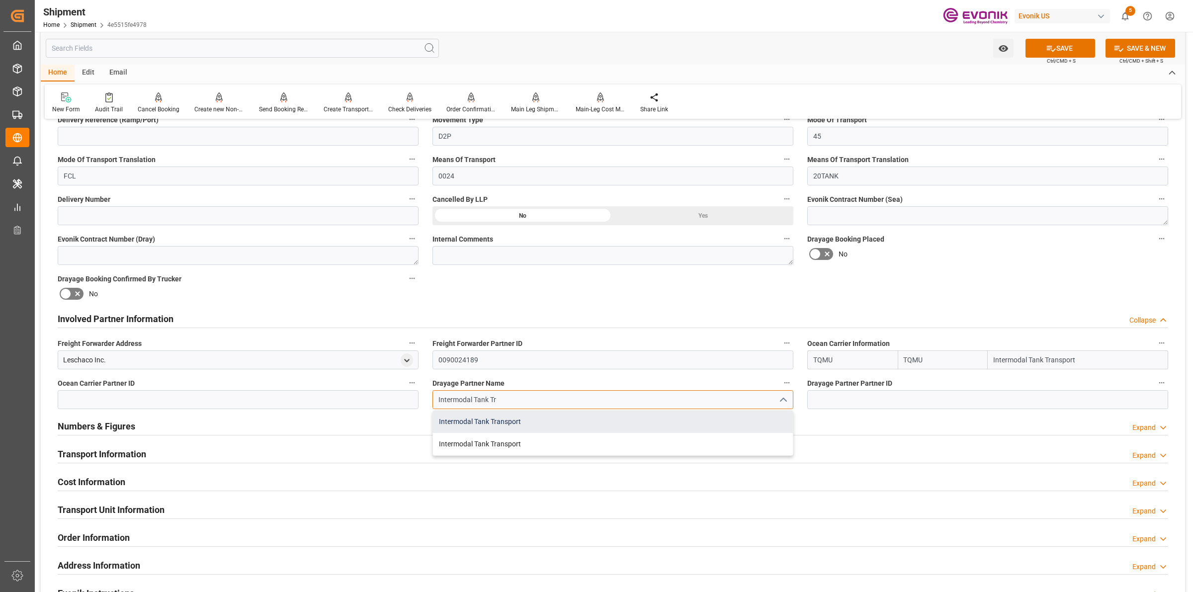
click at [519, 427] on div "Intermodal Tank Transport" at bounding box center [613, 422] width 360 height 22
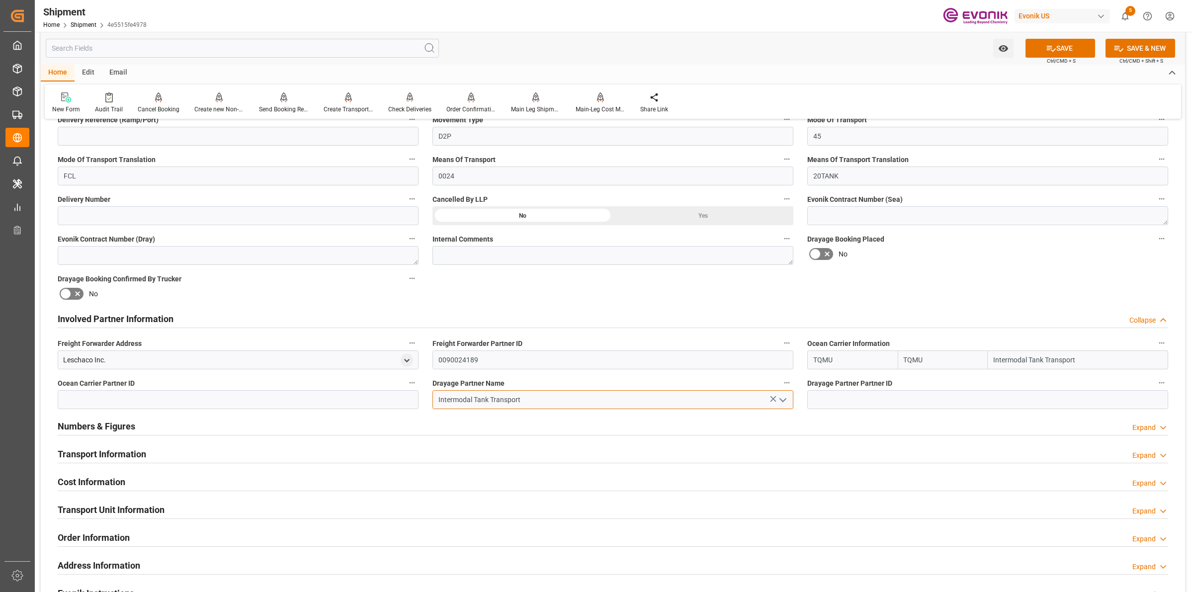
type input "Intermodal Tank Transport"
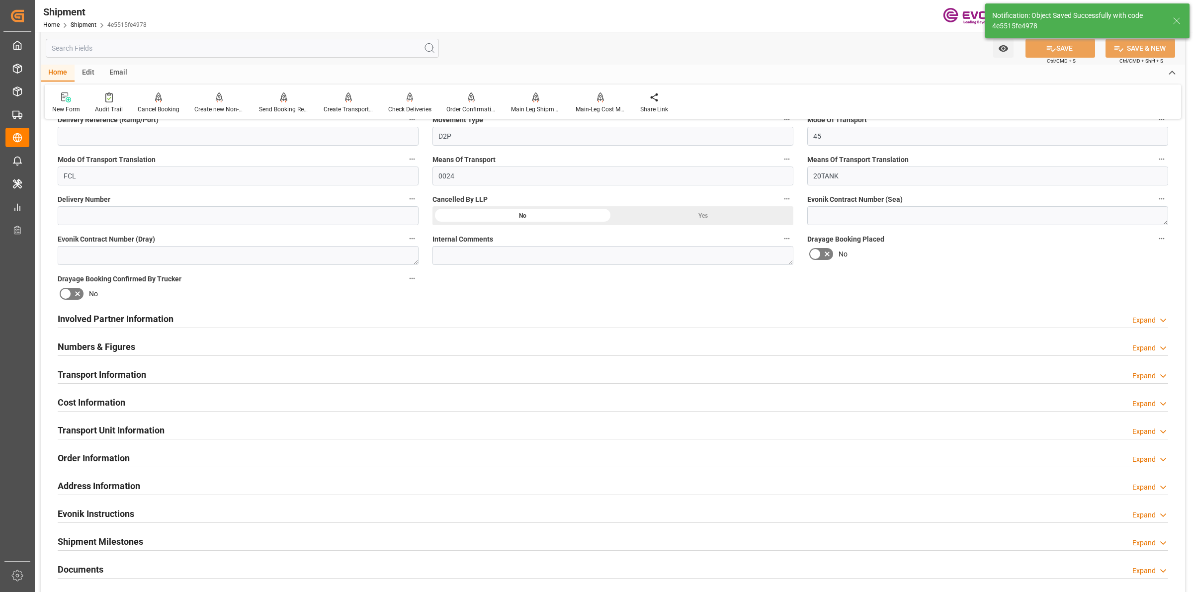
click at [266, 319] on div "Involved Partner Information Expand" at bounding box center [613, 318] width 1110 height 19
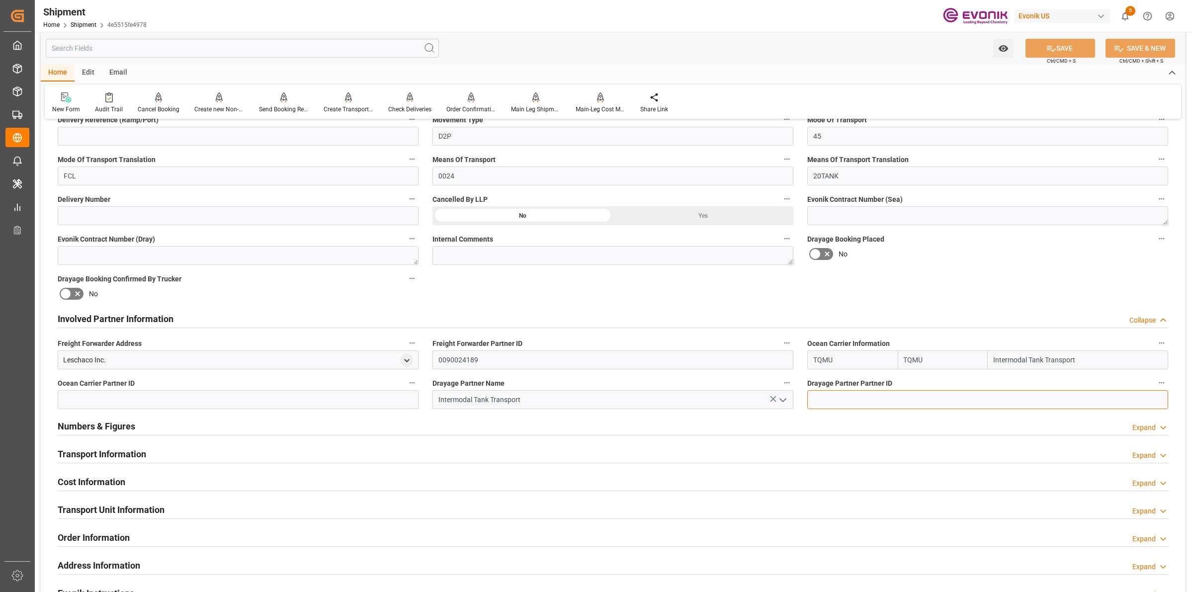
click at [850, 401] on input at bounding box center [987, 399] width 361 height 19
click at [159, 398] on input at bounding box center [238, 399] width 361 height 19
type input "0"
click at [159, 398] on input "0090029845" at bounding box center [238, 399] width 361 height 19
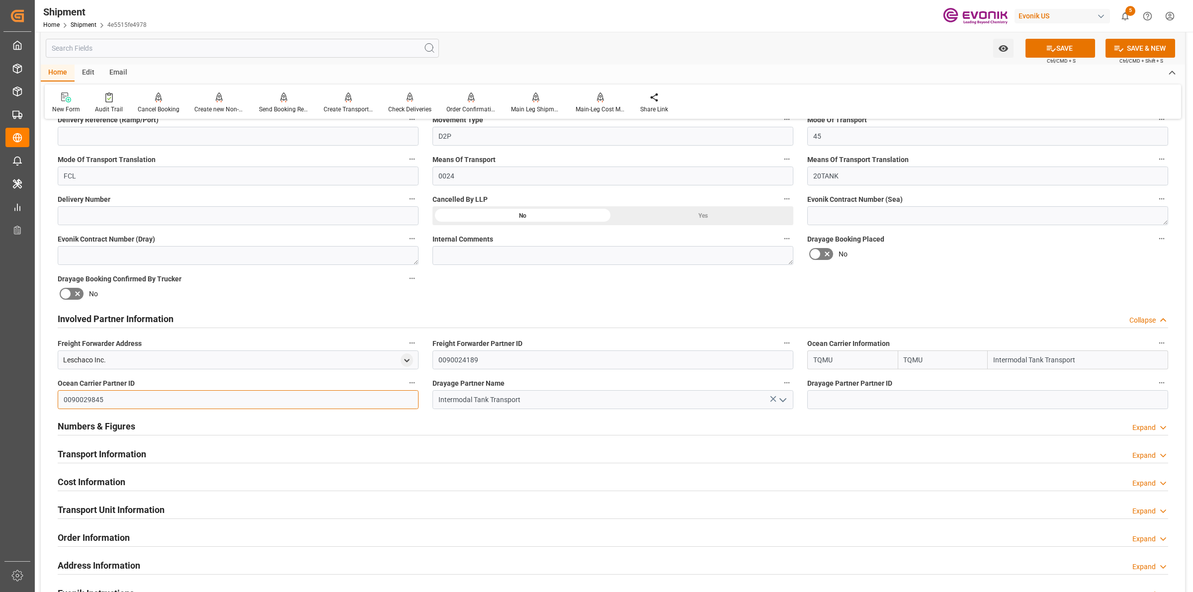
type input "0090029845"
click at [893, 398] on input at bounding box center [987, 399] width 361 height 19
paste input "0090029845"
type input "0090029845"
click at [1051, 43] on icon at bounding box center [1051, 48] width 10 height 10
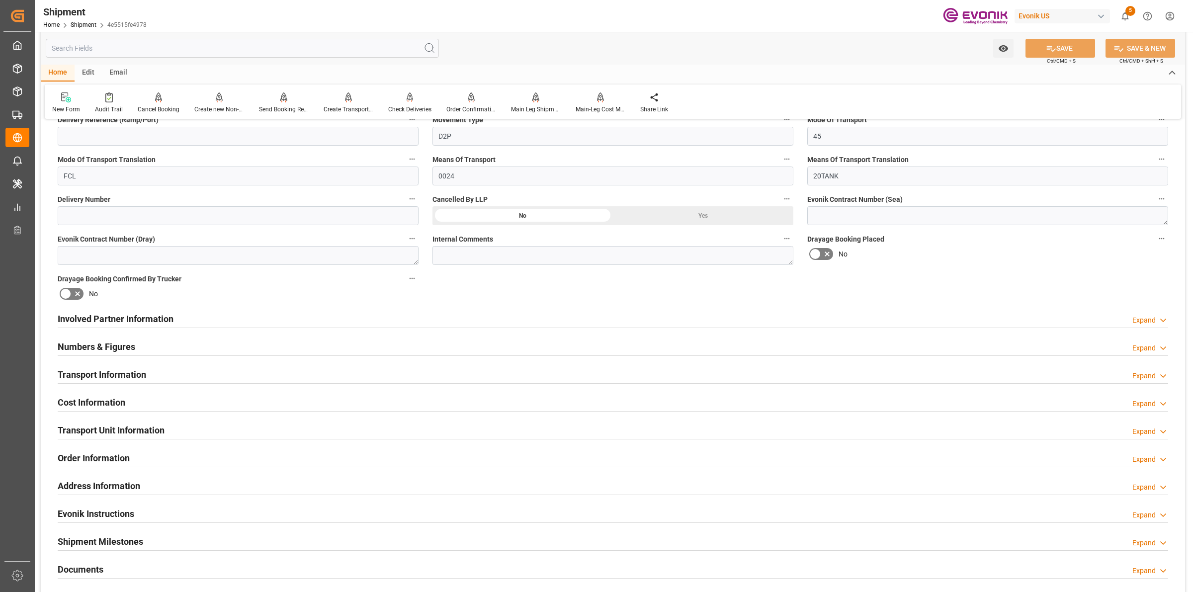
click at [240, 321] on div "Involved Partner Information Expand" at bounding box center [613, 318] width 1110 height 19
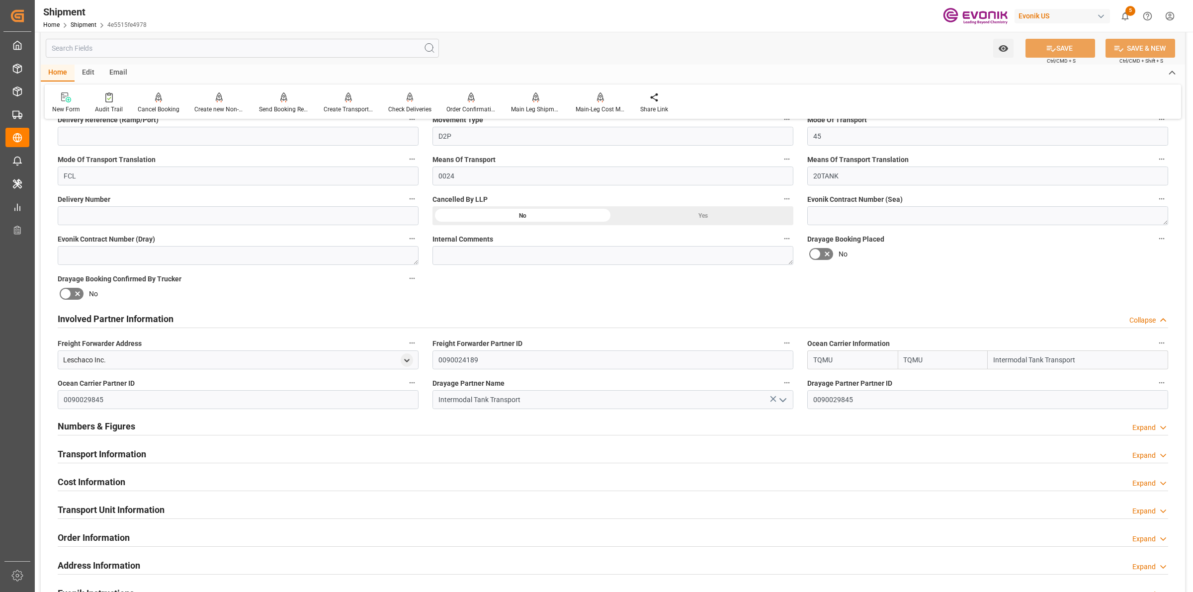
click at [129, 317] on h2 "Involved Partner Information" at bounding box center [116, 318] width 116 height 13
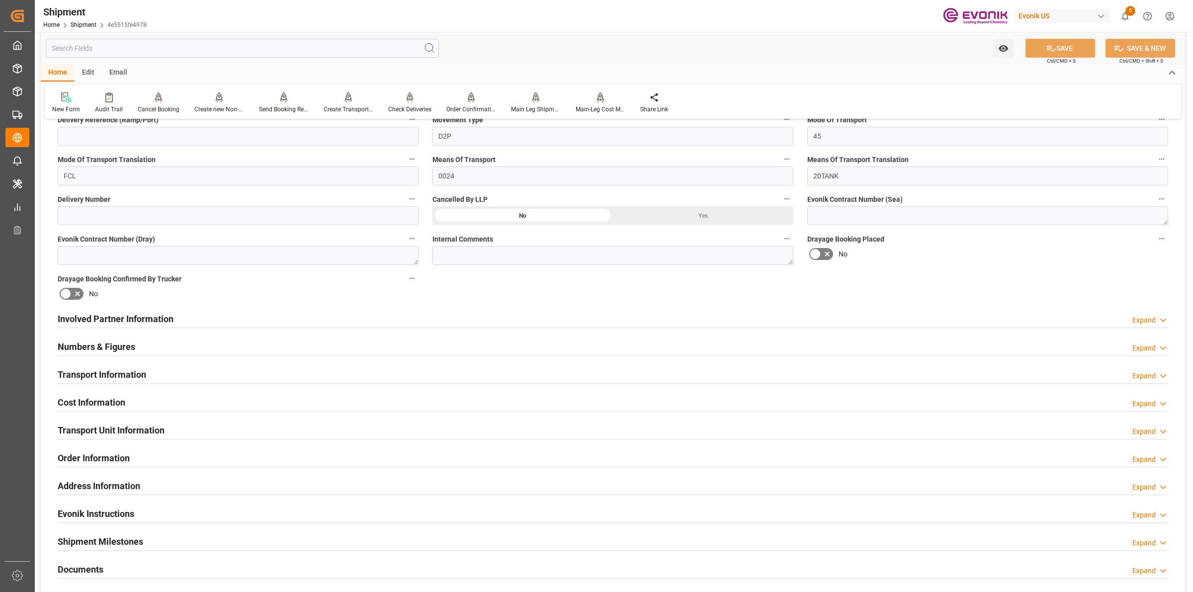
click at [130, 344] on h2 "Numbers & Figures" at bounding box center [97, 346] width 78 height 13
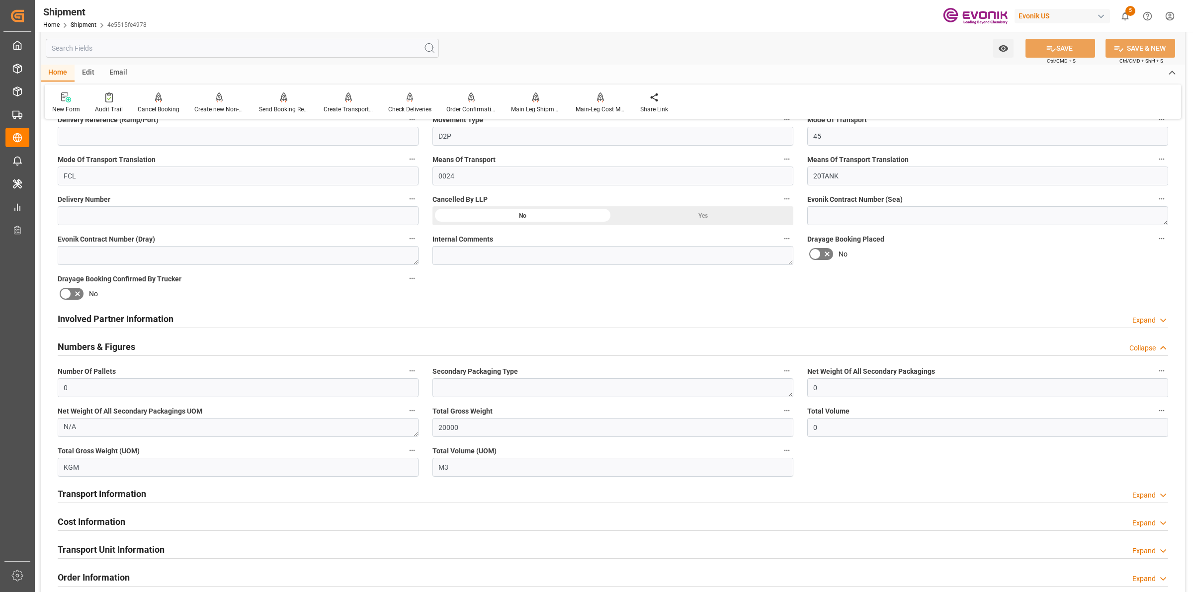
click at [113, 341] on h2 "Numbers & Figures" at bounding box center [97, 346] width 78 height 13
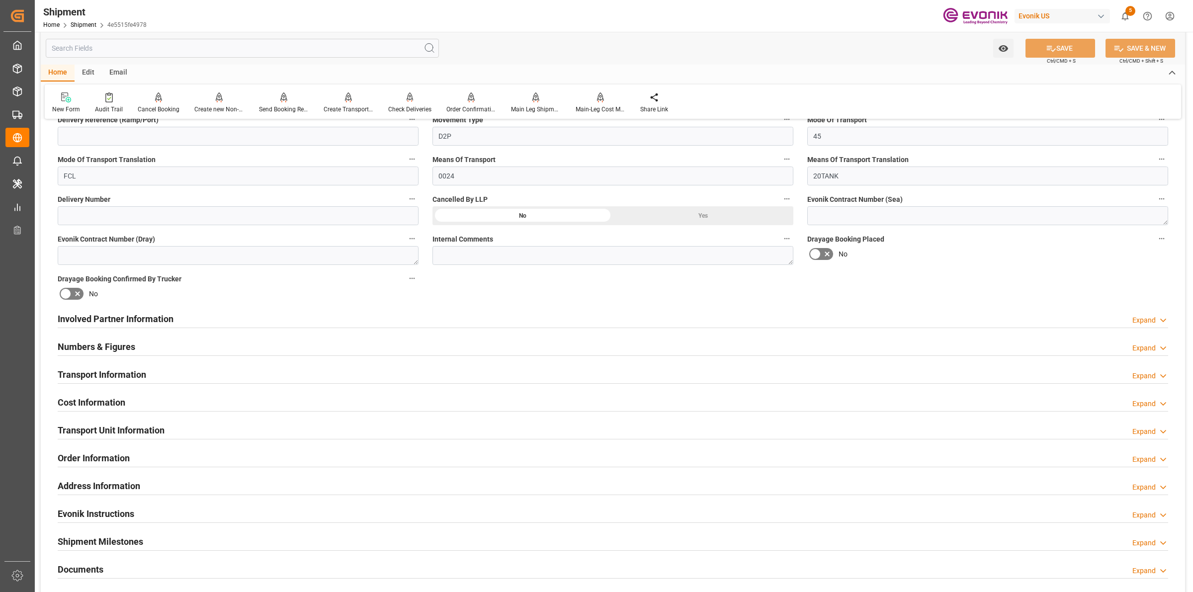
click at [113, 377] on h2 "Transport Information" at bounding box center [102, 374] width 88 height 13
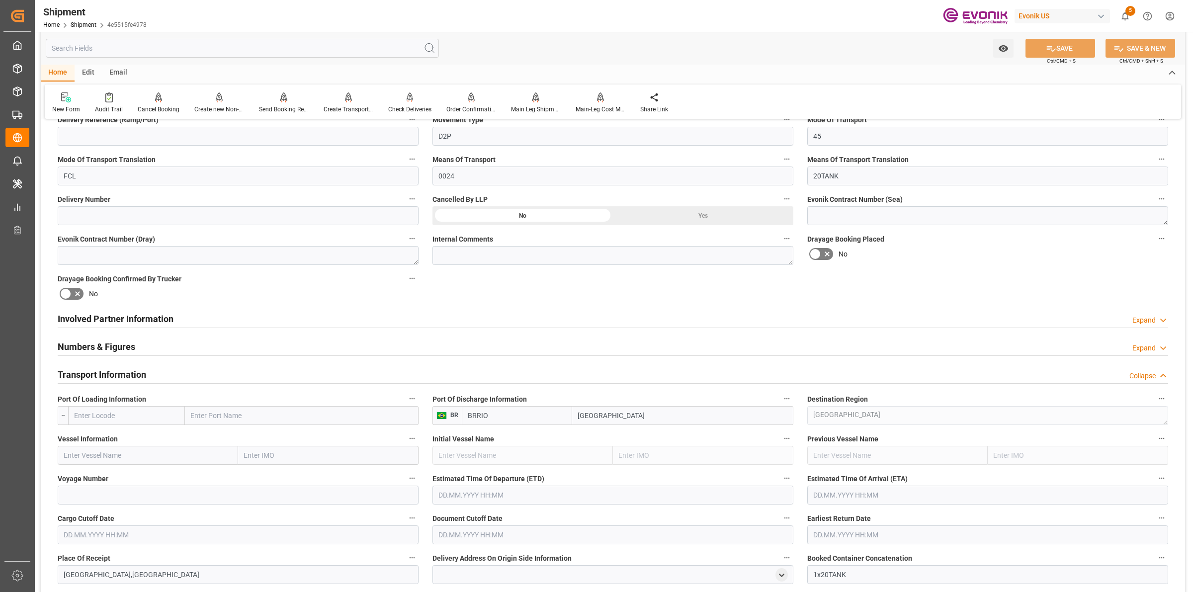
click at [113, 406] on input "text" at bounding box center [126, 415] width 117 height 19
click at [113, 411] on input "text" at bounding box center [126, 415] width 117 height 19
paste input "USJAX"
type input "USJAX"
click at [98, 436] on span "USJAX - Jacksonville" at bounding box center [120, 437] width 91 height 8
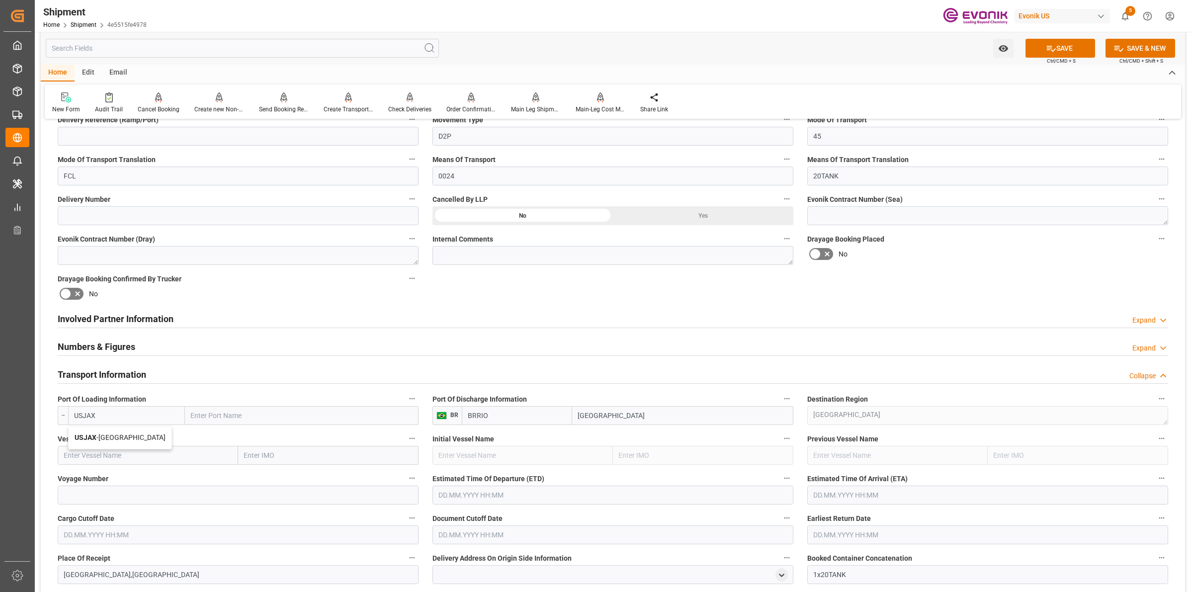
type input "Jacksonville"
type input "USJAX"
click at [204, 455] on input "text" at bounding box center [148, 455] width 180 height 19
click at [204, 455] on input "TBN" at bounding box center [148, 455] width 180 height 19
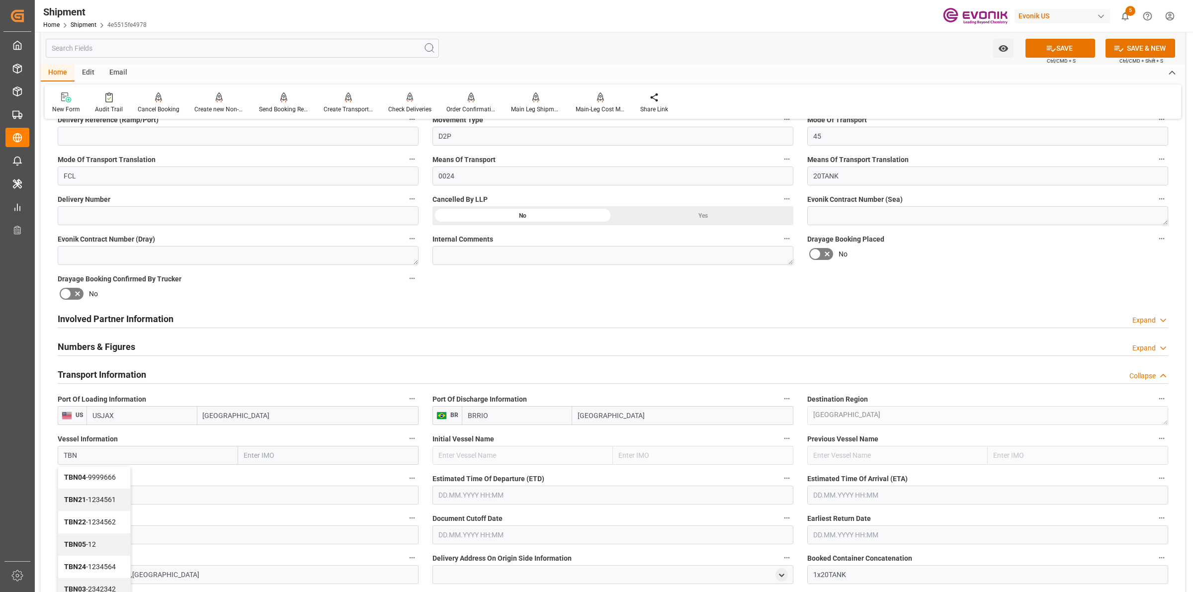
type input "TBN"
click at [276, 493] on input at bounding box center [238, 495] width 361 height 19
paste input "TBN"
type input "TBN"
click at [445, 496] on input "text" at bounding box center [612, 495] width 361 height 19
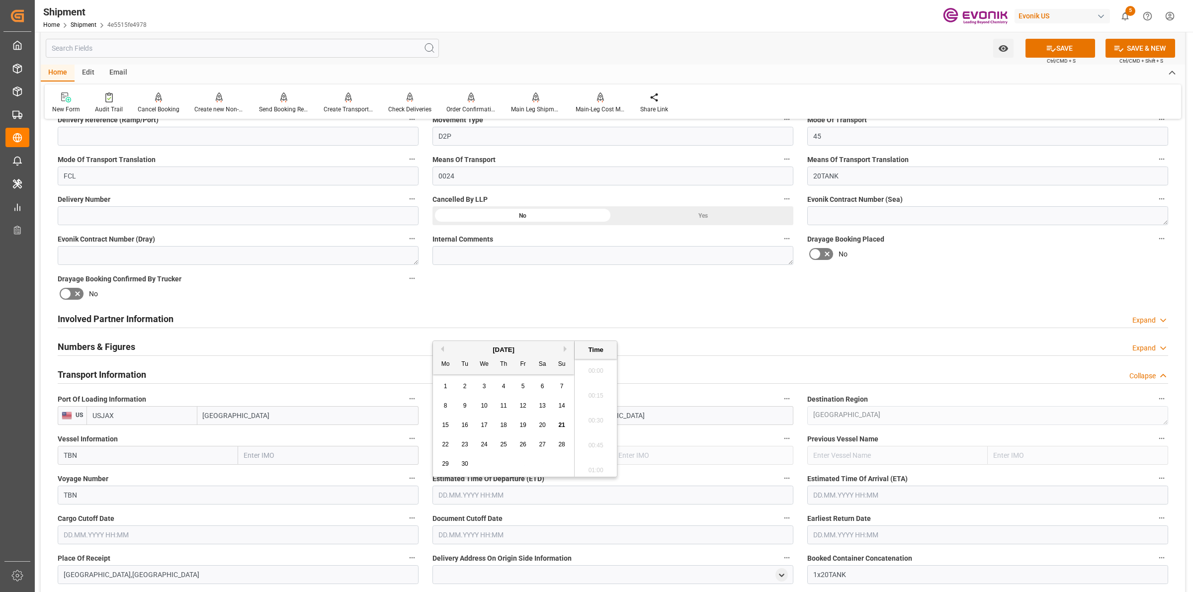
scroll to position [2140, 0]
click at [562, 346] on div "September 2025" at bounding box center [503, 350] width 141 height 10
click at [567, 348] on button "Next Month" at bounding box center [567, 349] width 6 height 6
click at [520, 460] on div "31" at bounding box center [523, 464] width 12 height 12
type input "31.10.2025 00:00"
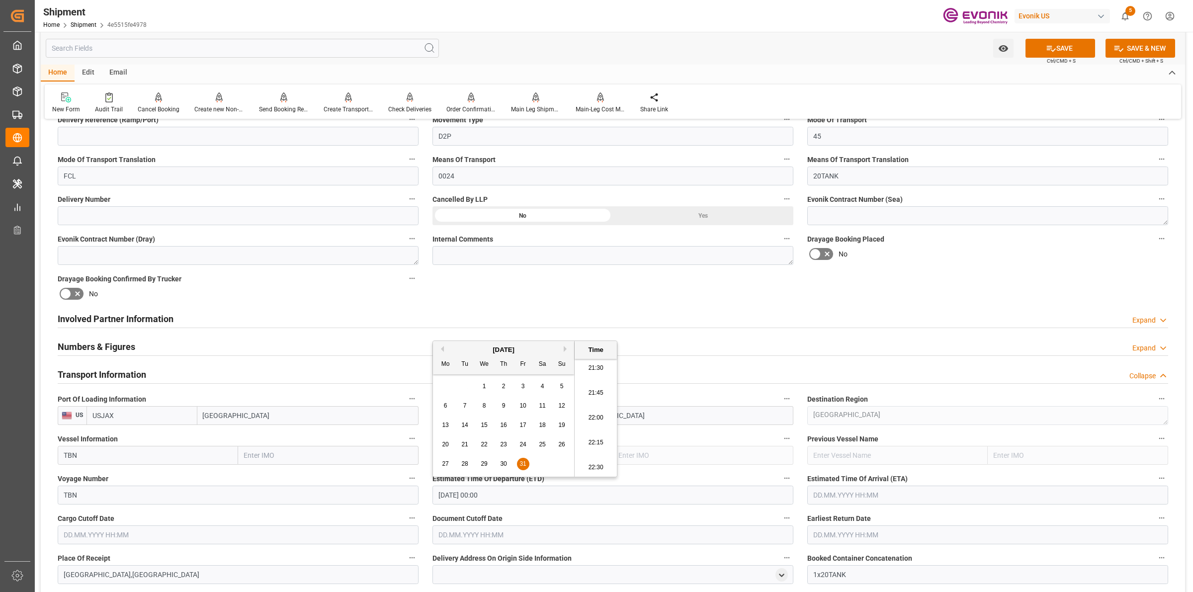
click at [879, 491] on input "text" at bounding box center [987, 495] width 361 height 19
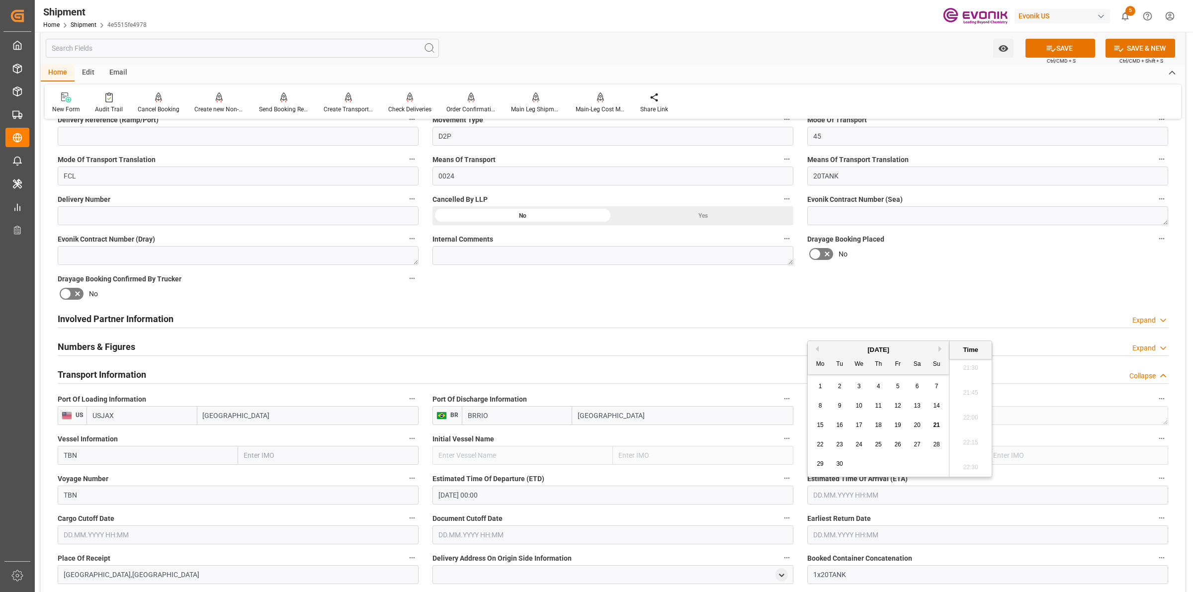
click at [1031, 490] on input "text" at bounding box center [987, 495] width 361 height 19
type input "03.12.2025 00:00"
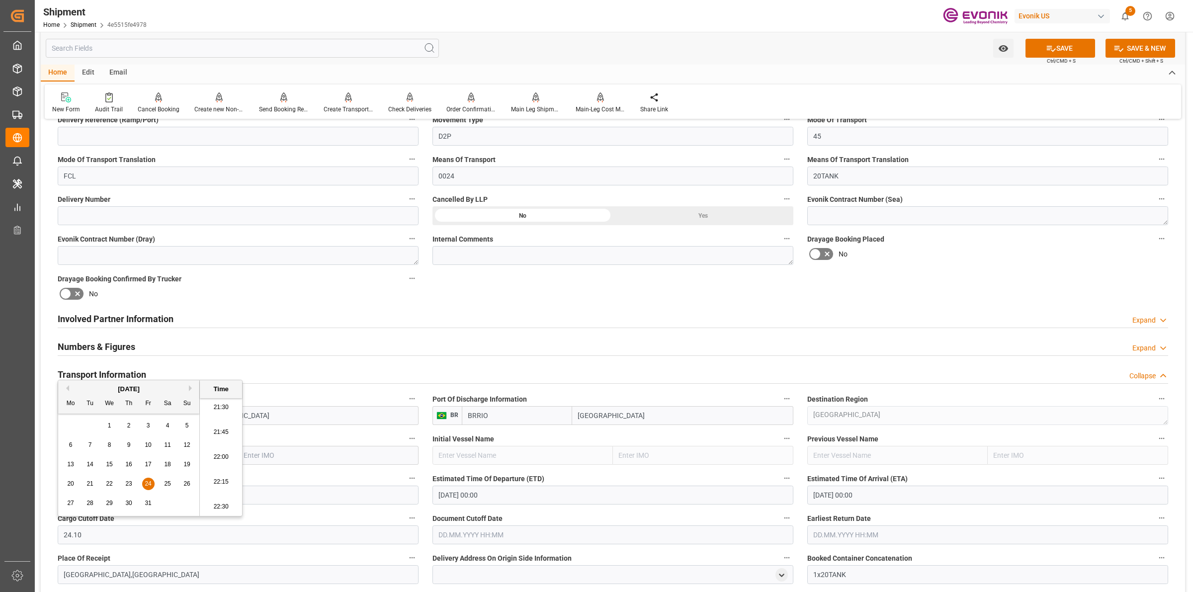
type input "24.10.2025 00:00"
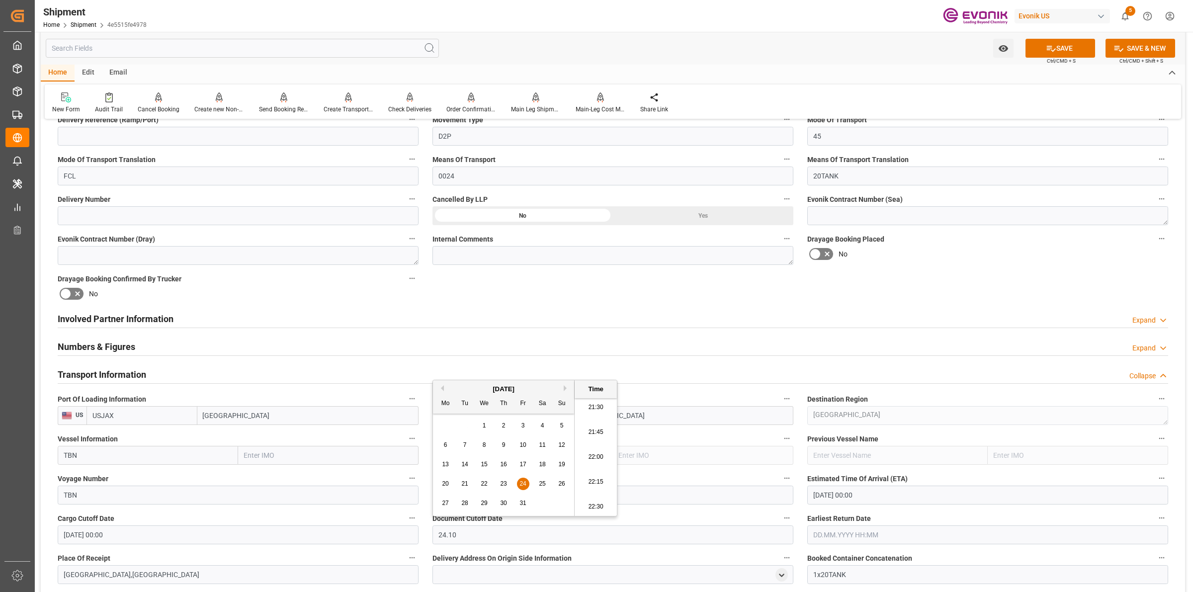
type input "24.10.2025 00:00"
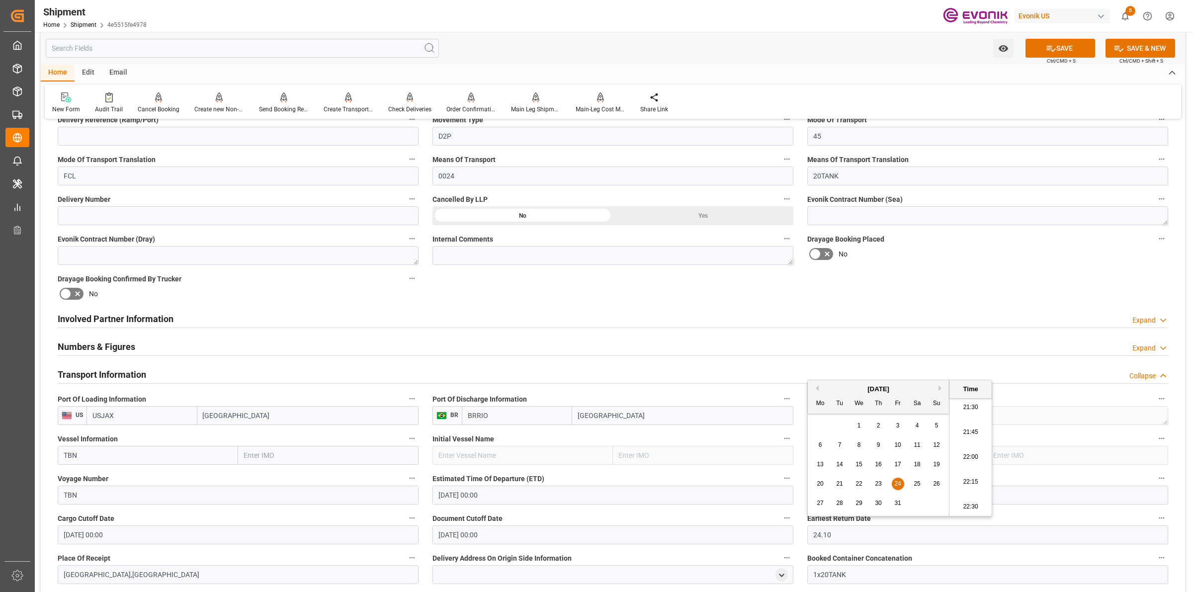
type input "24.10.2025 00:00"
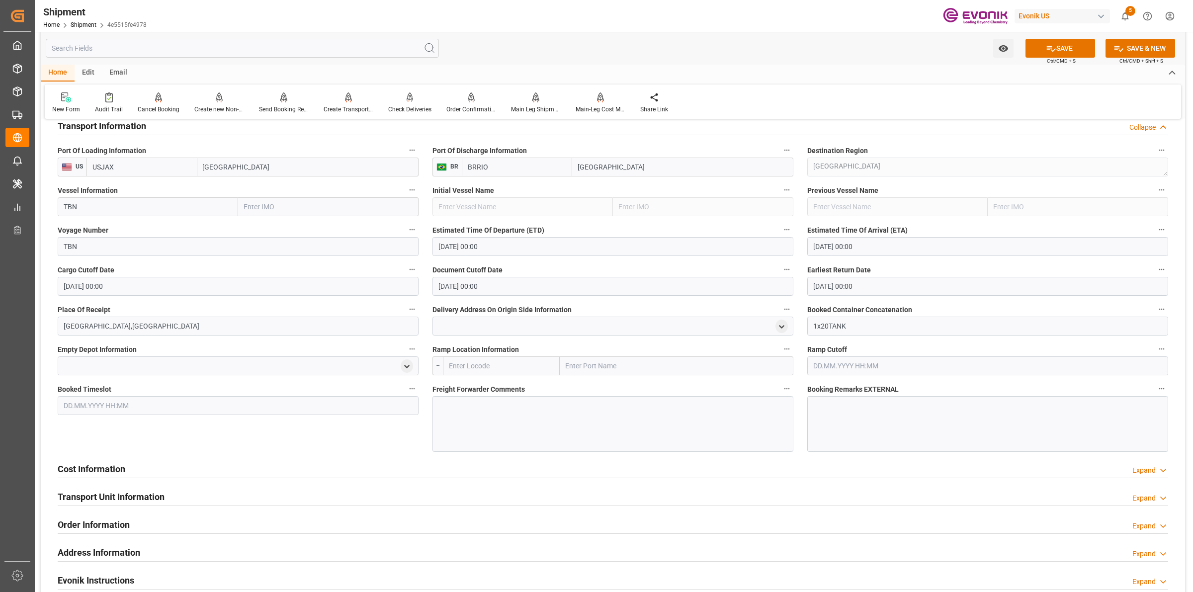
click at [465, 421] on div at bounding box center [612, 424] width 361 height 56
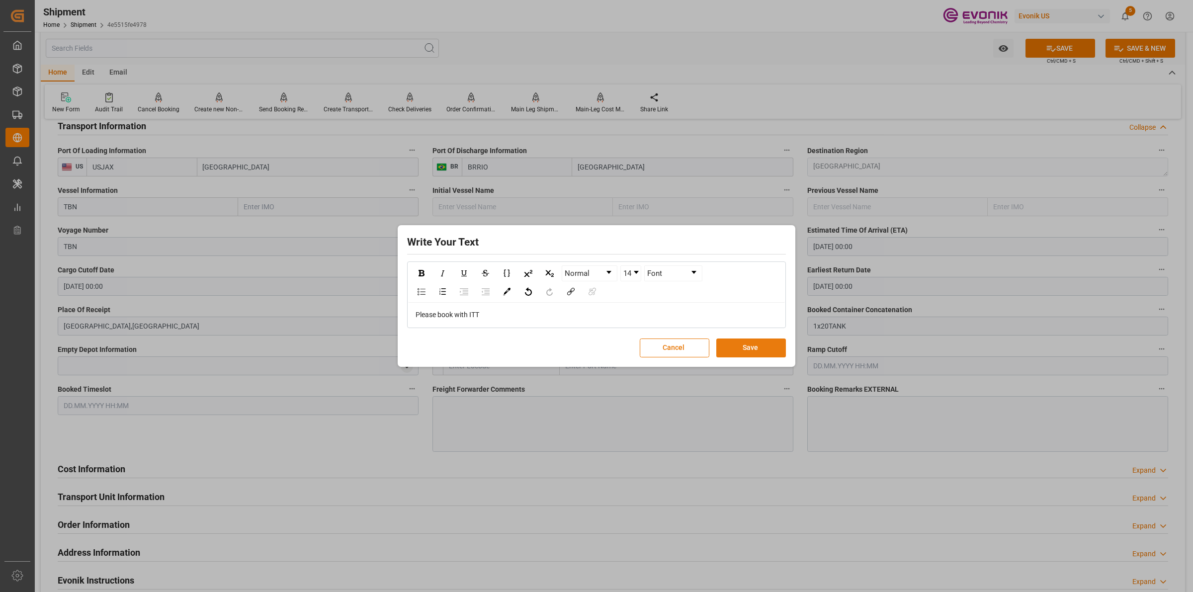
click at [755, 346] on button "Save" at bounding box center [751, 347] width 70 height 19
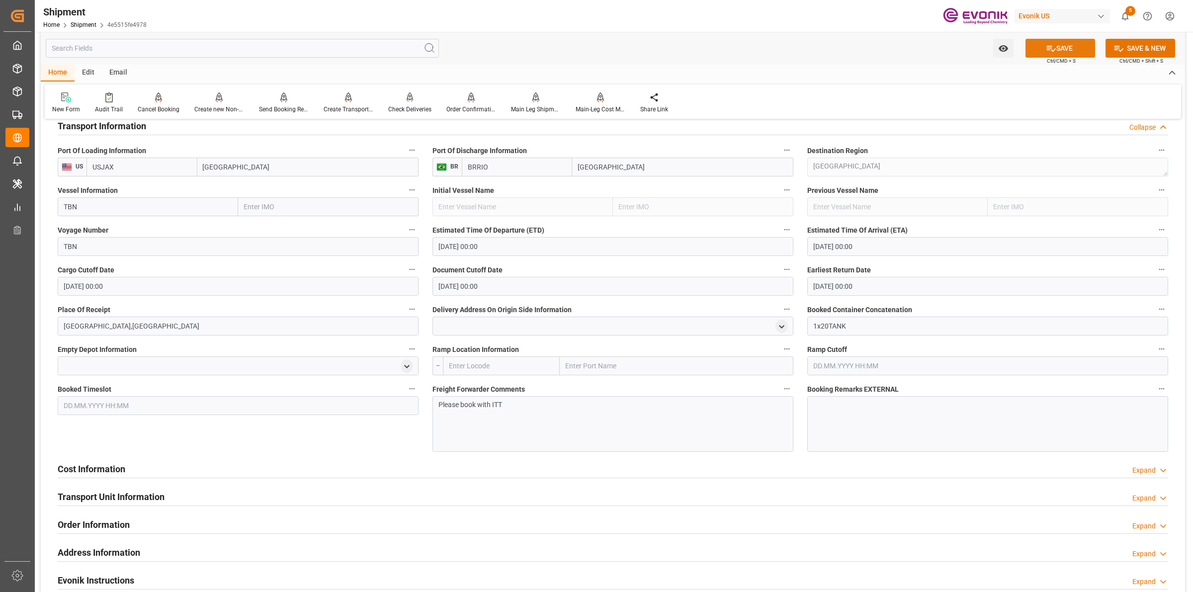
click at [1069, 52] on button "SAVE" at bounding box center [1060, 48] width 70 height 19
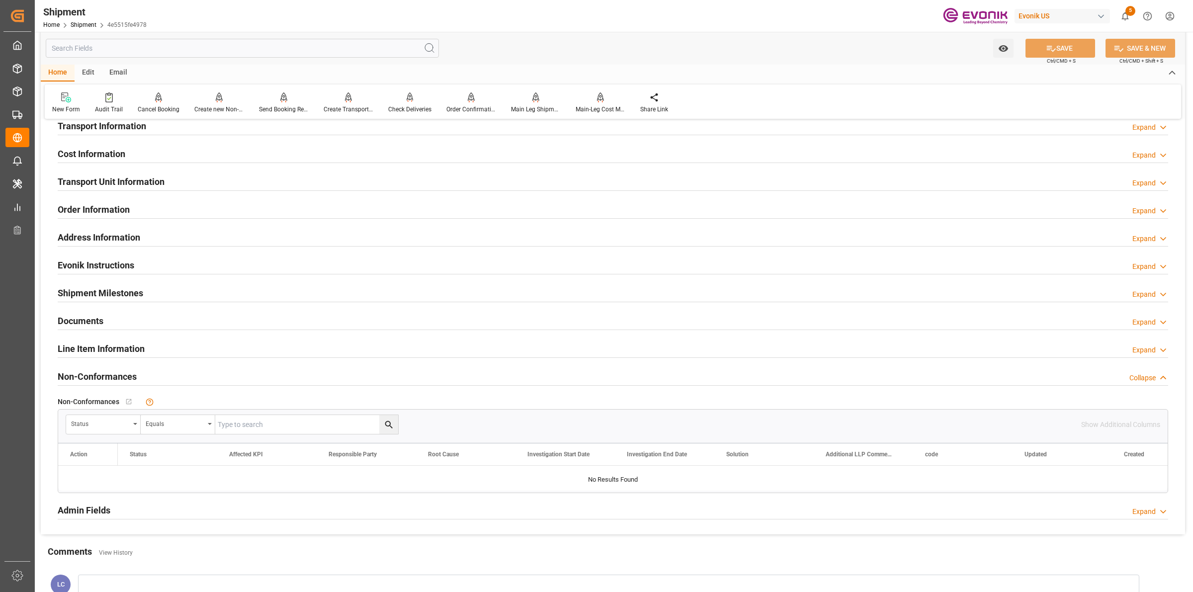
scroll to position [435, 0]
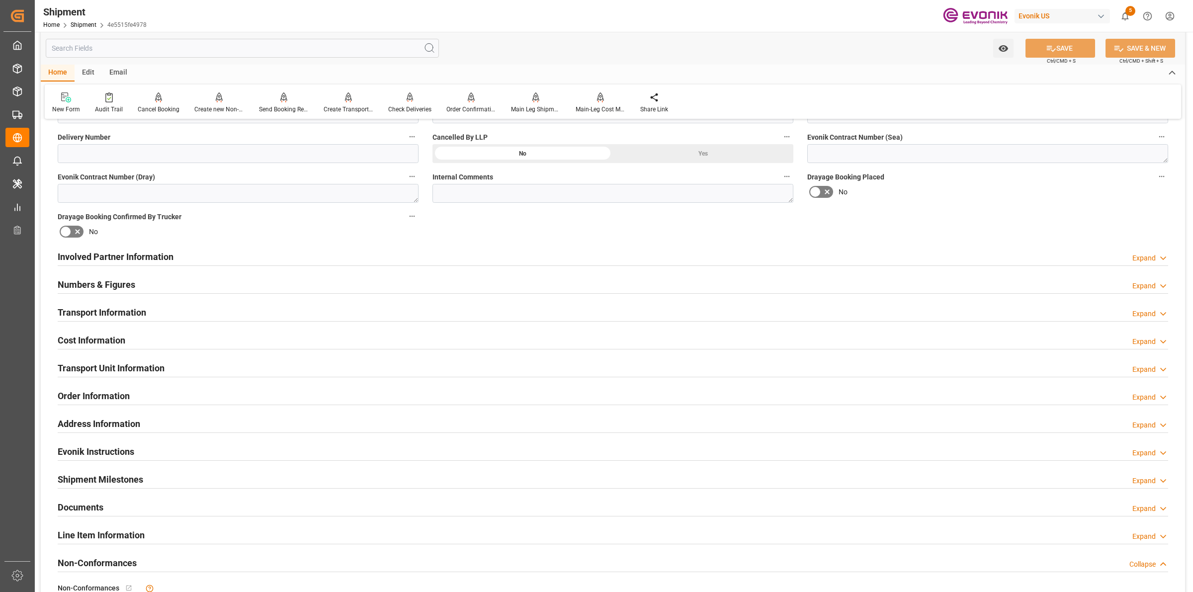
click at [115, 312] on h2 "Transport Information" at bounding box center [102, 312] width 88 height 13
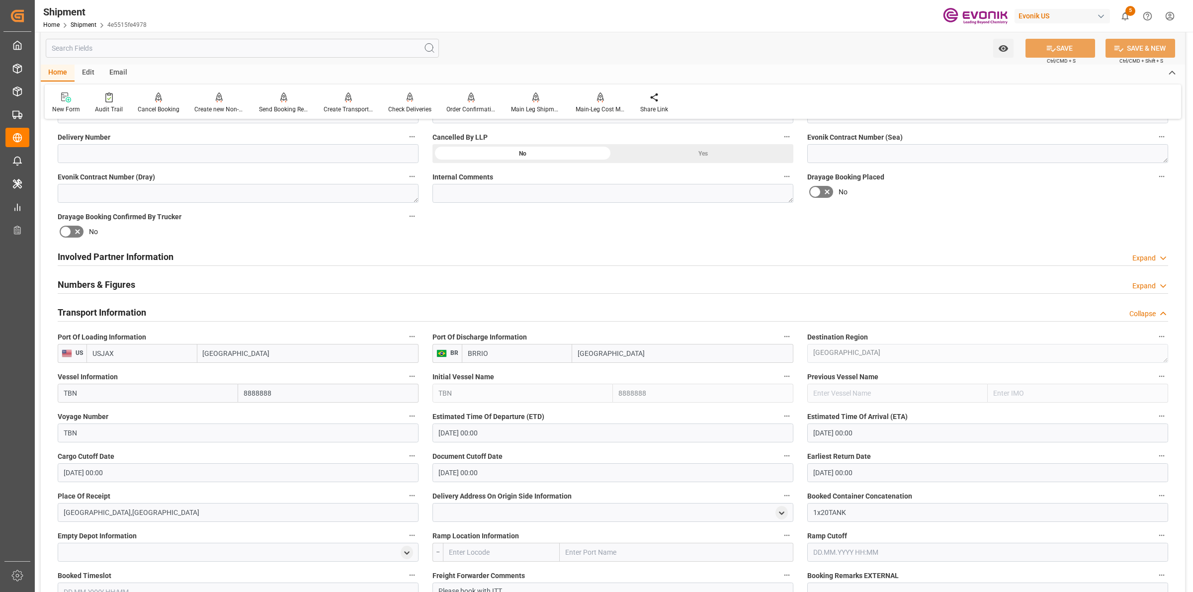
click at [115, 312] on h2 "Transport Information" at bounding box center [102, 312] width 88 height 13
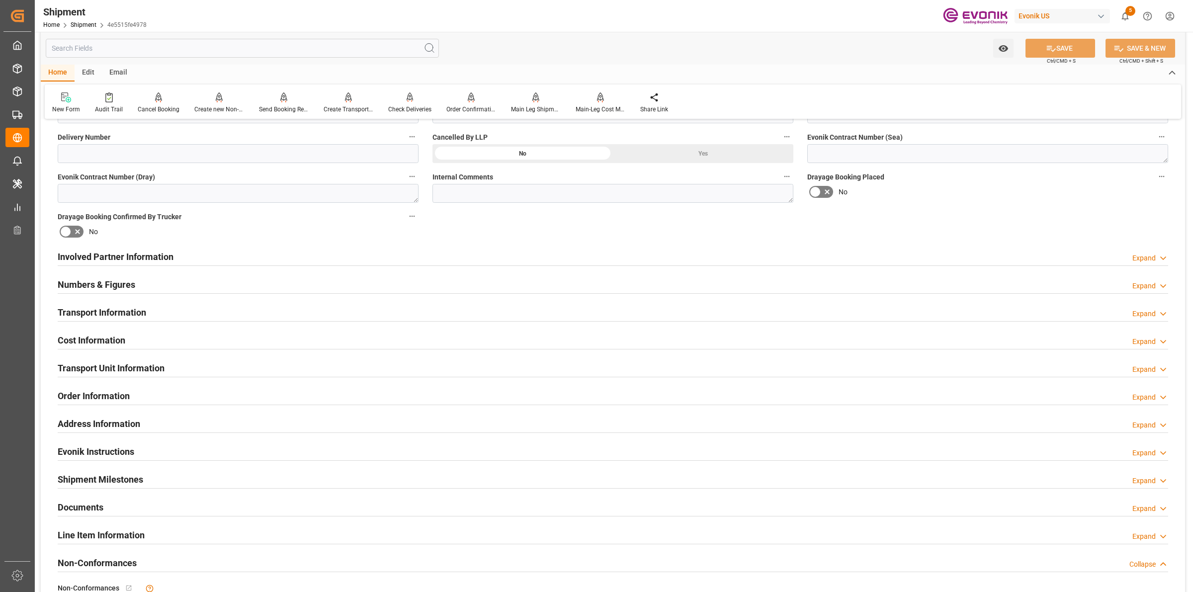
click at [91, 344] on h2 "Cost Information" at bounding box center [92, 340] width 68 height 13
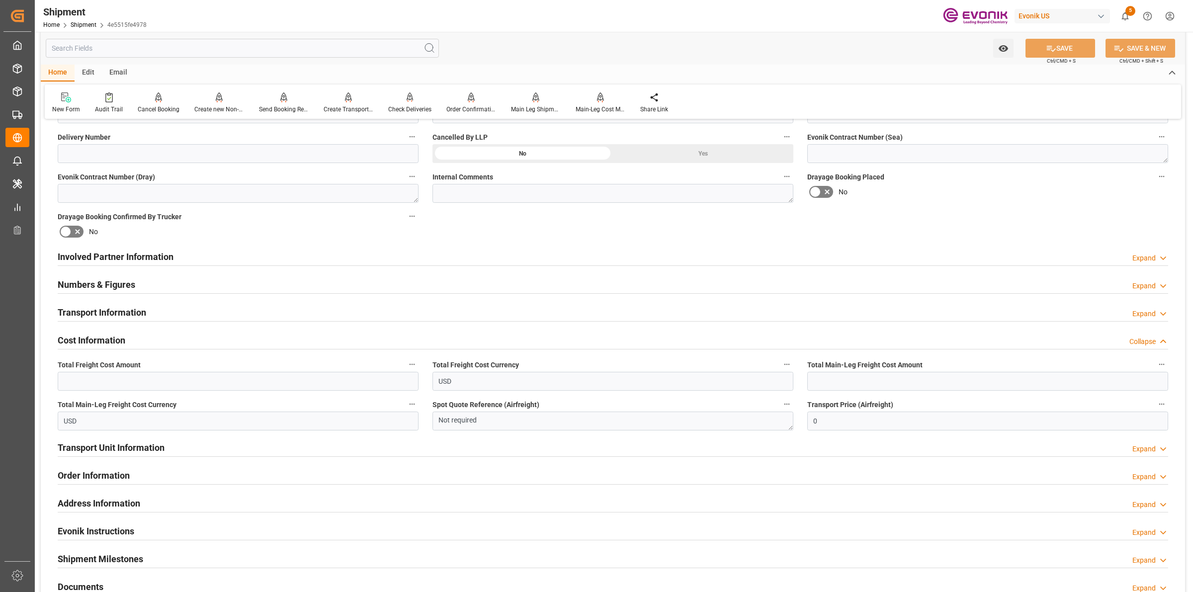
click at [169, 303] on div "Transport Information Expand" at bounding box center [613, 311] width 1110 height 19
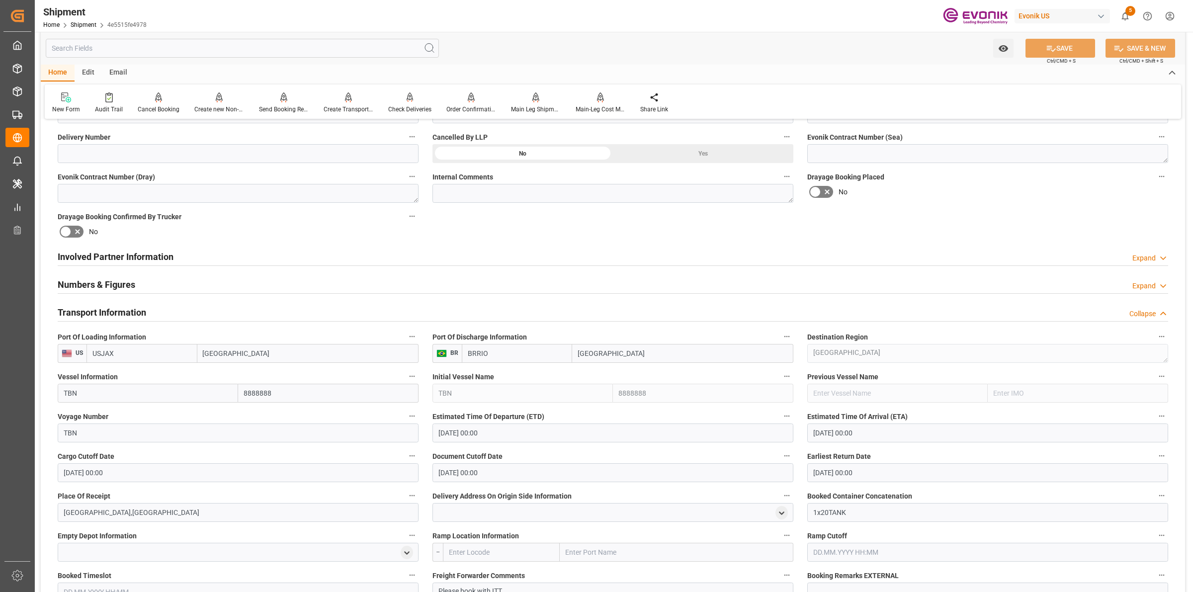
click at [159, 309] on div "Transport Information Collapse" at bounding box center [613, 311] width 1110 height 19
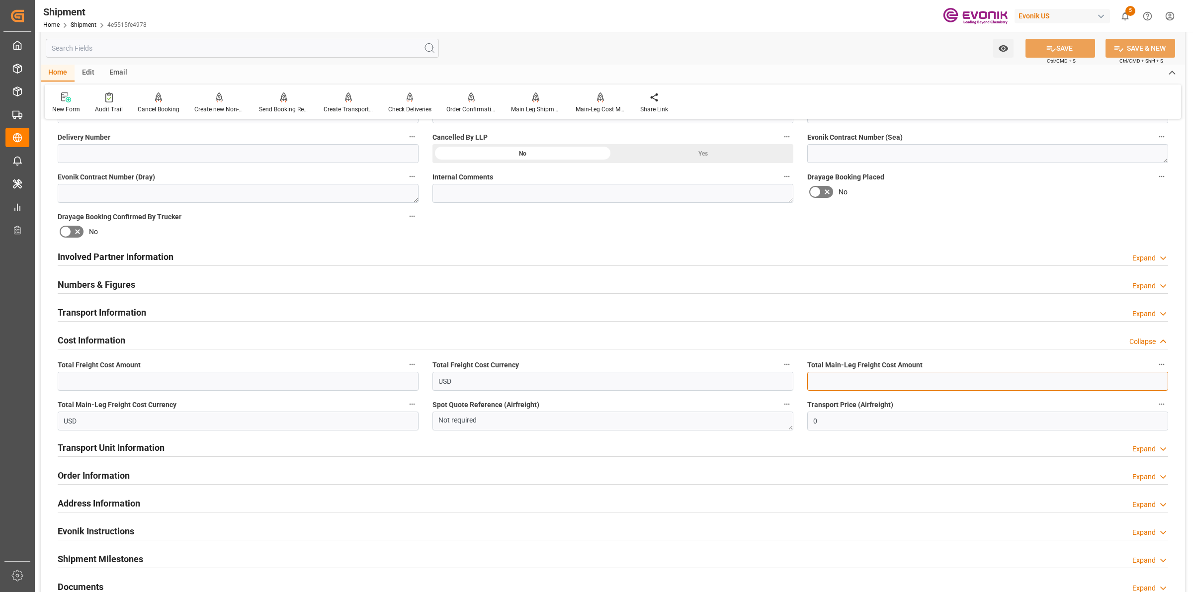
click at [851, 376] on input "text" at bounding box center [987, 381] width 361 height 19
paste input "4627"
type input "4627"
click at [188, 380] on input "text" at bounding box center [238, 381] width 361 height 19
paste input "4627"
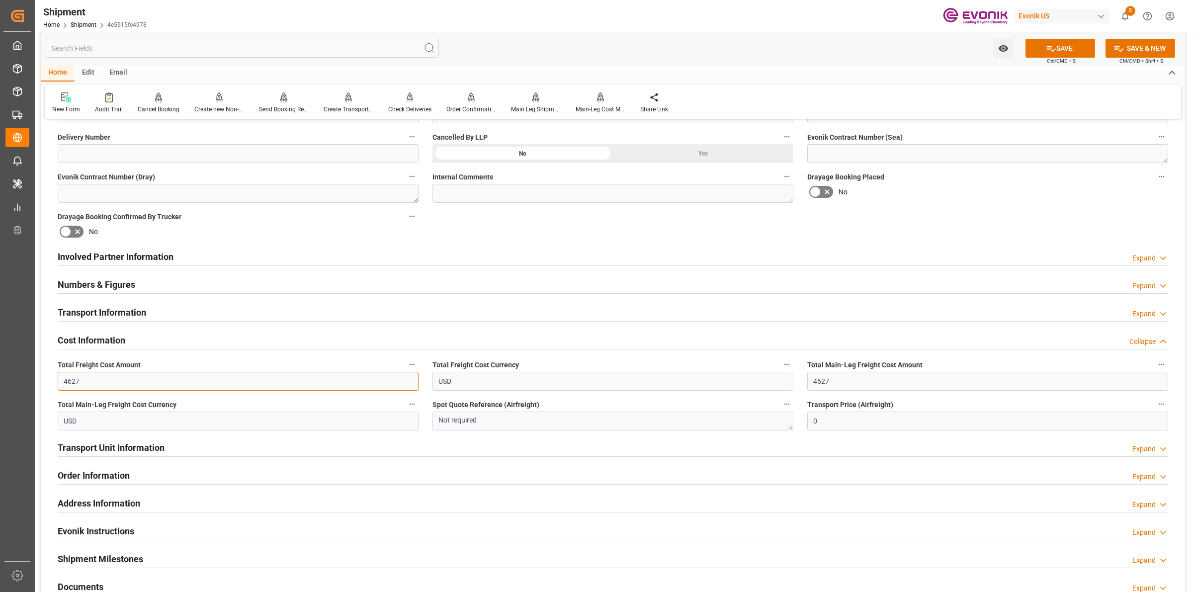
type input "4627"
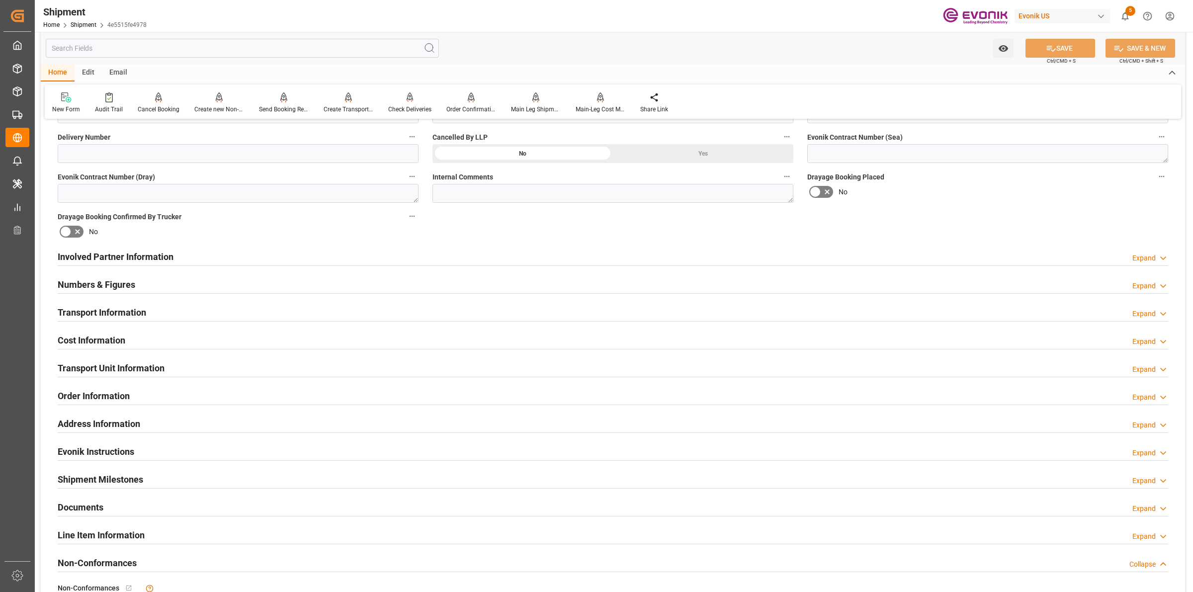
click at [135, 337] on div "Cost Information Expand" at bounding box center [613, 339] width 1110 height 19
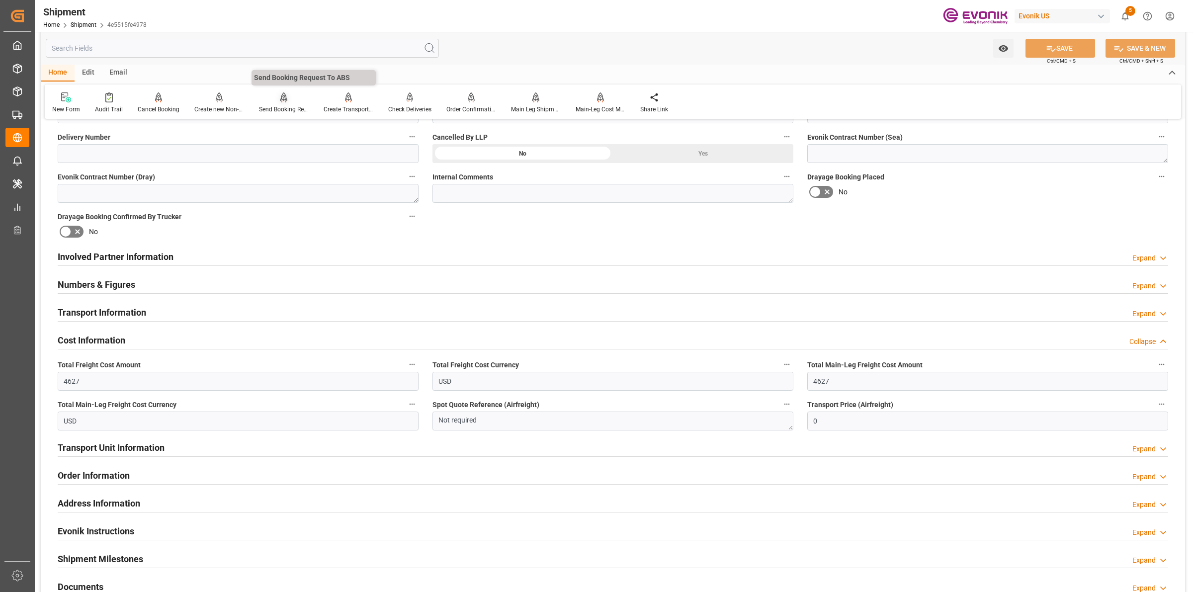
click at [277, 107] on div "Send Booking Request To ABS" at bounding box center [284, 109] width 50 height 9
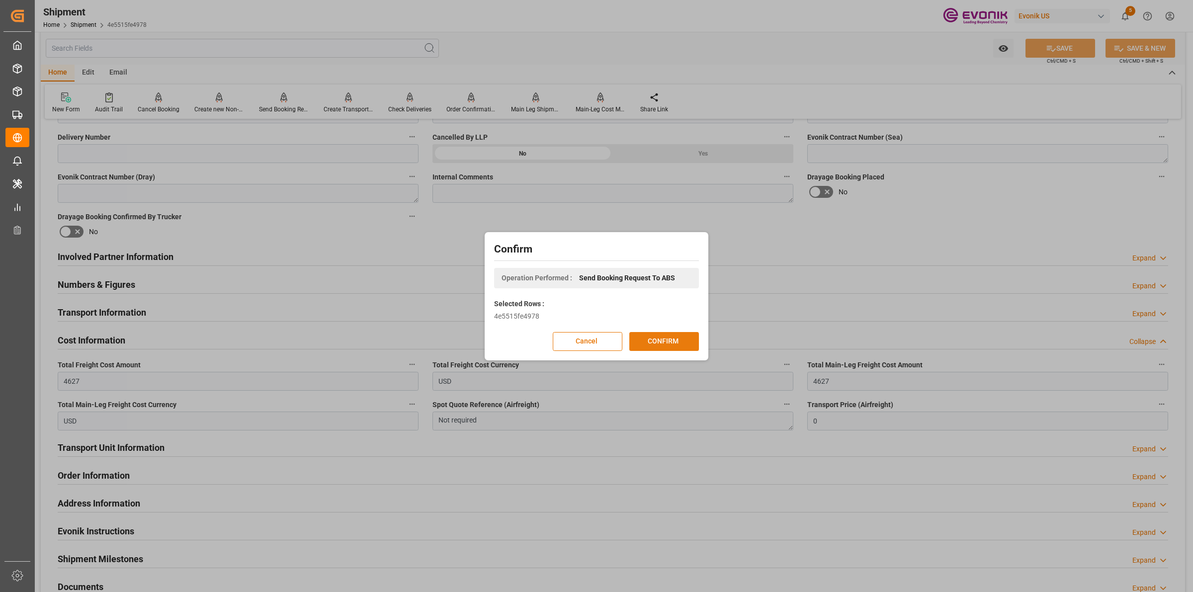
click at [661, 340] on button "CONFIRM" at bounding box center [664, 341] width 70 height 19
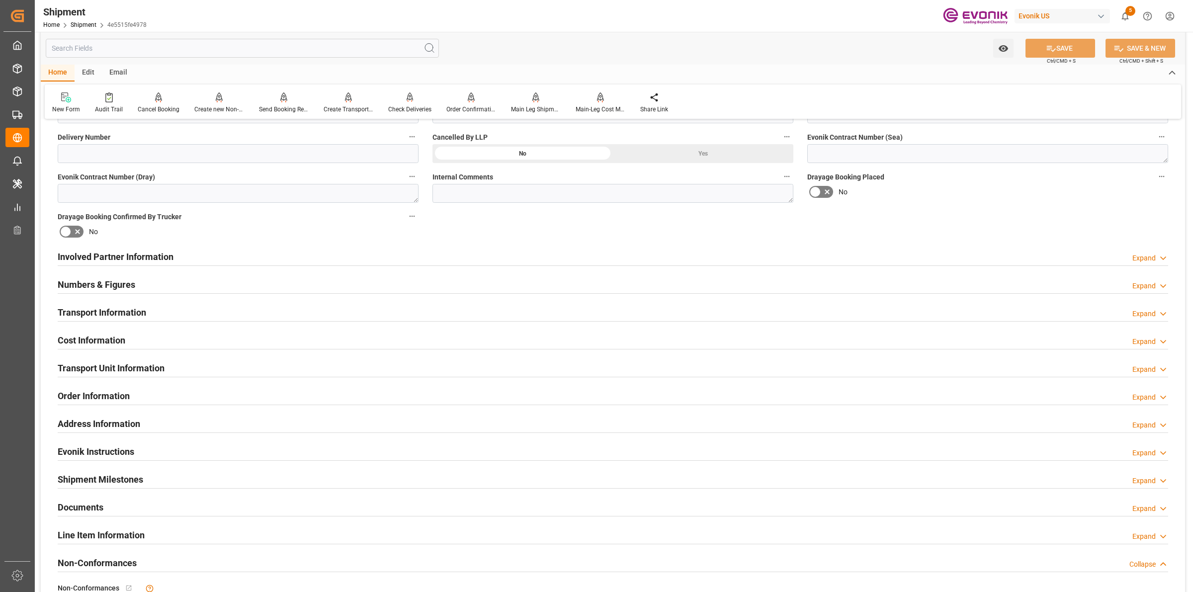
click at [171, 46] on input "text" at bounding box center [242, 48] width 393 height 19
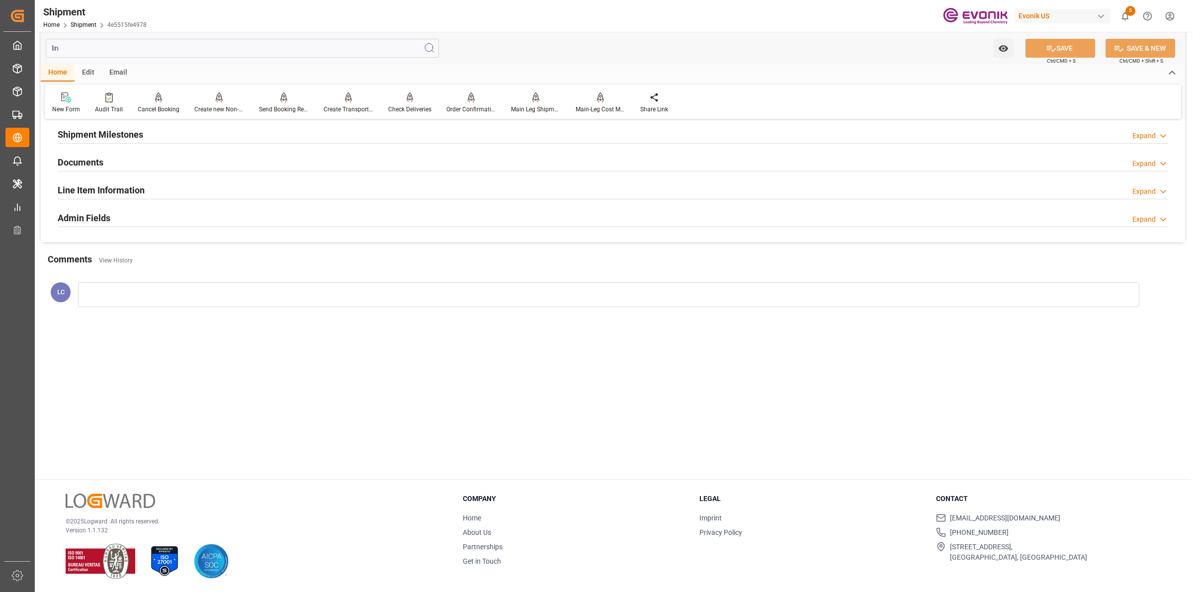
scroll to position [40, 0]
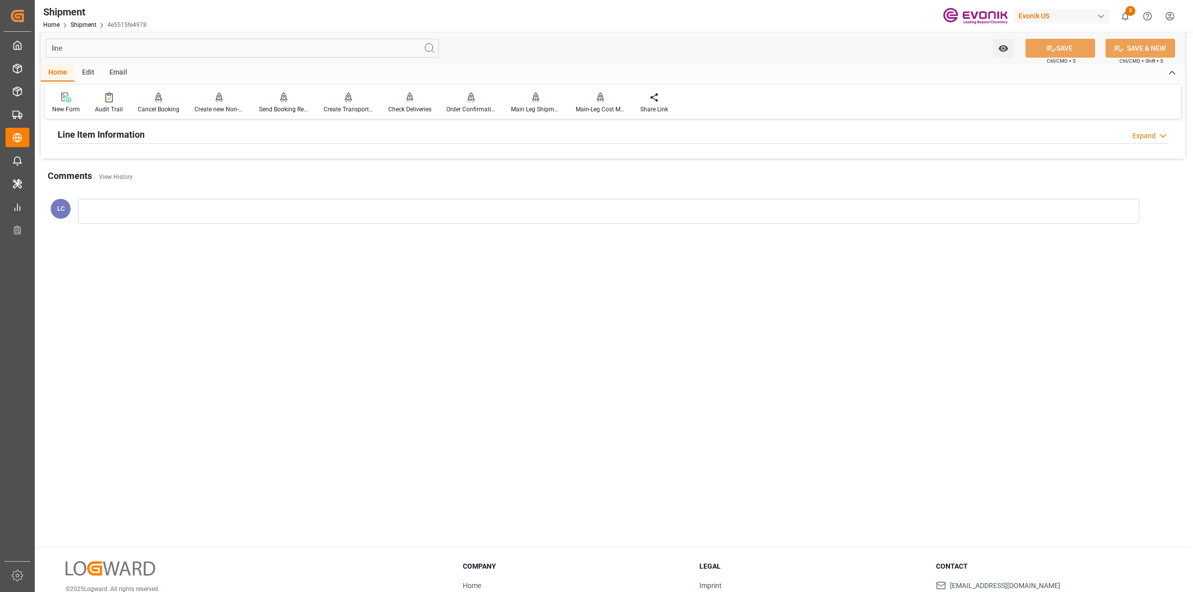
type input "line"
click at [160, 142] on div "Line Item Information Expand" at bounding box center [613, 133] width 1110 height 19
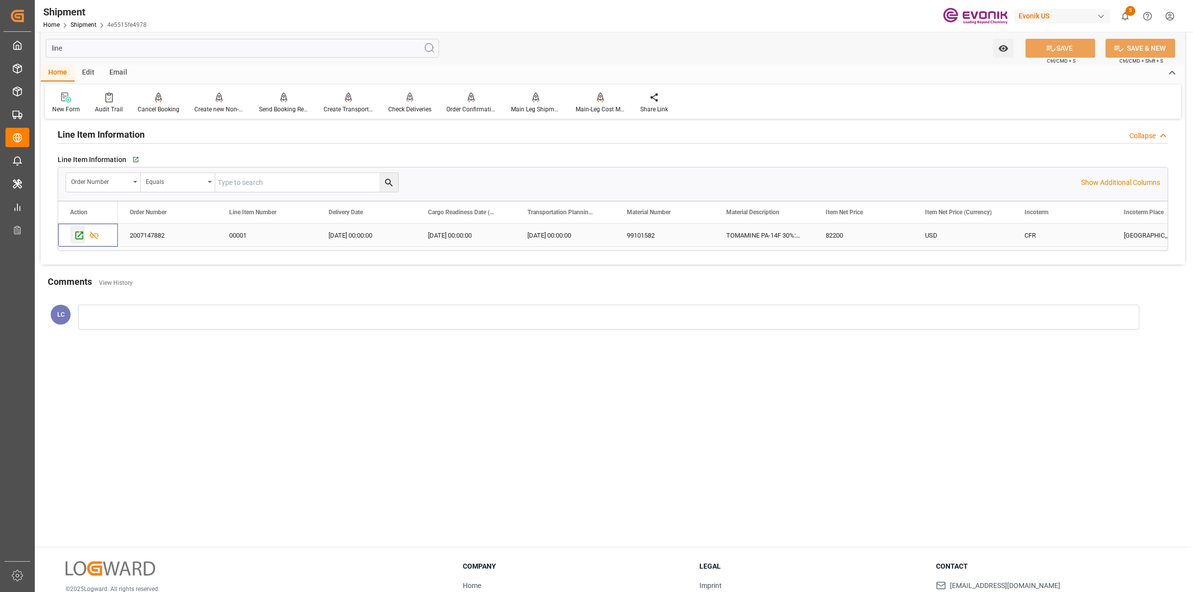
click at [80, 240] on icon "Press SPACE to select this row." at bounding box center [79, 235] width 10 height 10
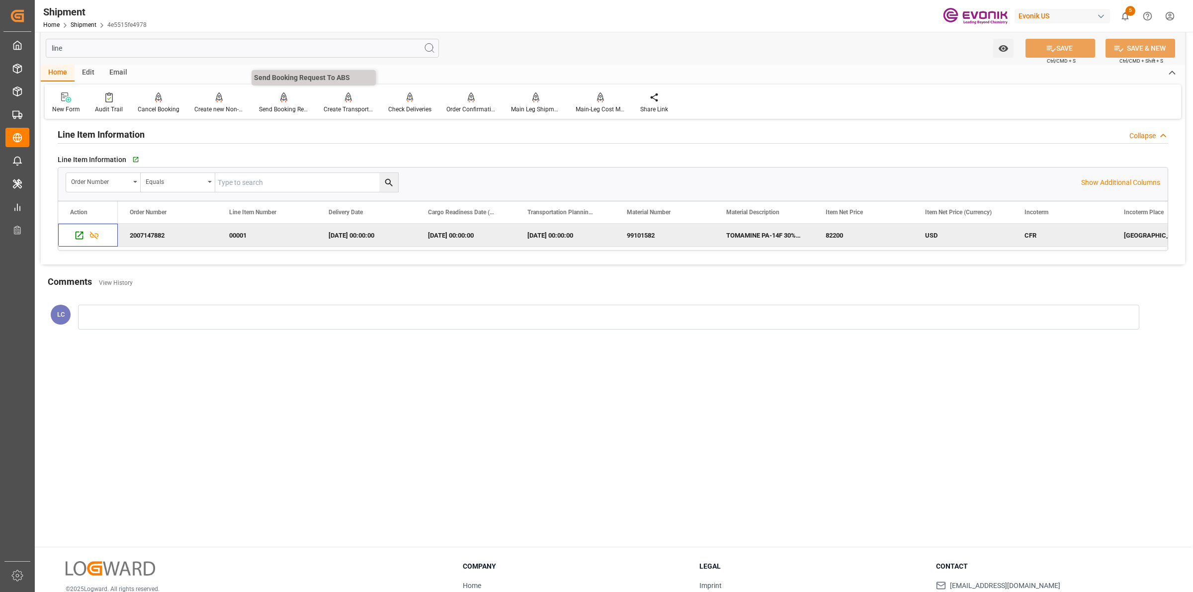
click at [287, 98] on div at bounding box center [284, 97] width 50 height 10
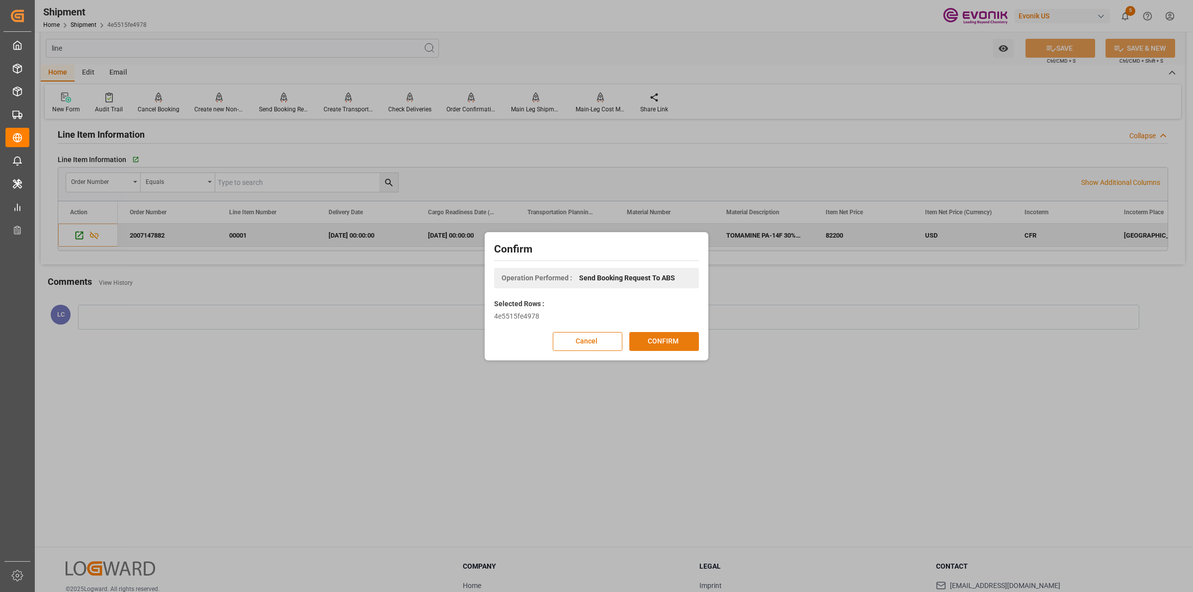
click at [684, 348] on button "CONFIRM" at bounding box center [664, 341] width 70 height 19
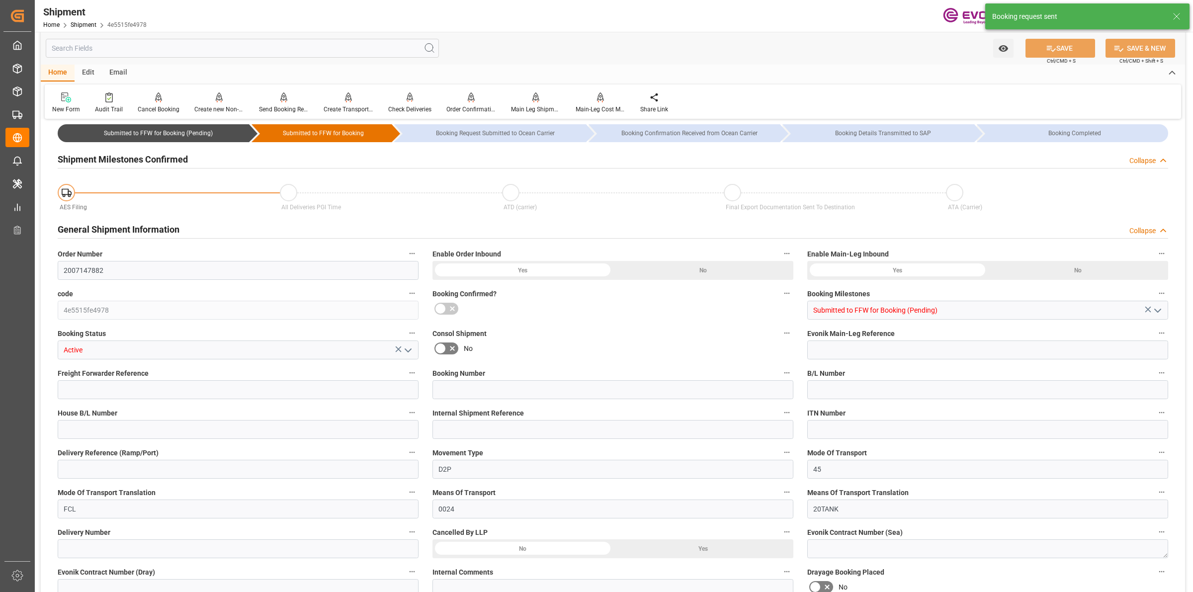
type input "TQMU"
type input "Intermodal Tank Transport"
type input "0"
type input "20000"
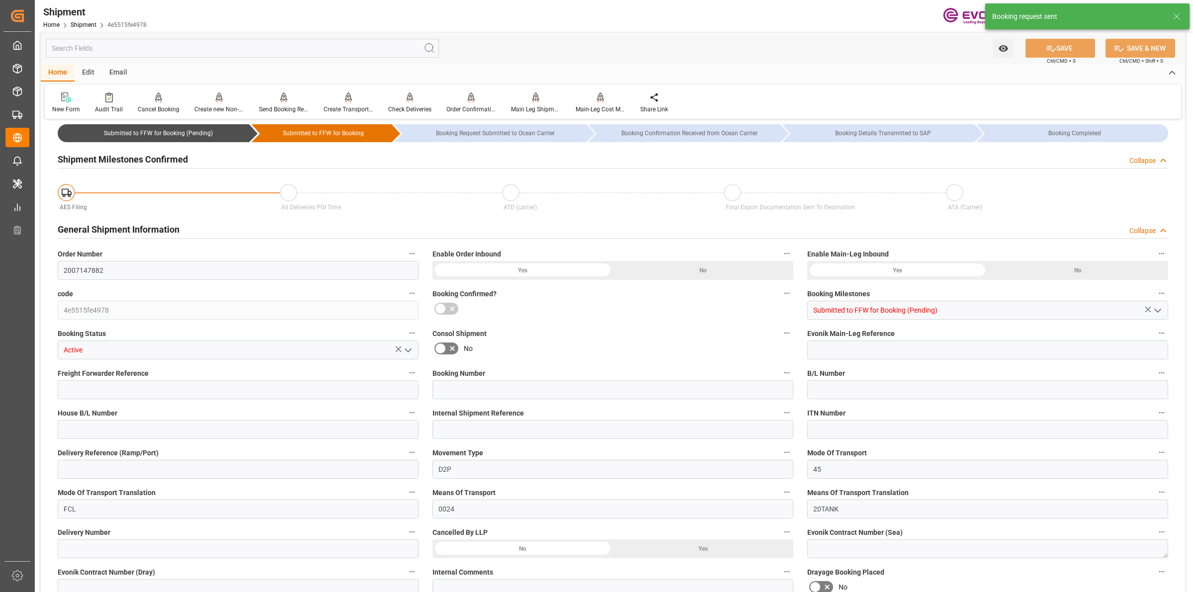
type input "0"
type input "USJAX"
type input "BRRIO"
type input "8888888"
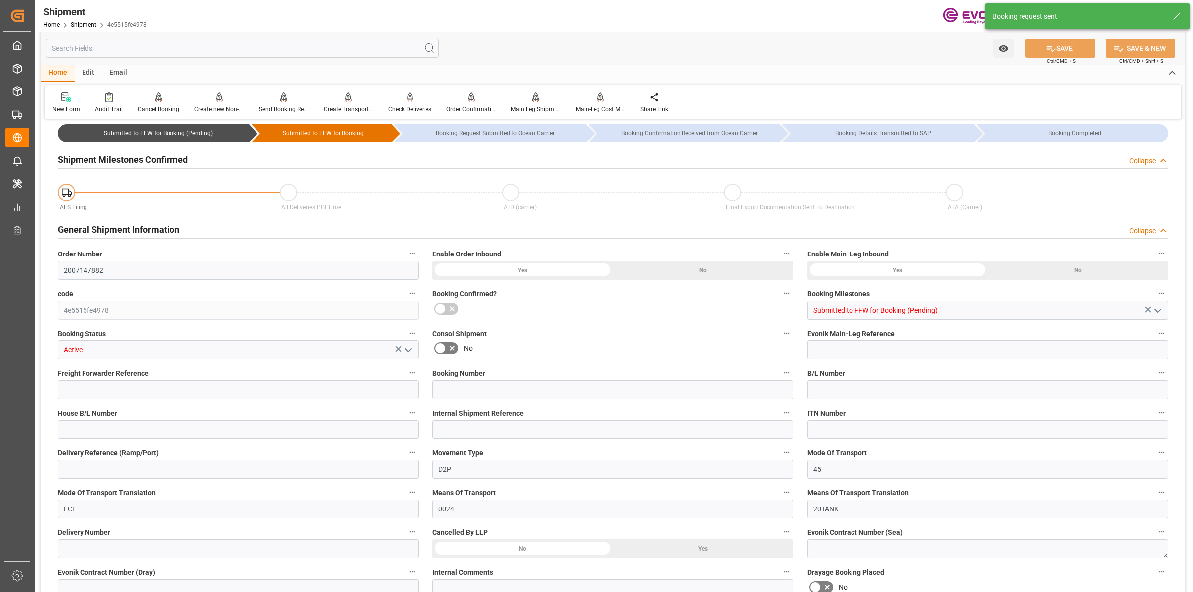
type input "4627"
type input "0"
type input "20000"
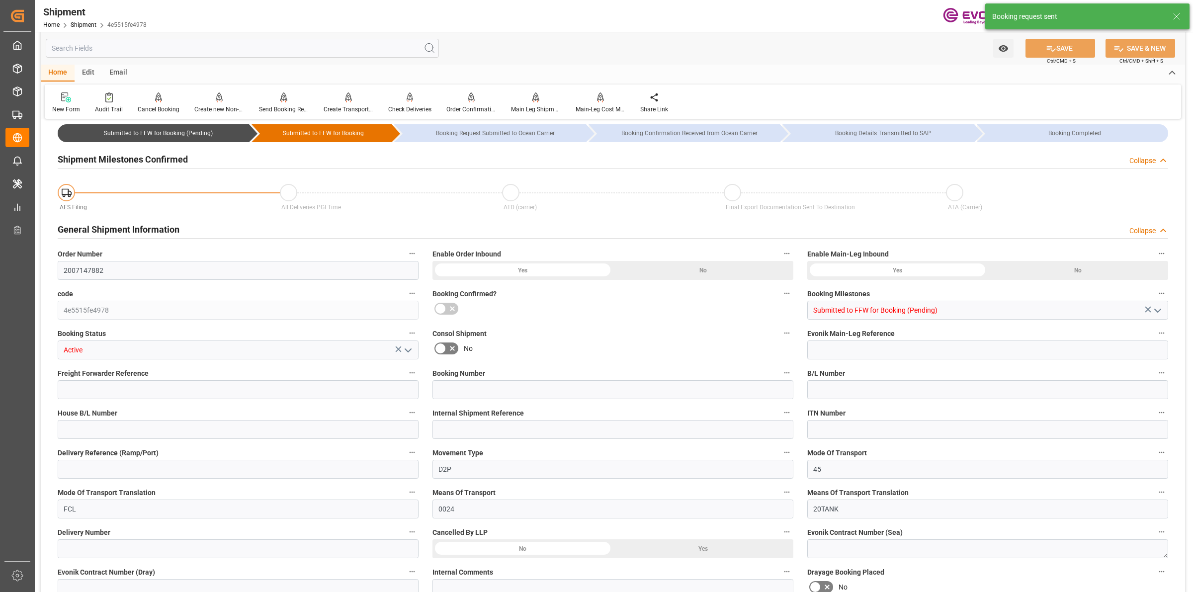
type input "KGM"
type input "0"
type input "TQMU"
type input "Intermodal Tank Transport"
type input "31.10.2025 00:00"
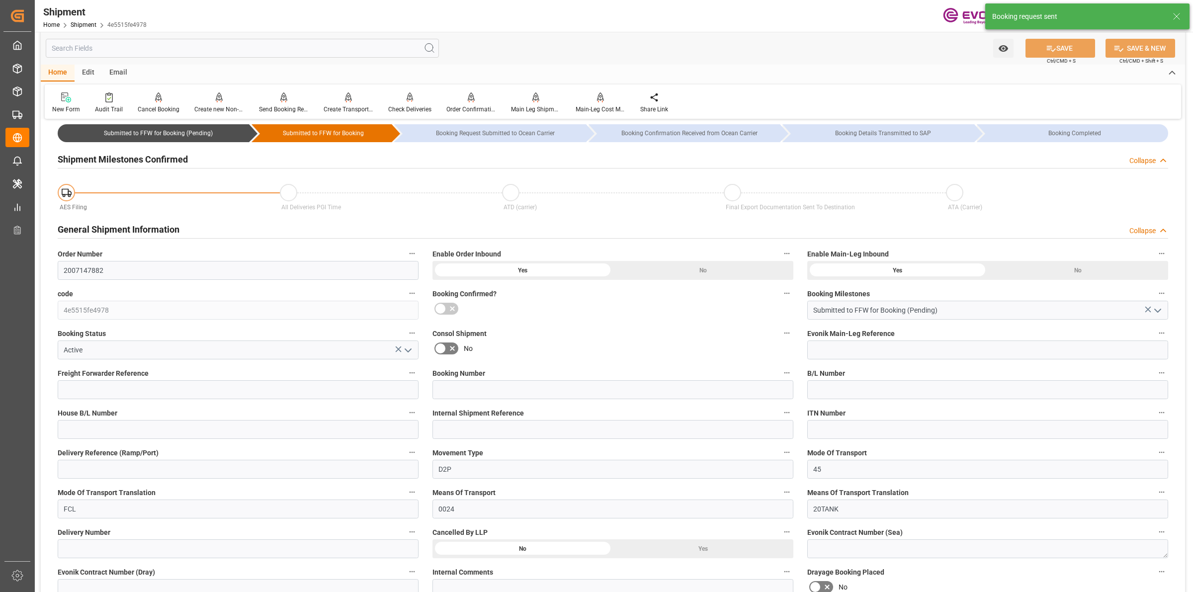
type input "03.12.2025 00:00"
type input "24.10.2025 00:00"
type input "03.12.2025"
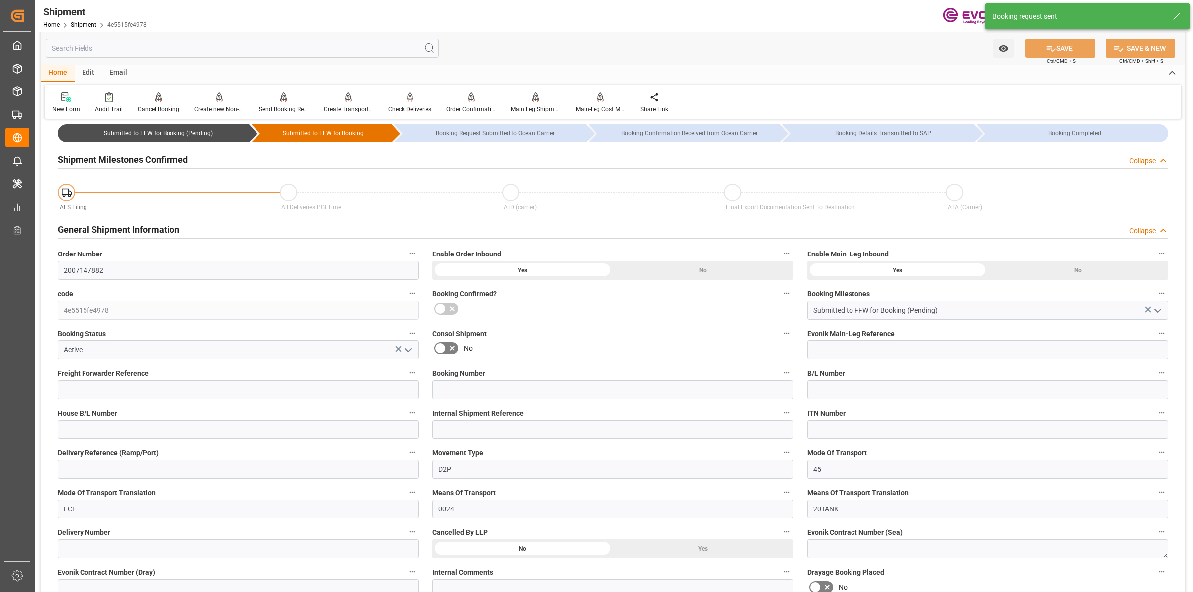
type input "22.09.2025 03:15"
type input "22.09.2025 03:01"
type input "22.09.2025 03:15"
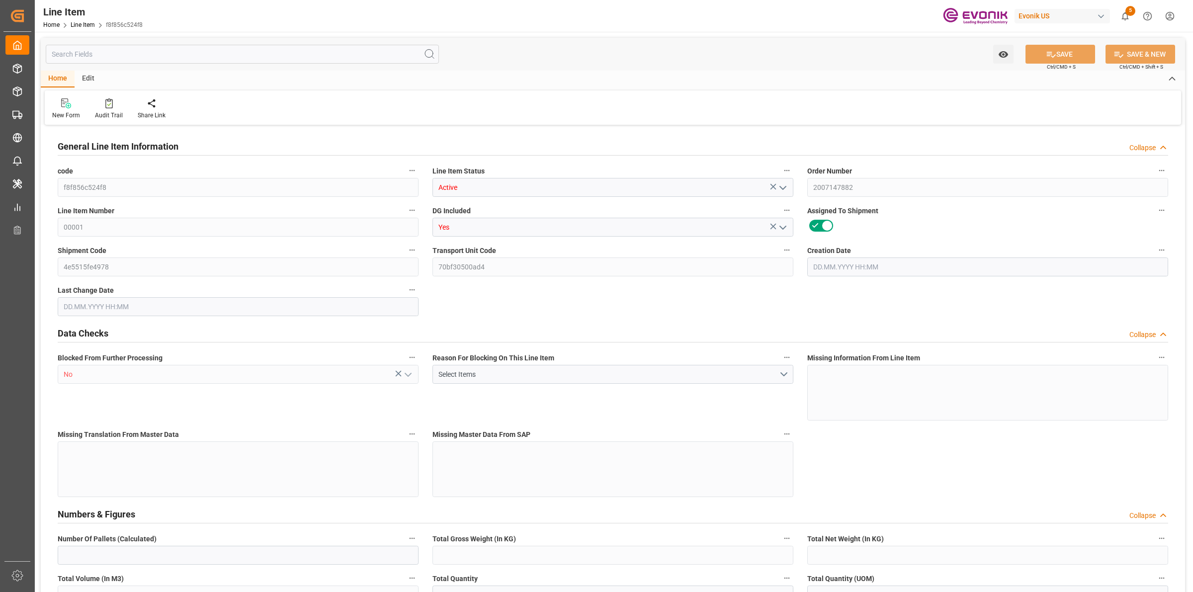
type input "0"
type input "20000"
type input "0"
type input "20000"
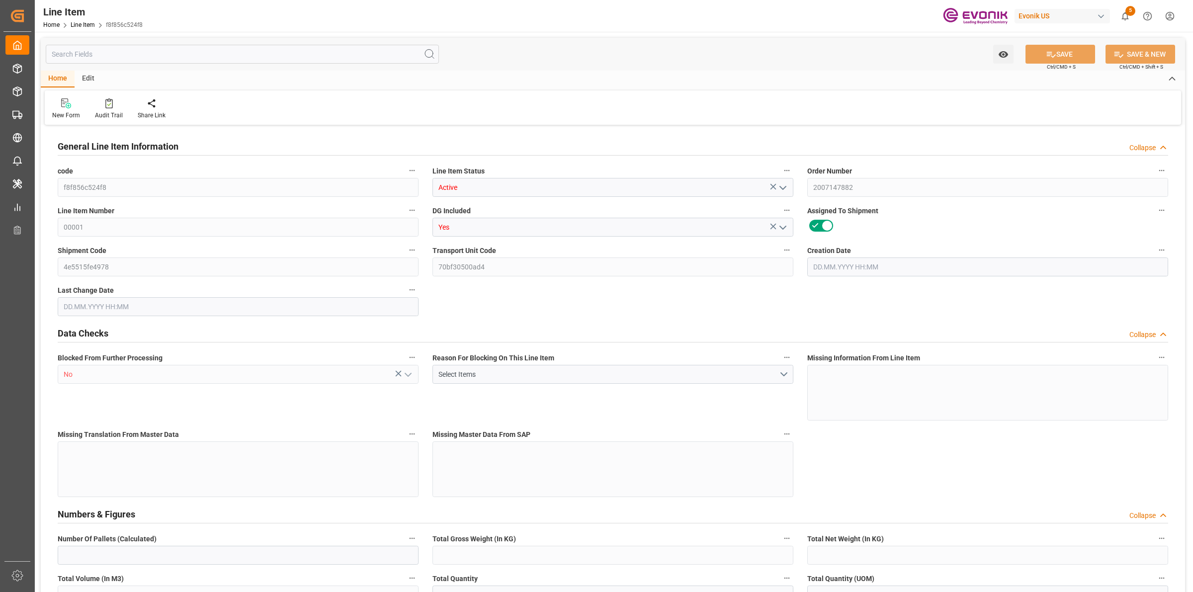
type input "82200"
type input "20000"
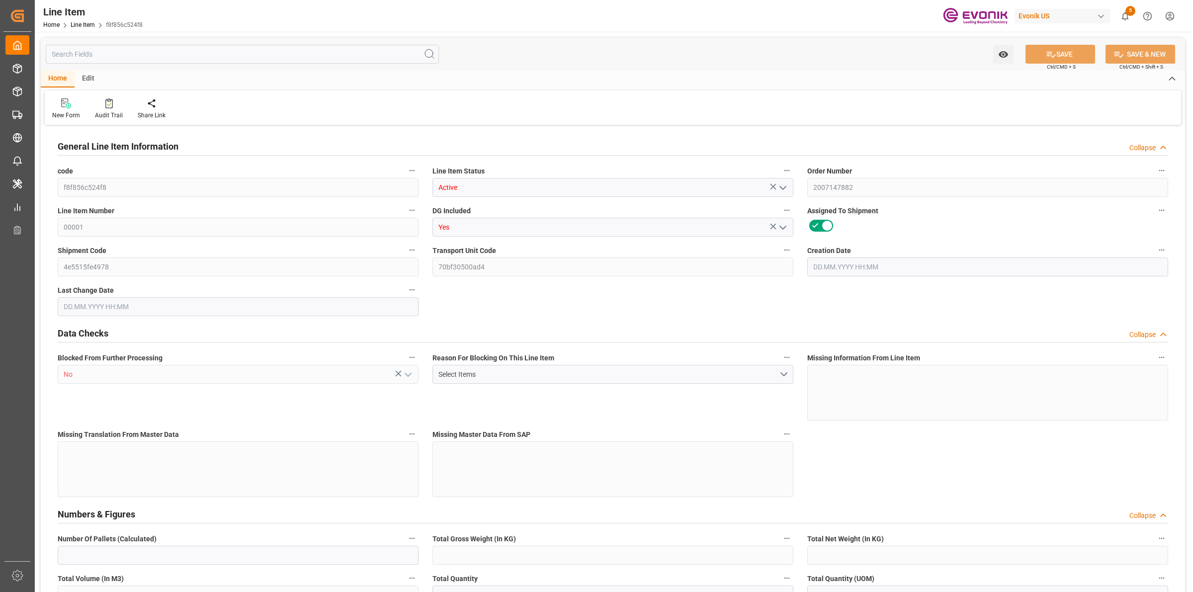
type input "20000"
type input "0"
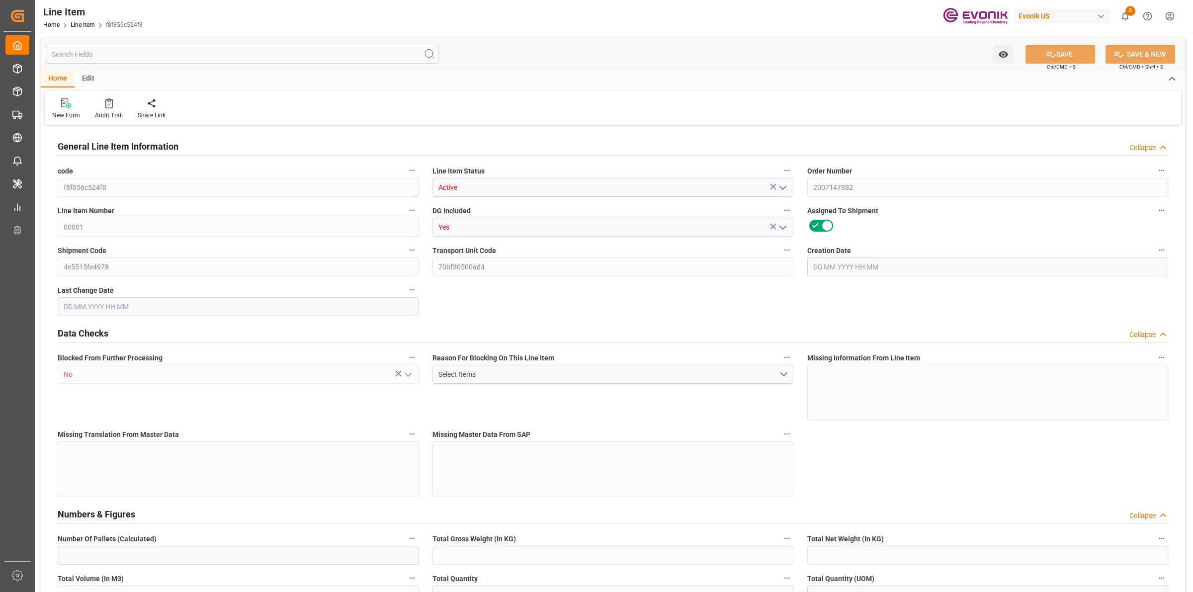
type input "0"
type input "[DATE] 12:28"
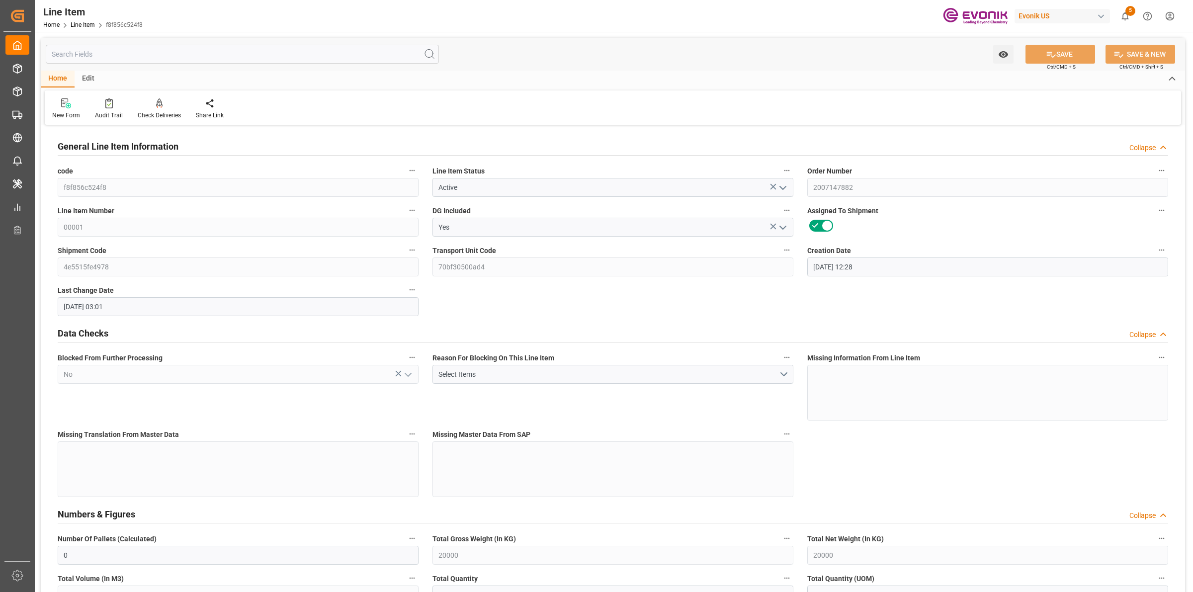
type input "[DATE] 03:01"
type input "03.12.2025"
type input "24.10.2025"
type input "19.10.2025"
click at [142, 51] on input "text" at bounding box center [242, 54] width 393 height 19
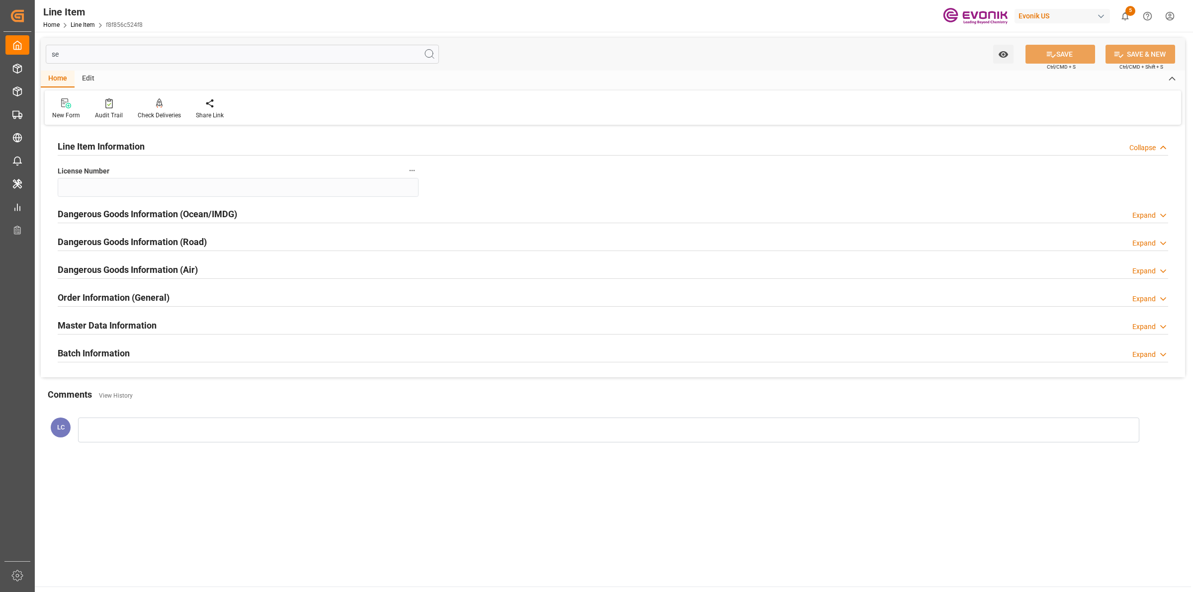
type input "s"
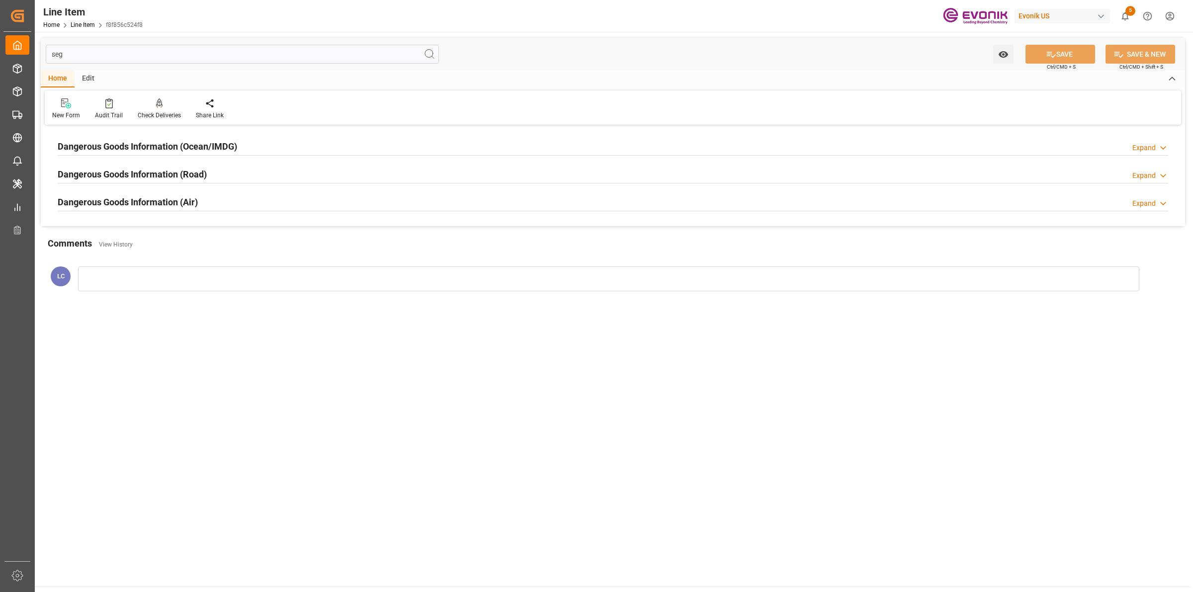
type input "seg"
click at [219, 145] on h2 "Dangerous Goods Information (Ocean/IMDG)" at bounding box center [147, 146] width 179 height 13
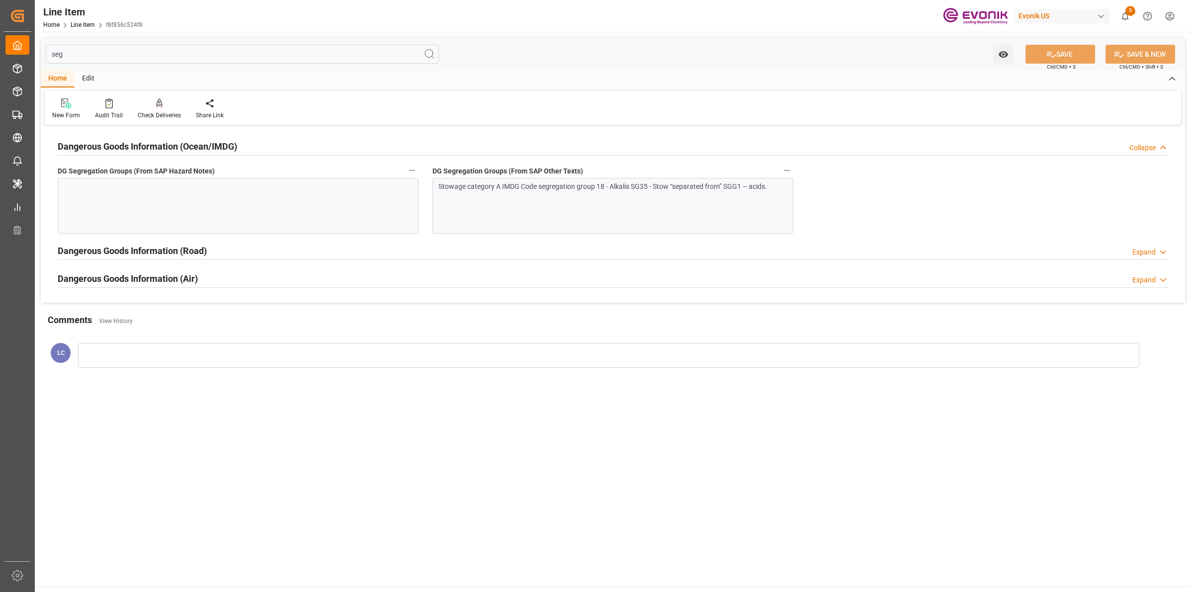
click at [206, 212] on div at bounding box center [238, 206] width 361 height 56
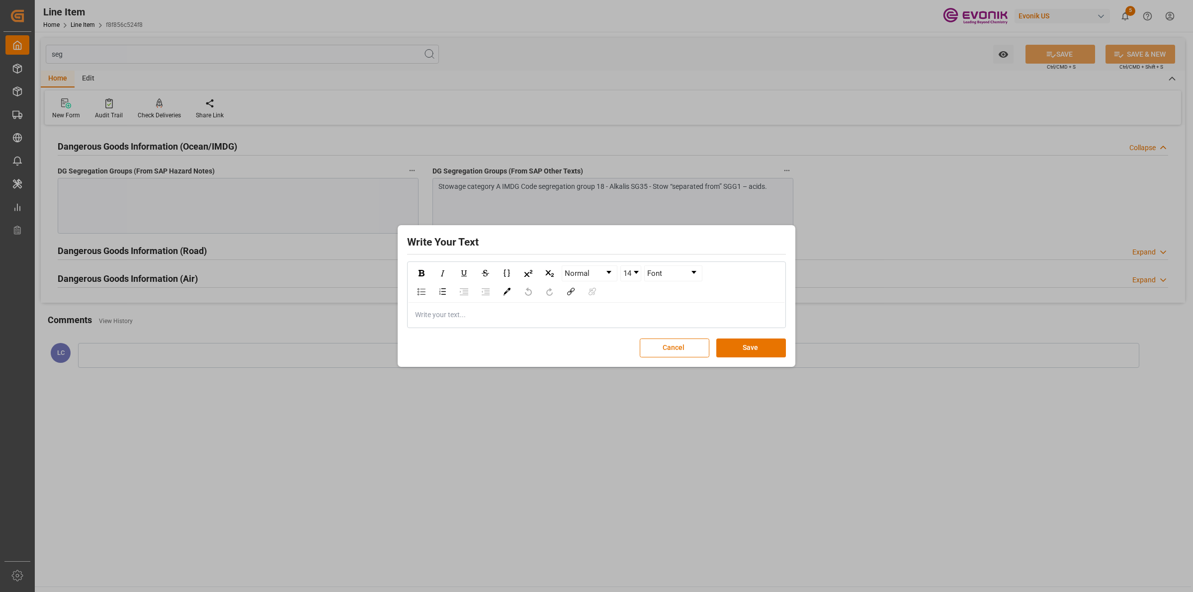
click at [620, 203] on div "Write Your Text Normal 14 Font Write your text... Cancel Save" at bounding box center [596, 296] width 1193 height 592
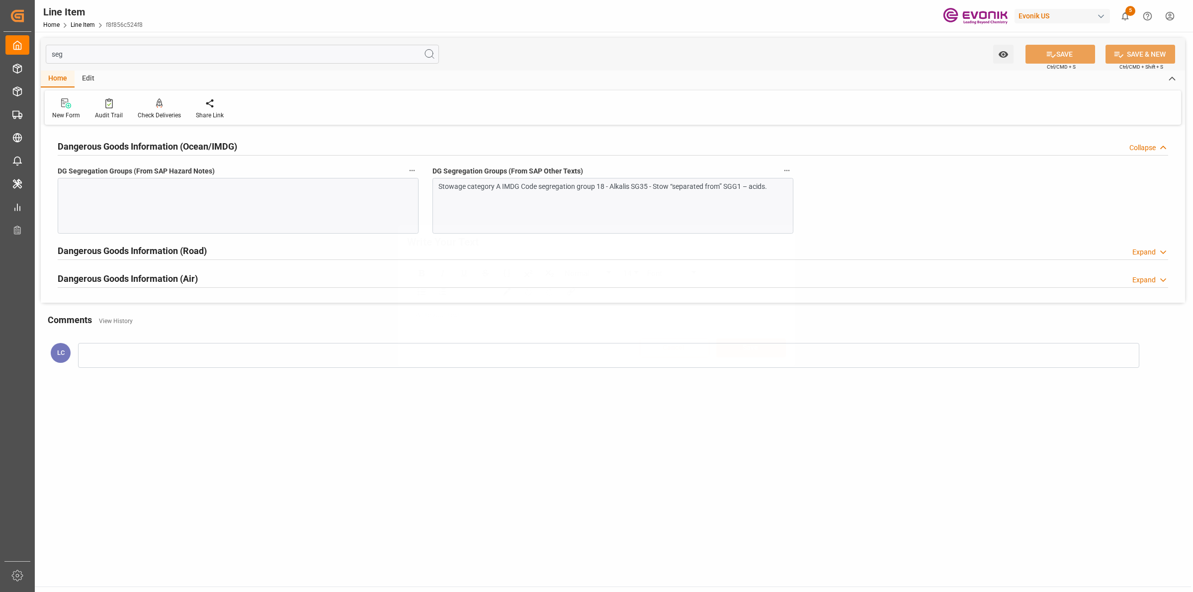
click at [520, 205] on div "Write Your Text Normal 14 Font Write your text... Cancel Save" at bounding box center [596, 296] width 1193 height 592
click at [503, 212] on div "Stowage category A IMDG Code segregation group 18 - Alkalis SG35 - Stow “separa…" at bounding box center [612, 206] width 361 height 56
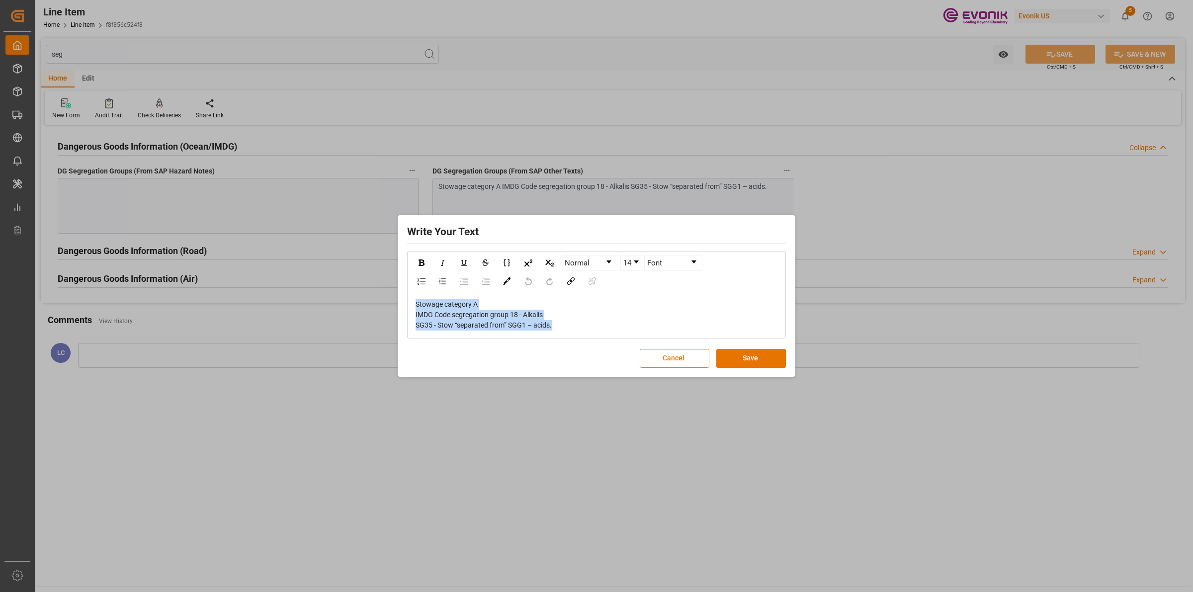
copy span "Stowage category A IMDG Code segregation group 18 - Alkalis SG35 - Stow “separa…"
click at [253, 210] on div "Write Your Text Normal 14 Font Stowage category A IMDG Code segregation group 1…" at bounding box center [596, 296] width 1193 height 592
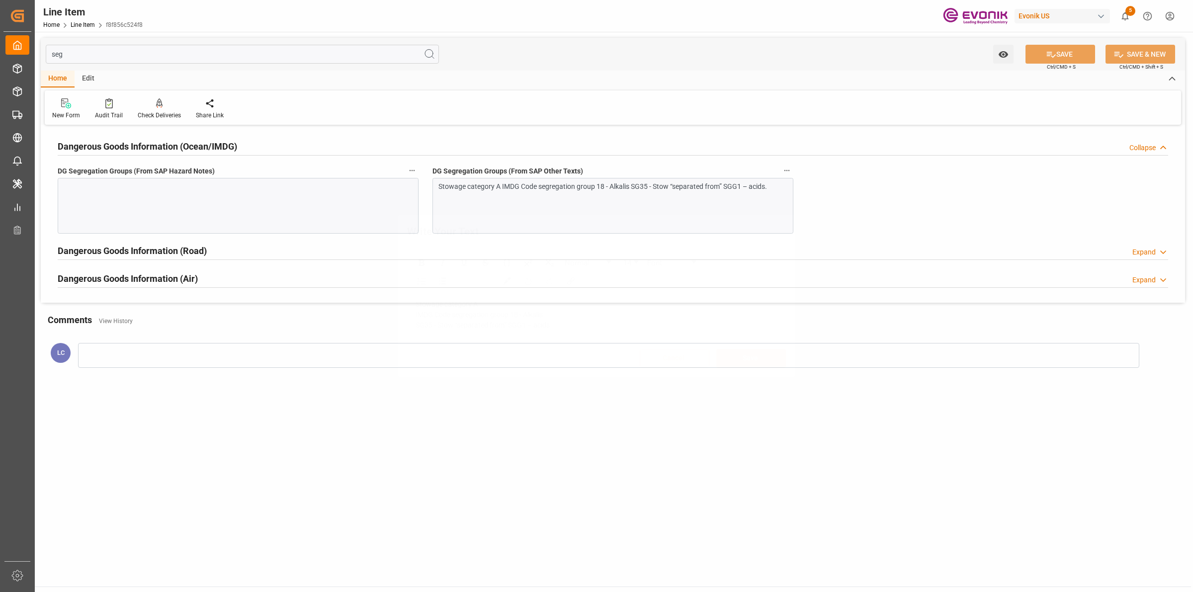
click at [290, 207] on div "Write Your Text Normal 14 Font Stowage category A IMDG Code segregation group 1…" at bounding box center [596, 296] width 1193 height 592
click at [292, 202] on div at bounding box center [238, 206] width 361 height 56
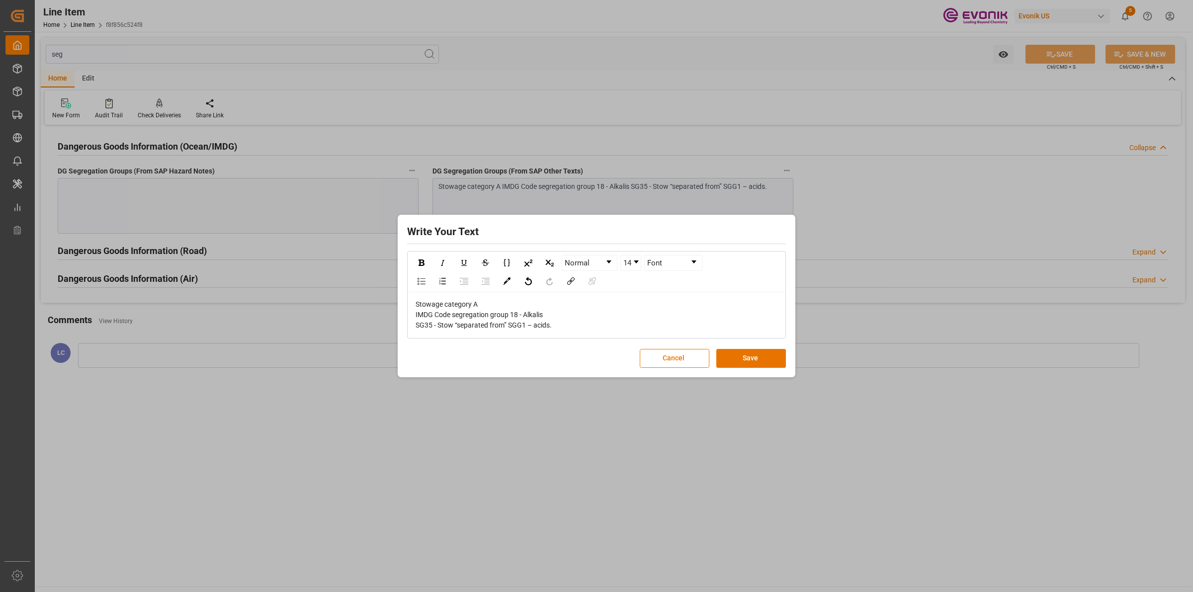
click at [747, 348] on div "Write Your Text Normal 14 Font Stowage category A IMDG Code segregation group 1…" at bounding box center [596, 296] width 393 height 158
drag, startPoint x: 747, startPoint y: 361, endPoint x: 900, endPoint y: 186, distance: 232.1
click at [747, 361] on button "Save" at bounding box center [751, 358] width 70 height 19
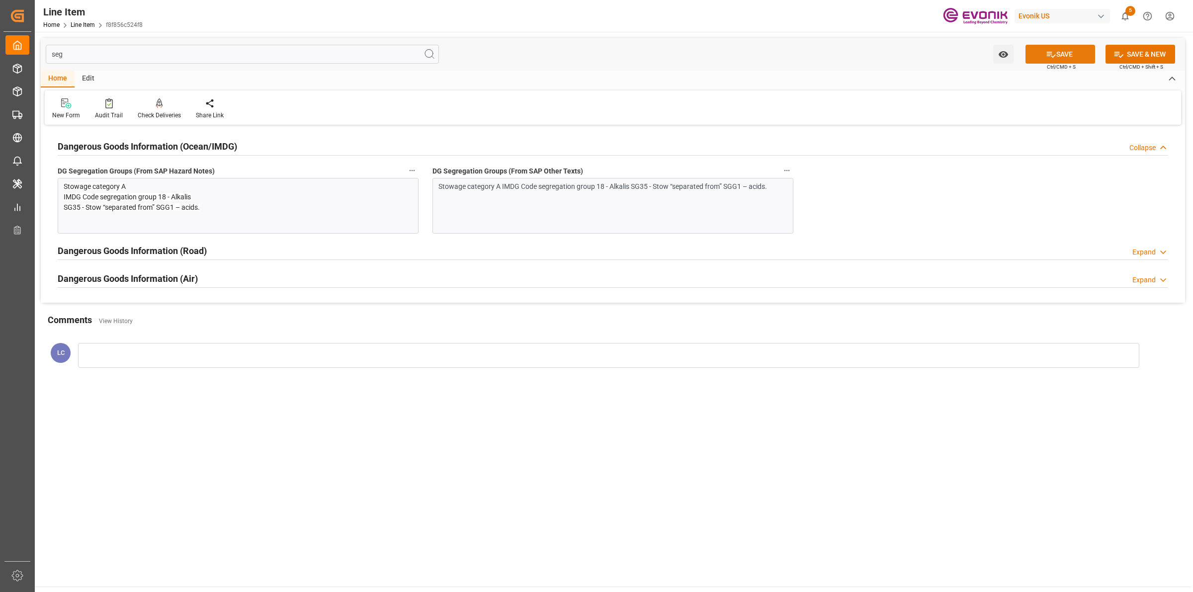
click at [1046, 55] on icon at bounding box center [1051, 54] width 10 height 10
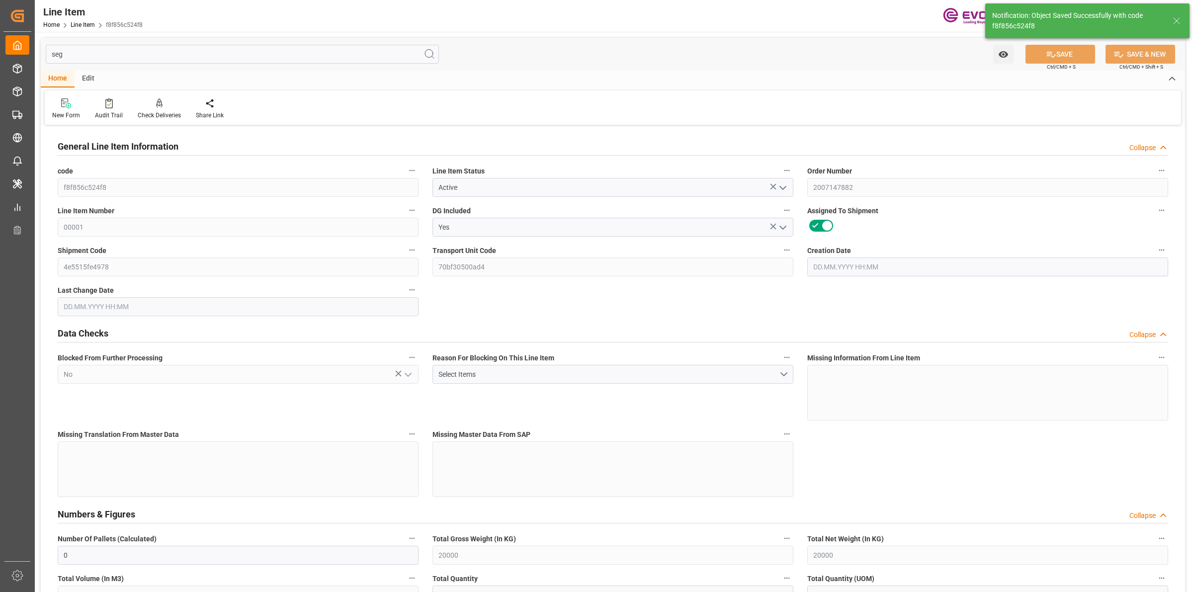
type input "0"
type input "20000"
type input "0"
type input "20000"
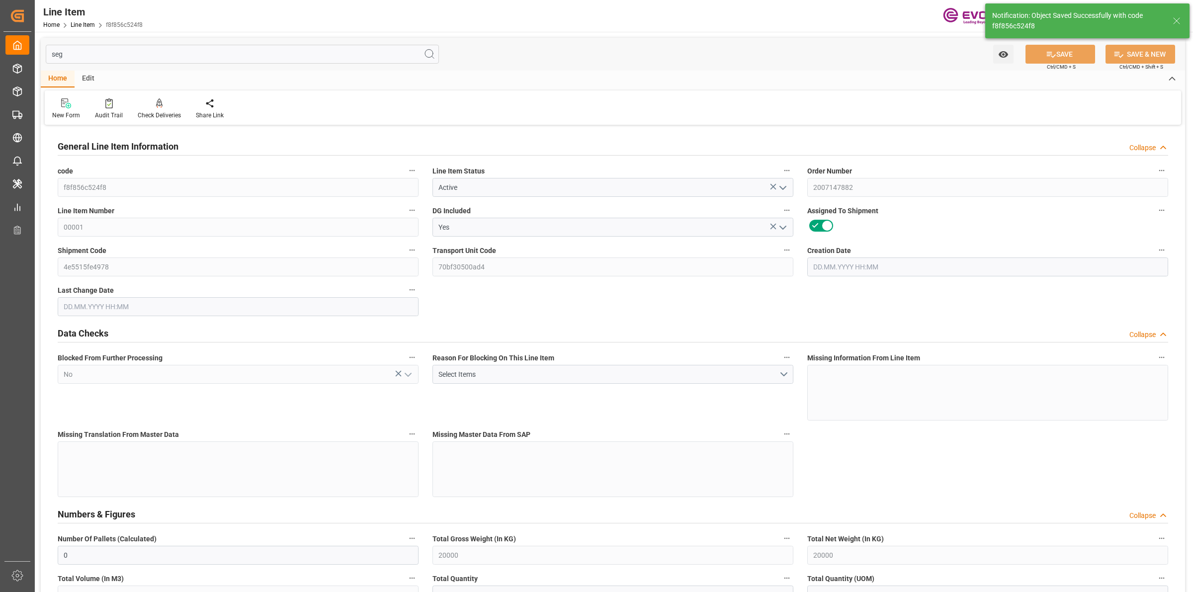
type input "82200"
type input "20000"
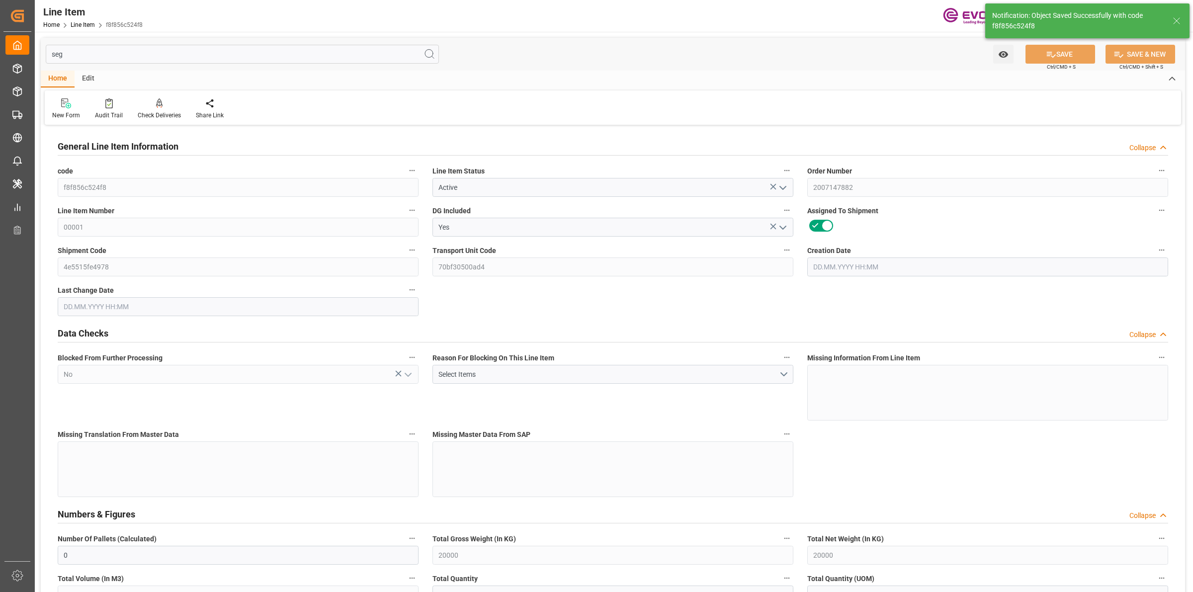
type input "20000"
type input "0"
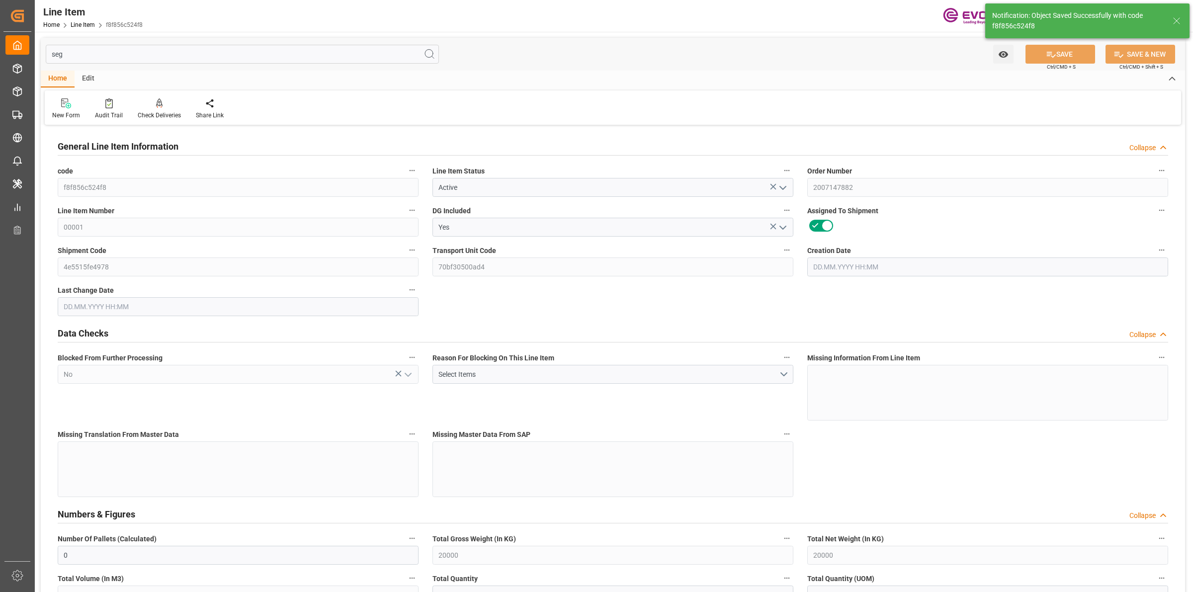
type input "0"
type input "[DATE] 12:28"
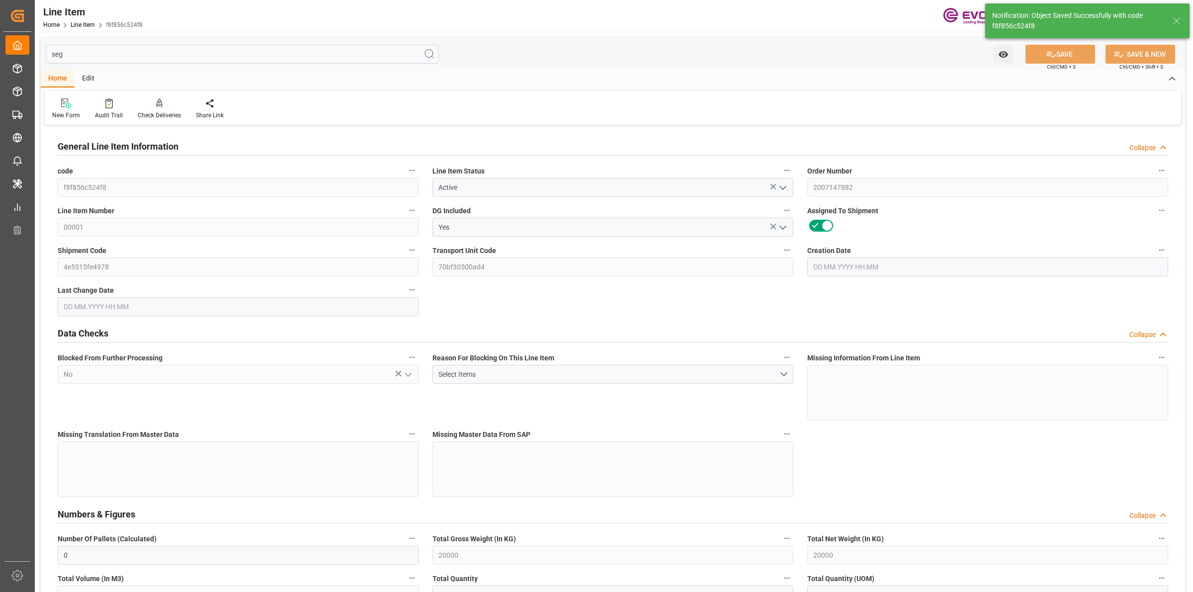
type input "22.09.2025 03:14"
type input "03.12.2025"
type input "24.10.2025"
type input "19.10.2025"
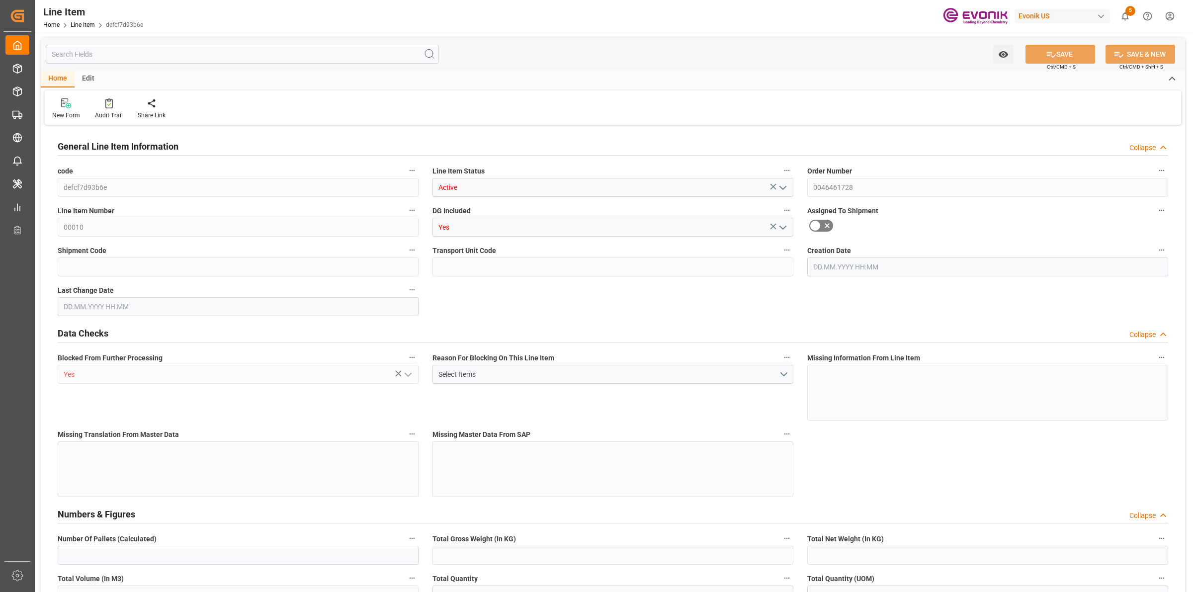
type input "0"
type input "19000"
type input "0"
type input "19000"
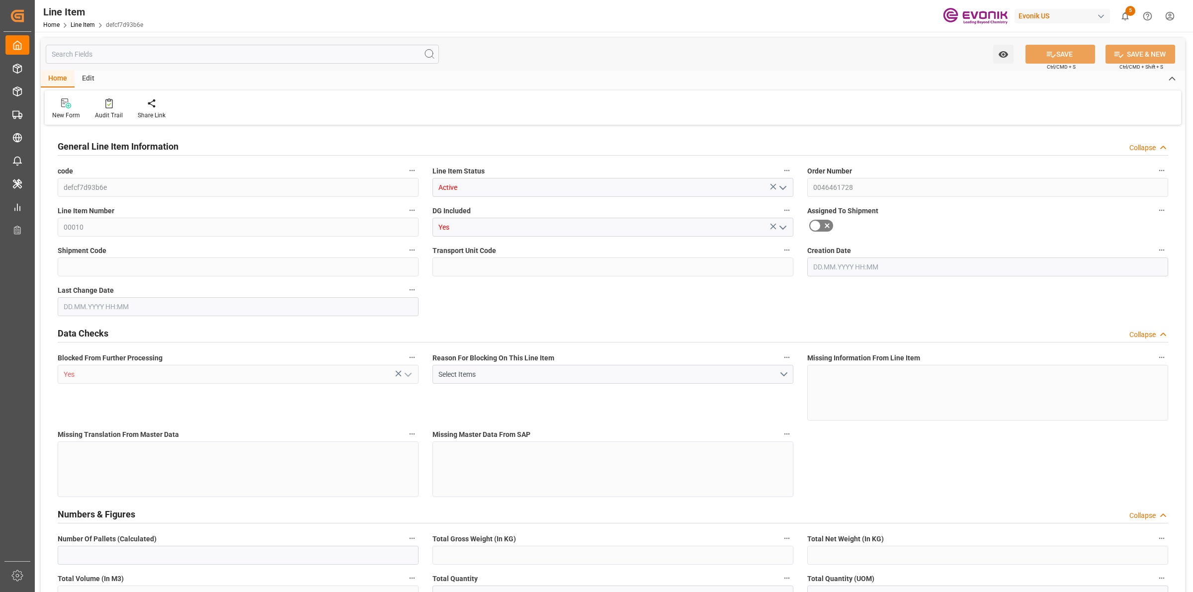
type input "13965000"
type input "19000"
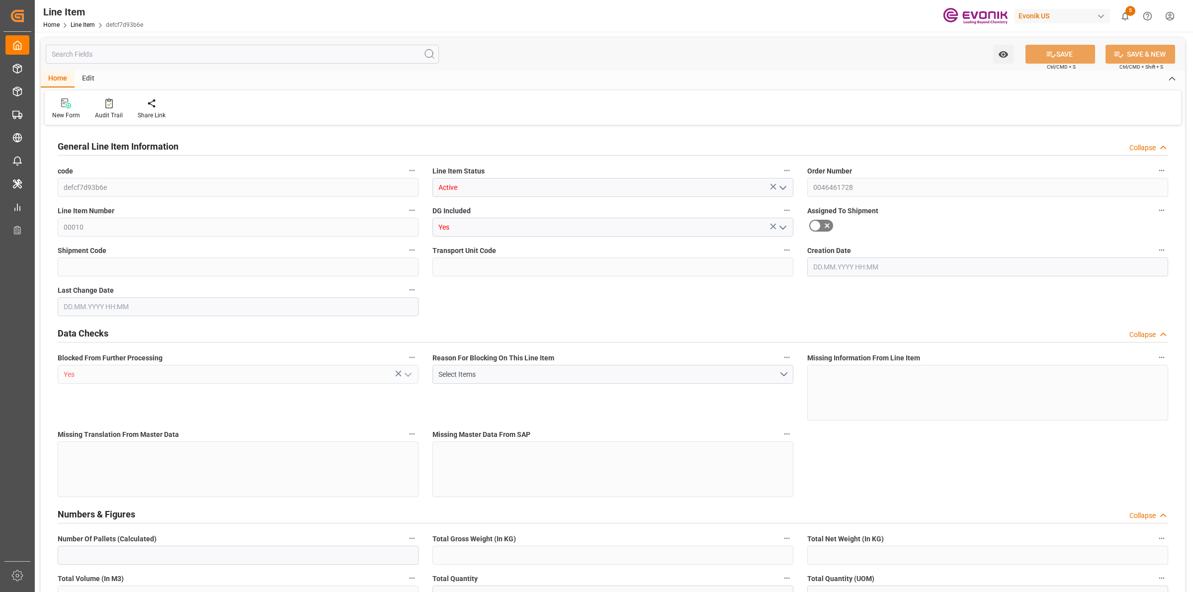
type input "19000"
type input "0"
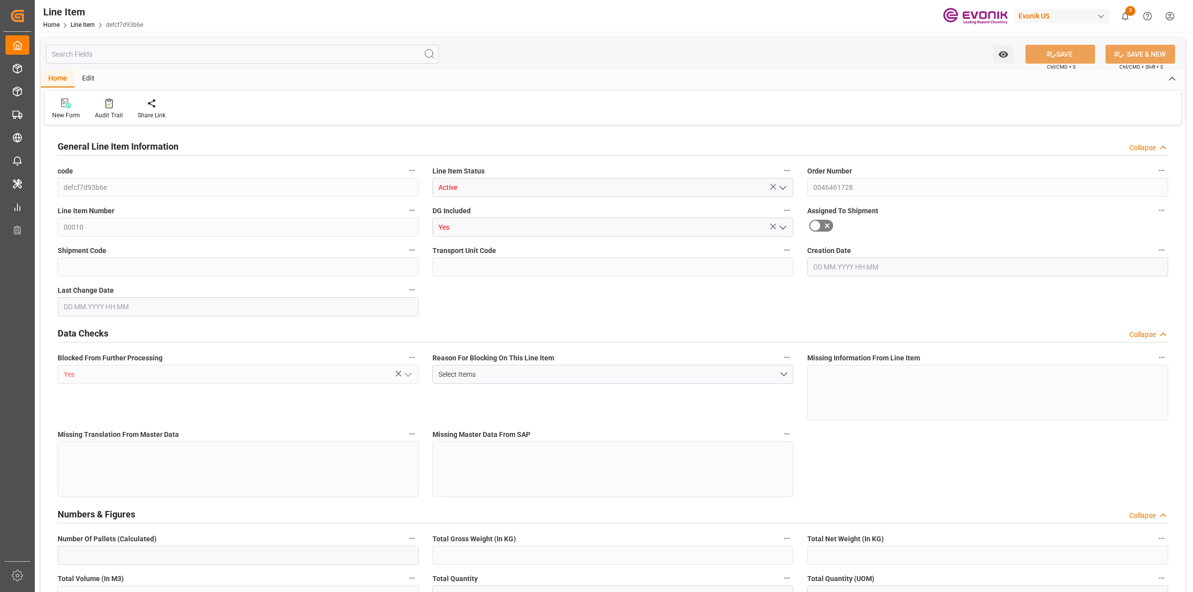
type input "0"
type input "01.07.2025 17:57"
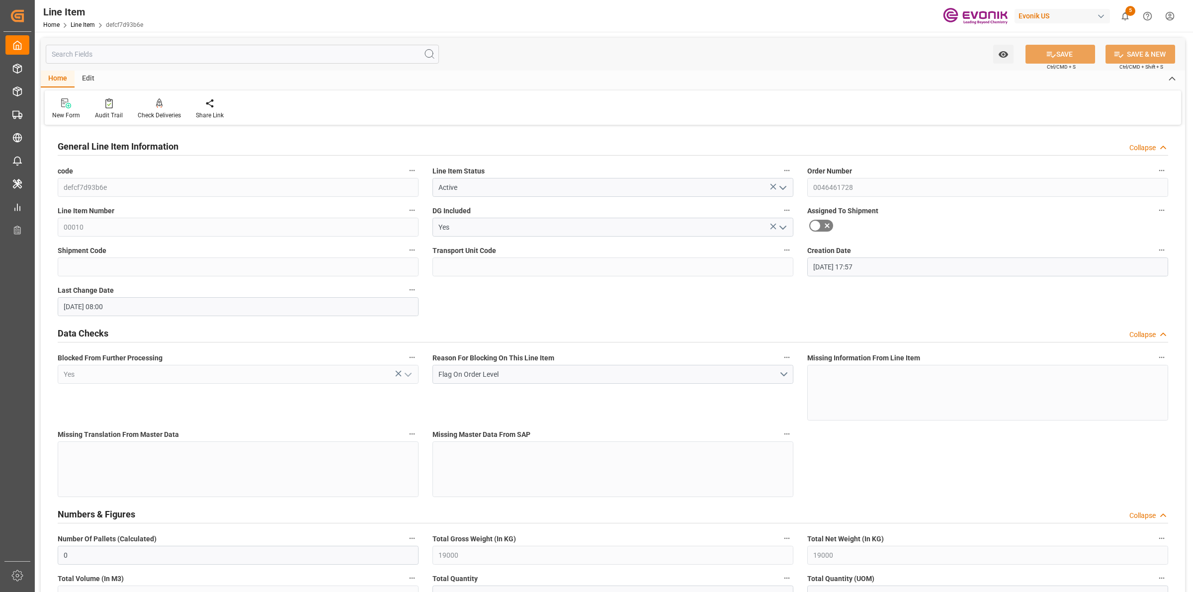
type input "19.09.2025 08:00"
type input "25.11.2025"
type input "24.10.2025"
type input "17.10.2025"
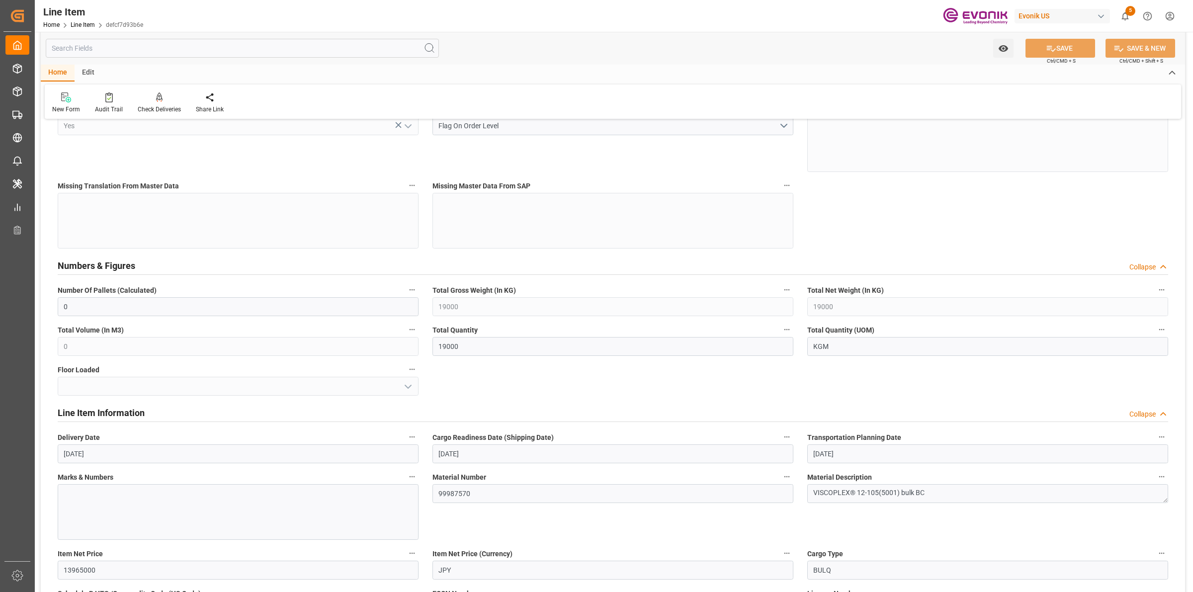
scroll to position [435, 0]
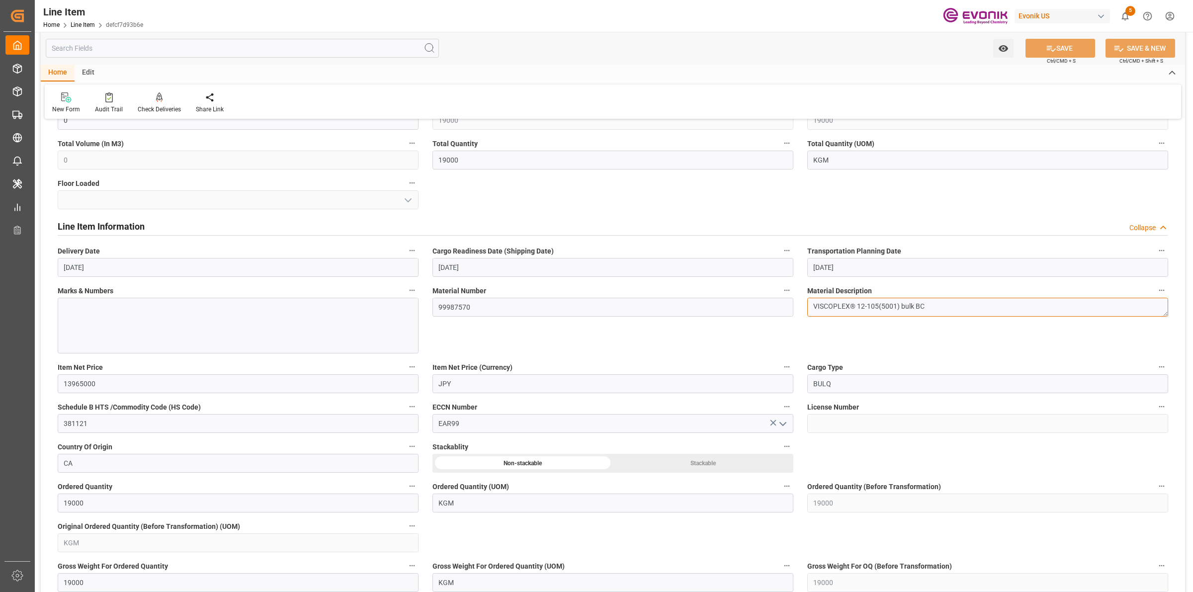
drag, startPoint x: 881, startPoint y: 307, endPoint x: 880, endPoint y: 326, distance: 18.4
click at [627, 308] on div "General Line Item Information Collapse code defcf7d93b6e Line Item Status Activ…" at bounding box center [613, 425] width 1144 height 1465
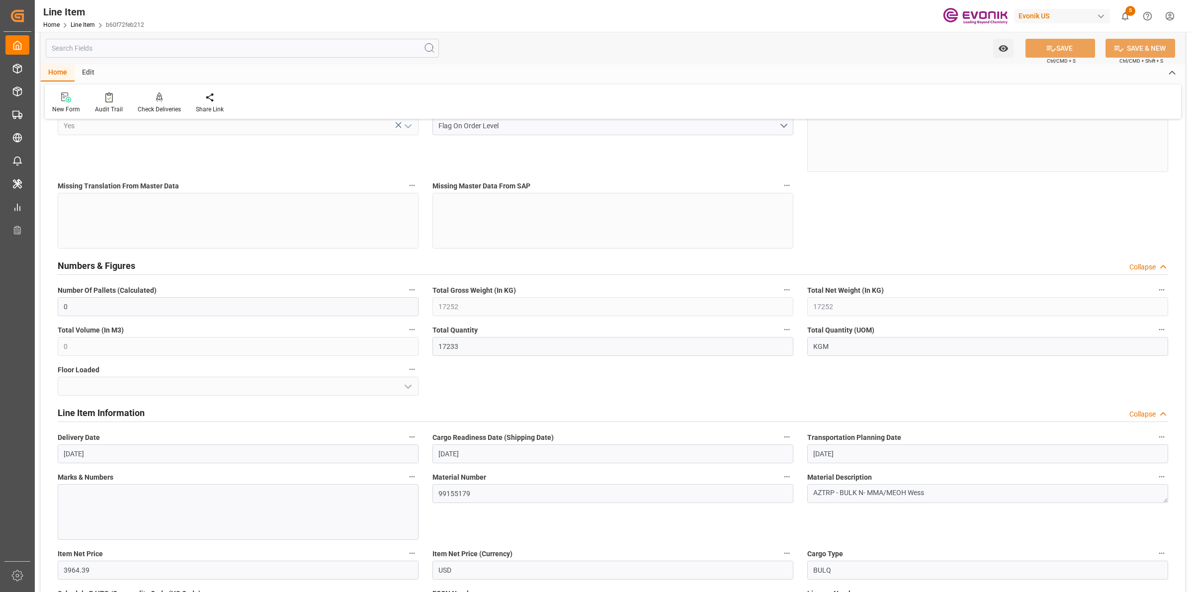
scroll to position [497, 0]
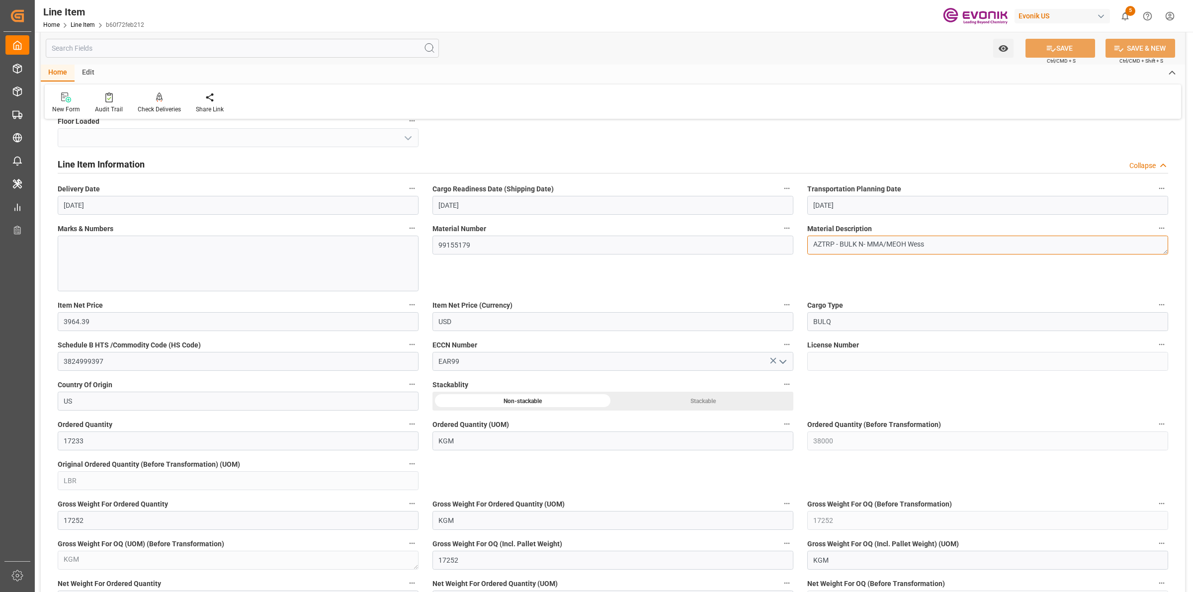
drag, startPoint x: 935, startPoint y: 244, endPoint x: 699, endPoint y: 223, distance: 237.5
click at [699, 223] on div "General Line Item Information Collapse code b60f72feb212 Line Item Status Activ…" at bounding box center [613, 363] width 1144 height 1465
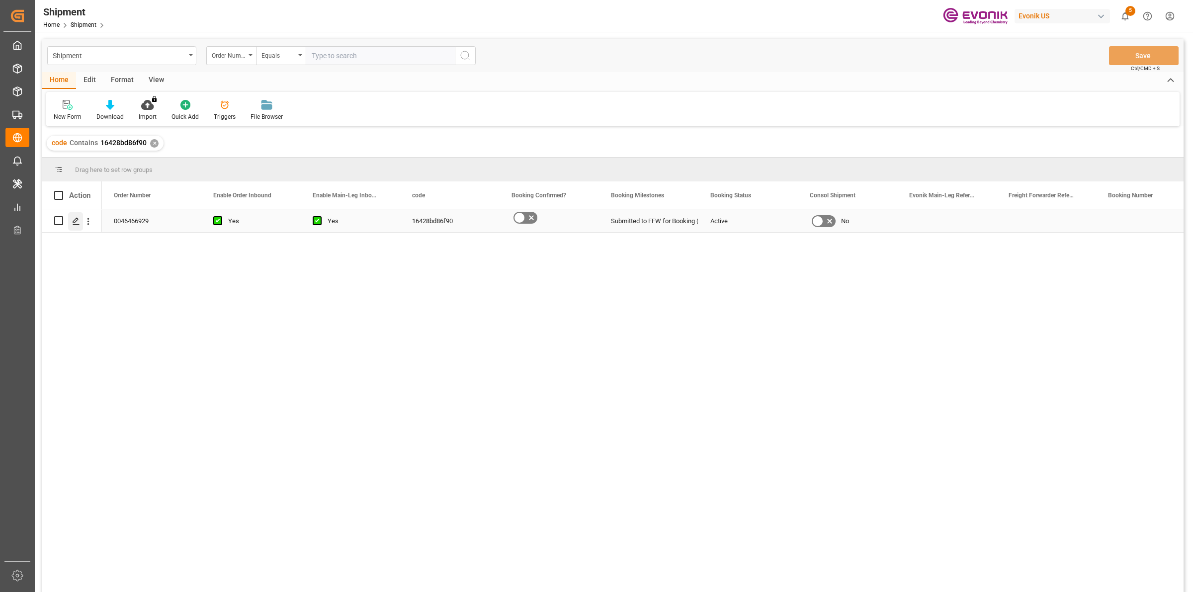
click at [74, 218] on icon "Press SPACE to select this row." at bounding box center [76, 221] width 8 height 8
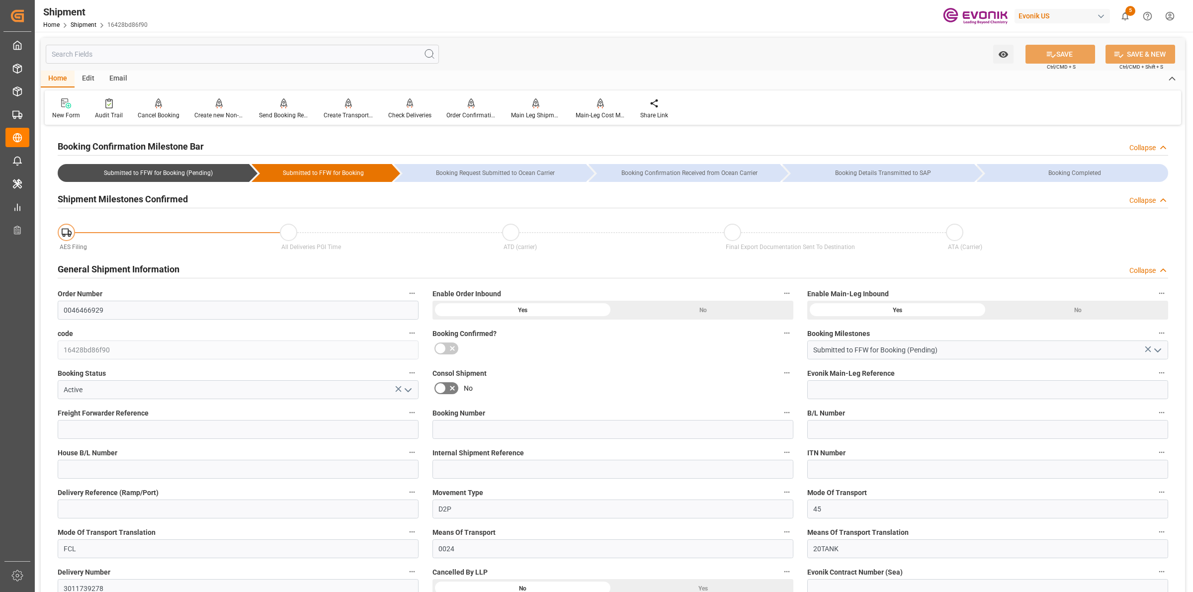
scroll to position [373, 0]
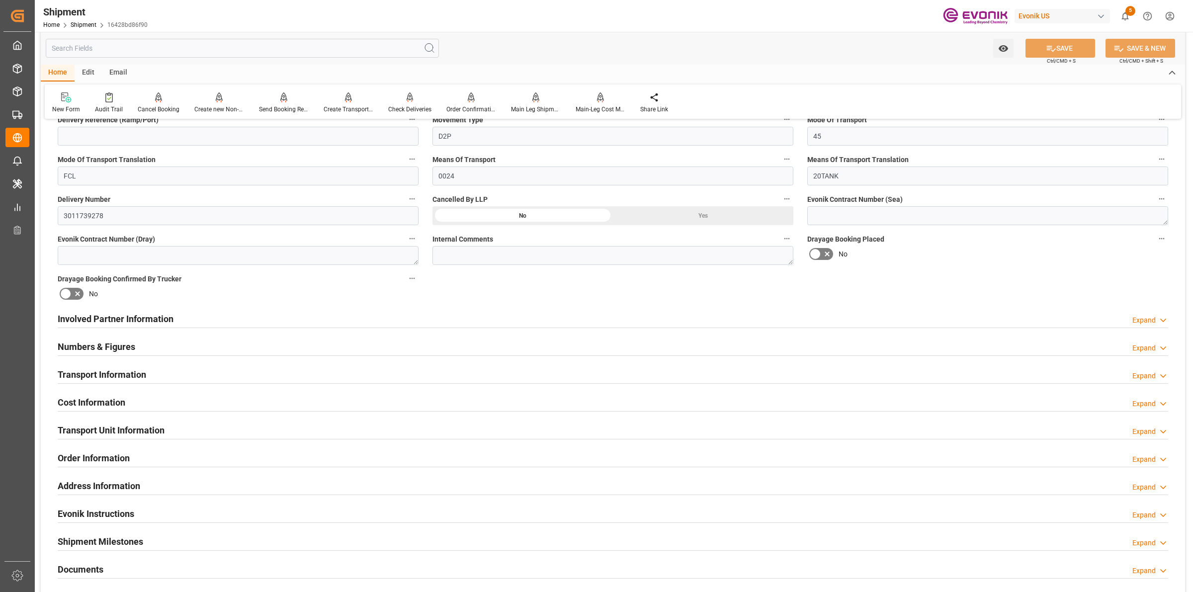
click at [226, 322] on div "Involved Partner Information Expand" at bounding box center [613, 318] width 1110 height 19
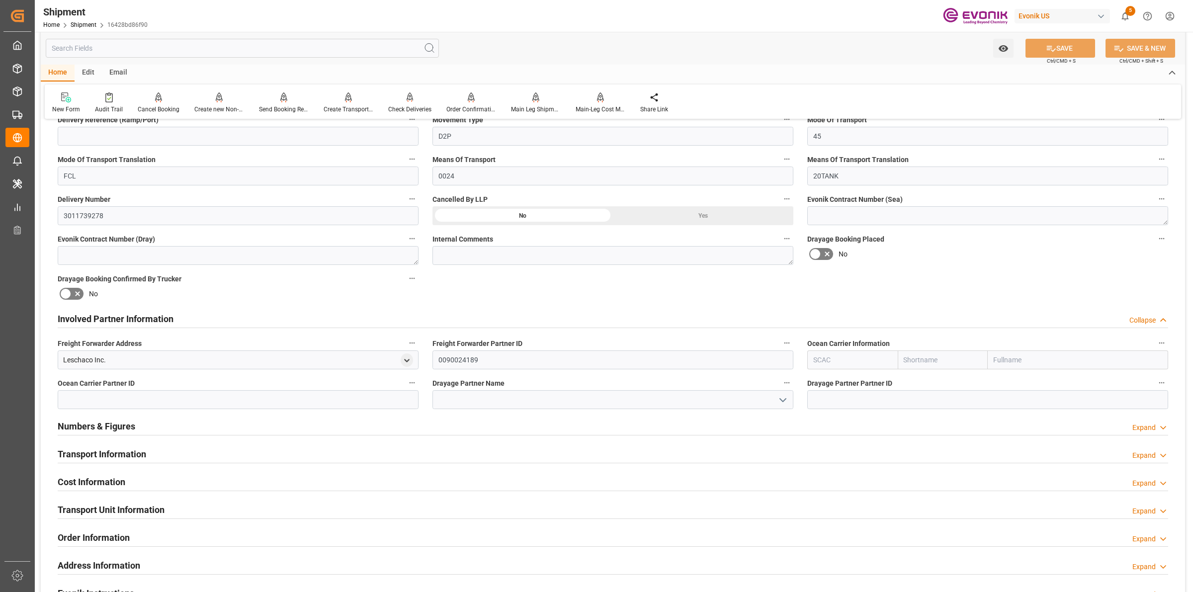
click at [867, 361] on input "text" at bounding box center [852, 359] width 90 height 19
type input "L"
click at [821, 379] on b "ALRB" at bounding box center [822, 382] width 17 height 8
type input "ALRB"
type input "AC Containerline"
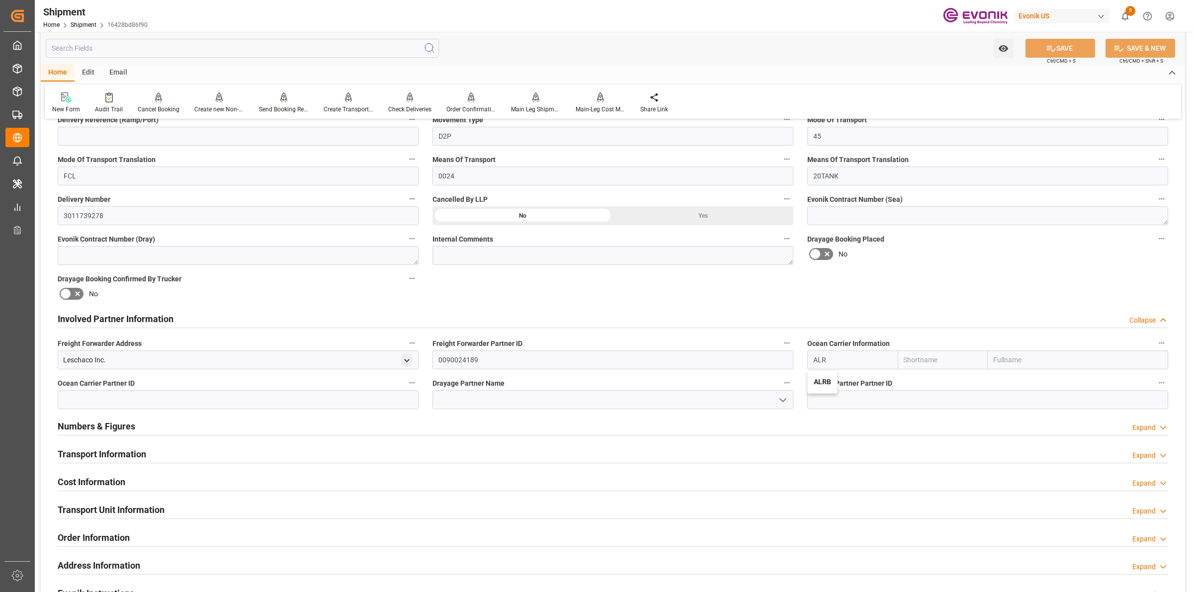
type input "AC Containerline GmbH"
type input "ALRB"
click at [610, 413] on div "Numbers & Figures Expand" at bounding box center [613, 427] width 1124 height 28
click at [103, 357] on div "Leschaco Inc." at bounding box center [84, 360] width 43 height 10
drag, startPoint x: 88, startPoint y: 354, endPoint x: 16, endPoint y: 354, distance: 71.6
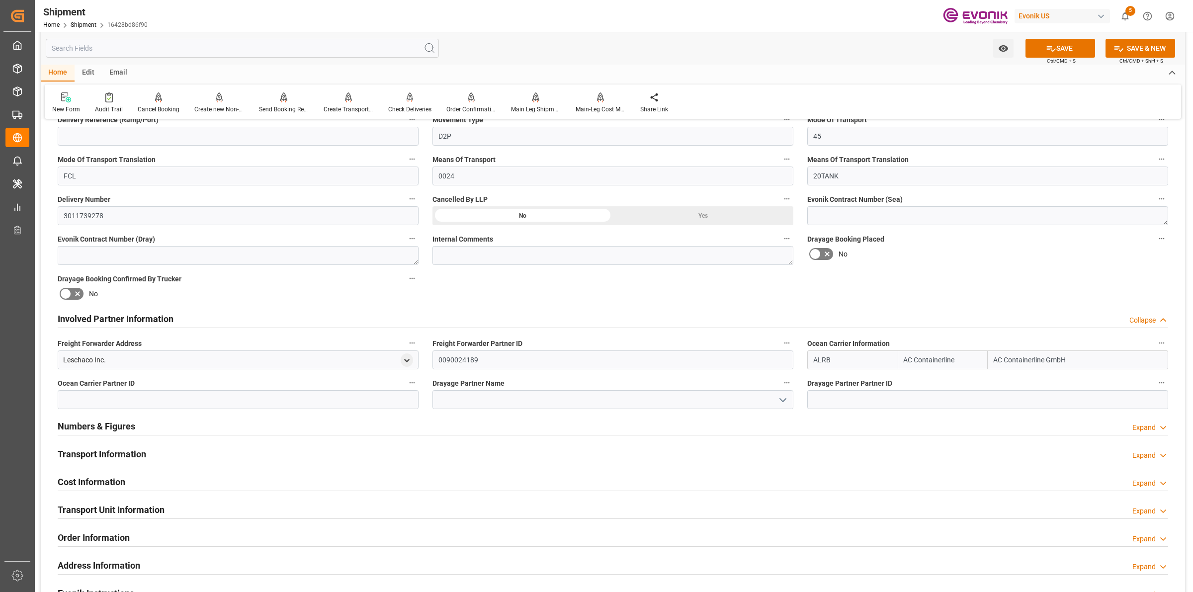
click at [16, 354] on div "Created by potrace 1.15, written by Peter Selinger 2001-2017 Created by potrace…" at bounding box center [596, 296] width 1193 height 592
copy div "Transport Planner Transport Planner Sidebar Settings Back to main menu Shipment…"
drag, startPoint x: 122, startPoint y: 358, endPoint x: 80, endPoint y: 359, distance: 42.8
click at [121, 358] on div "Leschaco Inc." at bounding box center [238, 359] width 361 height 19
click at [75, 359] on div "Leschaco Inc." at bounding box center [84, 360] width 43 height 10
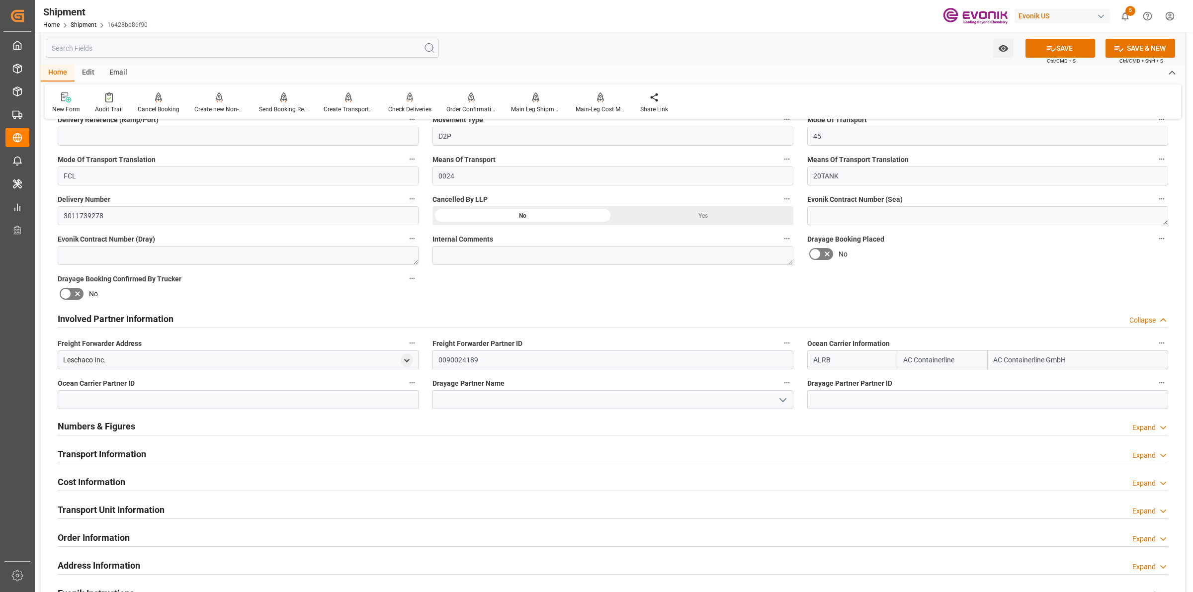
click at [75, 359] on div "Leschaco Inc." at bounding box center [84, 360] width 43 height 10
copy div "Leschaco"
click at [501, 410] on div "Drayage Partner Name" at bounding box center [612, 393] width 375 height 40
click at [505, 403] on input at bounding box center [612, 399] width 361 height 19
paste input "Leschaco"
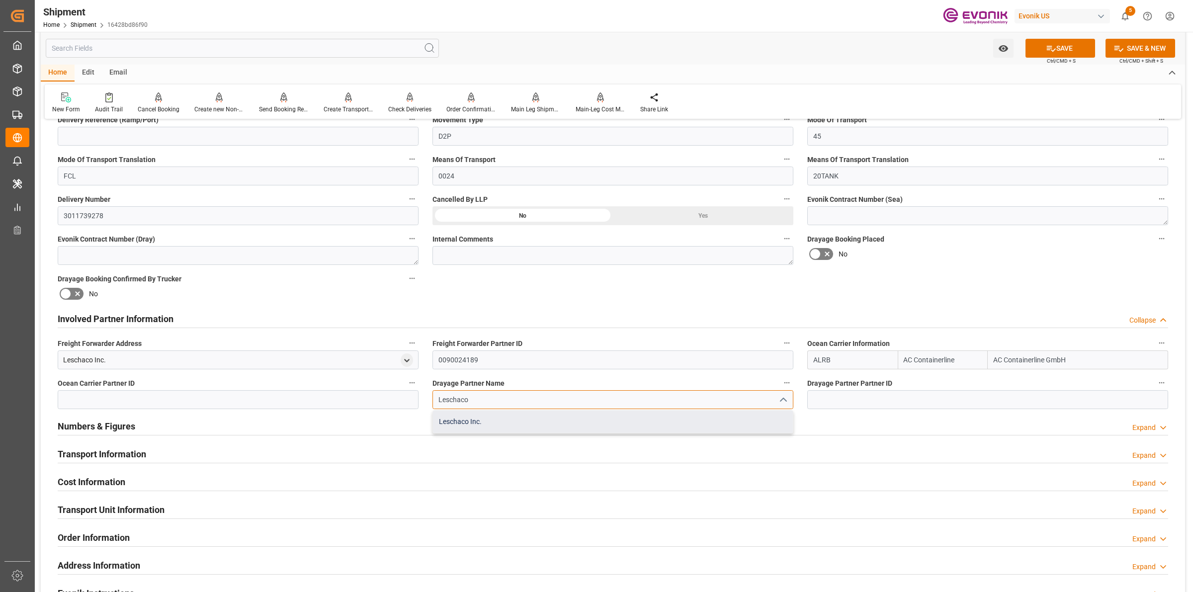
click at [463, 421] on div "Leschaco Inc." at bounding box center [613, 422] width 360 height 22
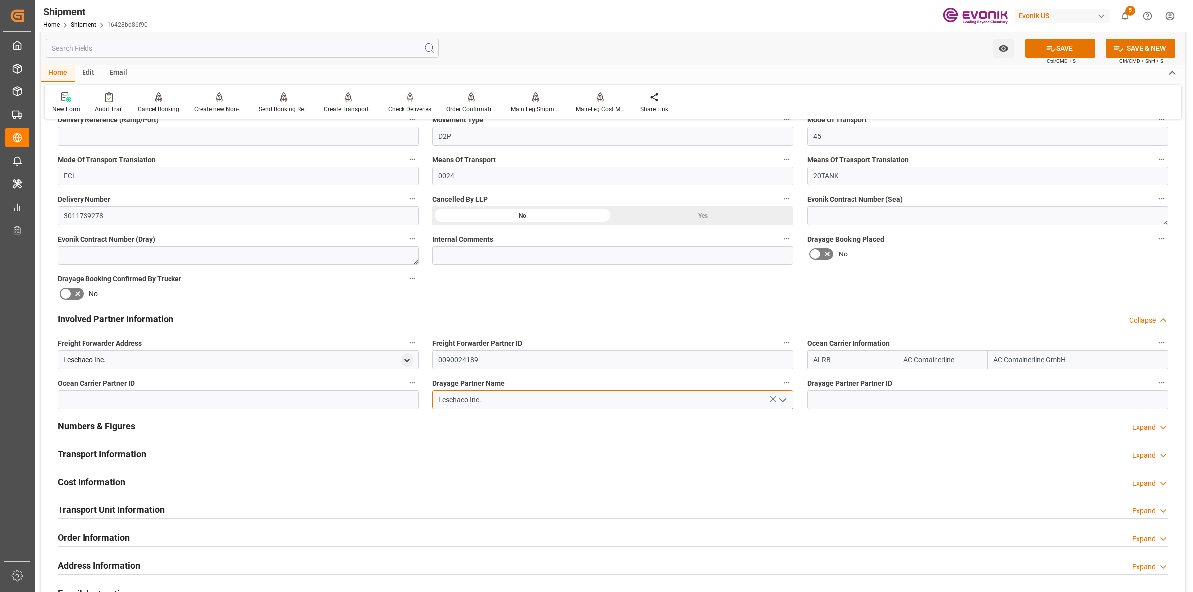
type input "Leschaco Inc."
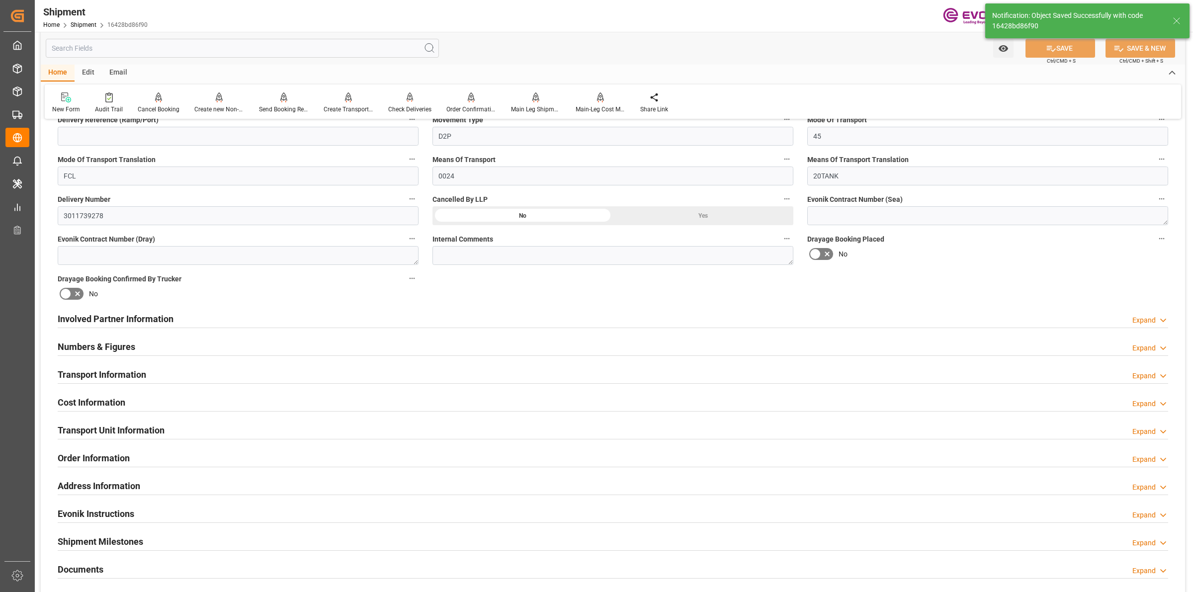
click at [179, 314] on div "Involved Partner Information Expand" at bounding box center [613, 318] width 1110 height 19
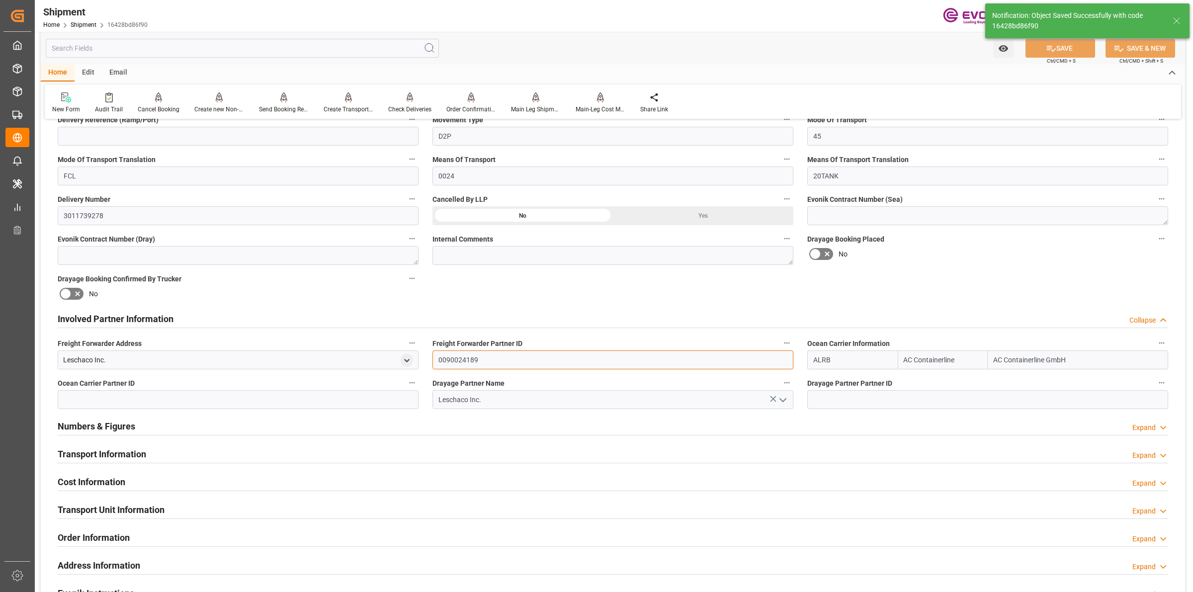
click at [493, 360] on input "0090024189" at bounding box center [612, 359] width 361 height 19
click at [337, 385] on label "Ocean Carrier Partner ID" at bounding box center [238, 383] width 361 height 14
click at [406, 385] on button "Ocean Carrier Partner ID" at bounding box center [412, 382] width 13 height 13
click at [331, 403] on div at bounding box center [596, 296] width 1193 height 592
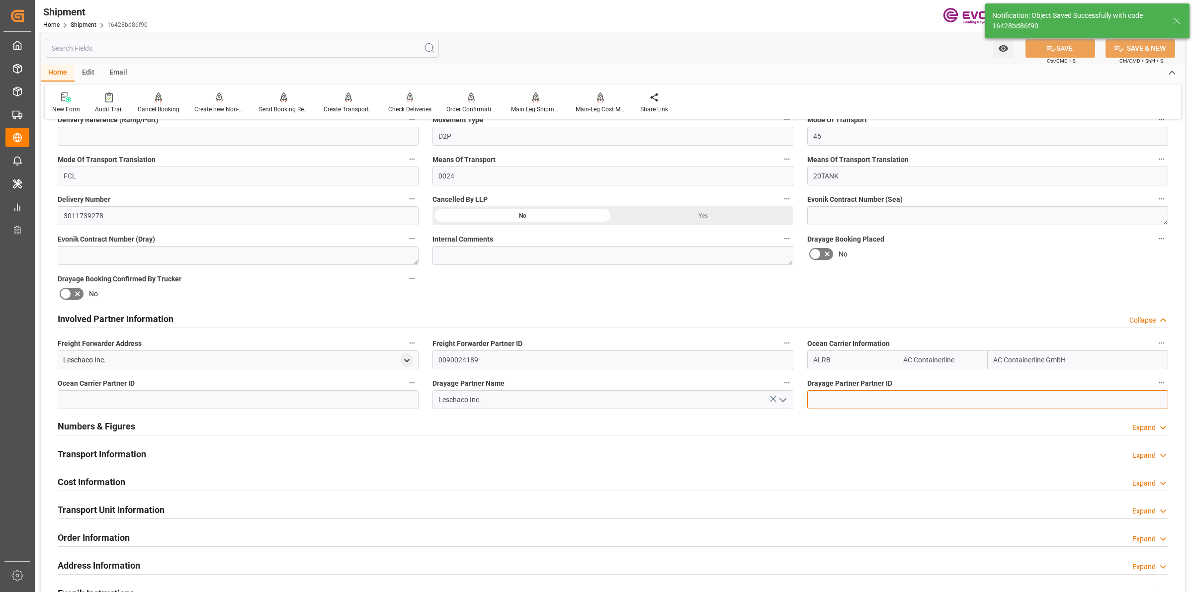
click at [885, 394] on input at bounding box center [987, 399] width 361 height 19
paste input "0090024189"
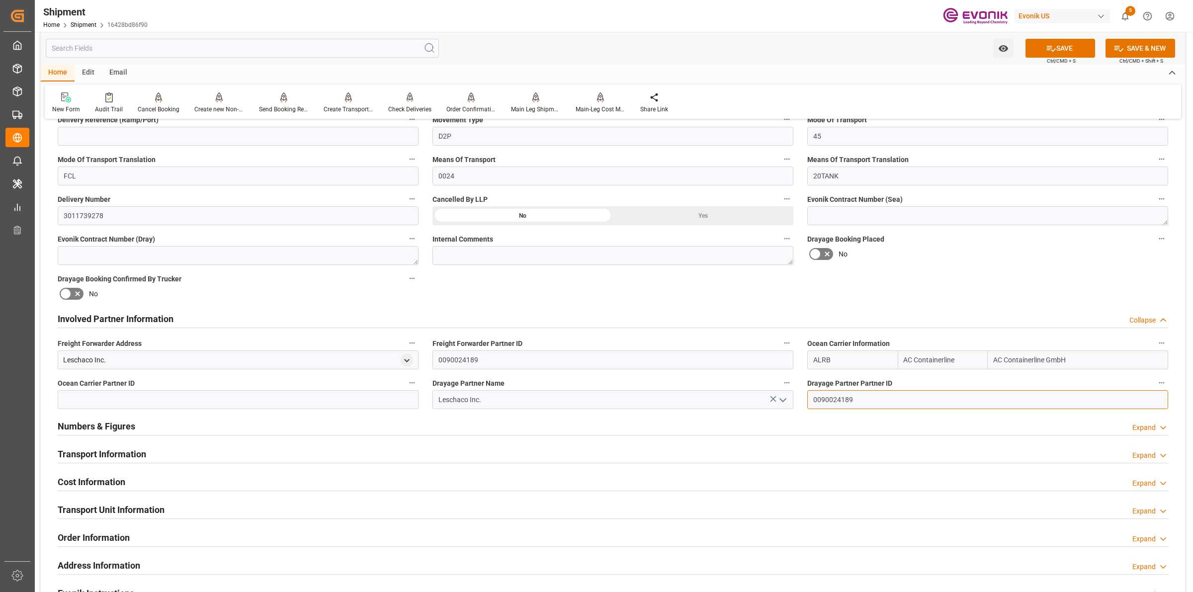
type input "0090024189"
click at [315, 403] on input at bounding box center [238, 399] width 361 height 19
paste input "0090024189"
type input "0090024189"
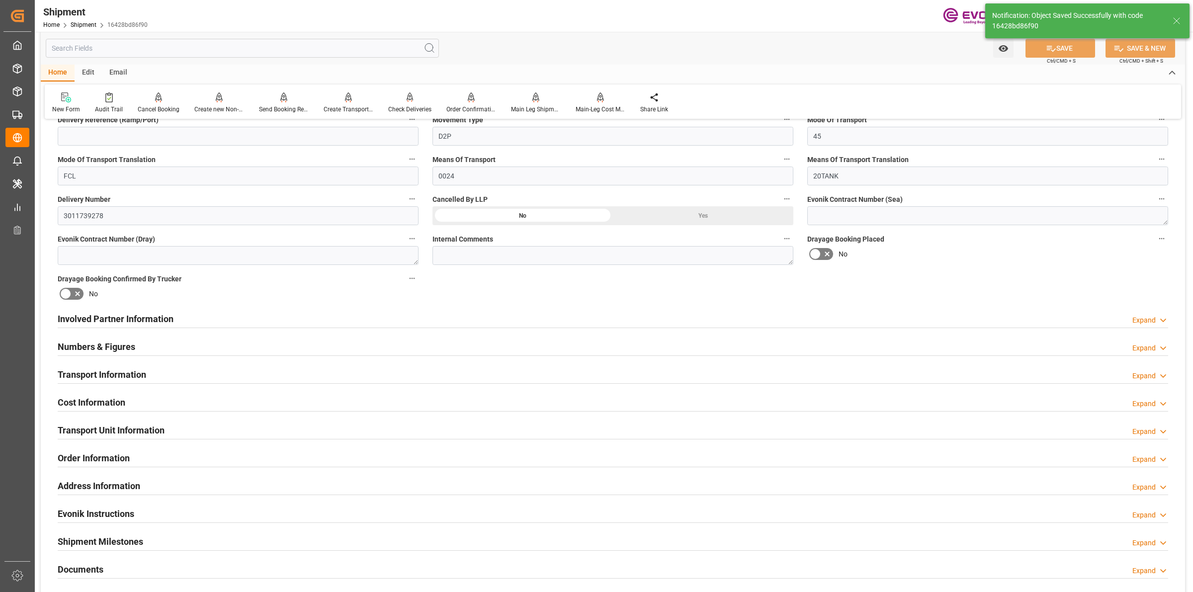
click at [155, 307] on div "Involved Partner Information Expand" at bounding box center [613, 319] width 1124 height 28
click at [150, 316] on h2 "Involved Partner Information" at bounding box center [116, 318] width 116 height 13
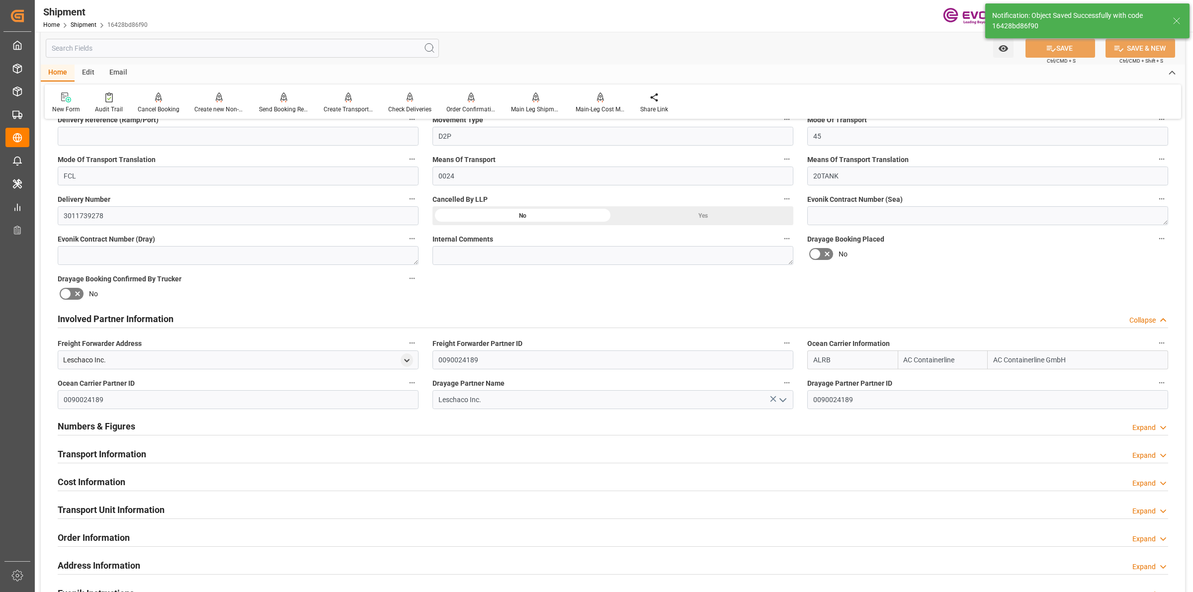
click at [150, 316] on h2 "Involved Partner Information" at bounding box center [116, 318] width 116 height 13
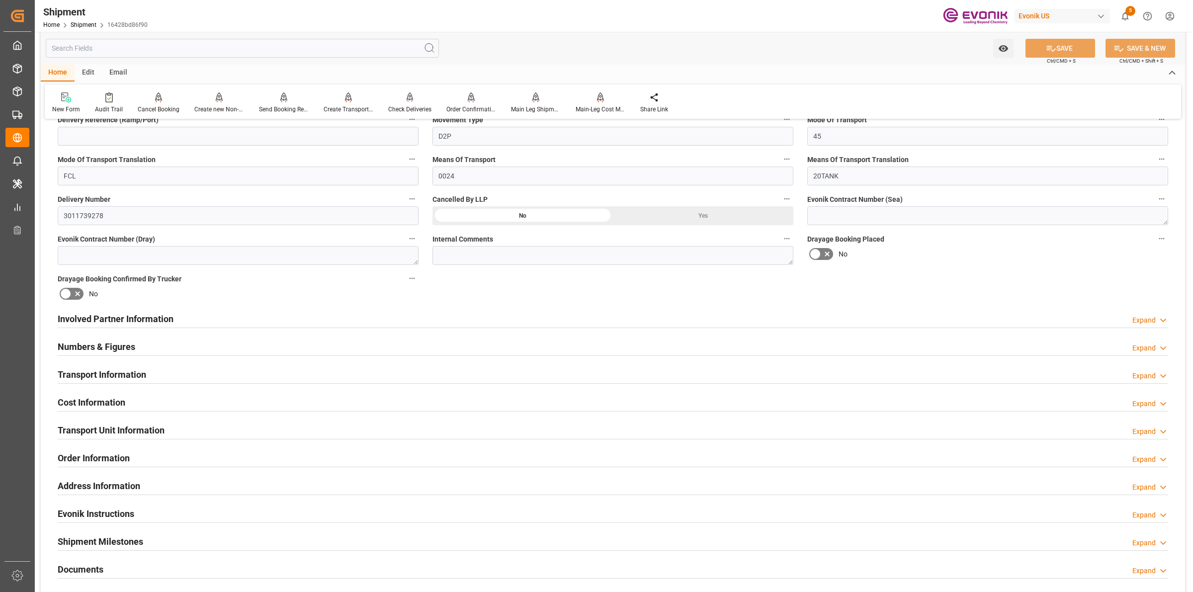
click at [117, 373] on h2 "Transport Information" at bounding box center [102, 374] width 88 height 13
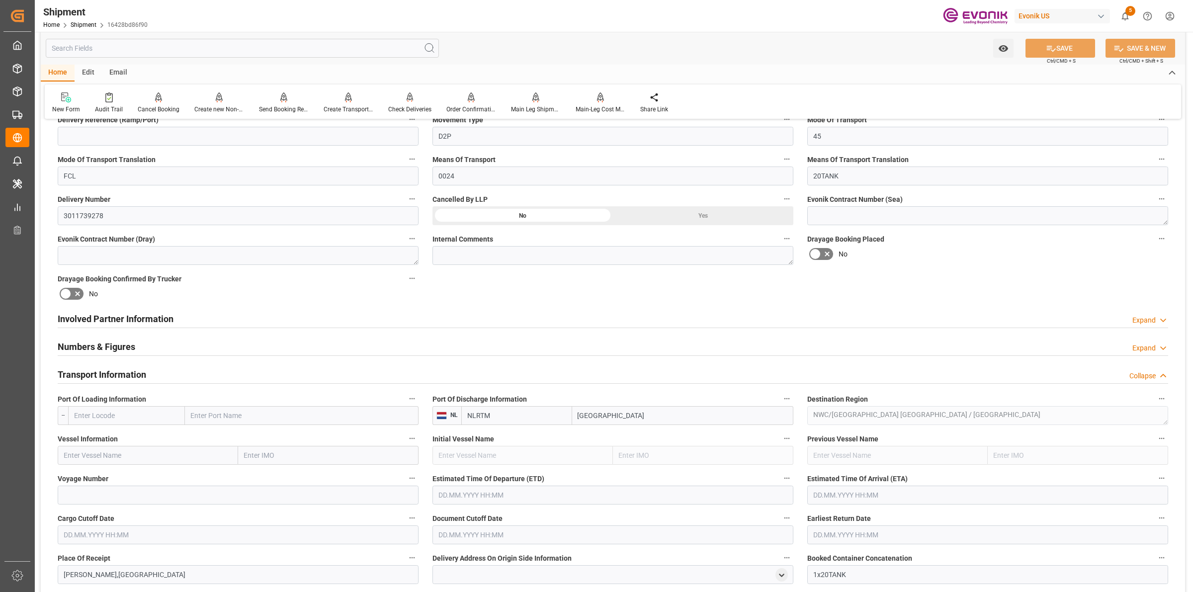
click at [182, 404] on label "Port Of Loading Information" at bounding box center [238, 399] width 361 height 14
click at [406, 404] on button "Port Of Loading Information" at bounding box center [412, 398] width 13 height 13
click at [174, 408] on div at bounding box center [596, 296] width 1193 height 592
click at [170, 411] on input "text" at bounding box center [126, 415] width 117 height 19
paste input "USMSY"
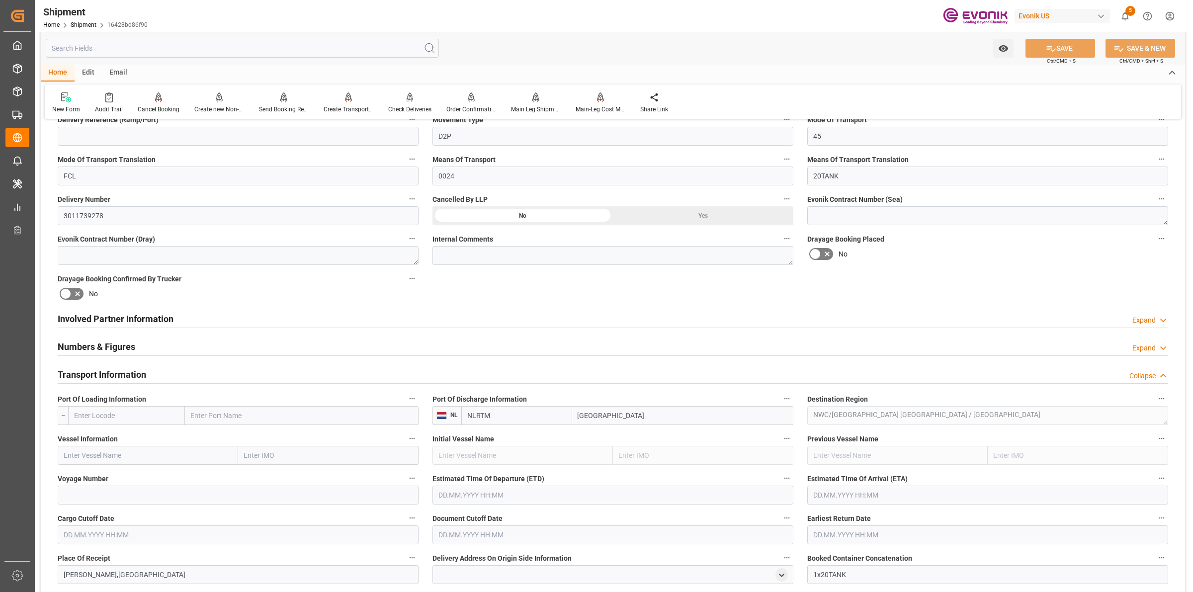
type input "USMSY"
click at [103, 436] on span "USMSY - New Orleans" at bounding box center [121, 437] width 93 height 8
type input "New Orleans"
type input "USMSY"
click at [168, 450] on input "text" at bounding box center [148, 455] width 180 height 19
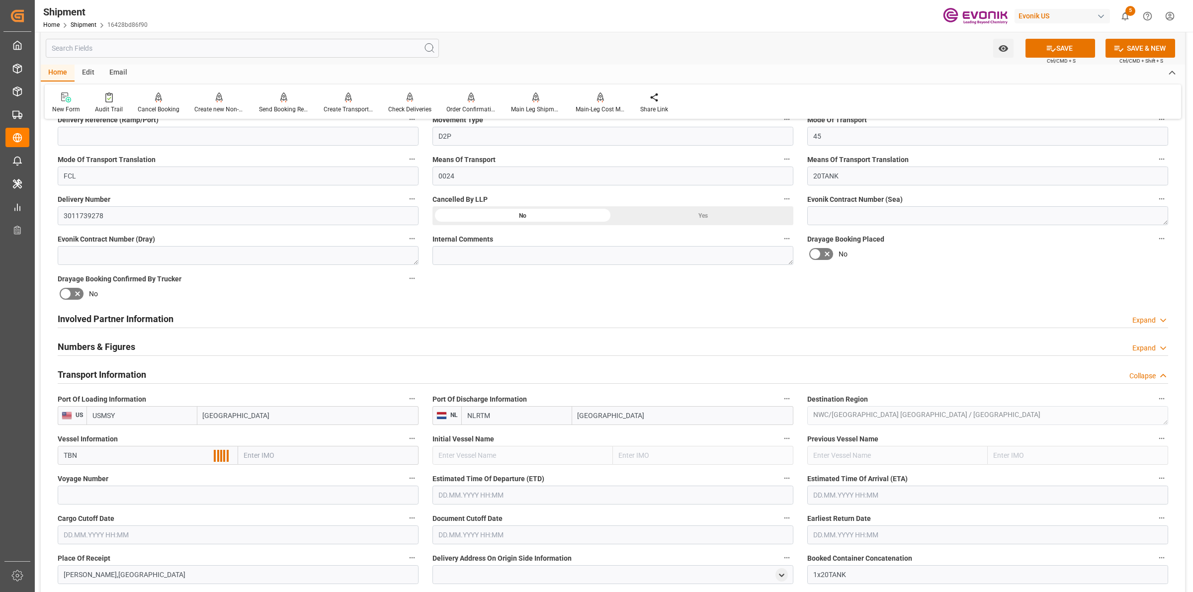
click at [161, 453] on input "TBN" at bounding box center [148, 455] width 180 height 19
type input "TBN"
click at [221, 488] on input at bounding box center [238, 495] width 361 height 19
paste input "TBN"
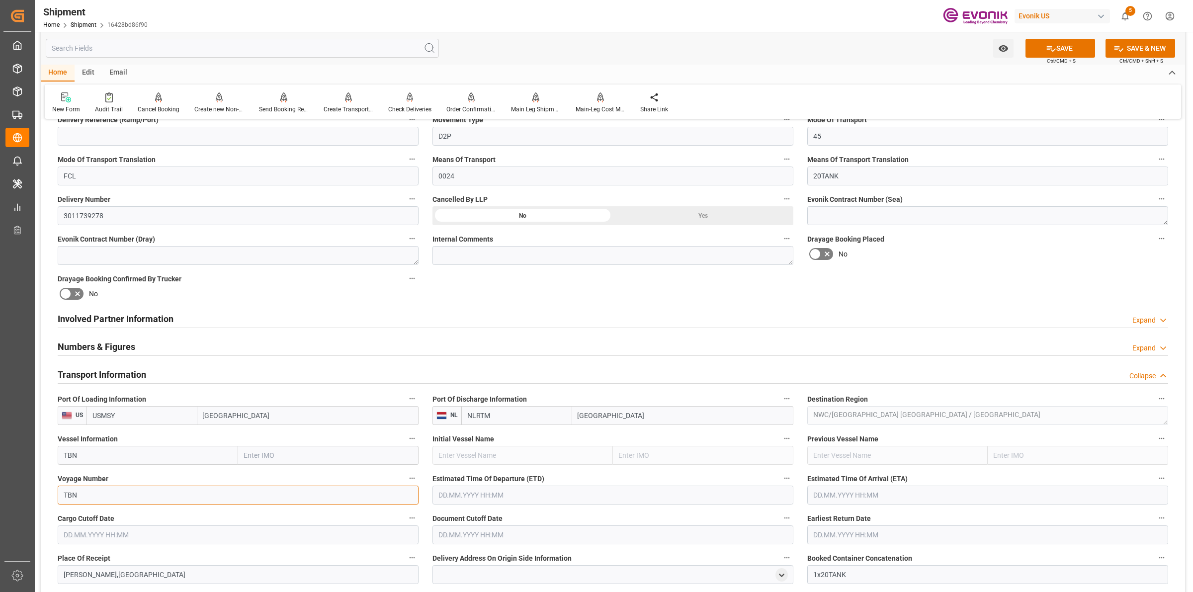
type input "TBN"
click at [482, 494] on input "text" at bounding box center [612, 495] width 361 height 19
click at [563, 347] on div "September 2025" at bounding box center [503, 350] width 141 height 10
click at [564, 348] on button "Next Month" at bounding box center [567, 349] width 6 height 6
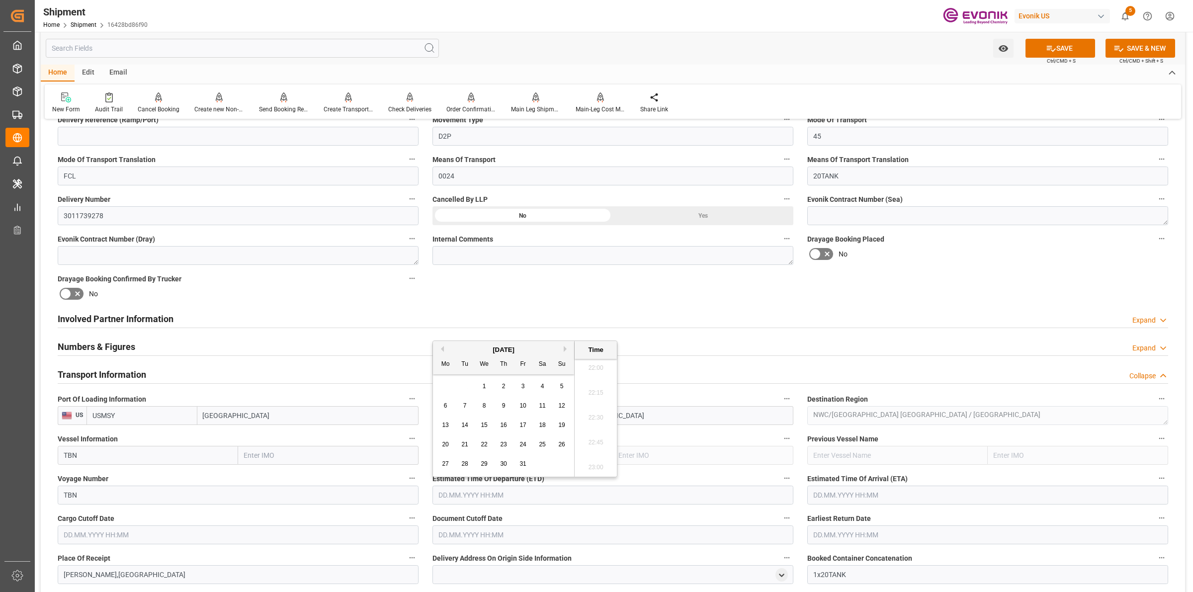
click at [522, 448] on span "24" at bounding box center [522, 444] width 6 height 7
type input "24.10.2025 00:00"
click at [830, 490] on input "text" at bounding box center [987, 495] width 361 height 19
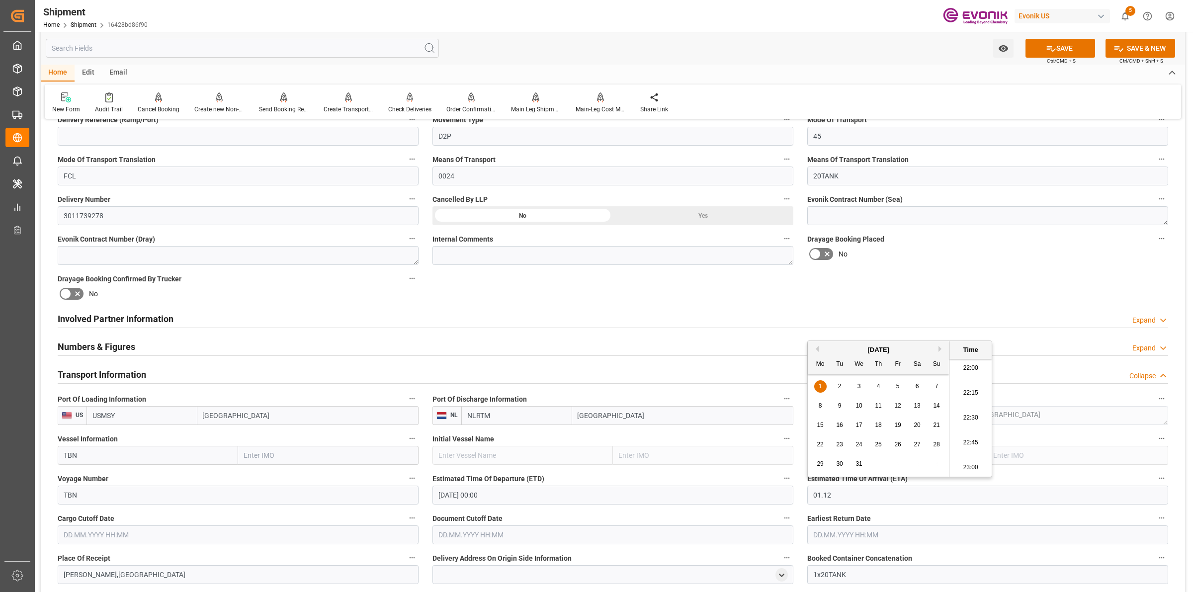
type input "01.12.2025 00:00"
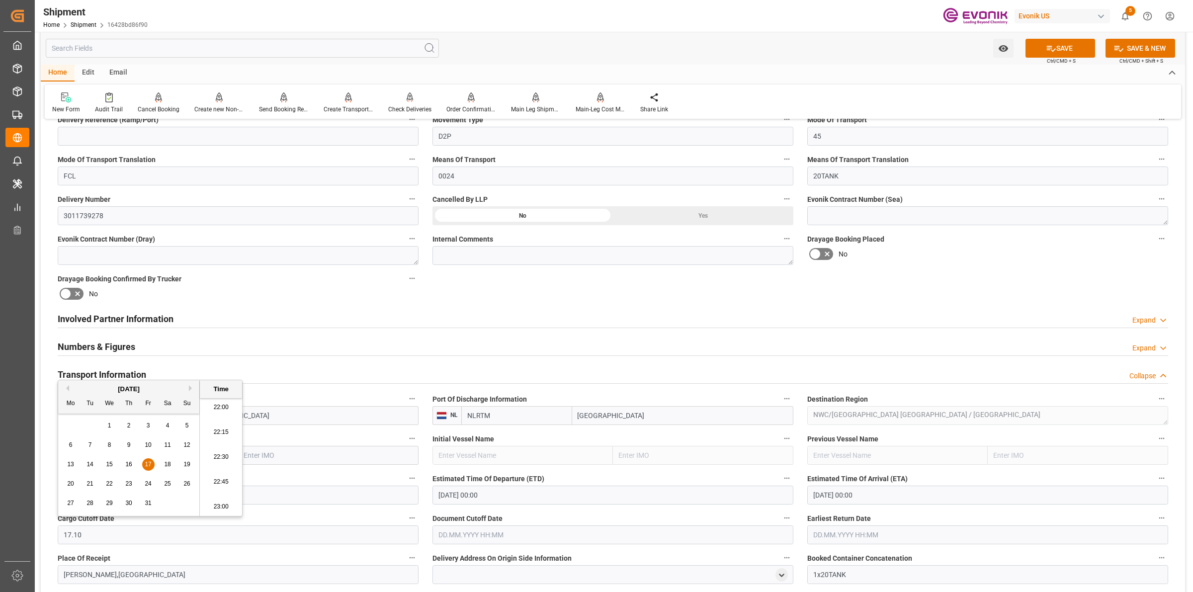
type input "17.10.2025 00:00"
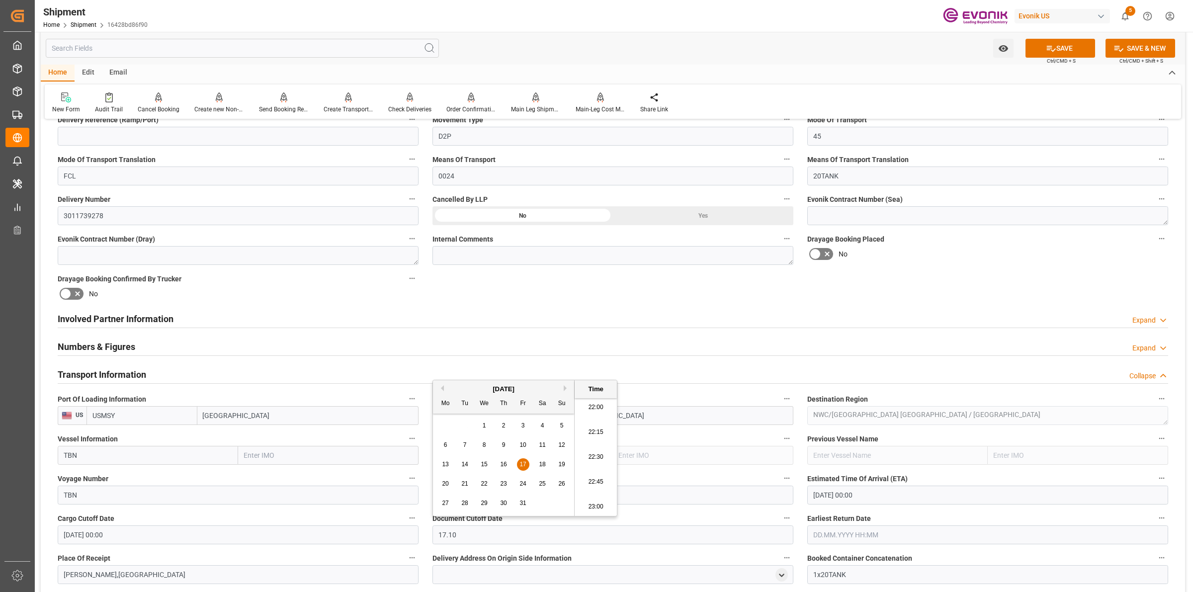
type input "17.10.2025 00:00"
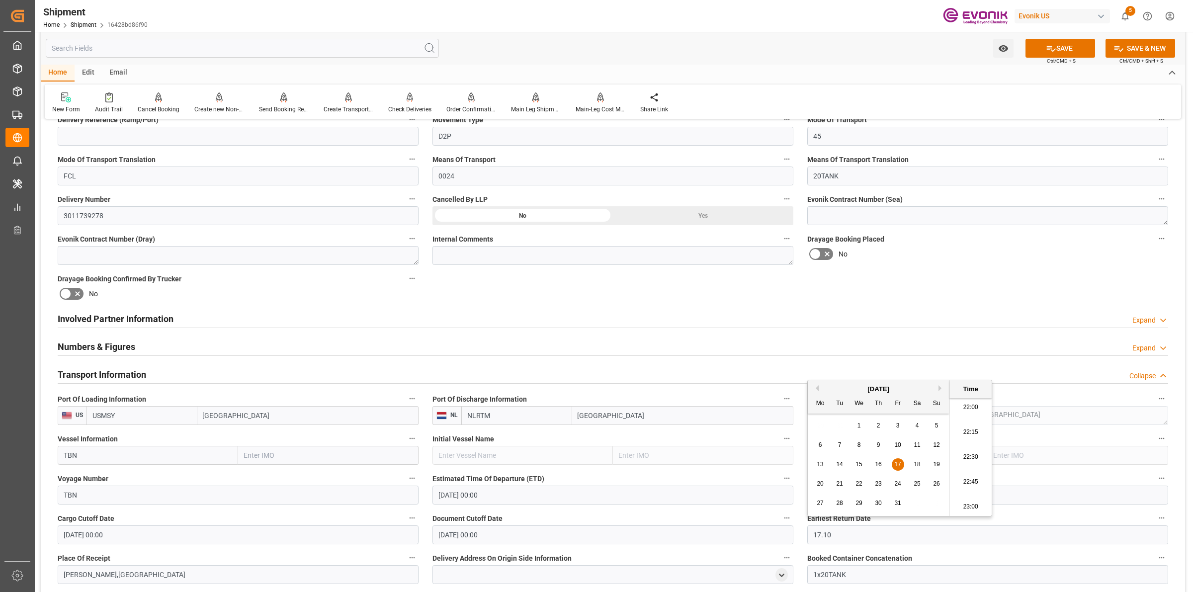
type input "17.10.2025 00:00"
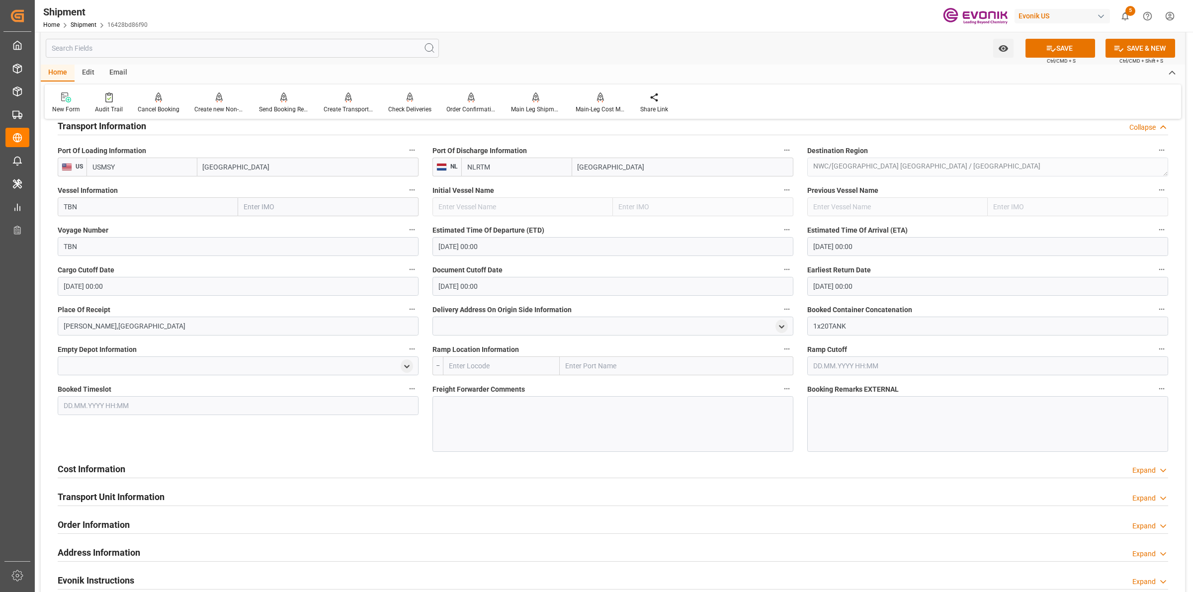
scroll to position [683, 0]
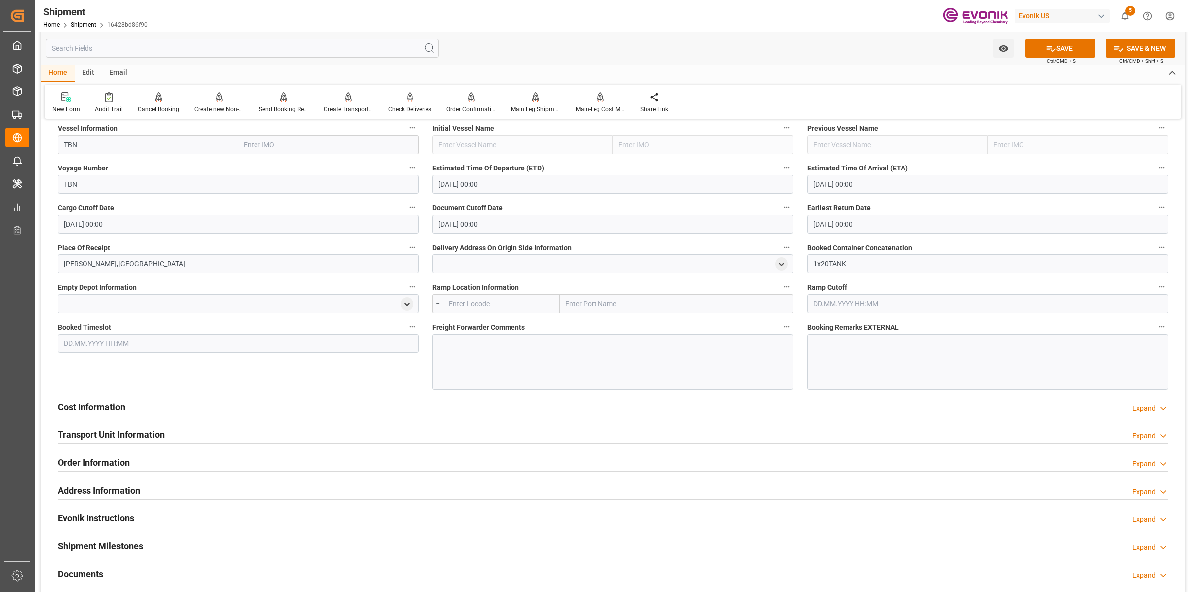
click at [488, 353] on div at bounding box center [612, 362] width 361 height 56
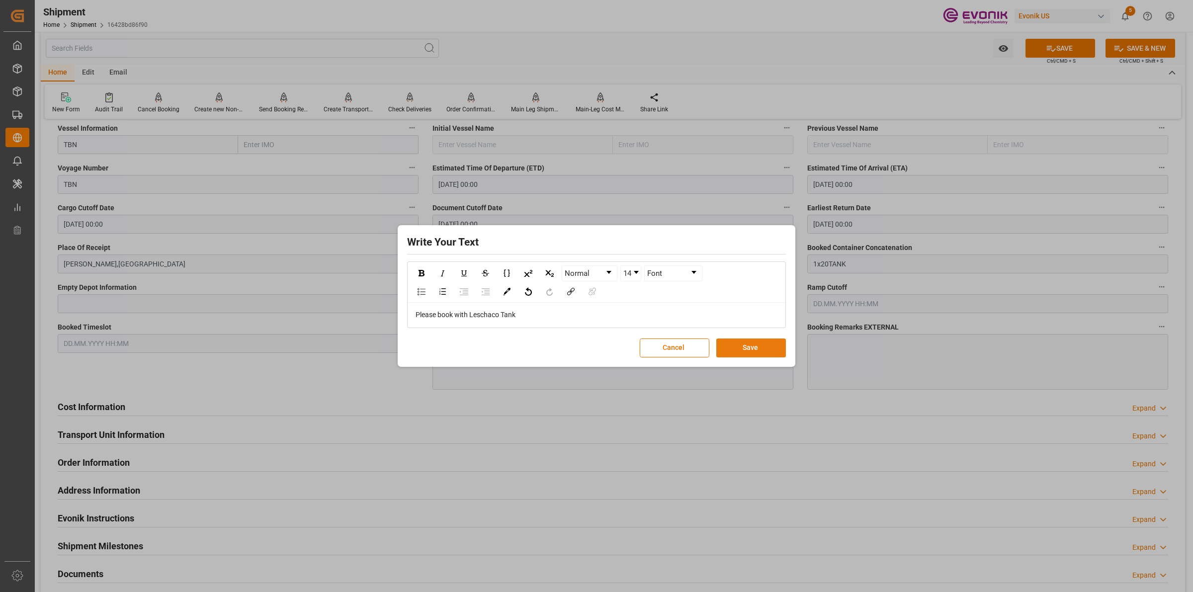
click at [751, 349] on button "Save" at bounding box center [751, 347] width 70 height 19
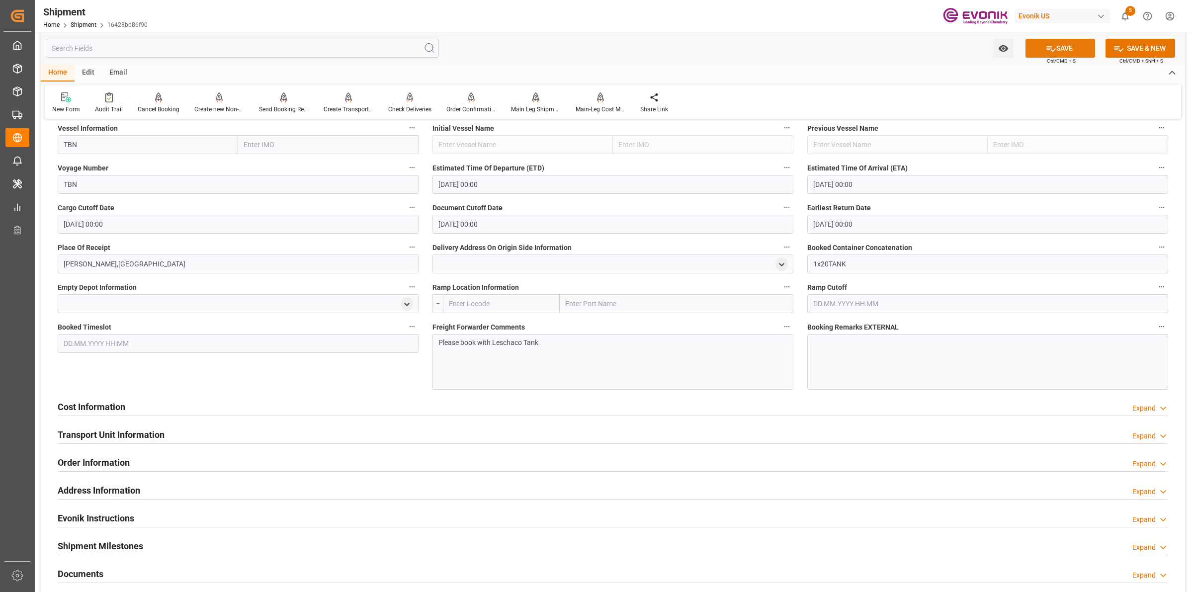
click at [1052, 45] on icon at bounding box center [1051, 48] width 10 height 10
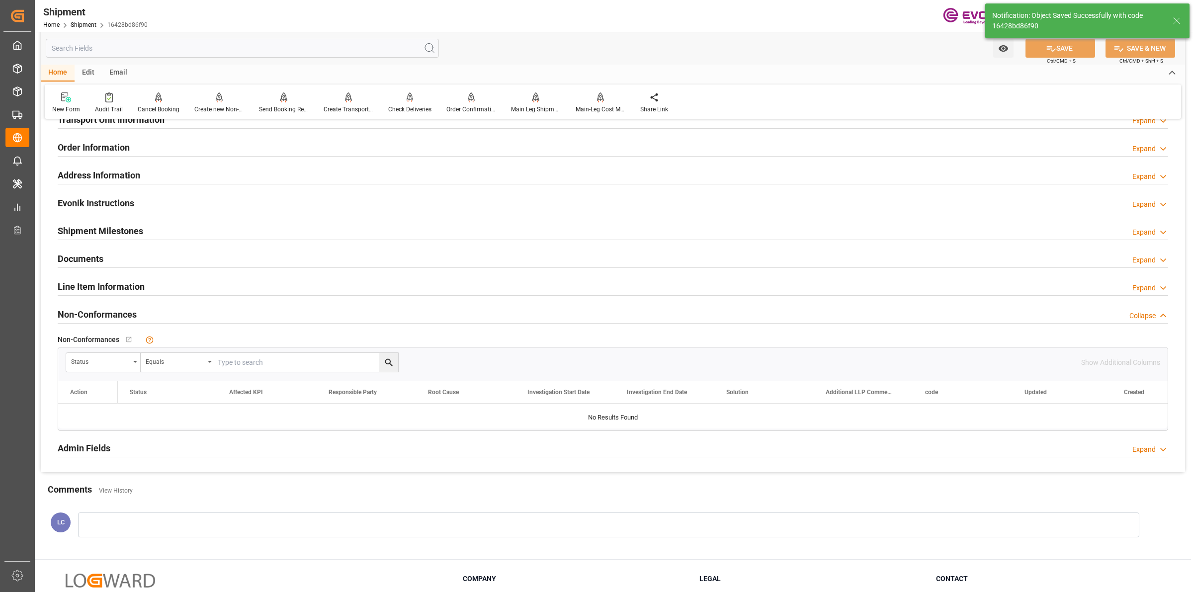
scroll to position [559, 0]
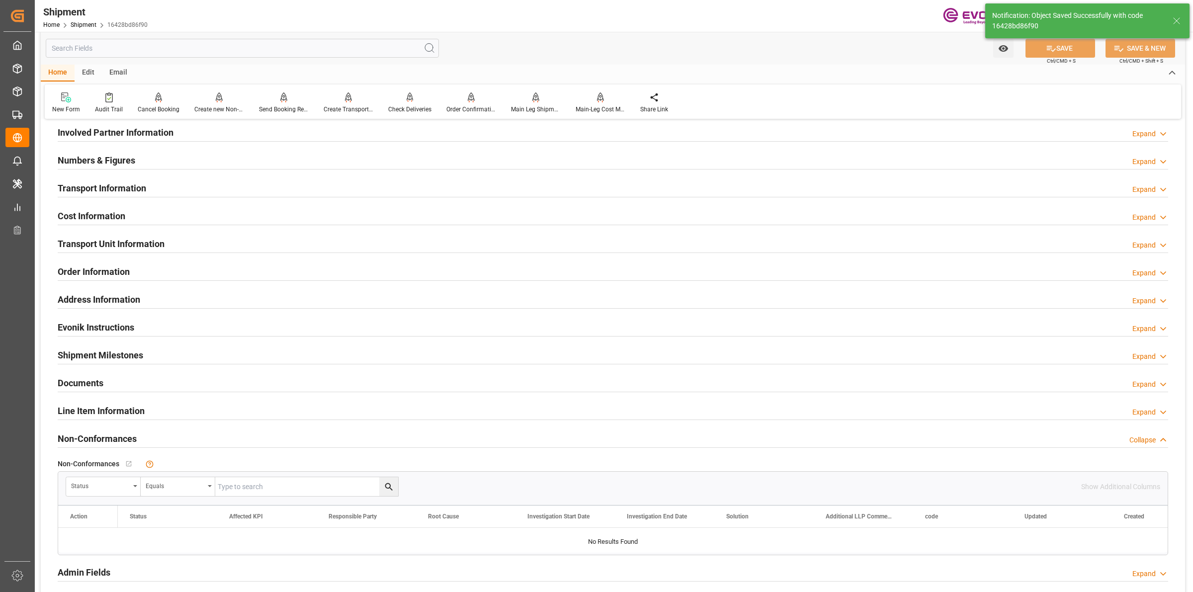
click div "Cost Information"
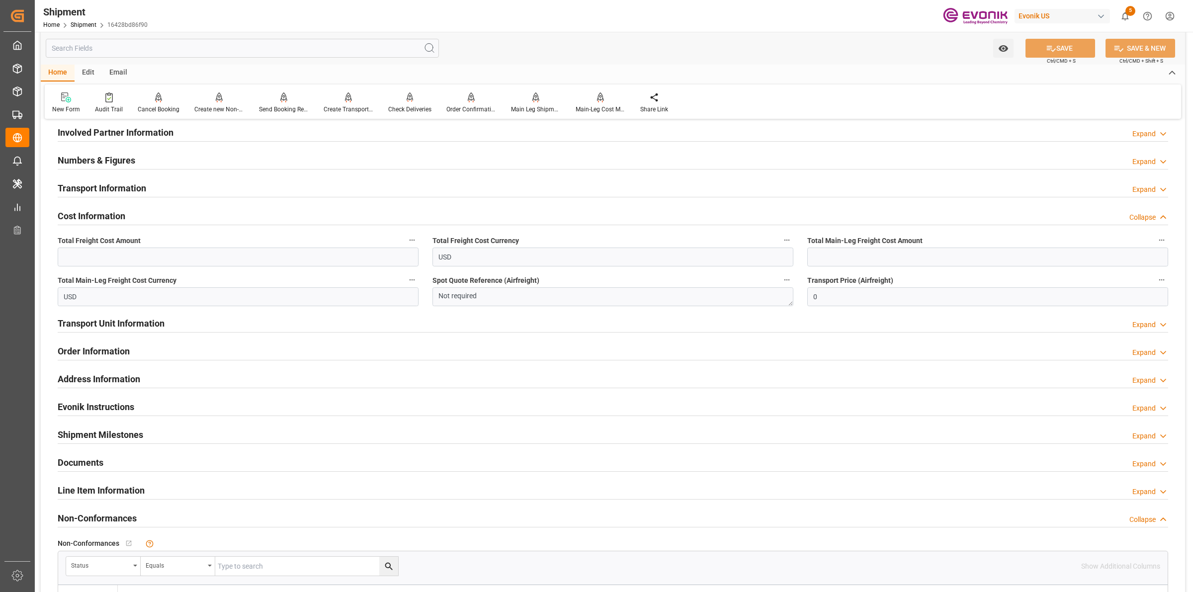
click h2 "Transport Information"
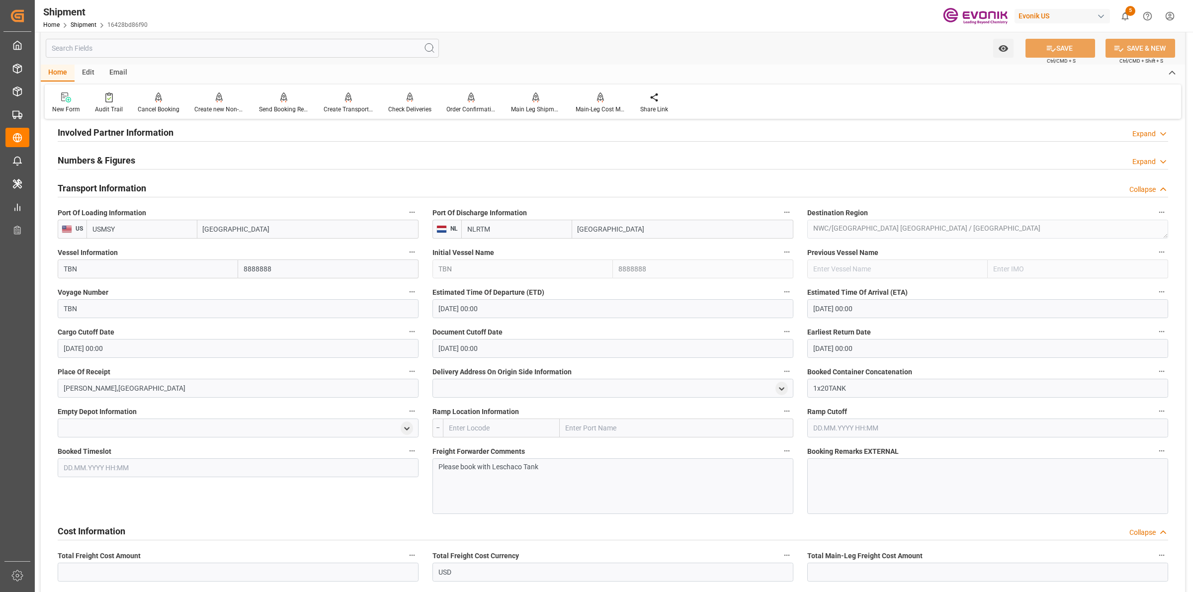
click h2 "Transport Information"
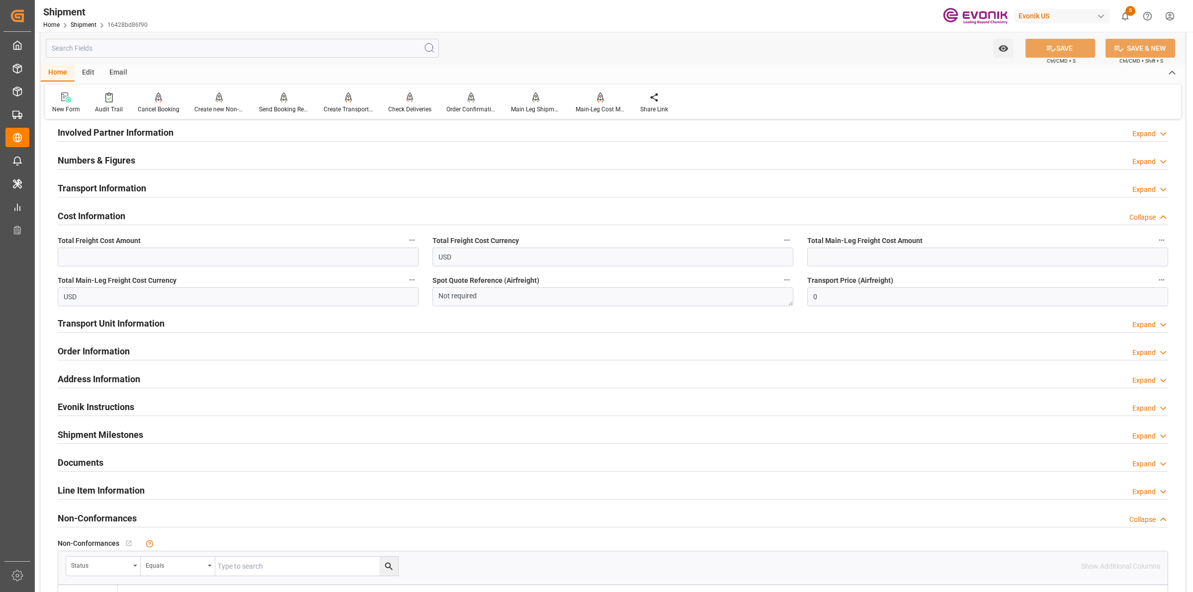
click label "Total Freight Cost Amount"
click button "Total Freight Cost Amount"
click div
click input "text"
paste input "2980"
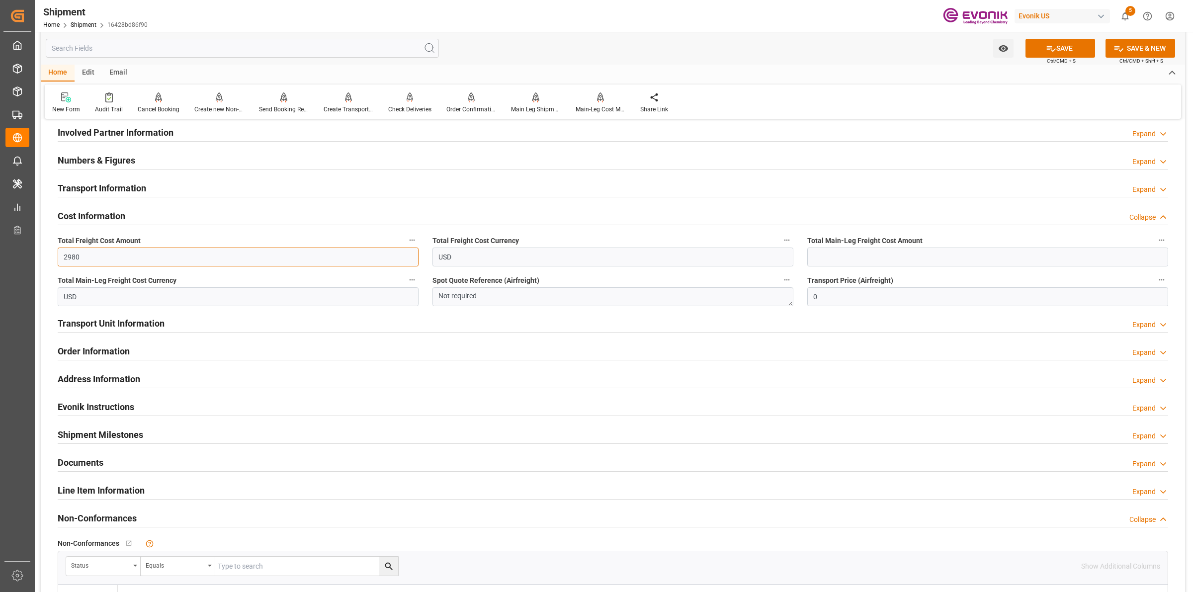
type input "2980"
click input "text"
paste input "2980"
type input "2980"
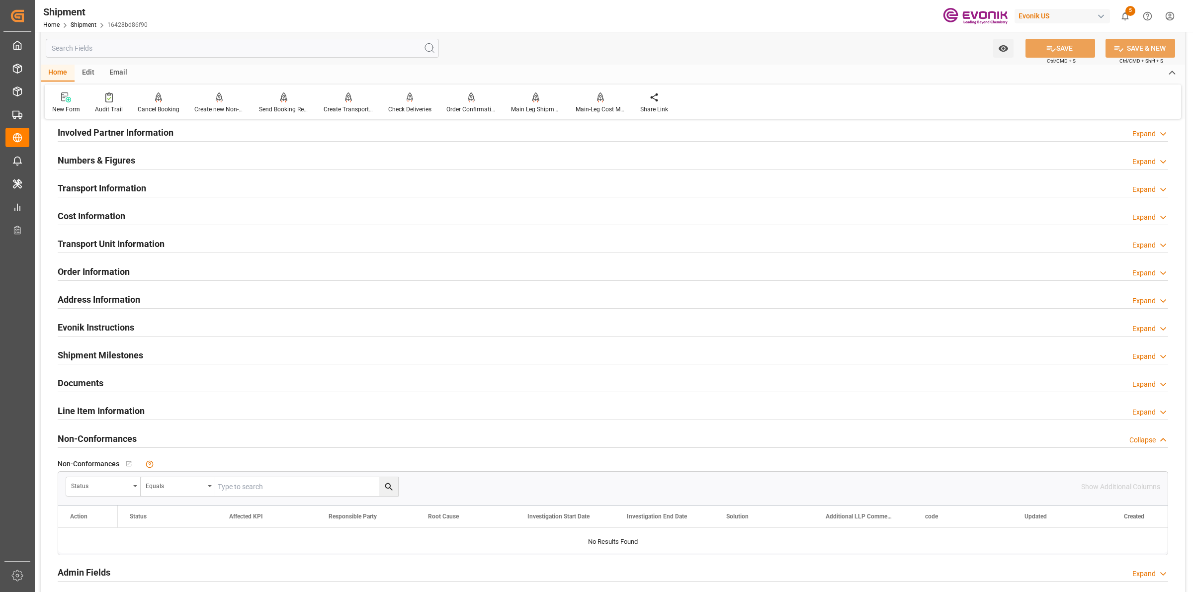
click h2 "Cost Information"
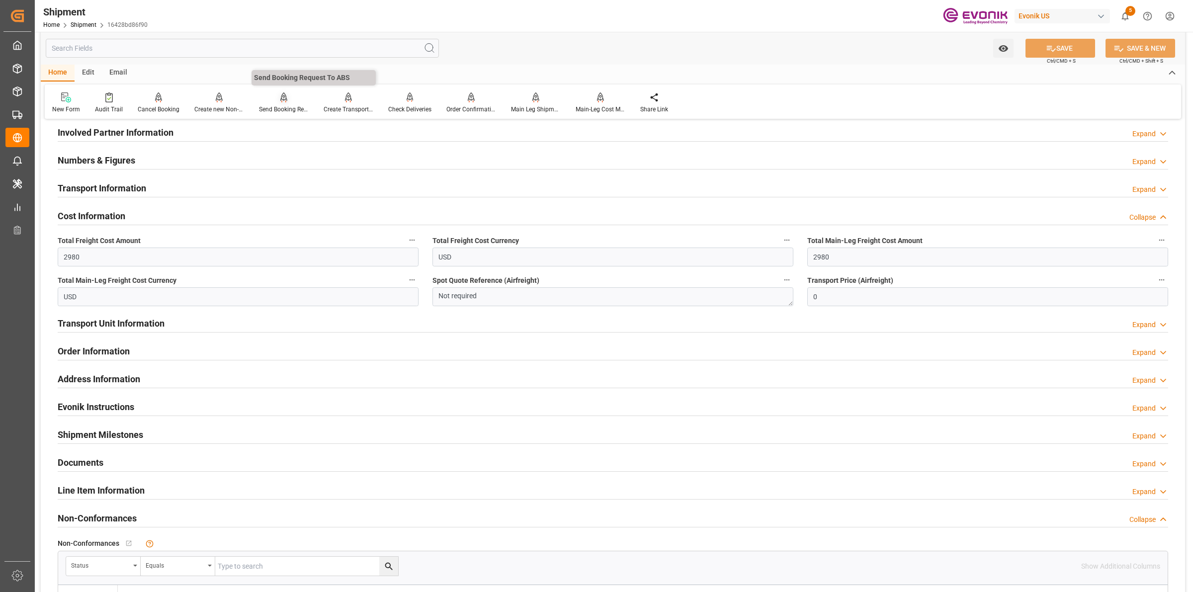
click div "Send Booking Request To ABS"
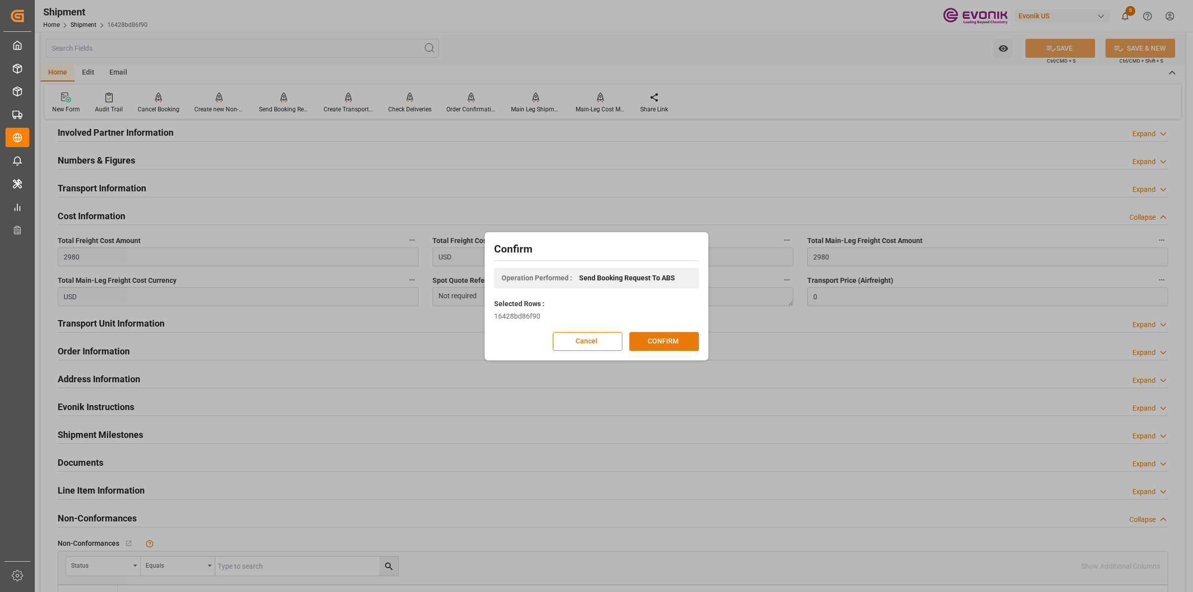
click button "CONFIRM"
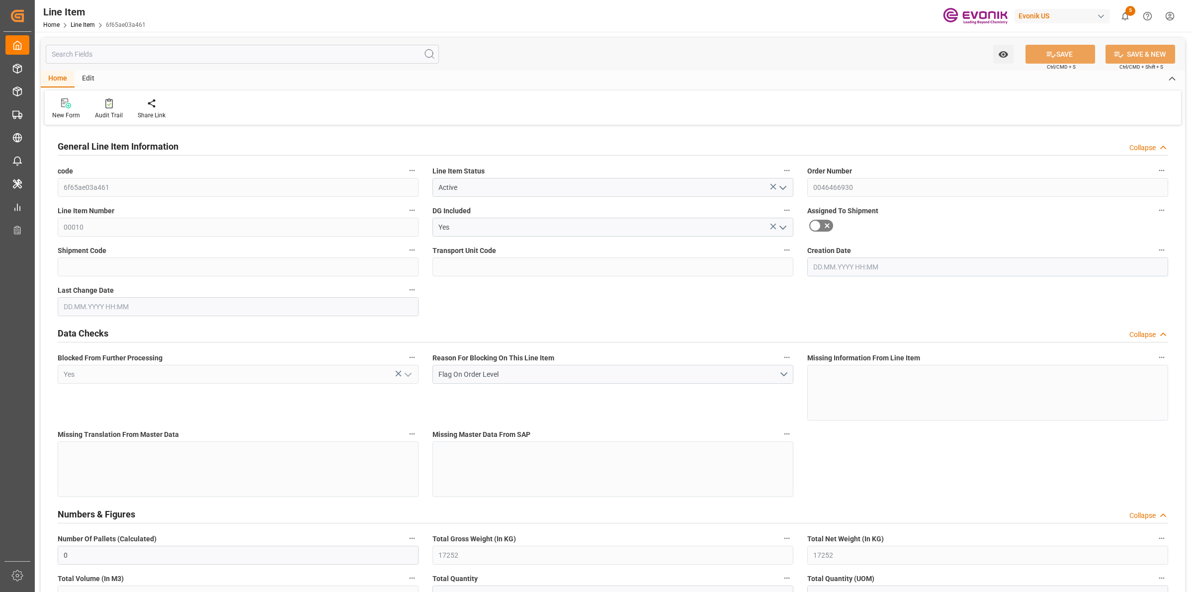
type input "0"
type input "17252"
type input "0"
type input "17233"
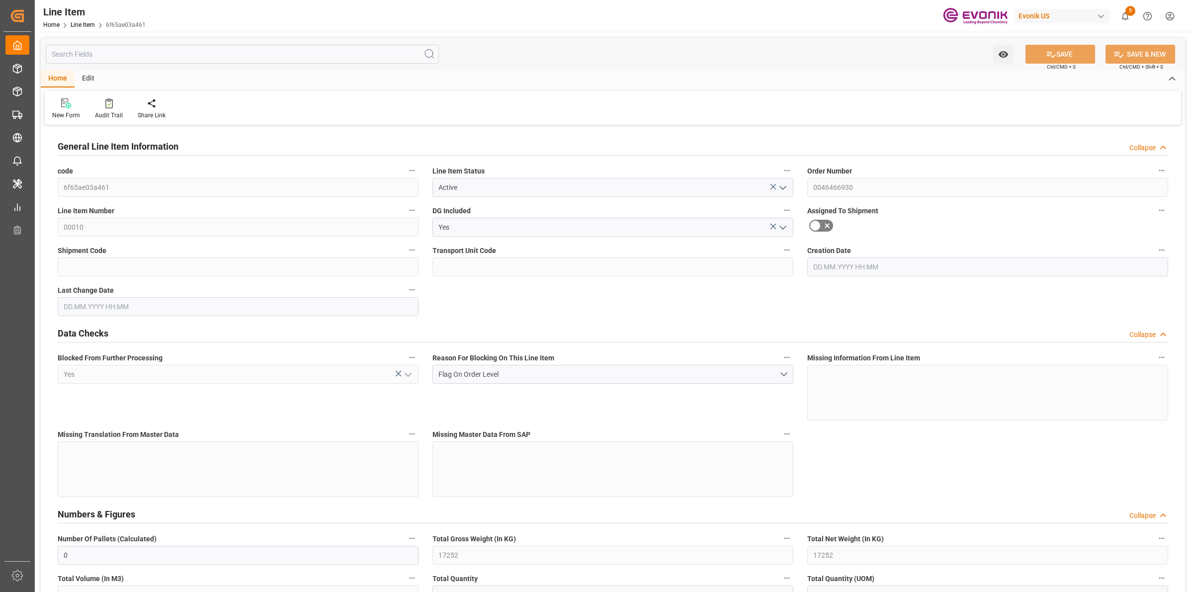
type input "3964.39"
type input "17233"
type input "38000"
type input "17252"
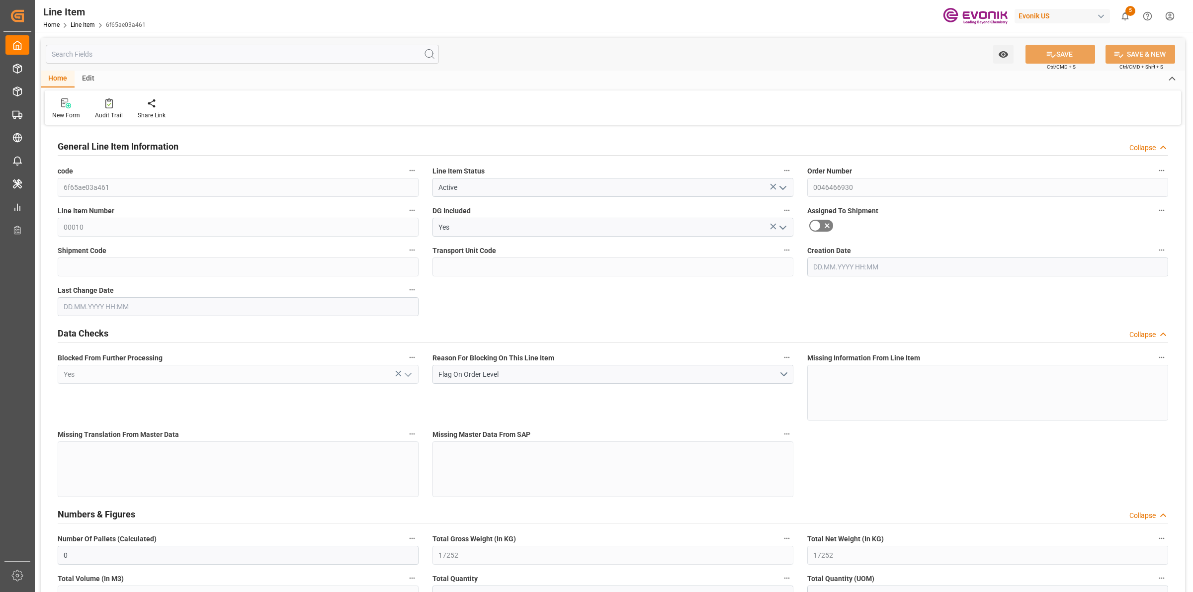
type input "17252"
type input "0"
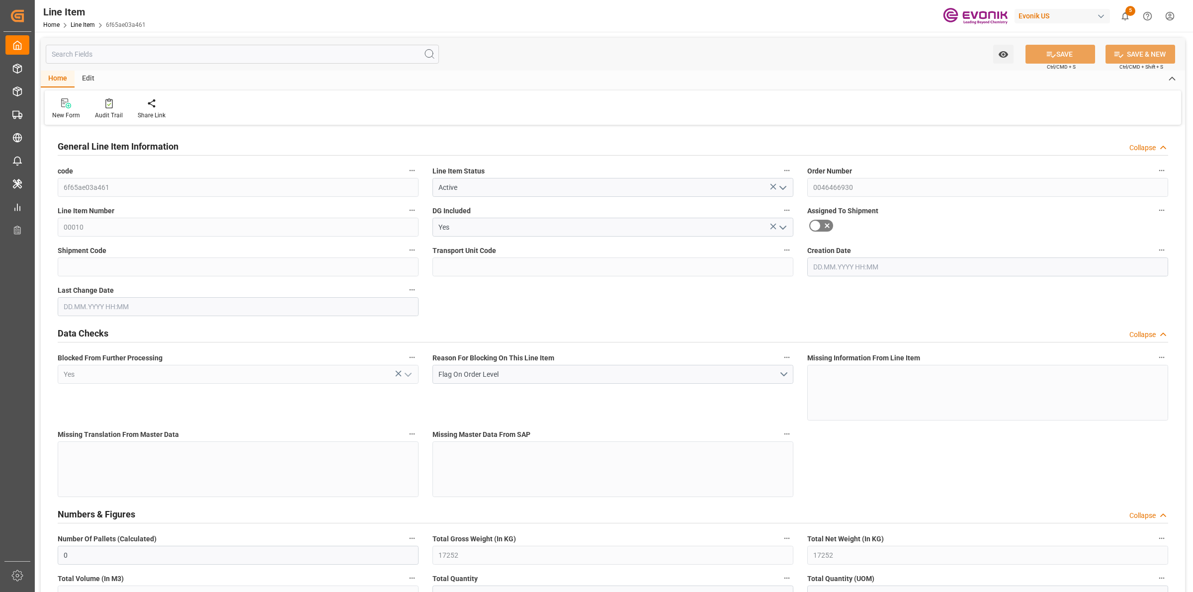
type input "17236.496"
type input "17252"
type input "0"
type input "[DATE] 19:35"
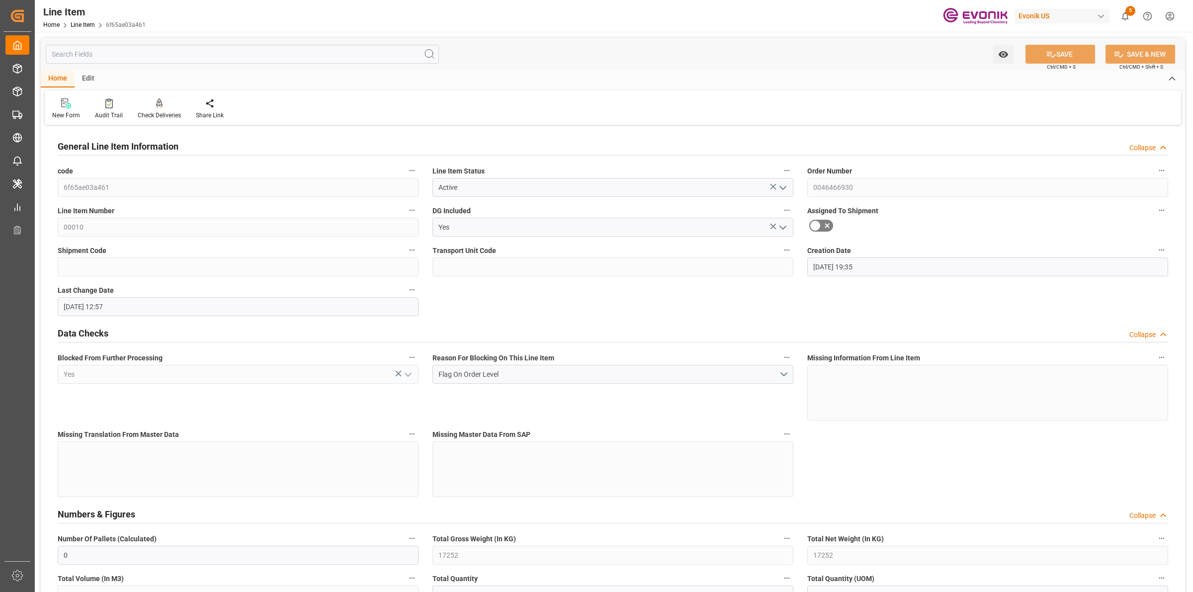
type input "[DATE] 12:57"
type input "[DATE]"
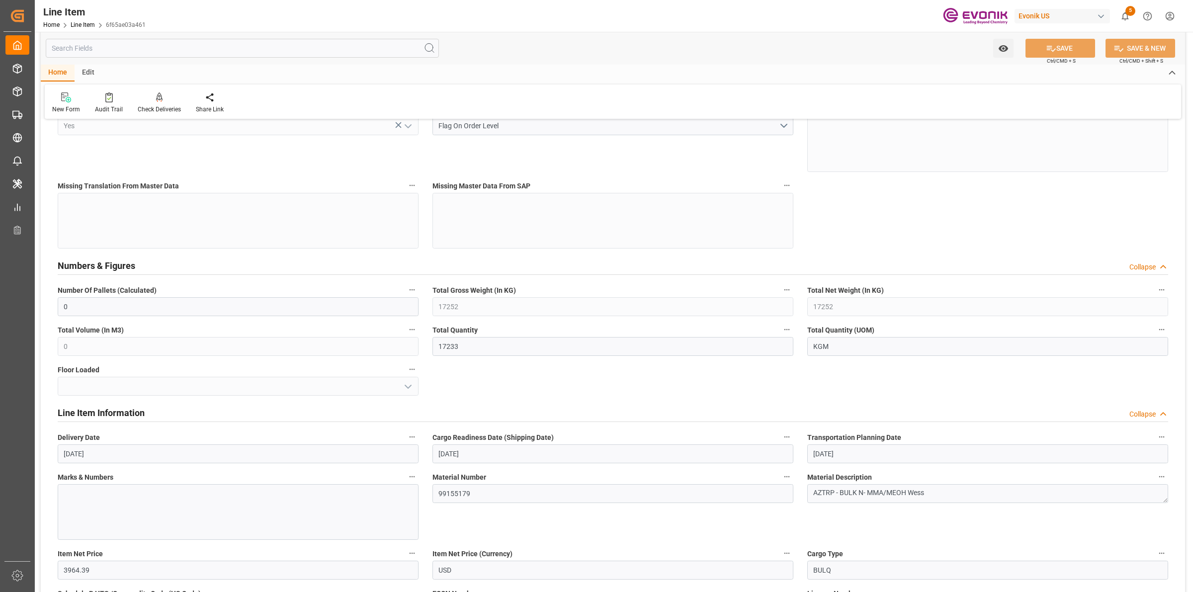
scroll to position [497, 0]
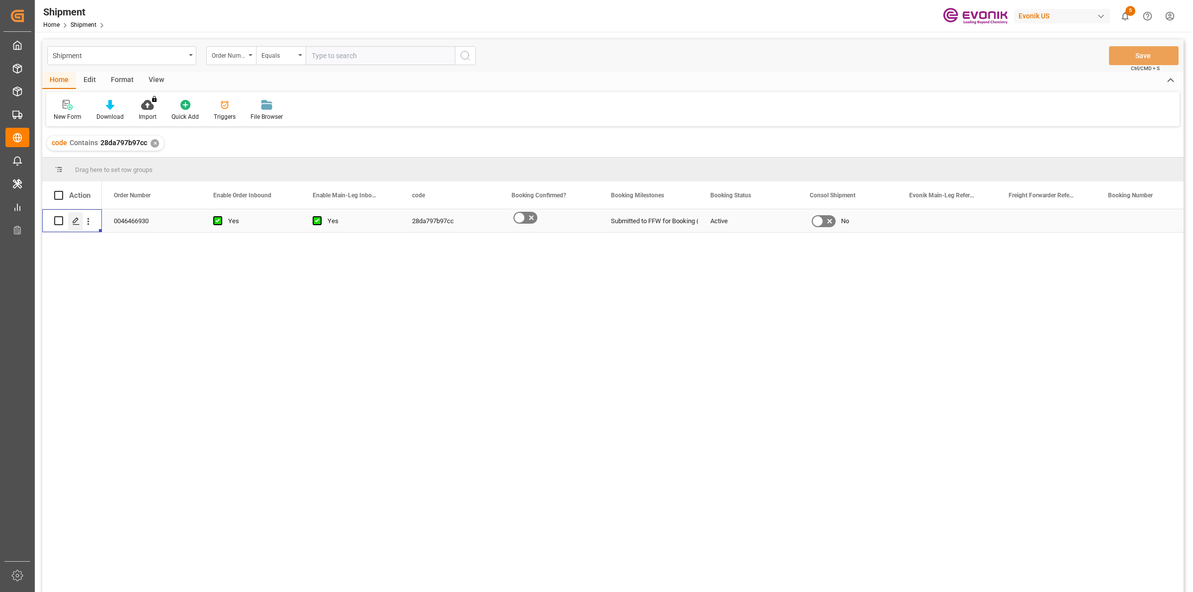
click at [75, 223] on icon "Press SPACE to select this row." at bounding box center [76, 221] width 8 height 8
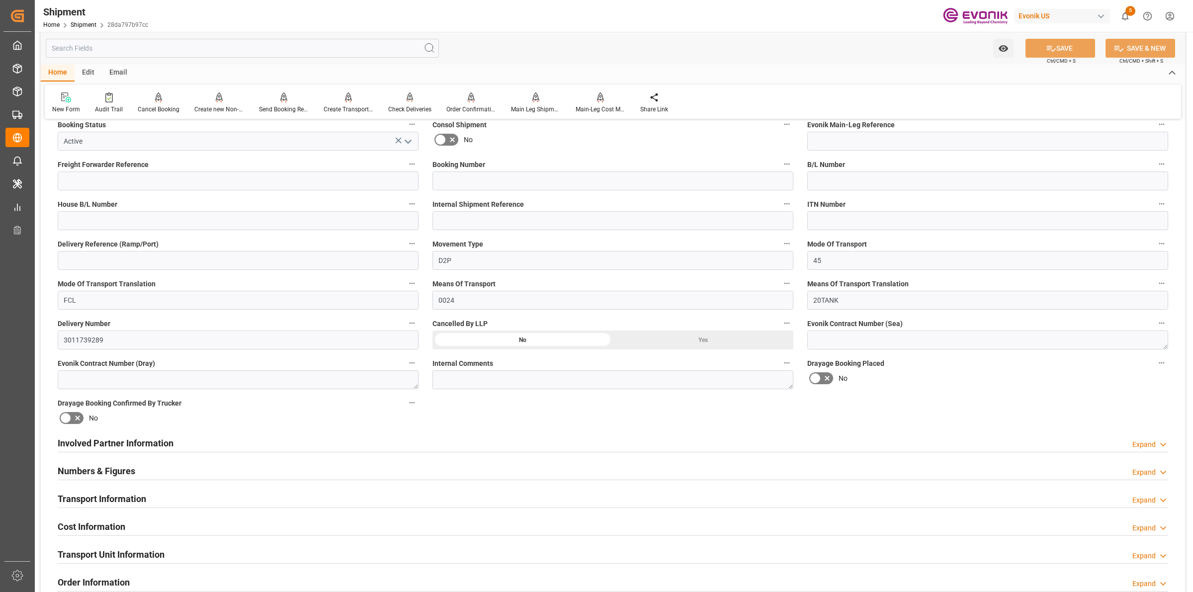
scroll to position [435, 0]
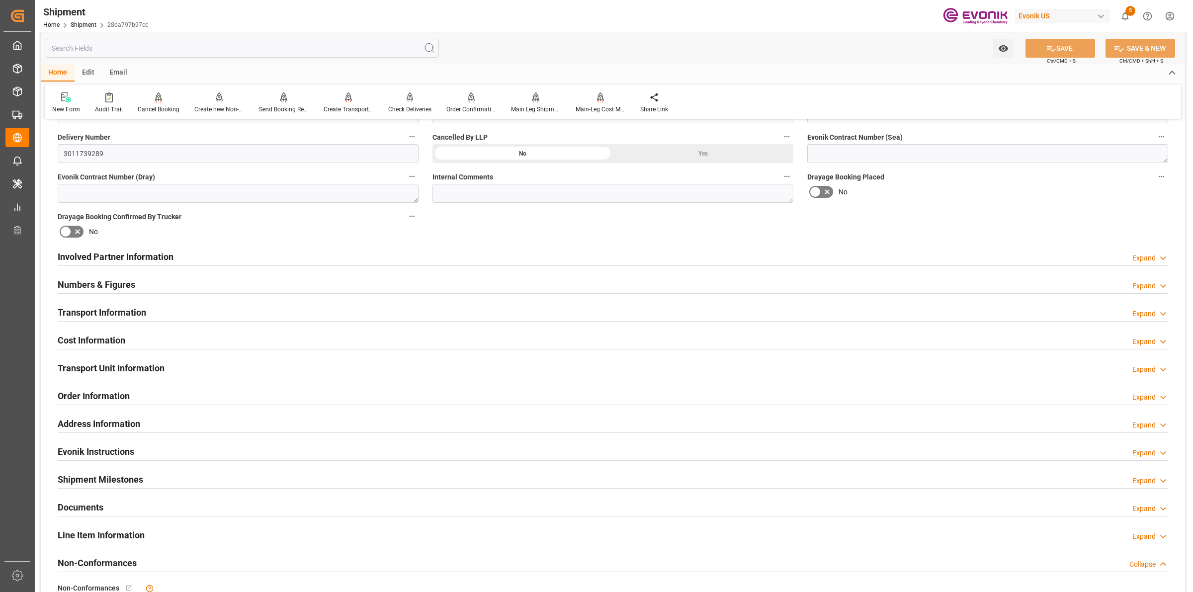
click at [150, 257] on h2 "Involved Partner Information" at bounding box center [116, 256] width 116 height 13
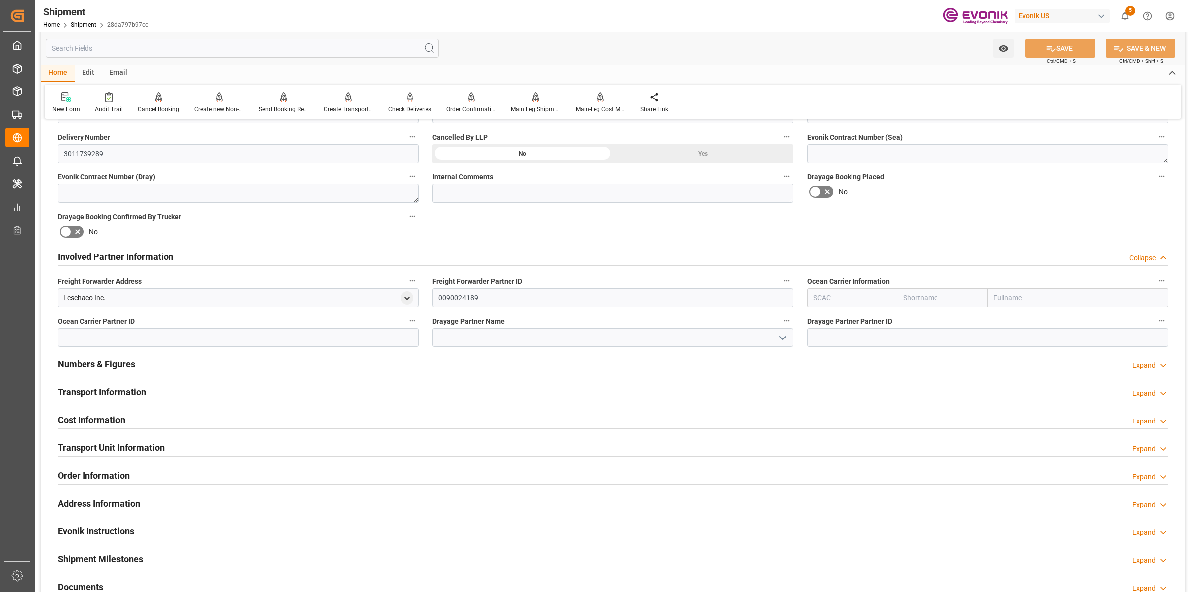
click at [849, 294] on input "text" at bounding box center [852, 297] width 90 height 19
click at [826, 323] on b "ALRB" at bounding box center [822, 320] width 17 height 8
type input "ALRB"
type input "AC Containerline"
type input "AC Containerline GmbH"
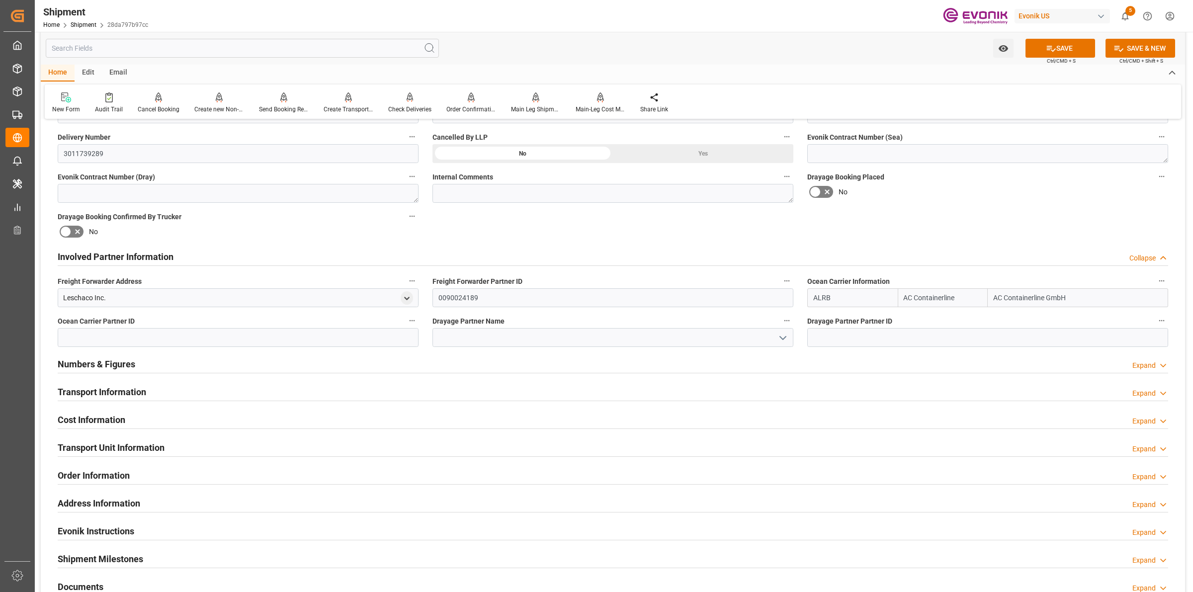
type input "ALRB"
click at [84, 294] on div "Leschaco Inc." at bounding box center [84, 298] width 43 height 10
copy div "Leschaco"
click at [475, 337] on input at bounding box center [612, 337] width 361 height 19
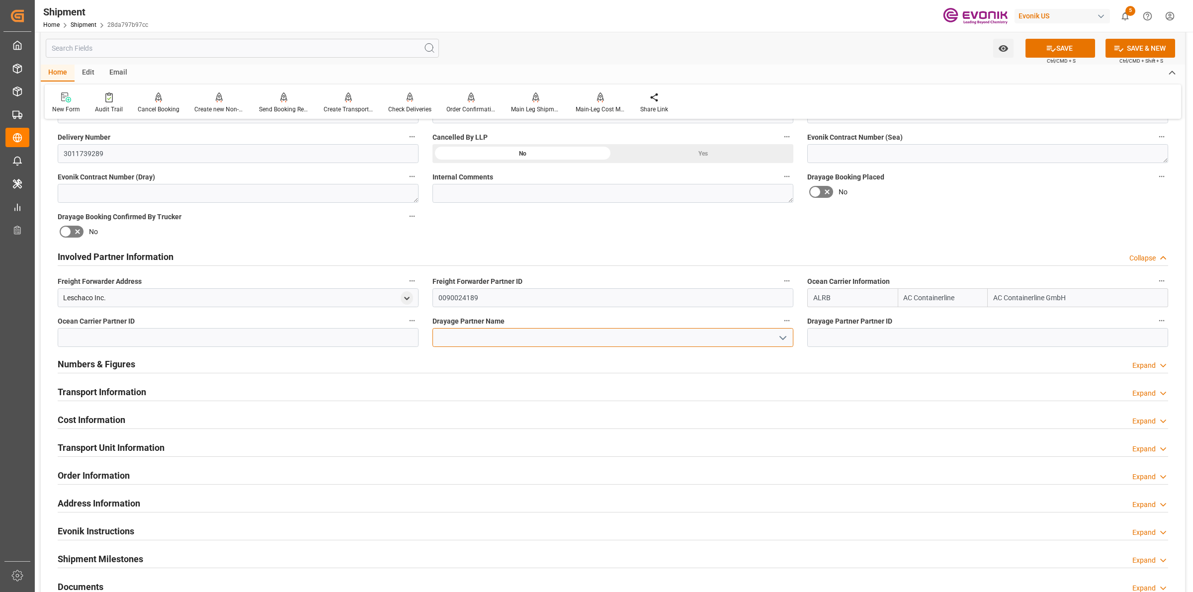
paste input "Leschaco"
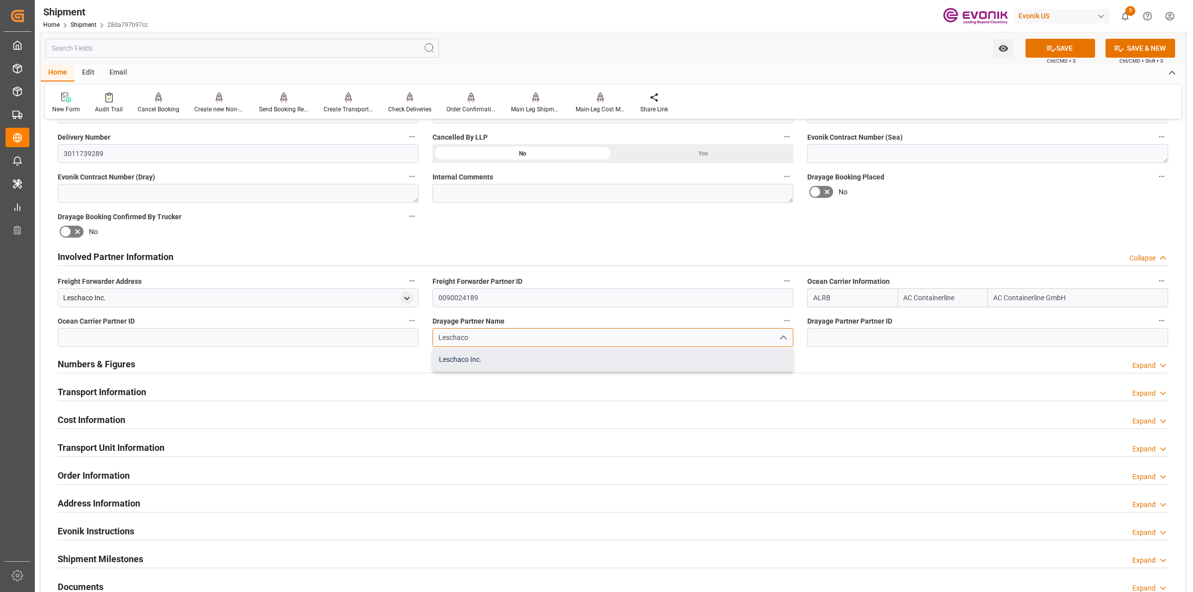
click at [481, 359] on div "Leschaco Inc." at bounding box center [613, 359] width 360 height 22
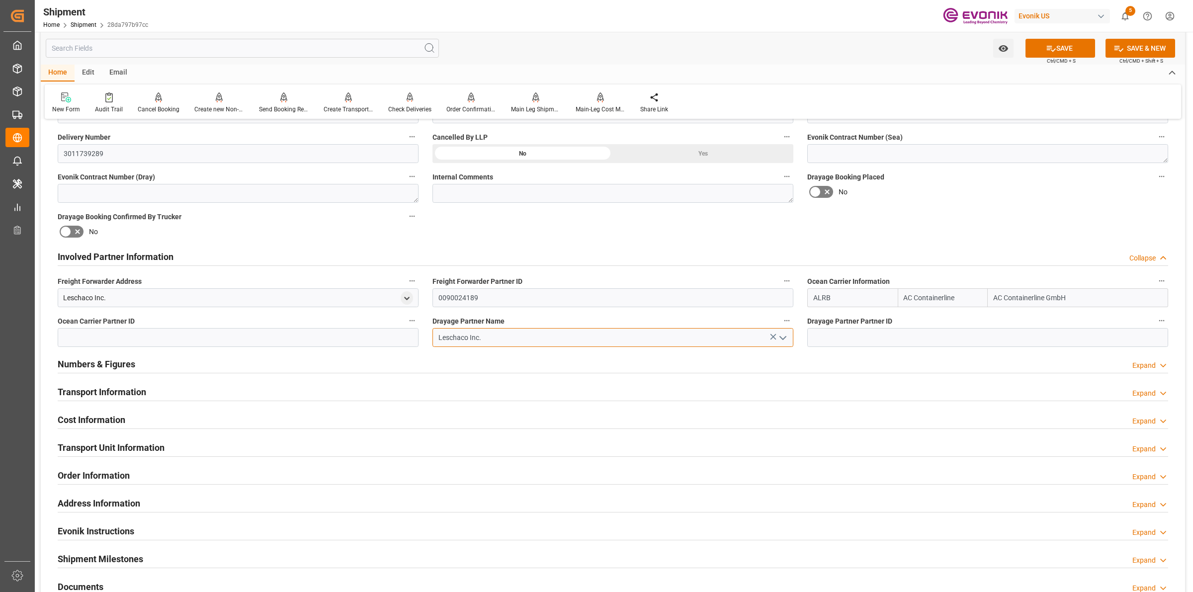
type input "Leschaco Inc."
click at [510, 299] on input "0090024189" at bounding box center [612, 297] width 361 height 19
click at [341, 333] on input at bounding box center [238, 337] width 361 height 19
paste input "0090024189"
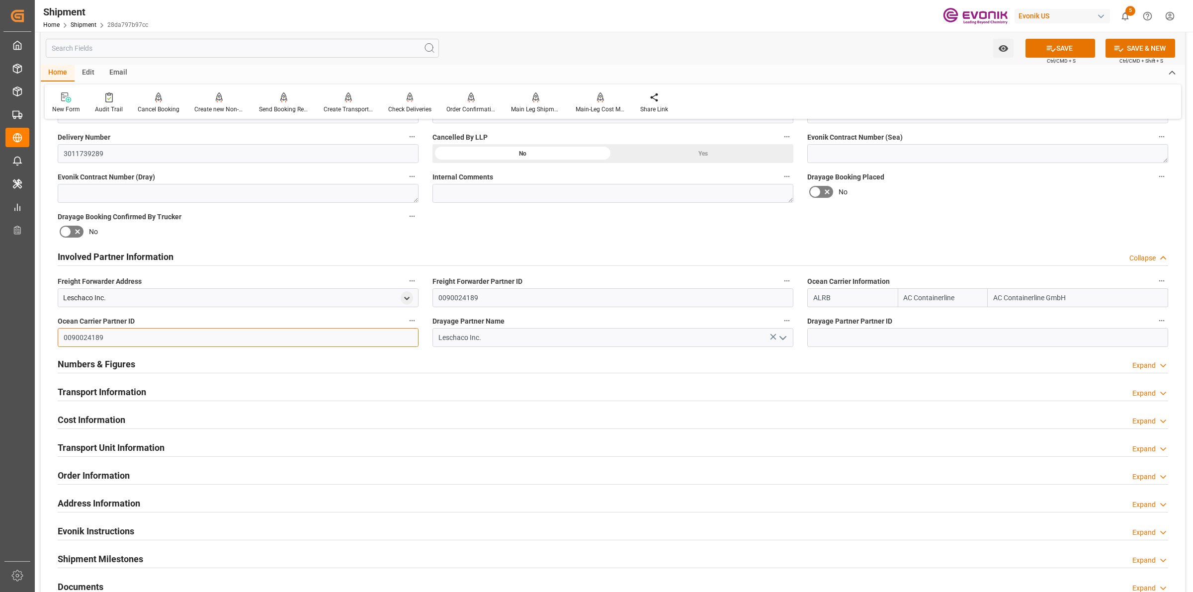
type input "0090024189"
click at [848, 329] on input at bounding box center [987, 337] width 361 height 19
paste input "0090024189"
type input "0090024189"
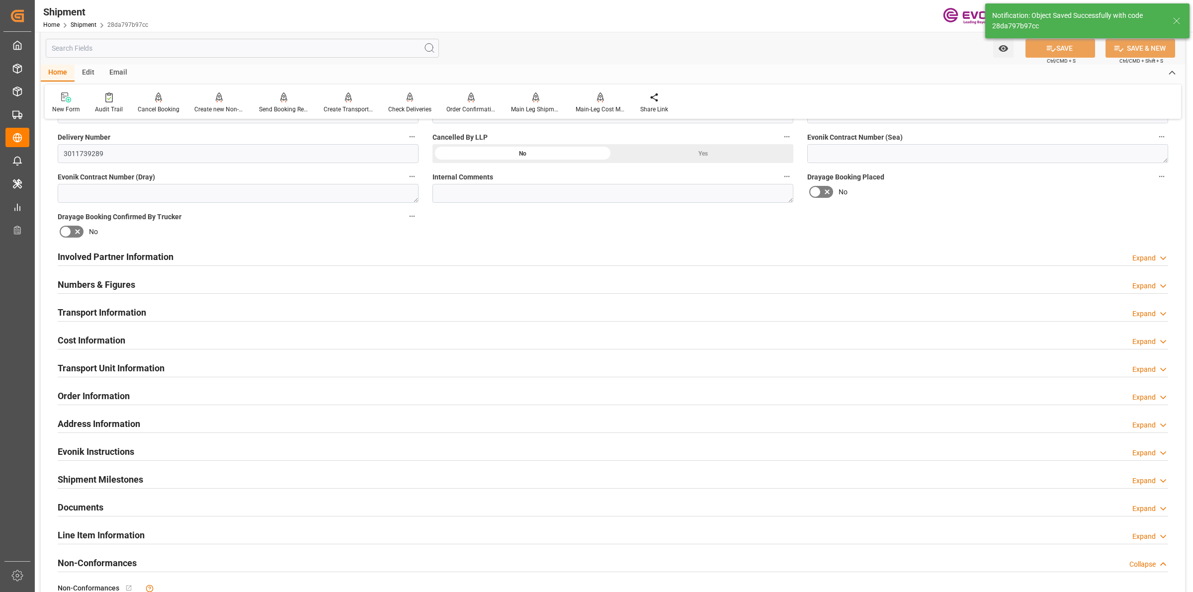
click at [123, 252] on h2 "Involved Partner Information" at bounding box center [116, 256] width 116 height 13
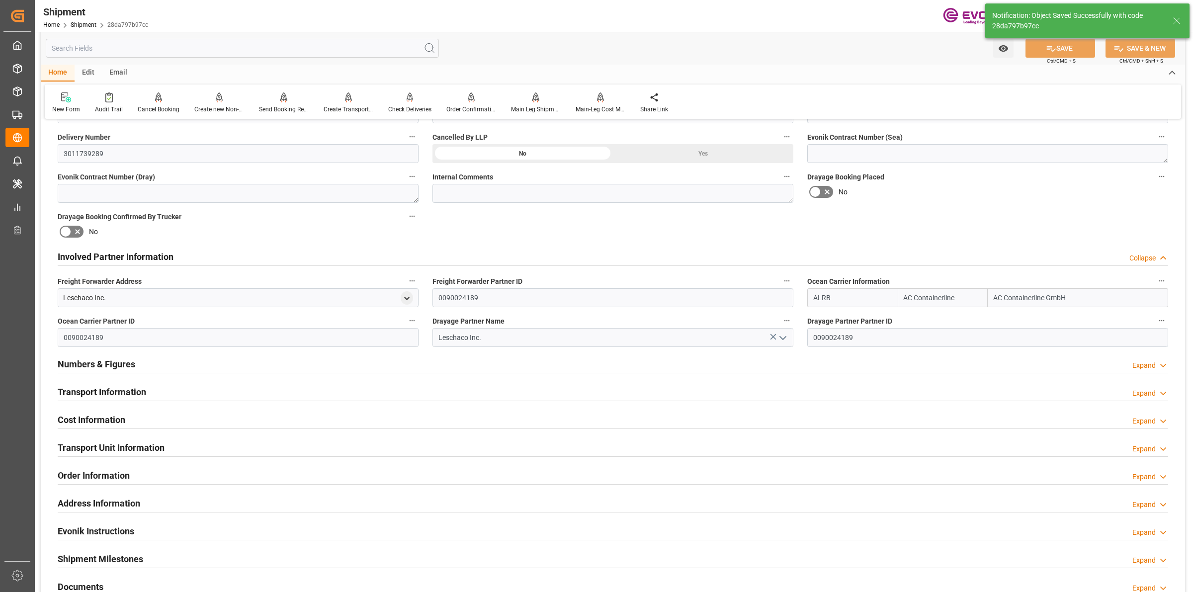
click at [123, 252] on h2 "Involved Partner Information" at bounding box center [116, 256] width 116 height 13
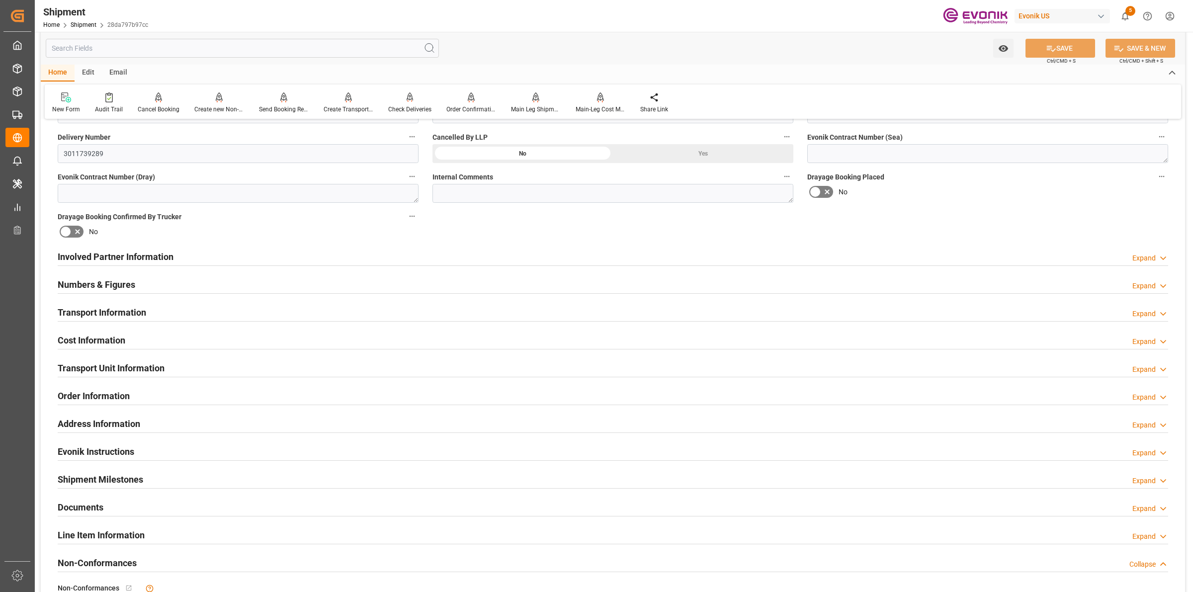
click at [120, 313] on h2 "Transport Information" at bounding box center [102, 312] width 88 height 13
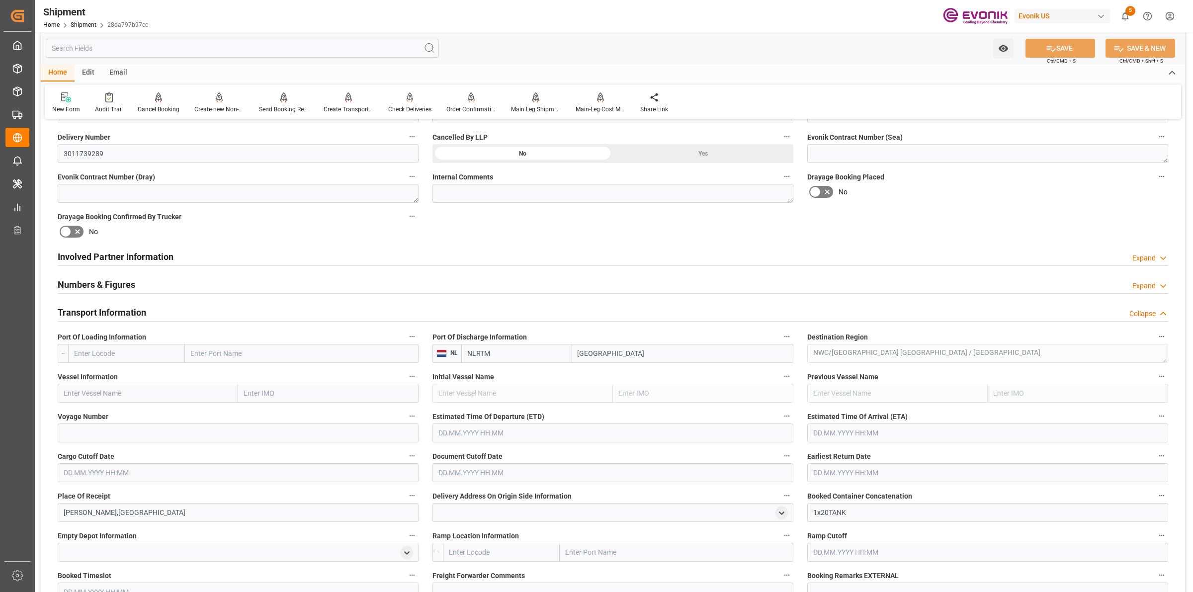
click at [157, 347] on input "text" at bounding box center [126, 353] width 117 height 19
paste input "USMSY"
type input "USMSY"
click at [132, 378] on span "USMSY - New Orleans" at bounding box center [121, 375] width 93 height 8
type input "New Orleans"
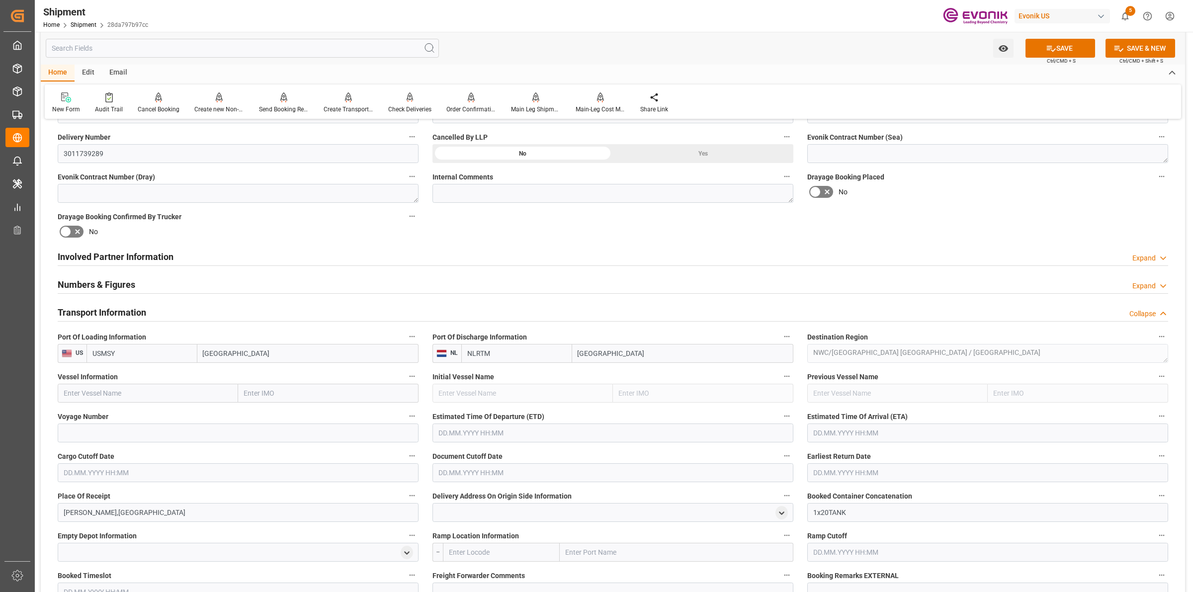
type input "USMSY"
click at [142, 392] on input "text" at bounding box center [148, 393] width 180 height 19
type input "t"
click at [103, 390] on input "TBN" at bounding box center [148, 393] width 180 height 19
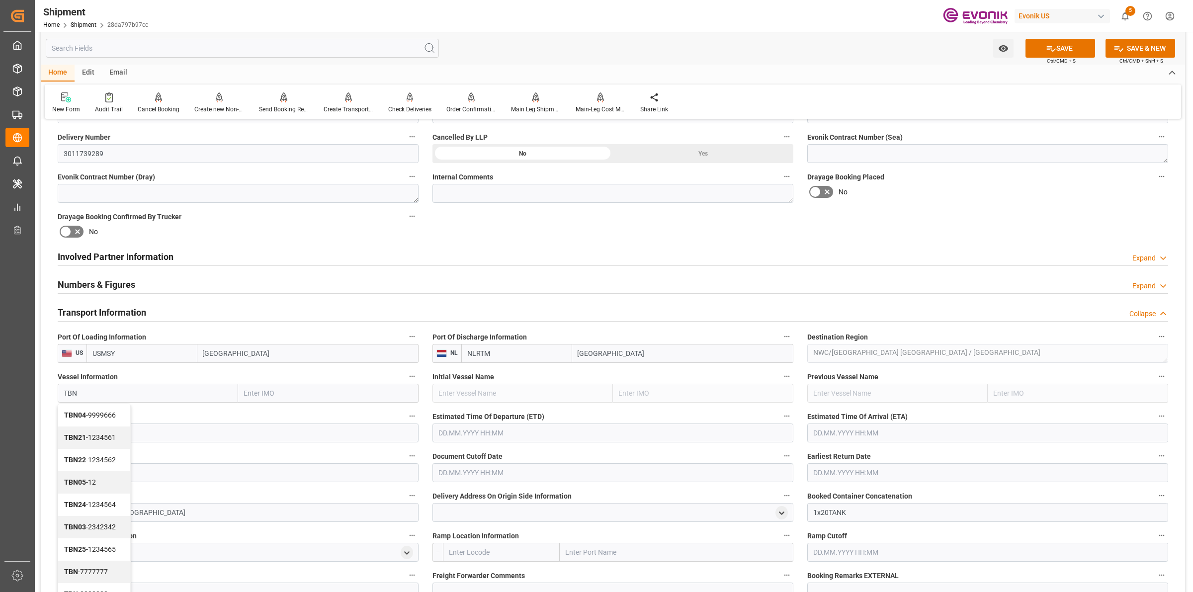
type input "TBN"
click at [157, 431] on input at bounding box center [238, 432] width 361 height 19
paste input "TBN"
type input "TBN"
click at [490, 435] on input "text" at bounding box center [612, 432] width 361 height 19
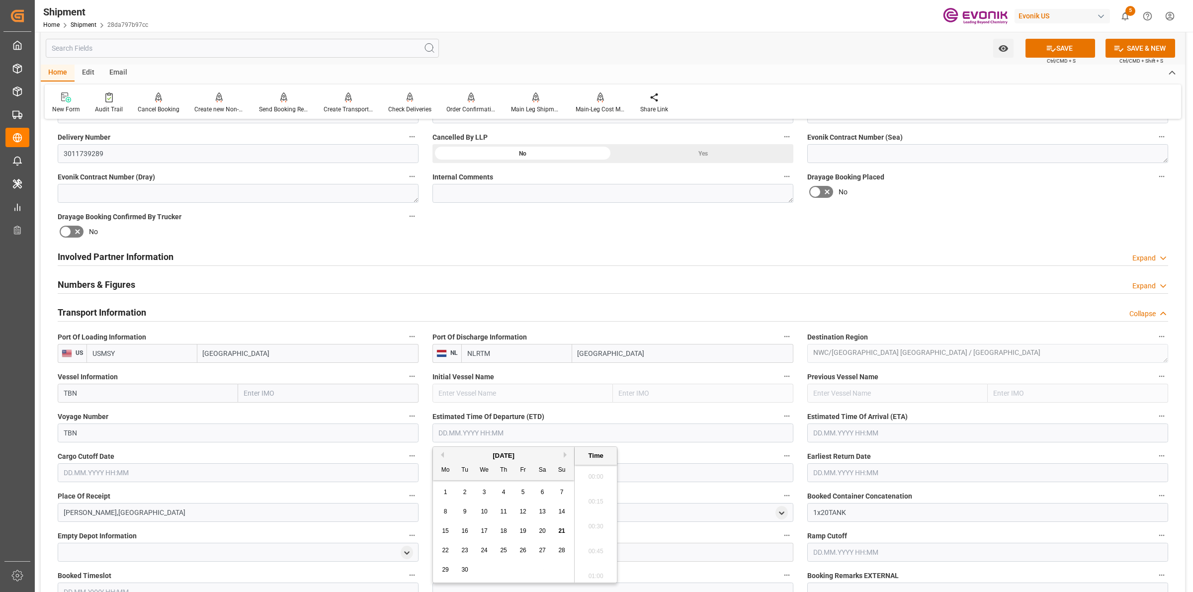
scroll to position [2190, 0]
click at [564, 457] on button "Next Month" at bounding box center [567, 455] width 6 height 6
click at [517, 551] on div "24" at bounding box center [523, 551] width 12 height 12
type input "24.10.2025 00:00"
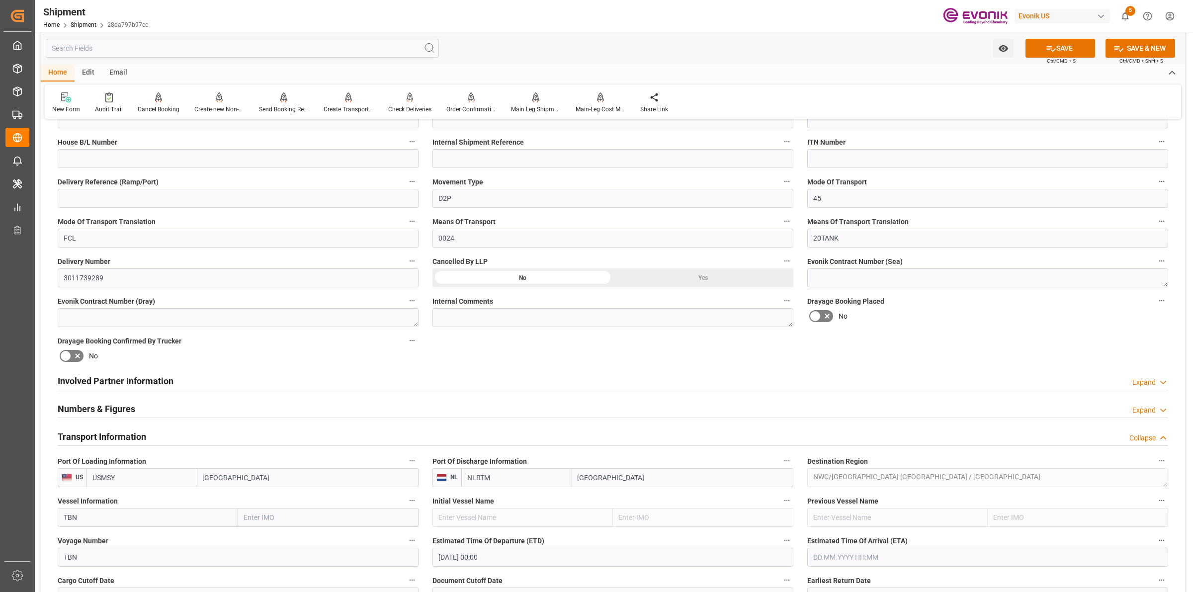
scroll to position [621, 0]
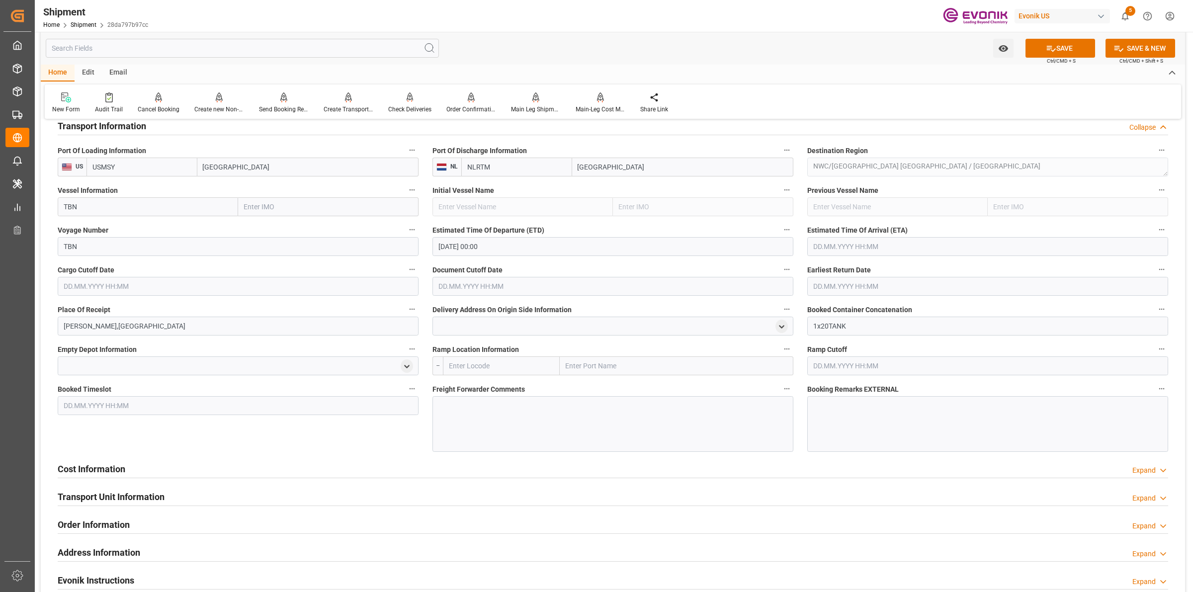
click at [841, 239] on input "text" at bounding box center [987, 246] width 361 height 19
type input "01.12.2025 00:00"
type input "17.10.2025 00:00"
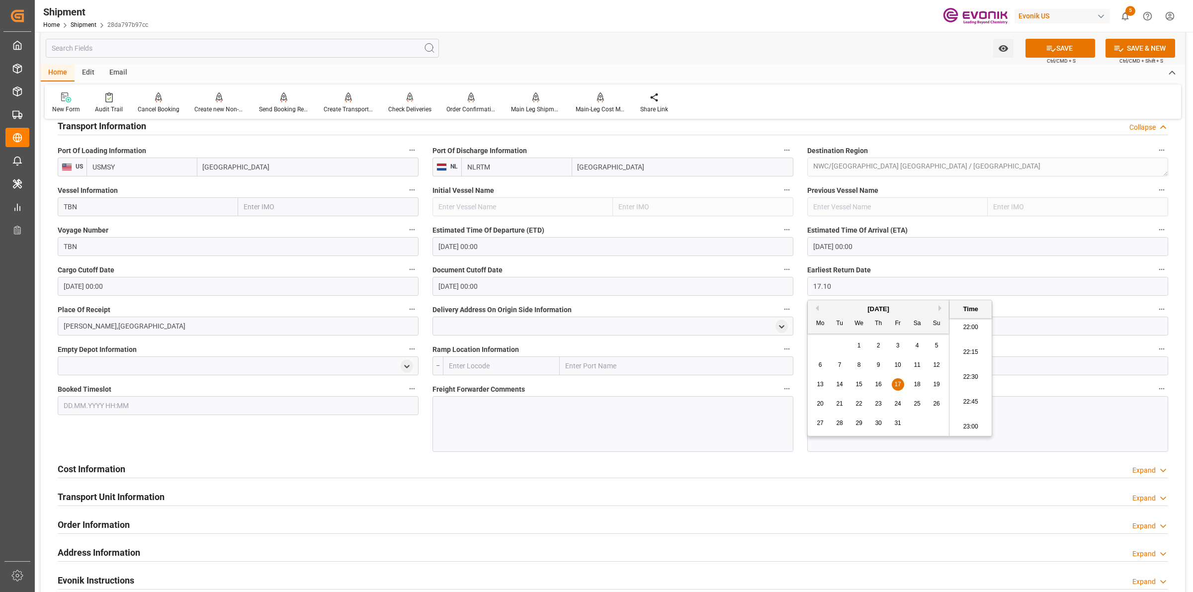
type input "17.10"
type input "17.10.2025 00:00"
click at [585, 428] on div at bounding box center [612, 424] width 361 height 56
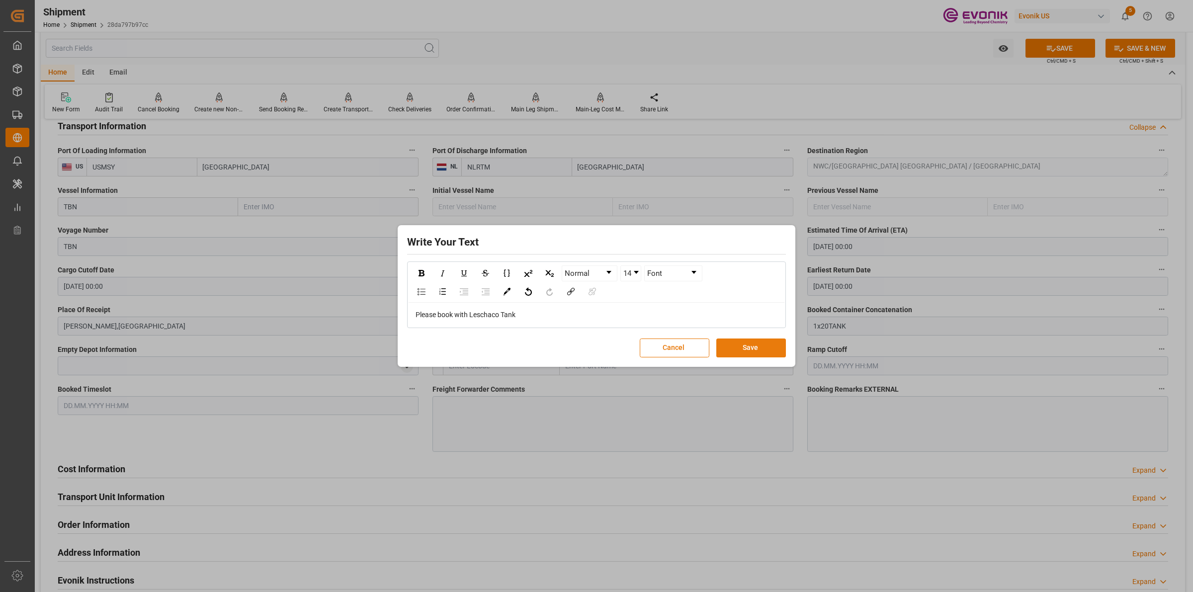
click at [754, 348] on button "Save" at bounding box center [751, 347] width 70 height 19
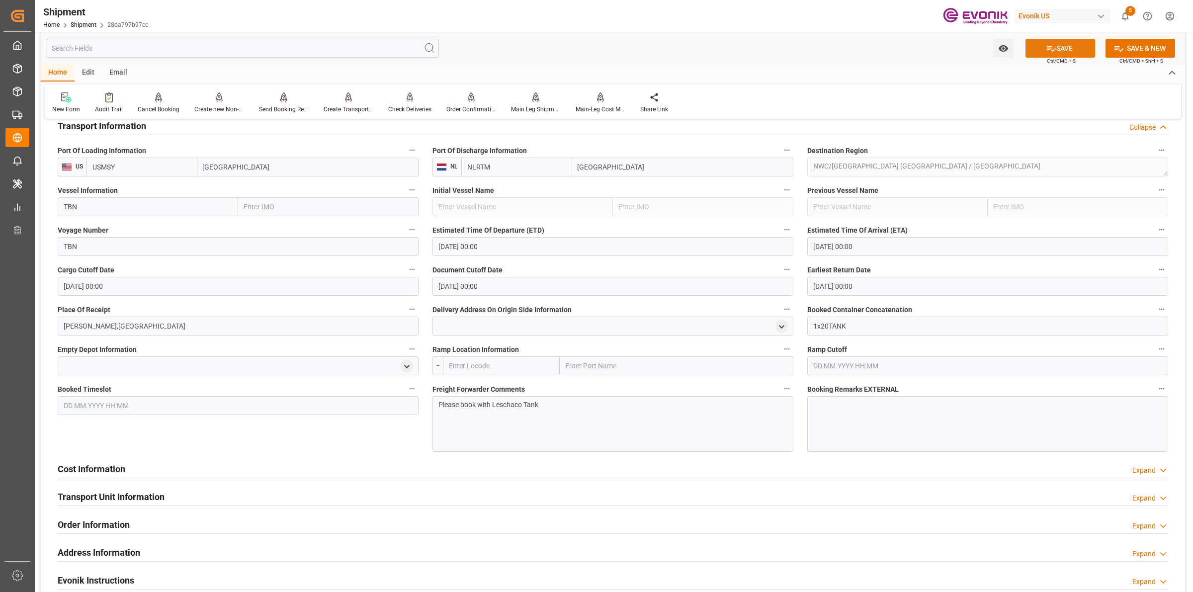
click at [1058, 47] on button "SAVE" at bounding box center [1060, 48] width 70 height 19
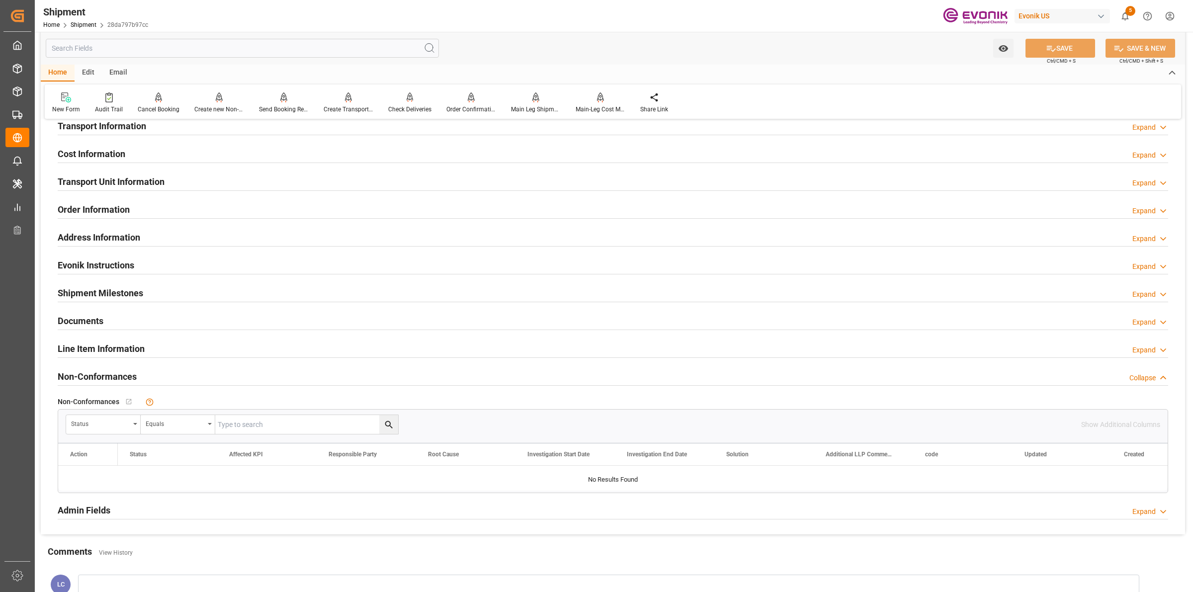
click at [123, 152] on h2 "Cost Information" at bounding box center [92, 153] width 68 height 13
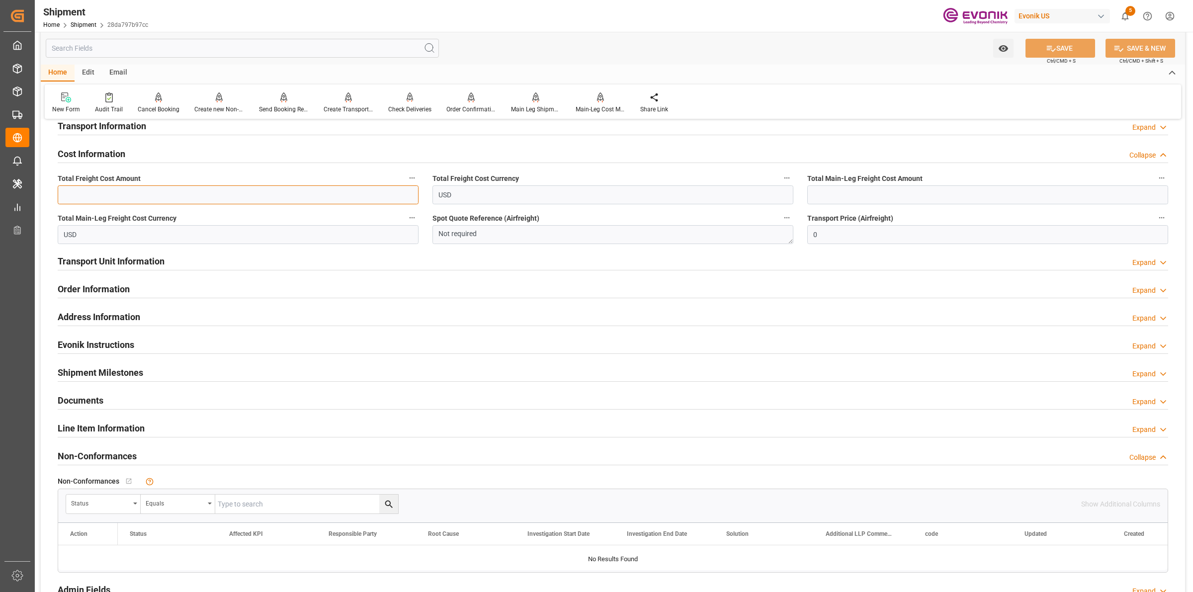
click at [290, 197] on input "text" at bounding box center [238, 194] width 361 height 19
paste input "2980"
type input "2980"
click at [879, 197] on input "text" at bounding box center [987, 194] width 361 height 19
paste input "2980"
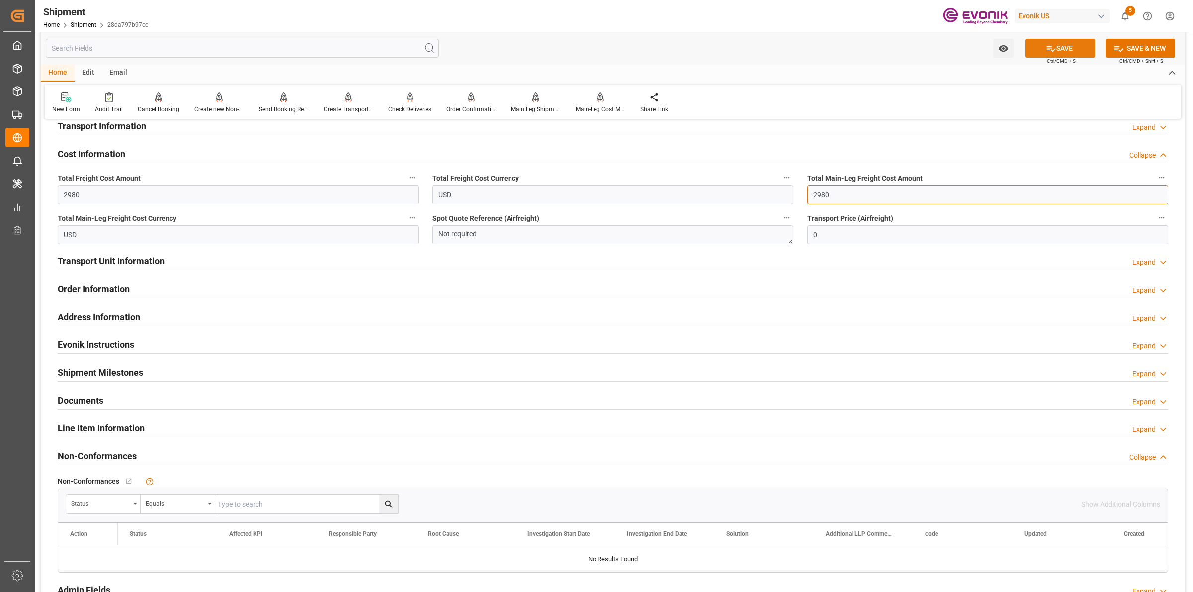
type input "2980"
click at [1051, 52] on icon at bounding box center [1051, 48] width 10 height 10
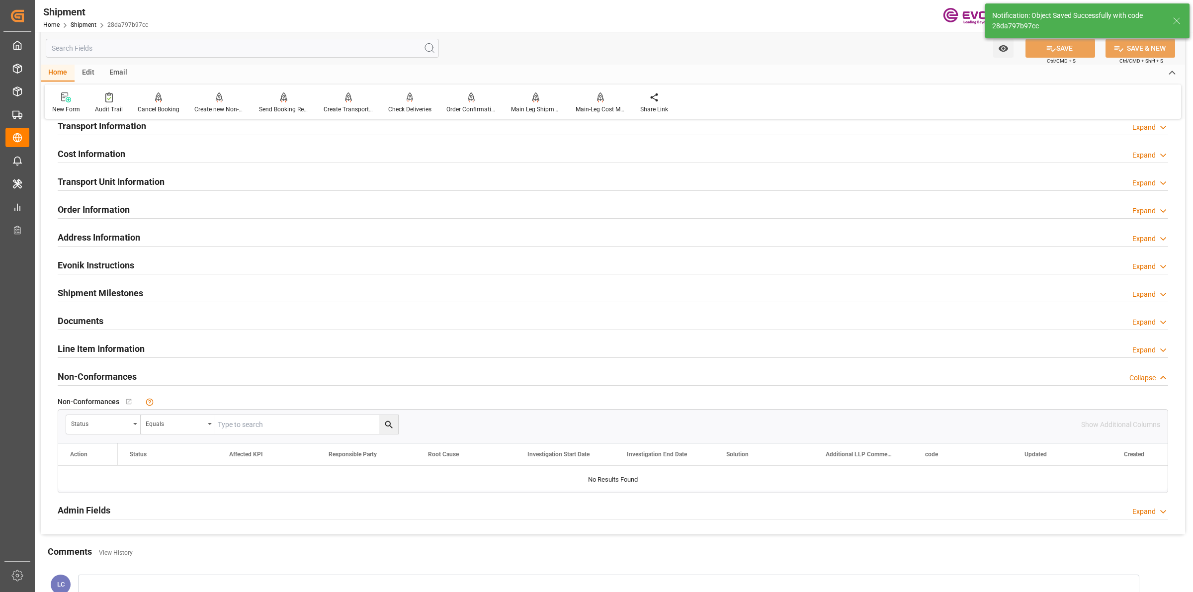
click at [150, 155] on div "Cost Information Expand" at bounding box center [613, 153] width 1110 height 19
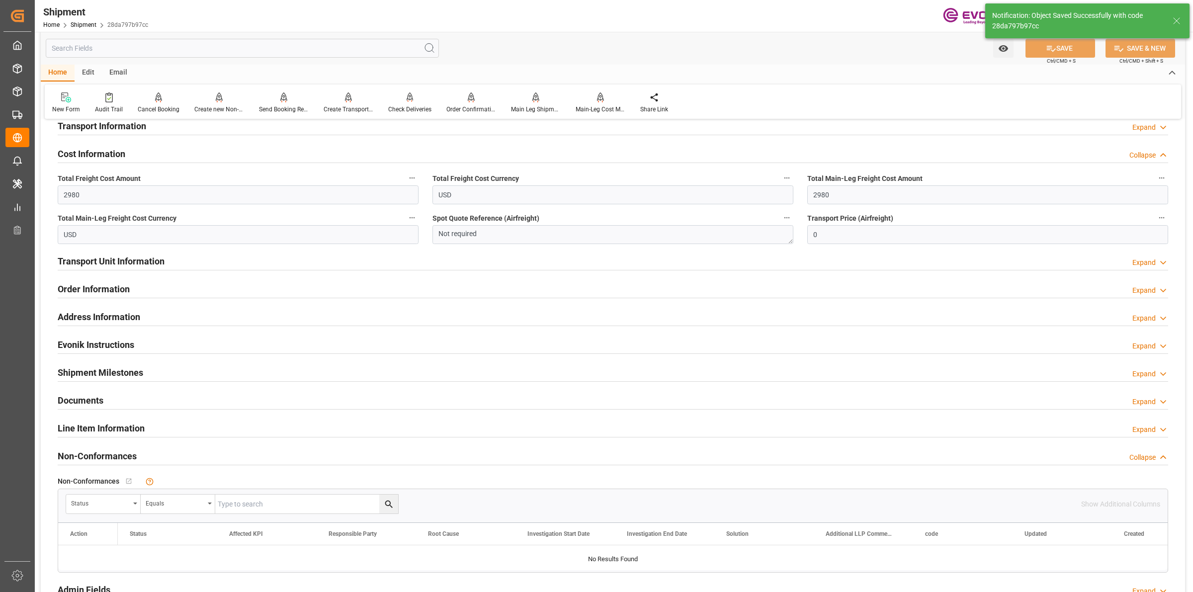
scroll to position [497, 0]
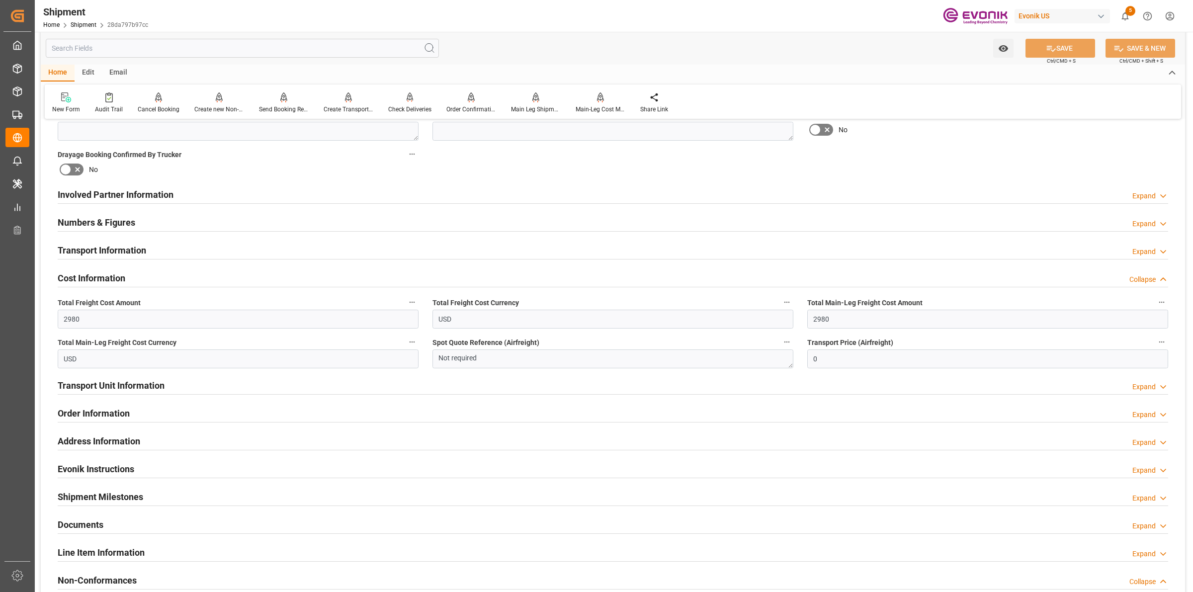
click at [143, 245] on h2 "Transport Information" at bounding box center [102, 250] width 88 height 13
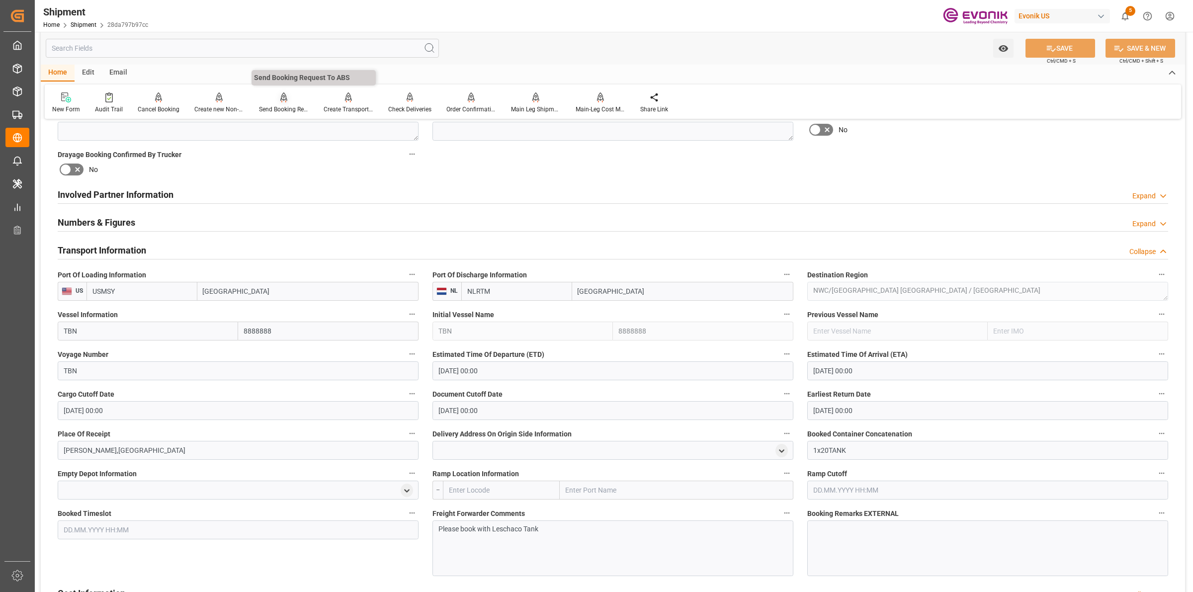
click at [277, 103] on div "Send Booking Request To ABS" at bounding box center [284, 103] width 65 height 22
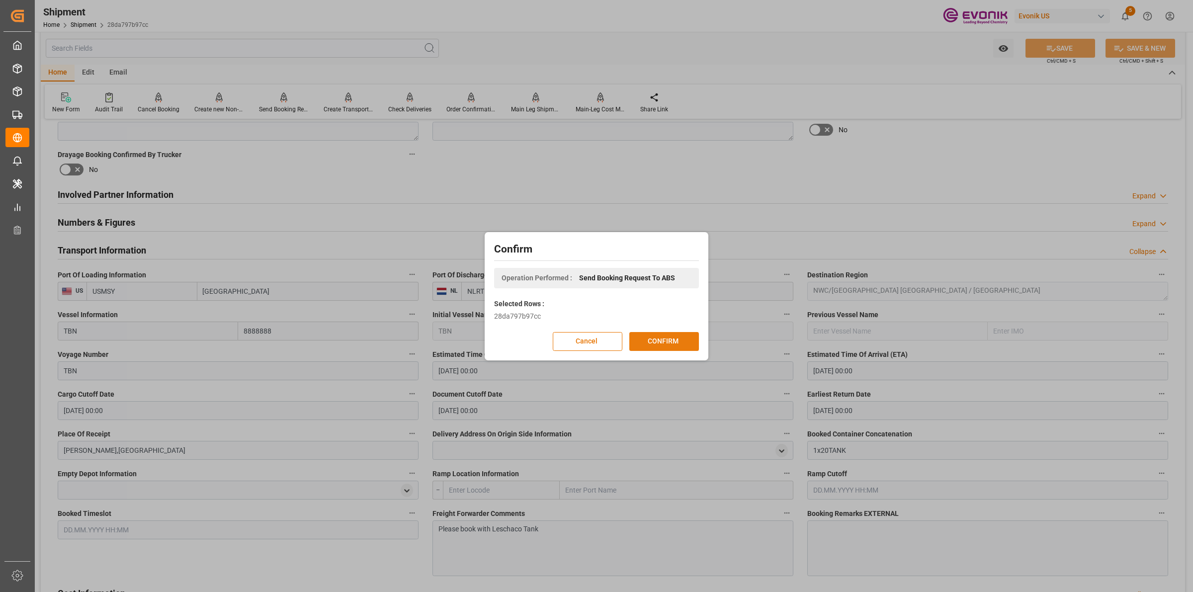
click at [660, 341] on button "CONFIRM" at bounding box center [664, 341] width 70 height 19
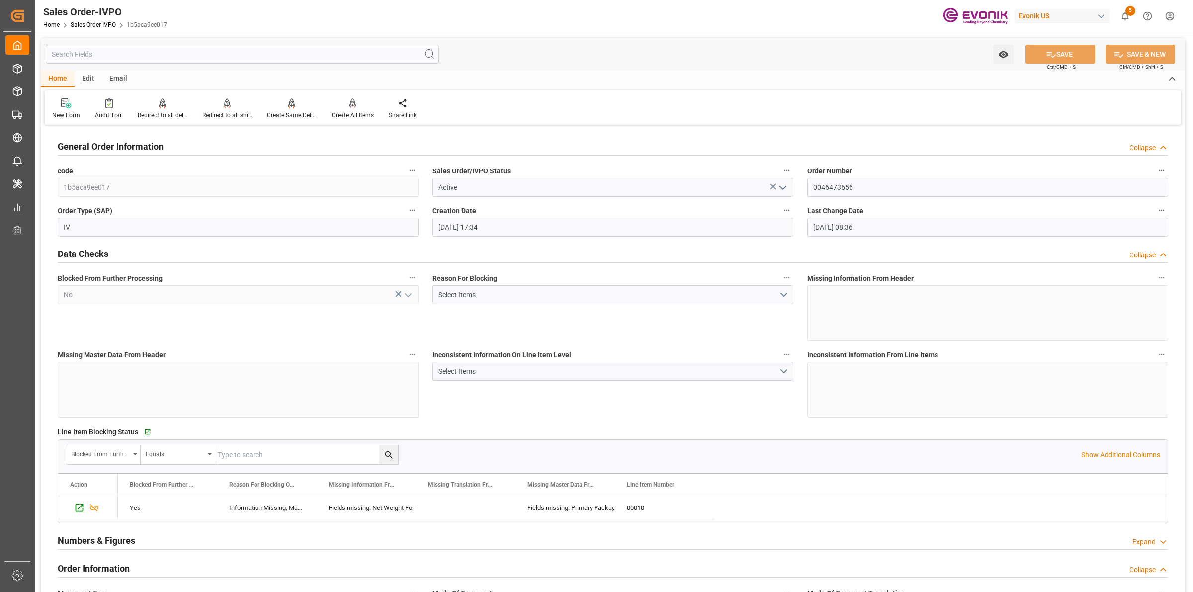
scroll to position [311, 0]
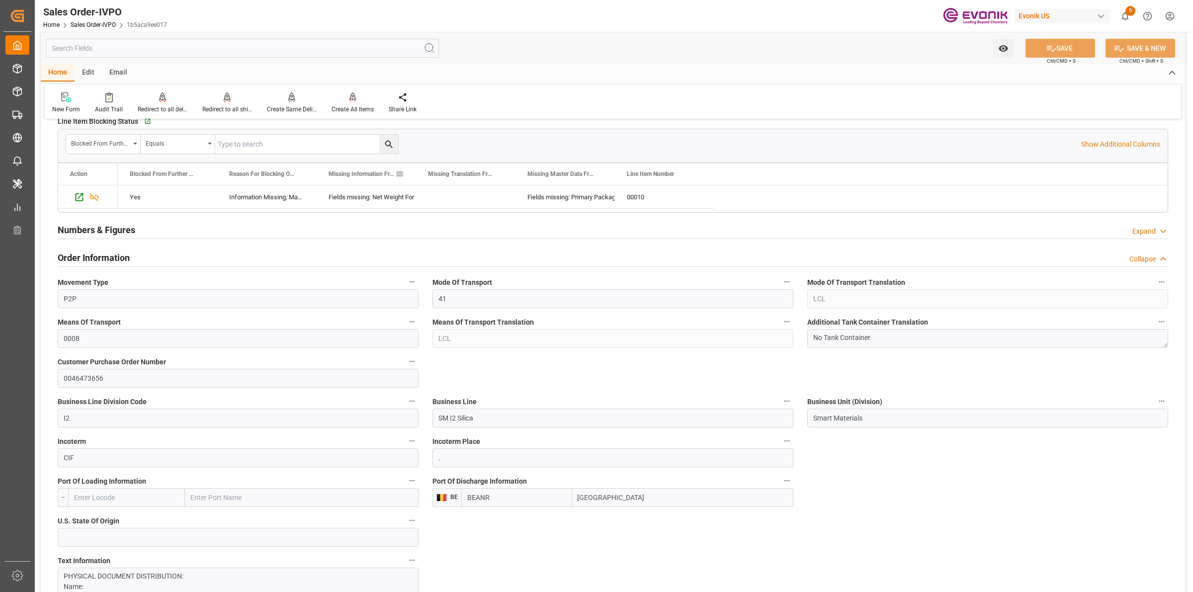
click at [317, 176] on div "Missing Information From Line Item" at bounding box center [366, 174] width 99 height 22
drag, startPoint x: 316, startPoint y: 180, endPoint x: 369, endPoint y: 184, distance: 52.8
click at [369, 182] on div at bounding box center [369, 174] width 4 height 22
